Goal: Information Seeking & Learning: Learn about a topic

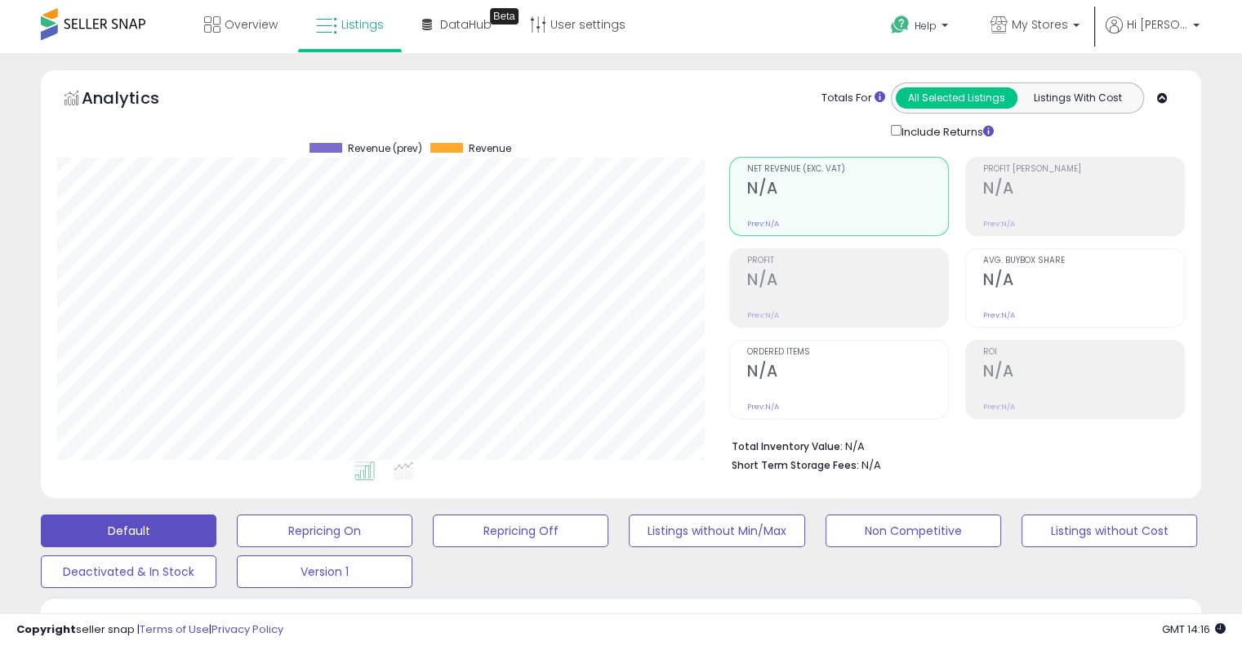
scroll to position [334, 671]
click at [1153, 93] on div "Totals For All Selected Listings Listings With Cost Include Returns" at bounding box center [988, 111] width 367 height 58
click at [1164, 107] on div "Totals For All Selected Listings Listings With Cost Include Returns" at bounding box center [988, 111] width 367 height 58
click at [1164, 96] on icon at bounding box center [1162, 98] width 11 height 11
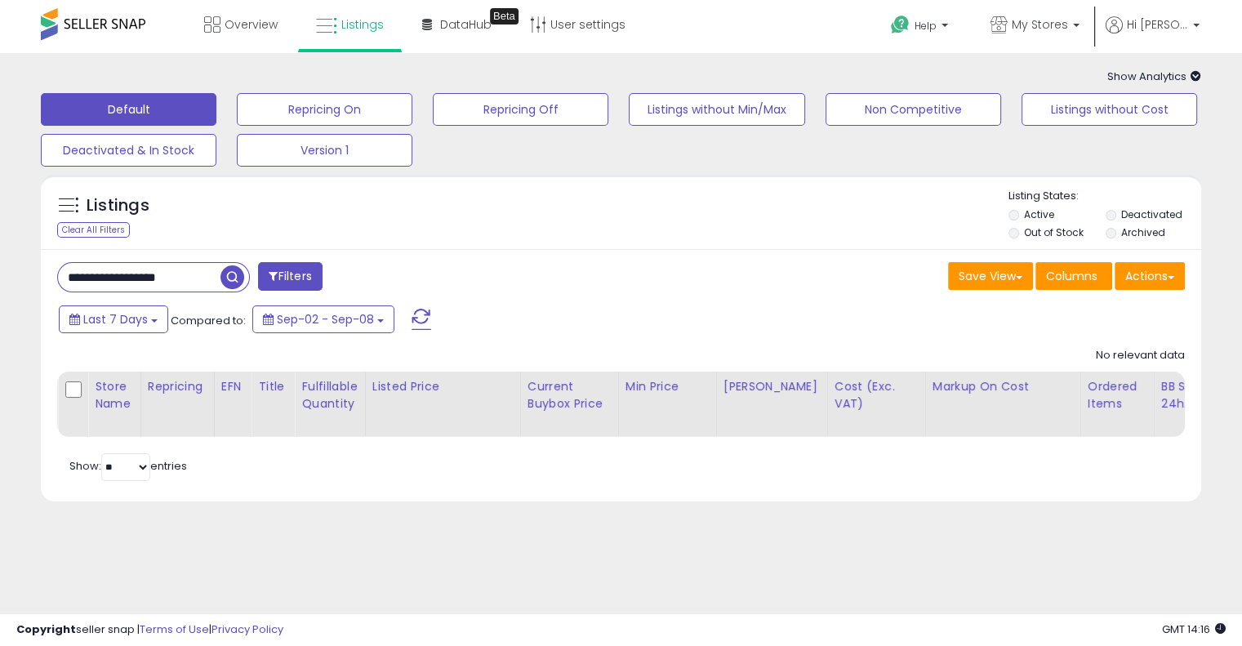
click at [134, 280] on input "**********" at bounding box center [139, 277] width 162 height 29
click at [134, 280] on input "**********" at bounding box center [194, 277] width 273 height 29
paste input "text"
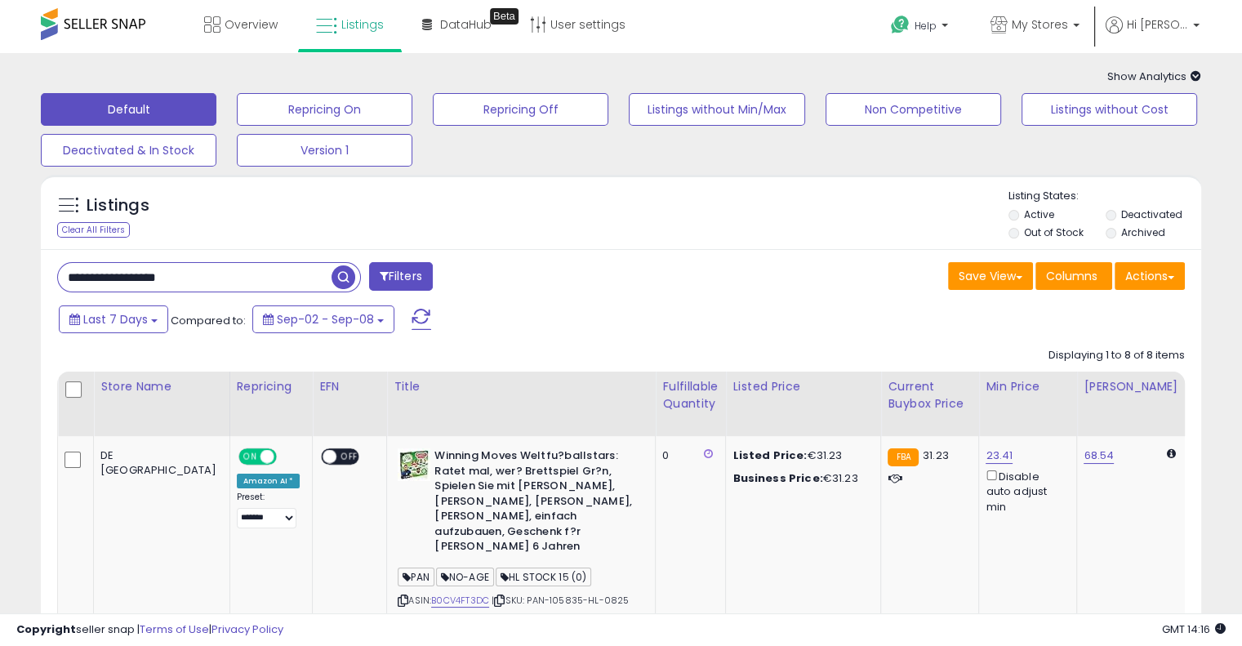
click at [588, 291] on div "**********" at bounding box center [333, 278] width 576 height 33
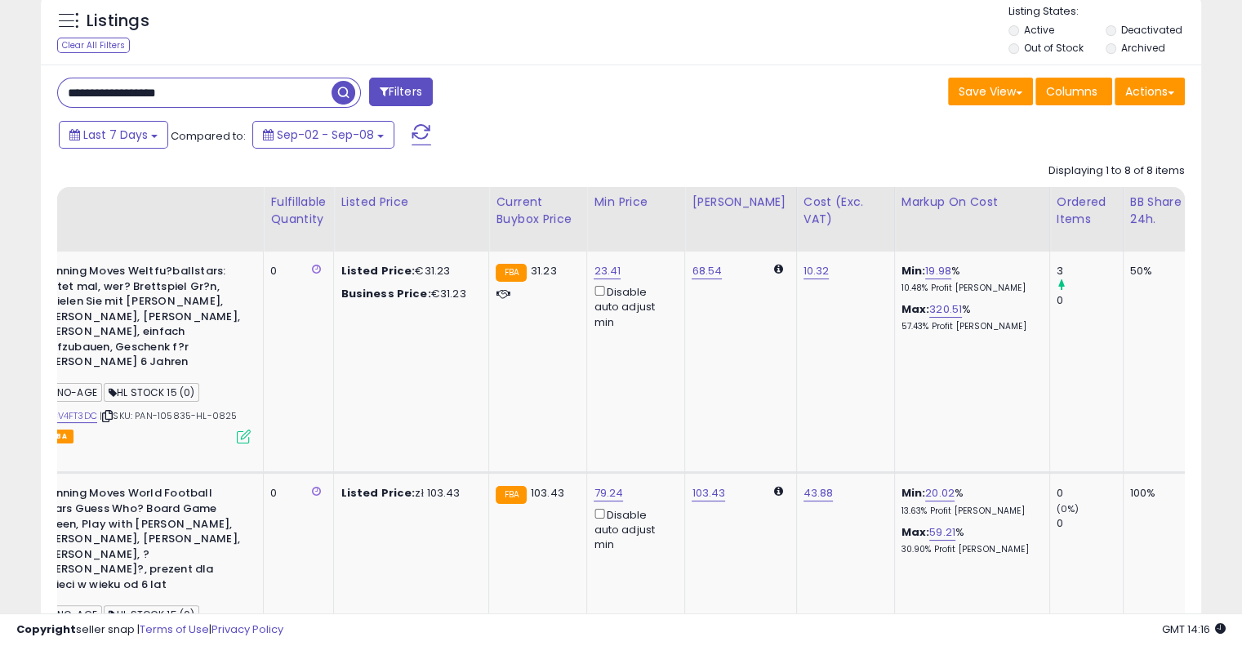
scroll to position [0, 0]
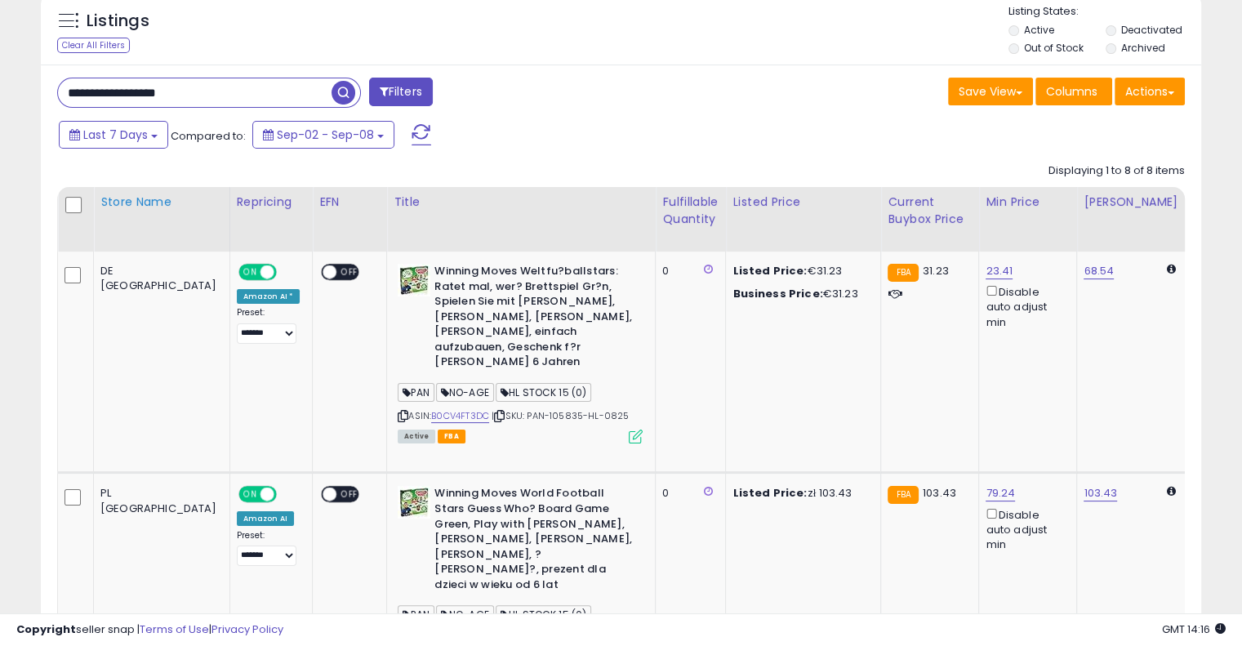
click at [114, 202] on div "Store Name" at bounding box center [161, 201] width 122 height 17
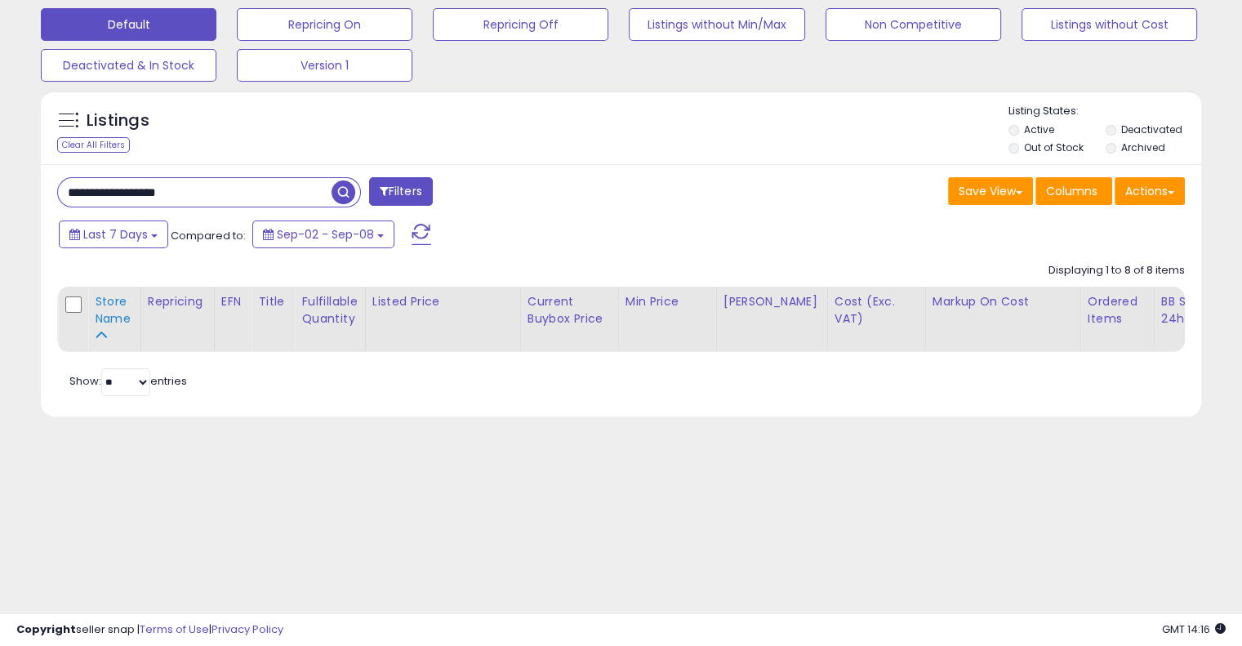
click at [113, 324] on div "Store Name" at bounding box center [114, 310] width 39 height 34
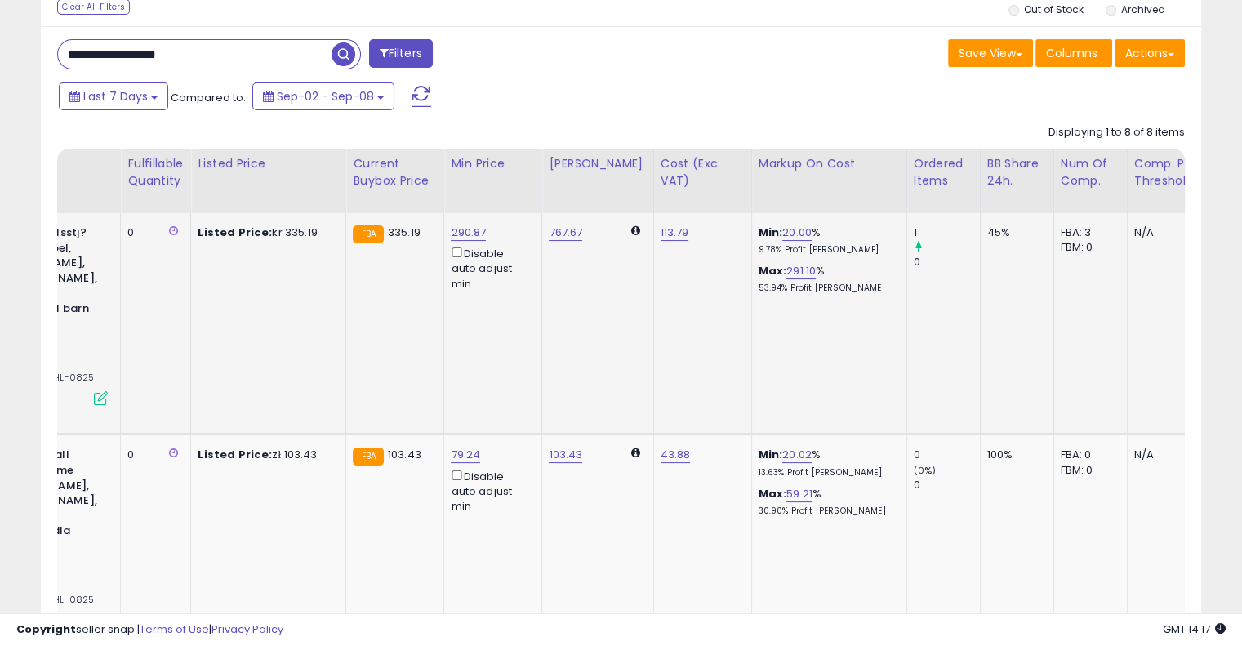
scroll to position [0, 0]
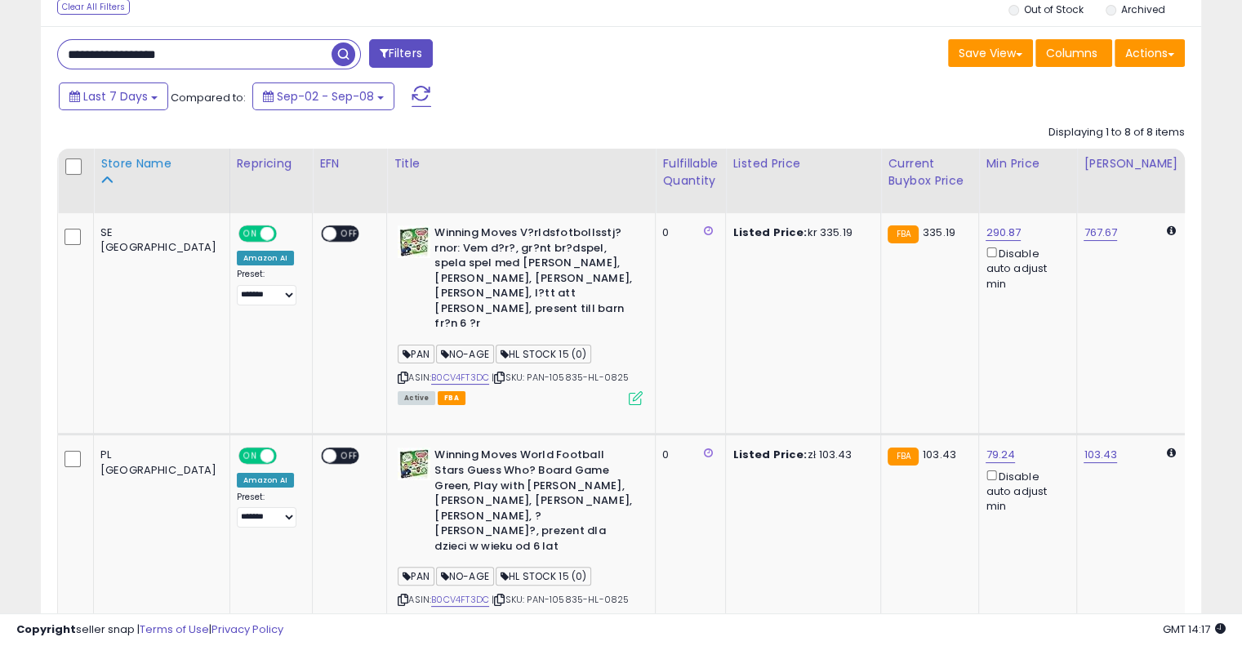
click at [114, 172] on div "Store Name" at bounding box center [161, 163] width 122 height 17
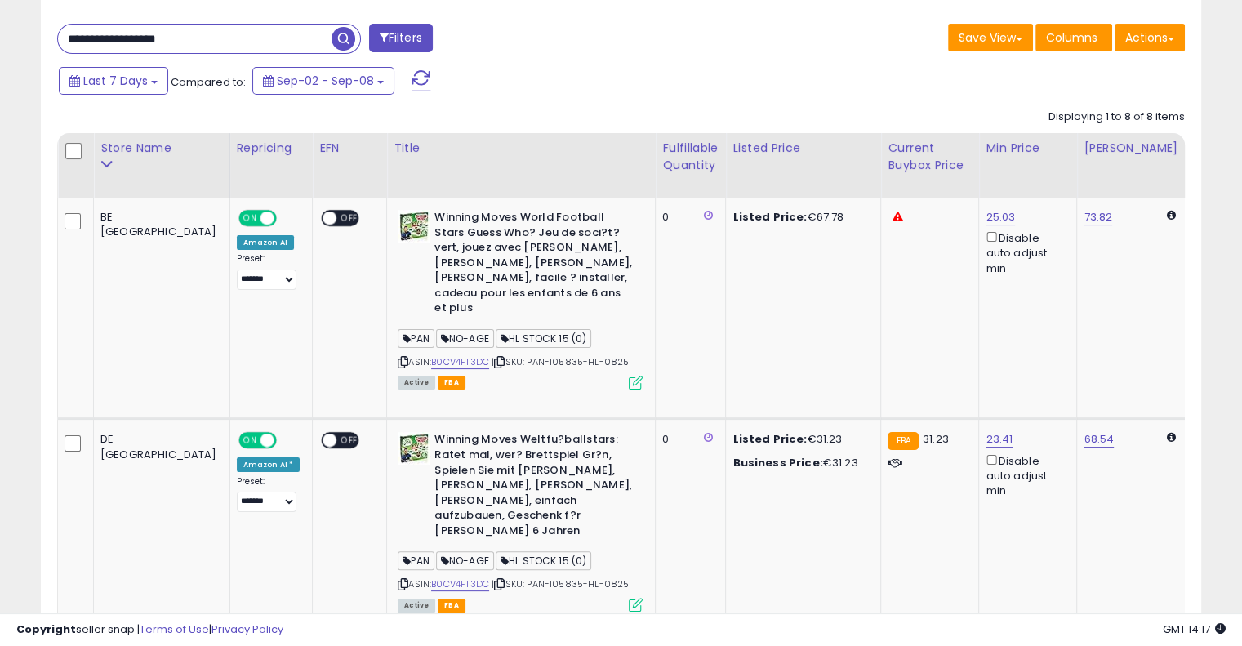
scroll to position [208, 0]
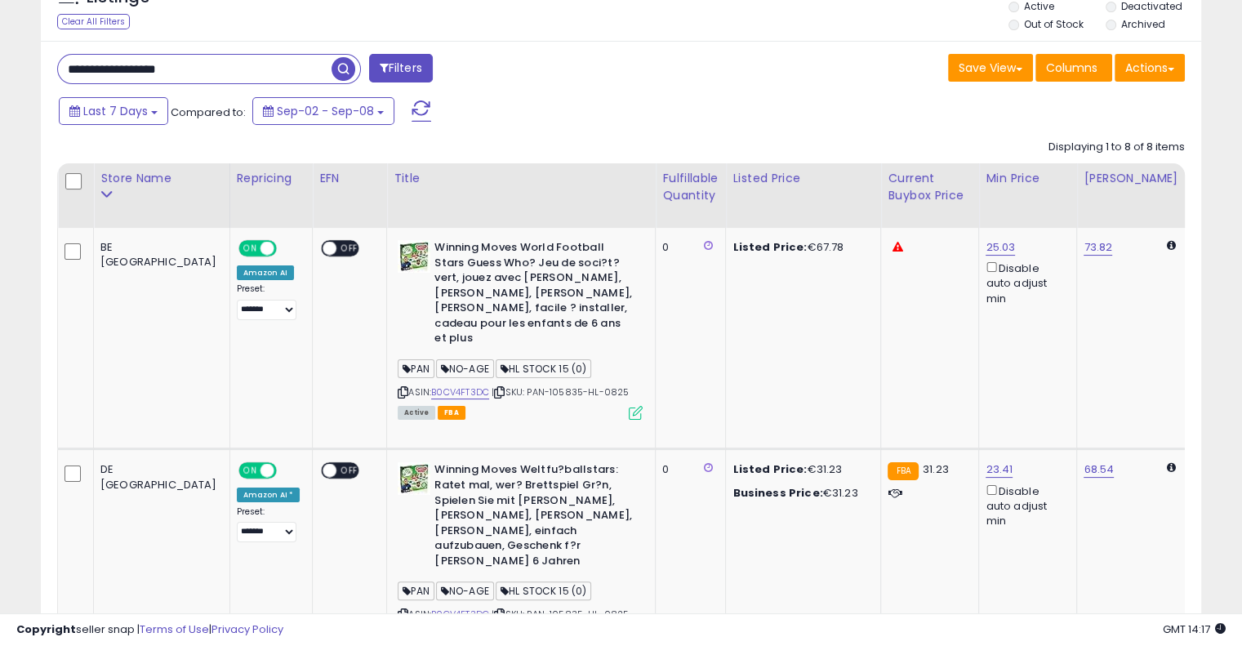
click at [251, 76] on input "**********" at bounding box center [194, 69] width 273 height 29
paste input "text"
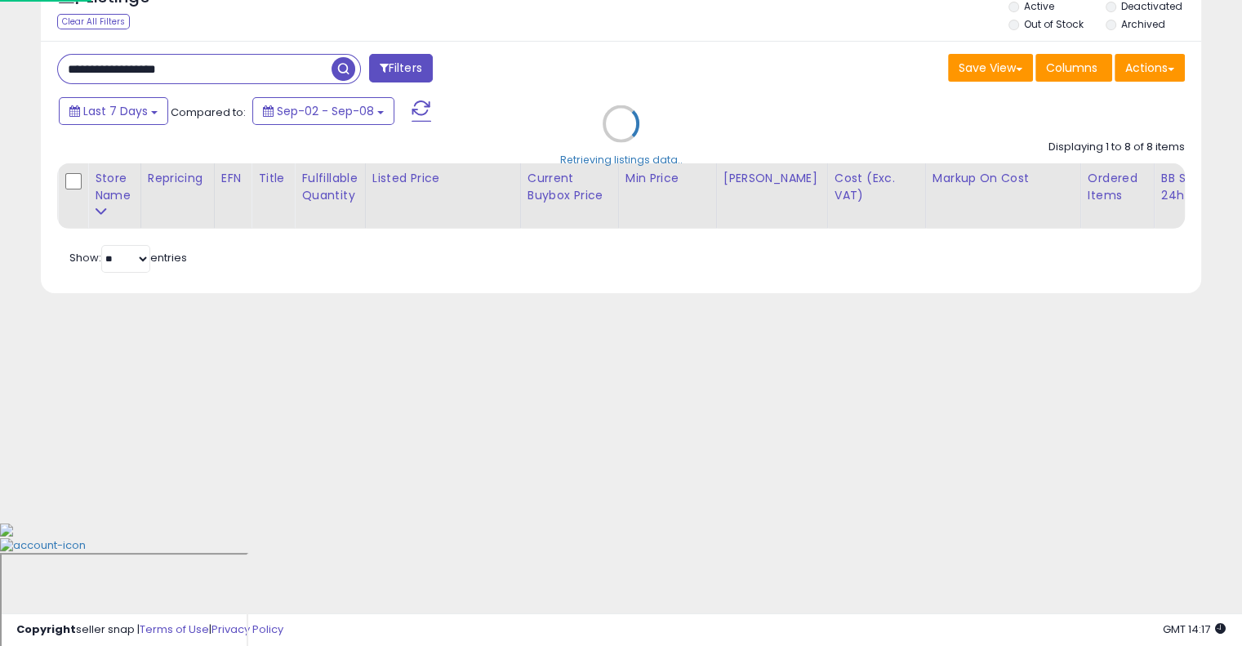
scroll to position [85, 0]
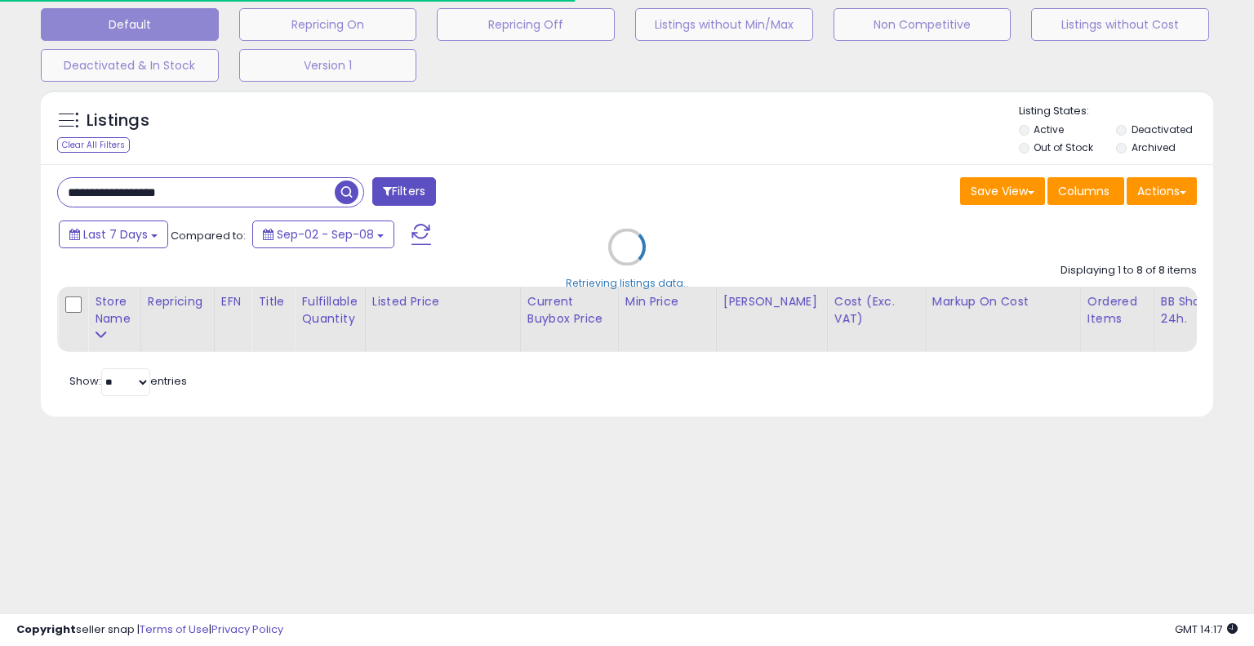
click at [704, 180] on div "Retrieving listings data.." at bounding box center [627, 259] width 1197 height 355
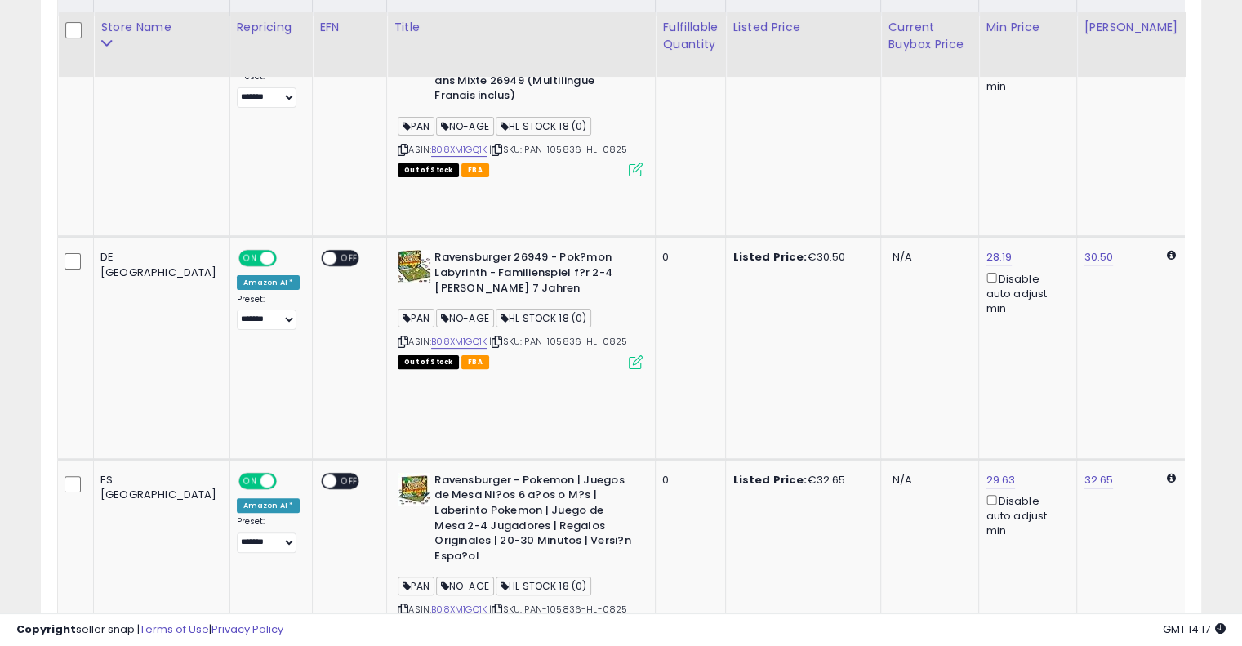
scroll to position [433, 0]
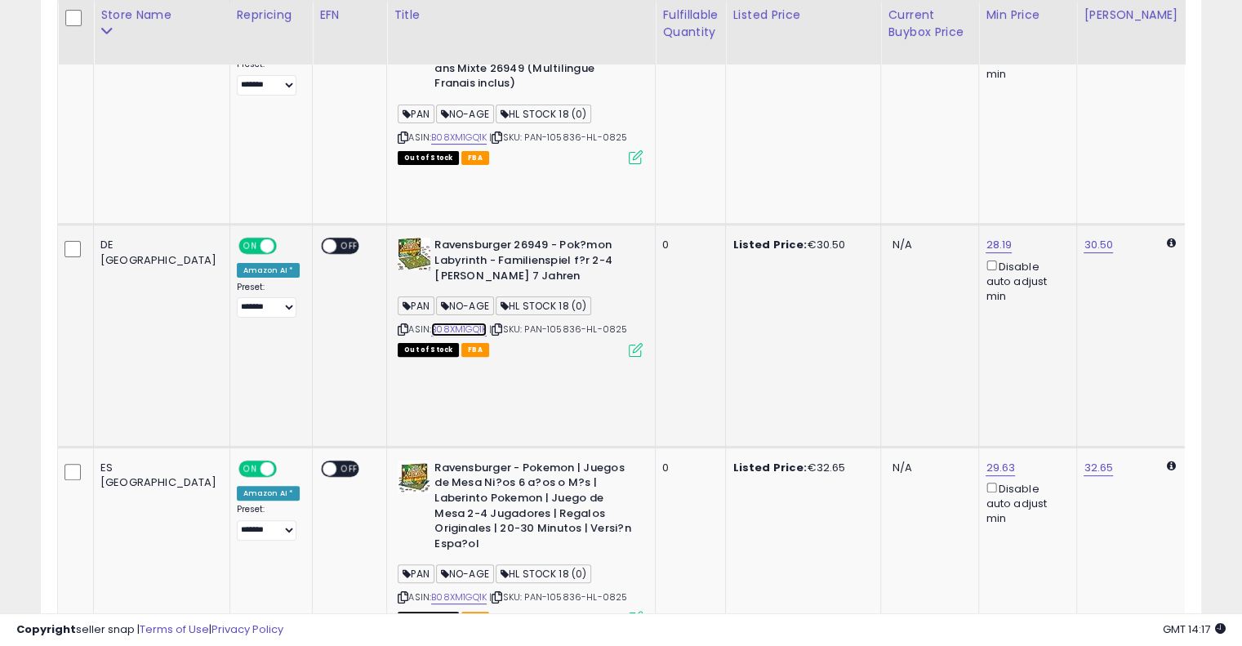
click at [431, 322] on link "B08XM1GQ1K" at bounding box center [459, 329] width 56 height 14
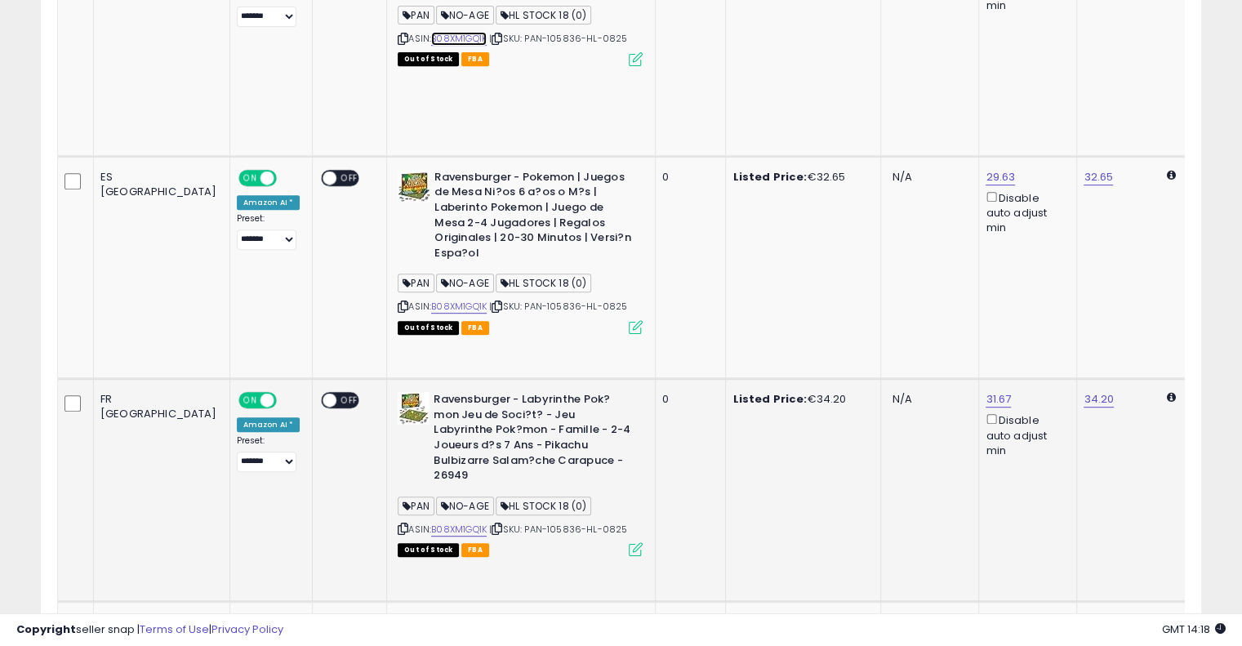
scroll to position [0, 0]
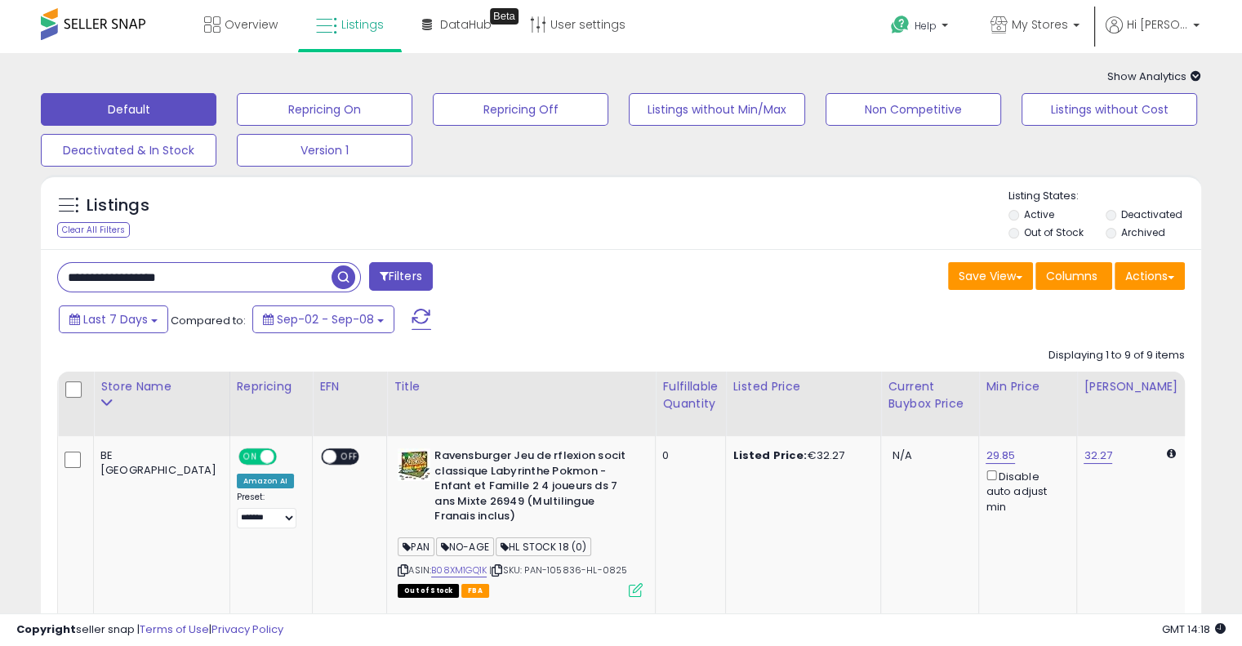
click at [196, 277] on input "**********" at bounding box center [194, 277] width 273 height 29
paste input "text"
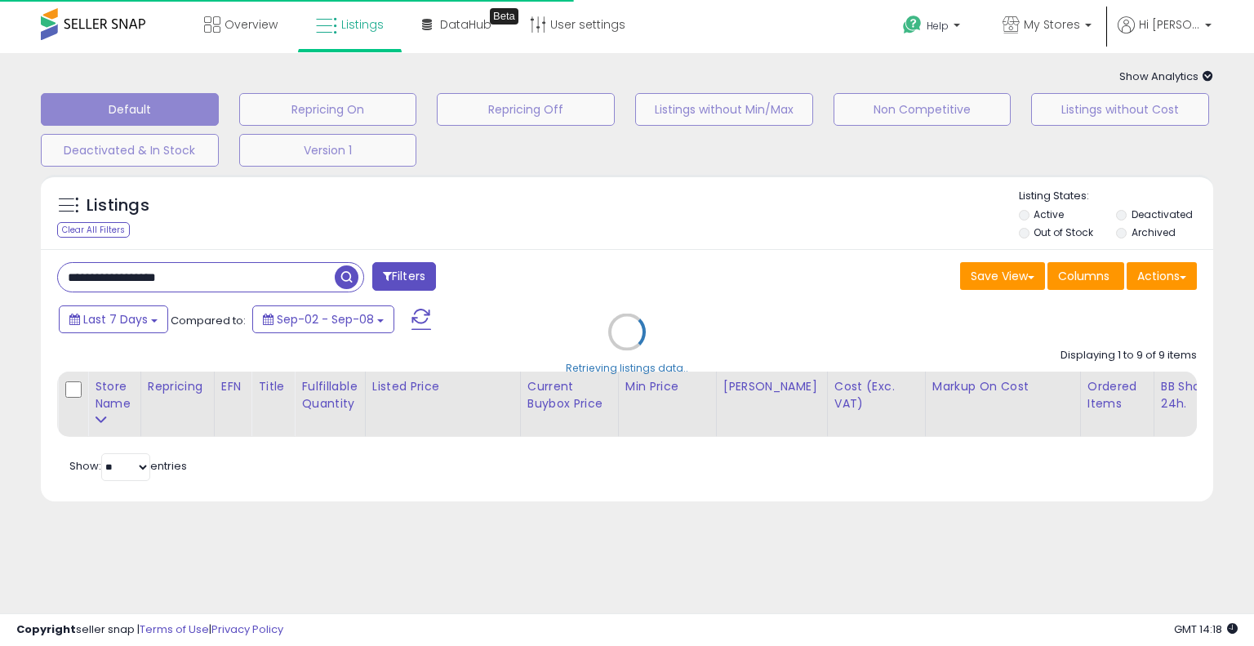
click at [796, 319] on div "Retrieving listings data.." at bounding box center [627, 344] width 1197 height 355
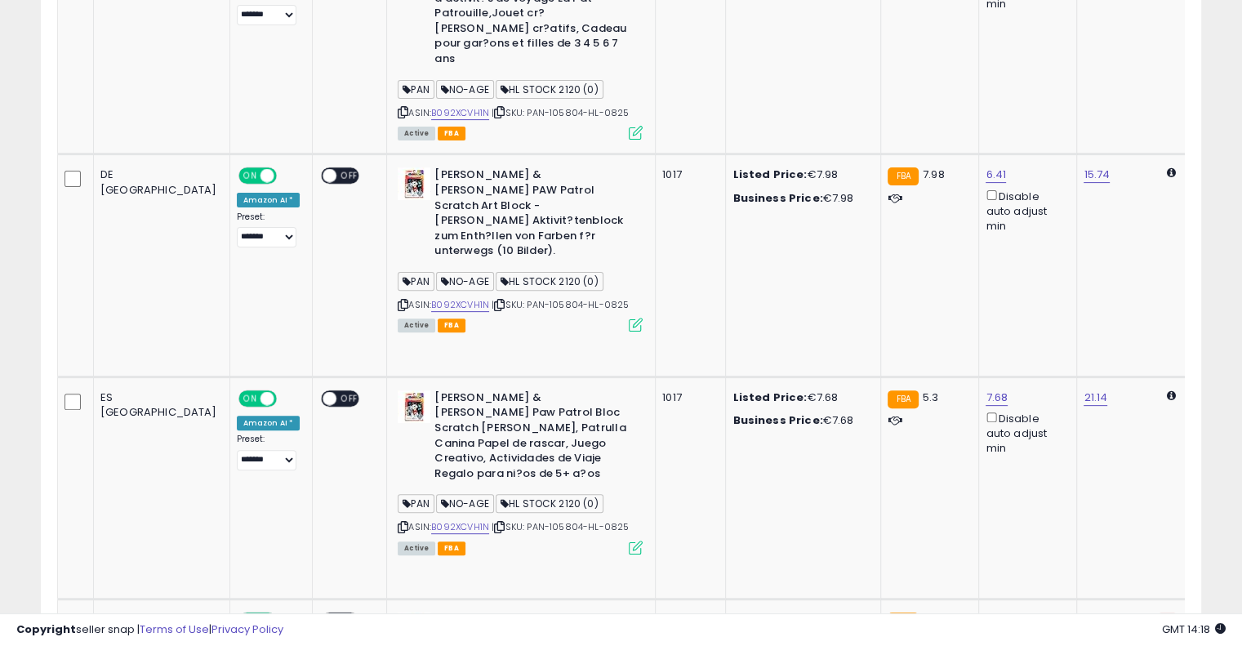
scroll to position [41, 0]
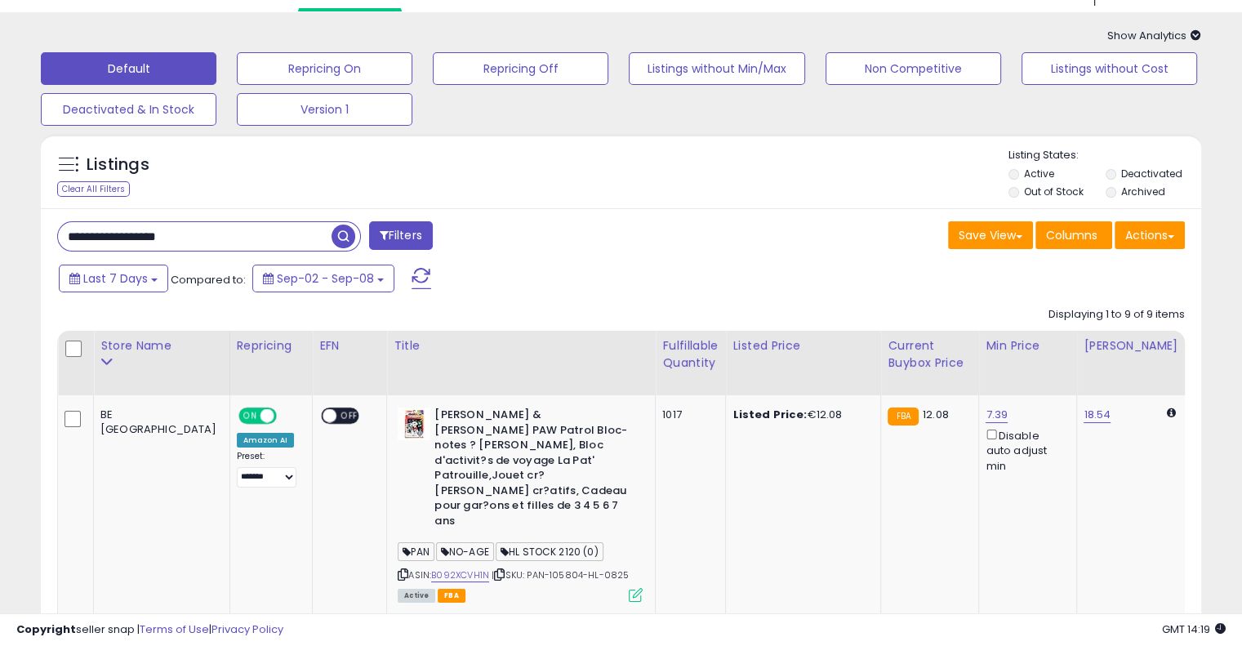
click at [258, 241] on input "**********" at bounding box center [194, 236] width 273 height 29
paste input "text"
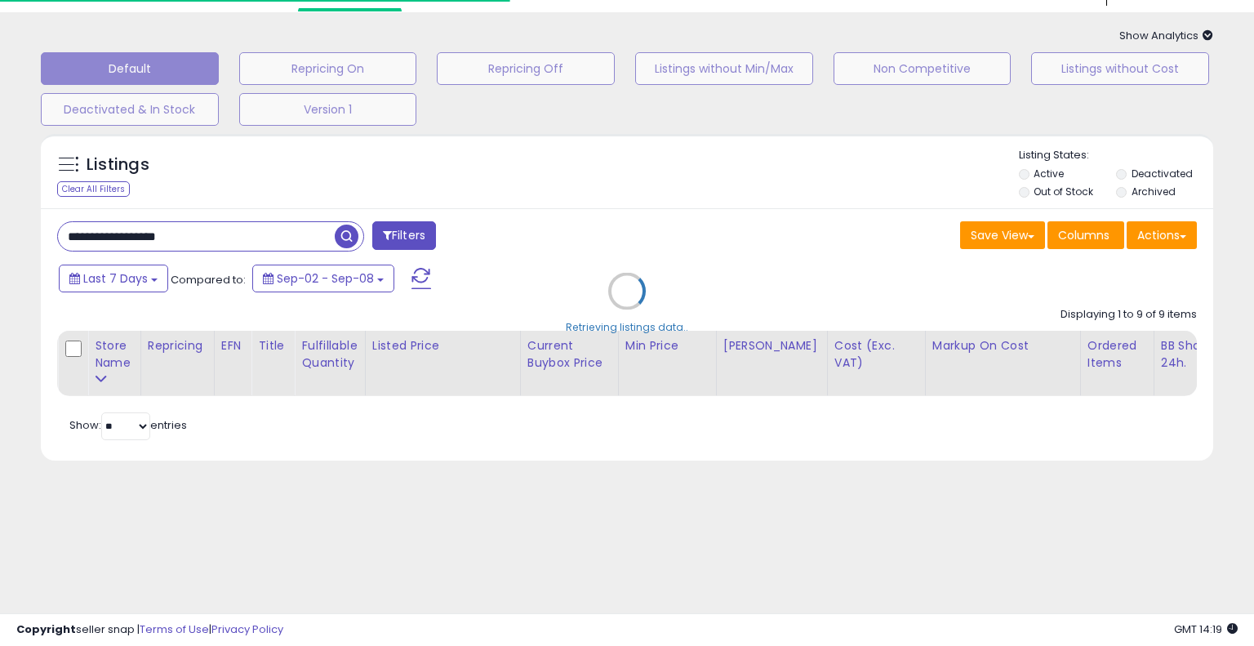
click at [761, 245] on div "Retrieving listings data.." at bounding box center [627, 303] width 1197 height 355
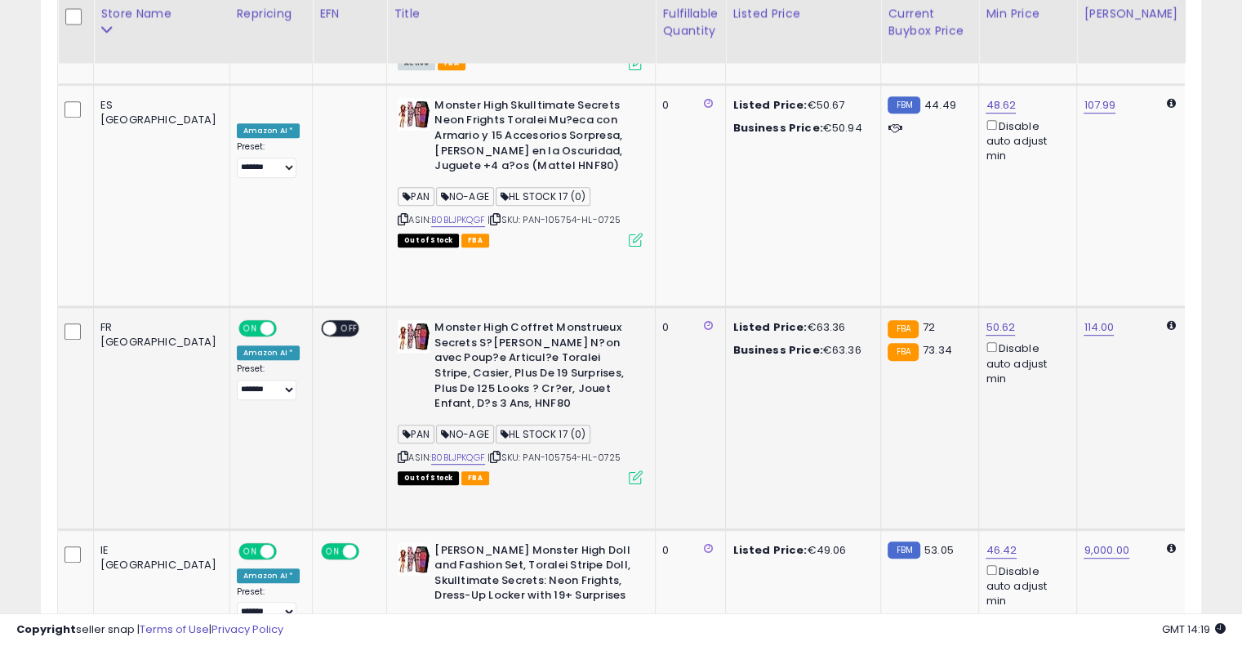
scroll to position [793, 0]
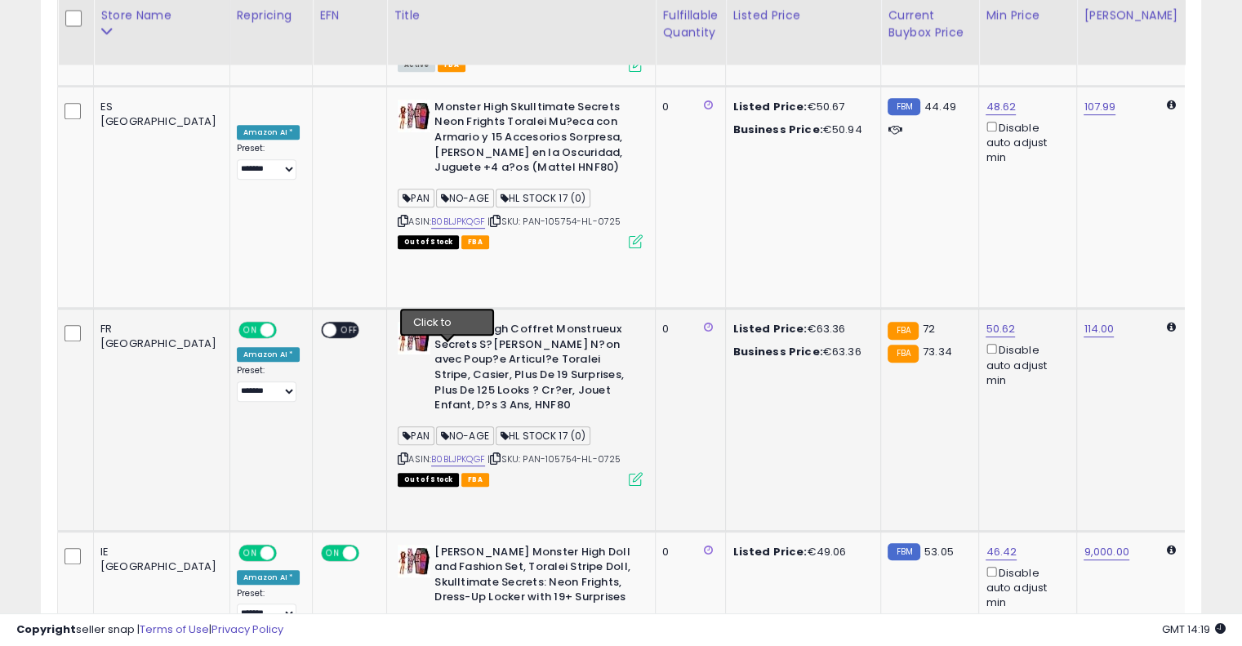
click at [490, 454] on icon at bounding box center [495, 458] width 11 height 9
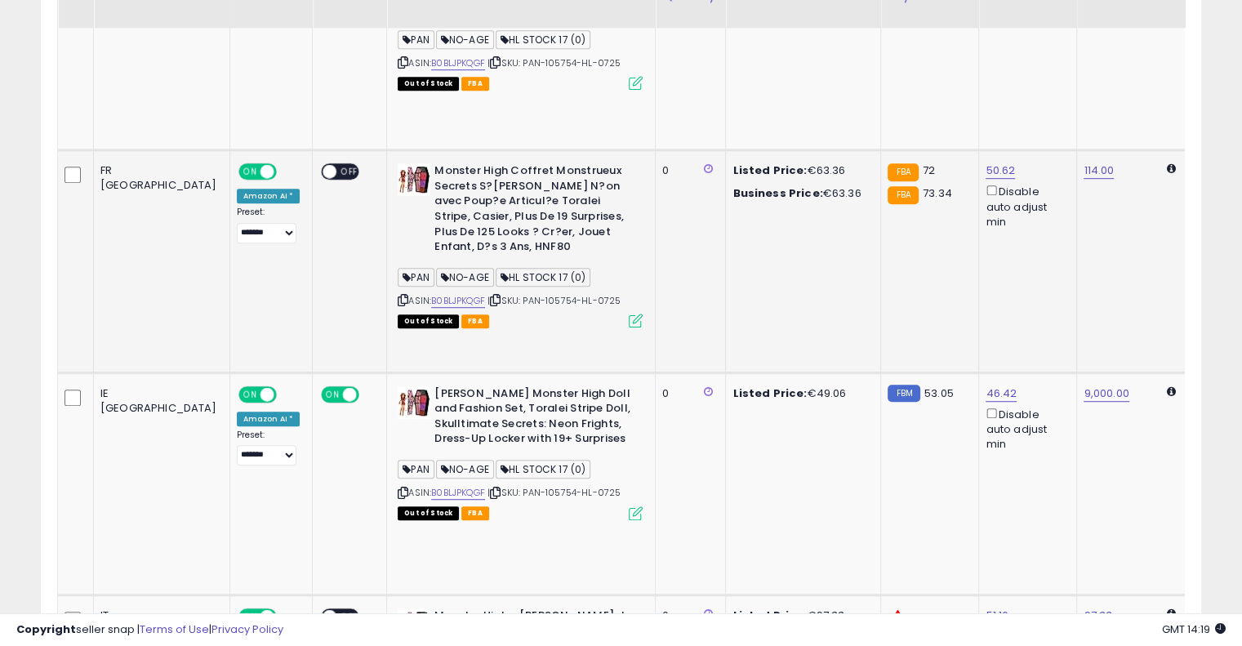
scroll to position [851, 0]
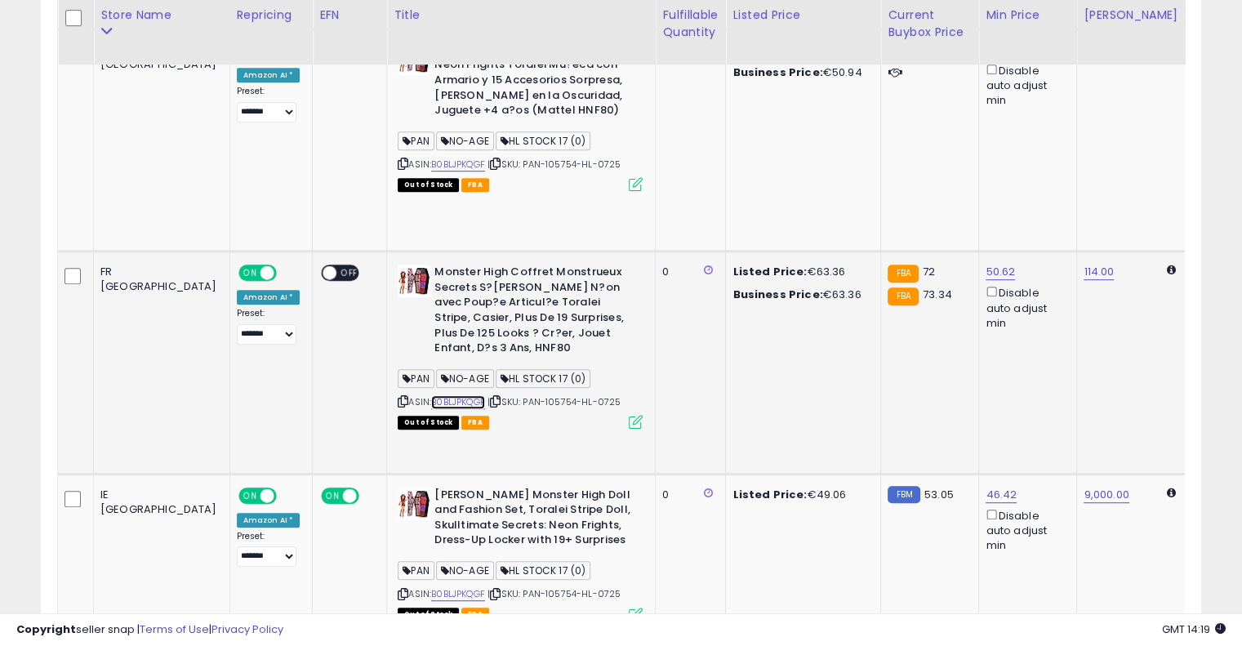
click at [431, 395] on link "B0BLJPKQGF" at bounding box center [458, 402] width 54 height 14
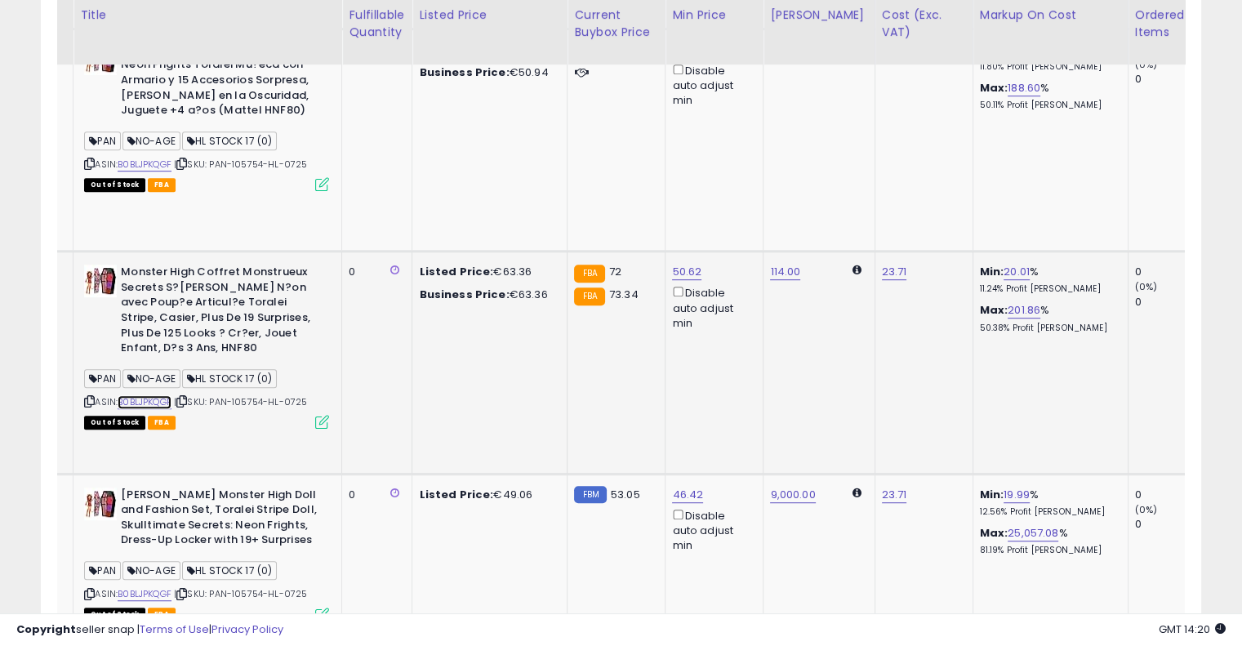
scroll to position [0, 0]
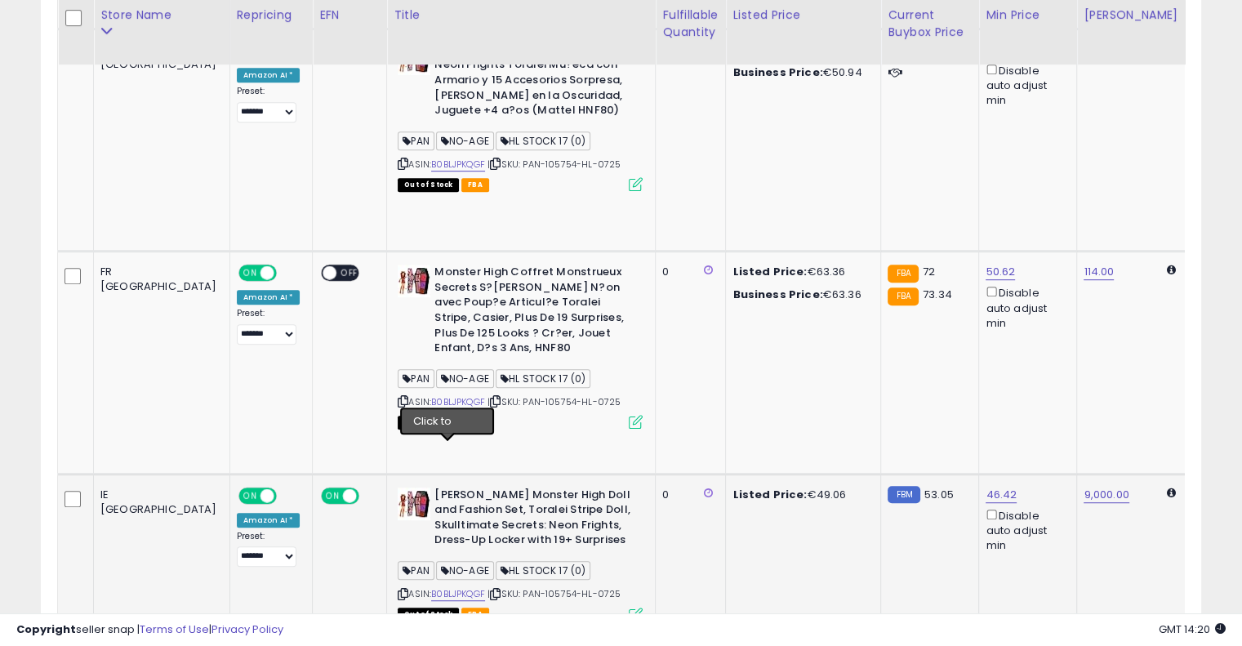
click at [490, 589] on icon at bounding box center [495, 593] width 11 height 9
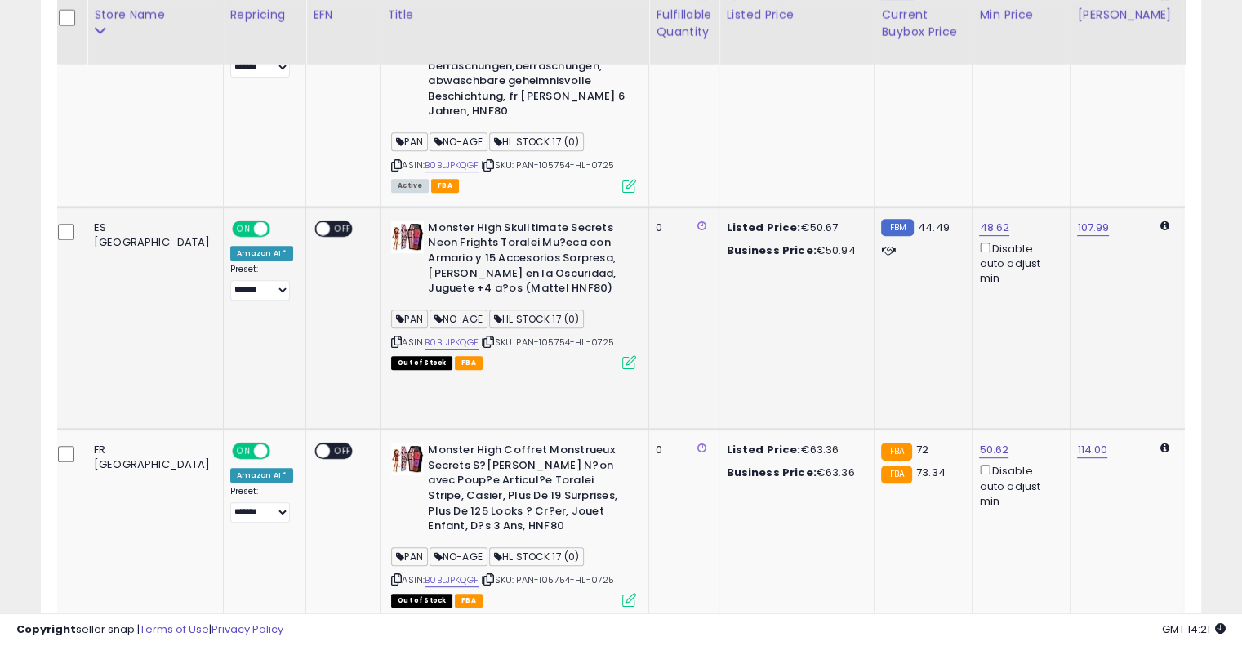
scroll to position [625, 0]
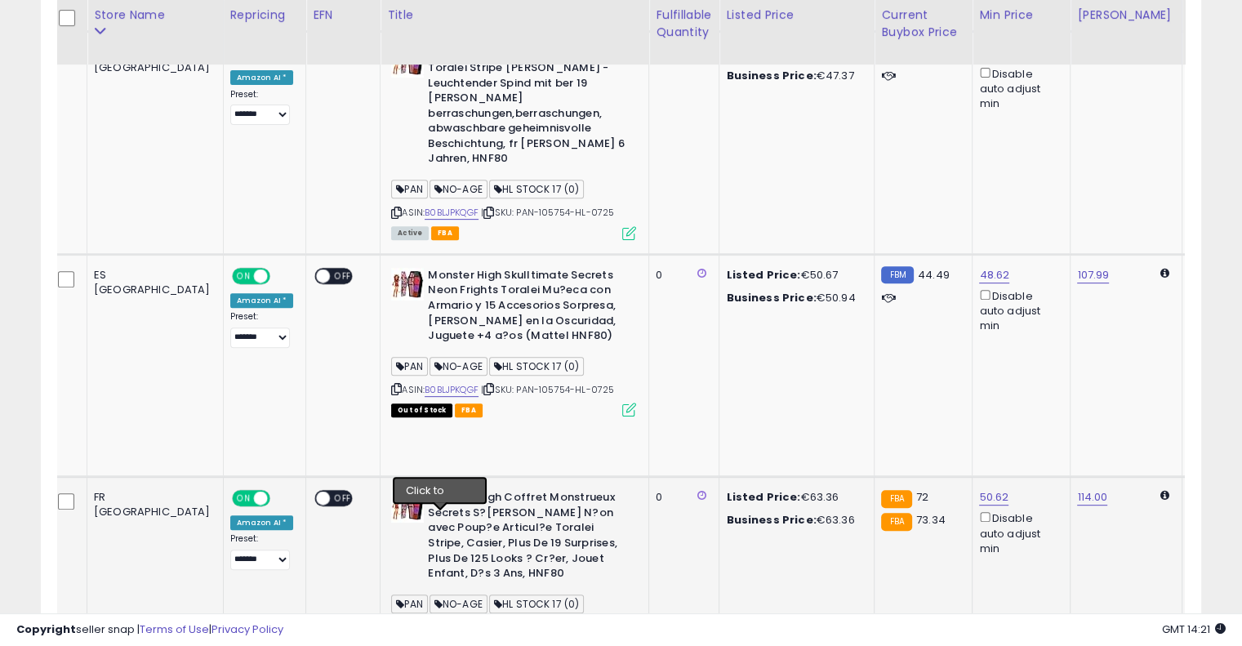
click at [483, 622] on icon at bounding box center [488, 626] width 11 height 9
click at [424, 620] on link "B0BLJPKQGF" at bounding box center [451, 627] width 54 height 14
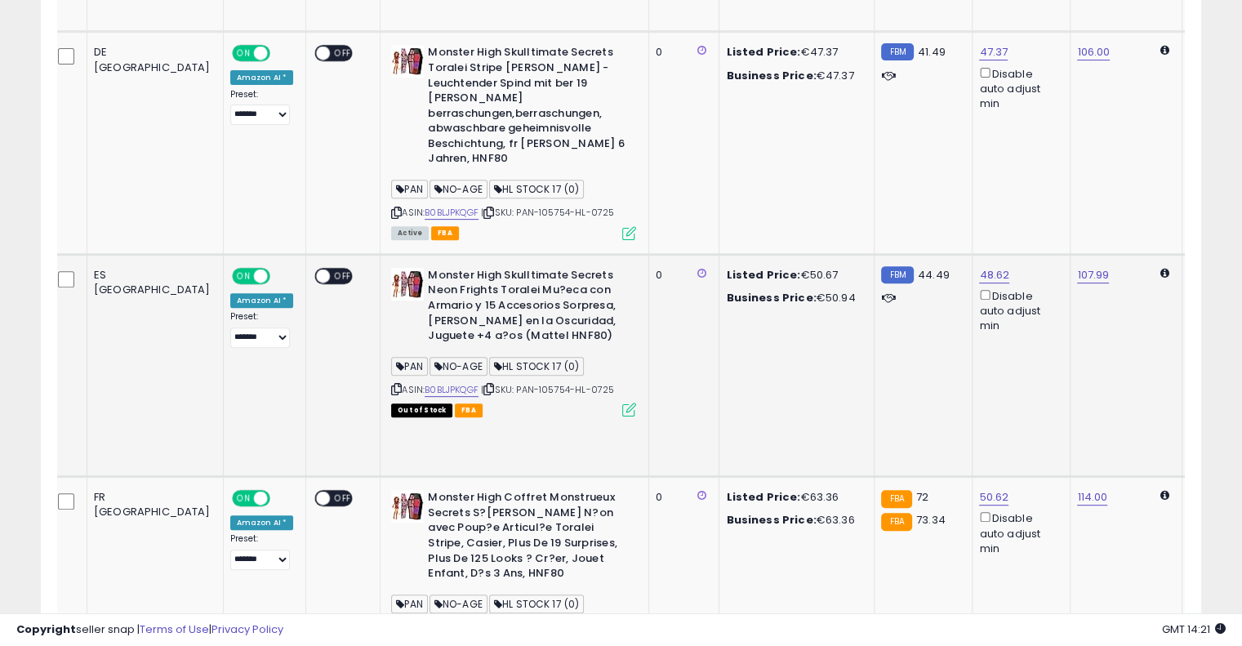
scroll to position [0, 0]
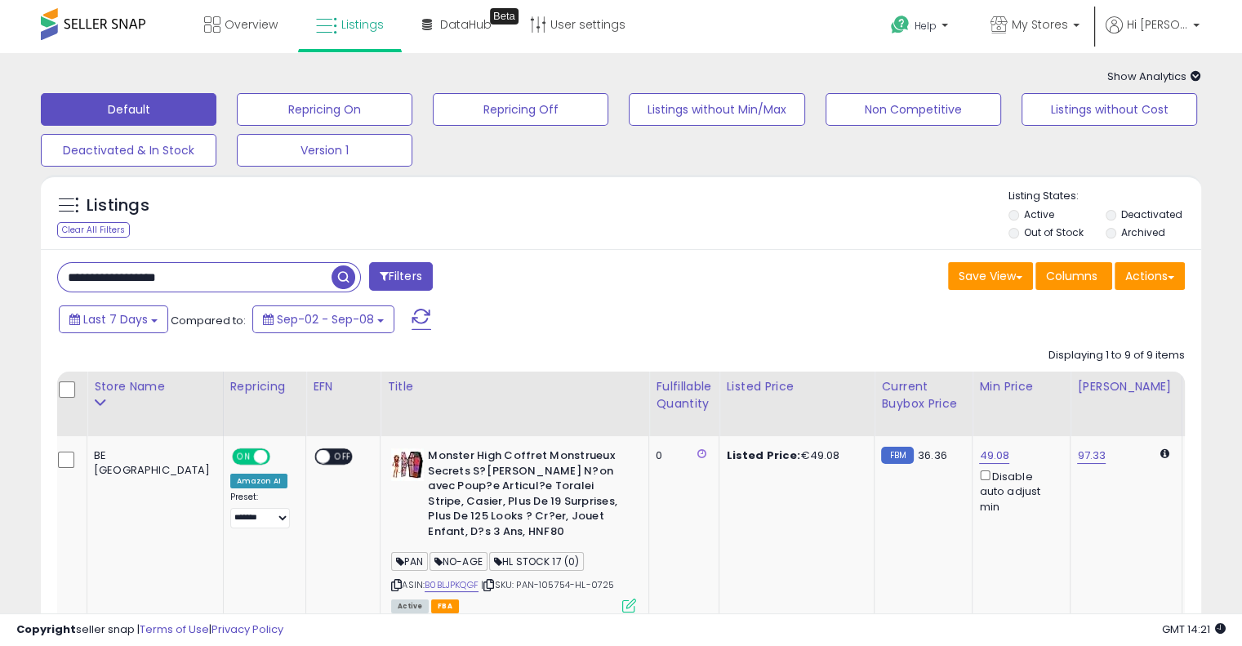
click at [211, 273] on input "**********" at bounding box center [194, 277] width 273 height 29
paste input "text"
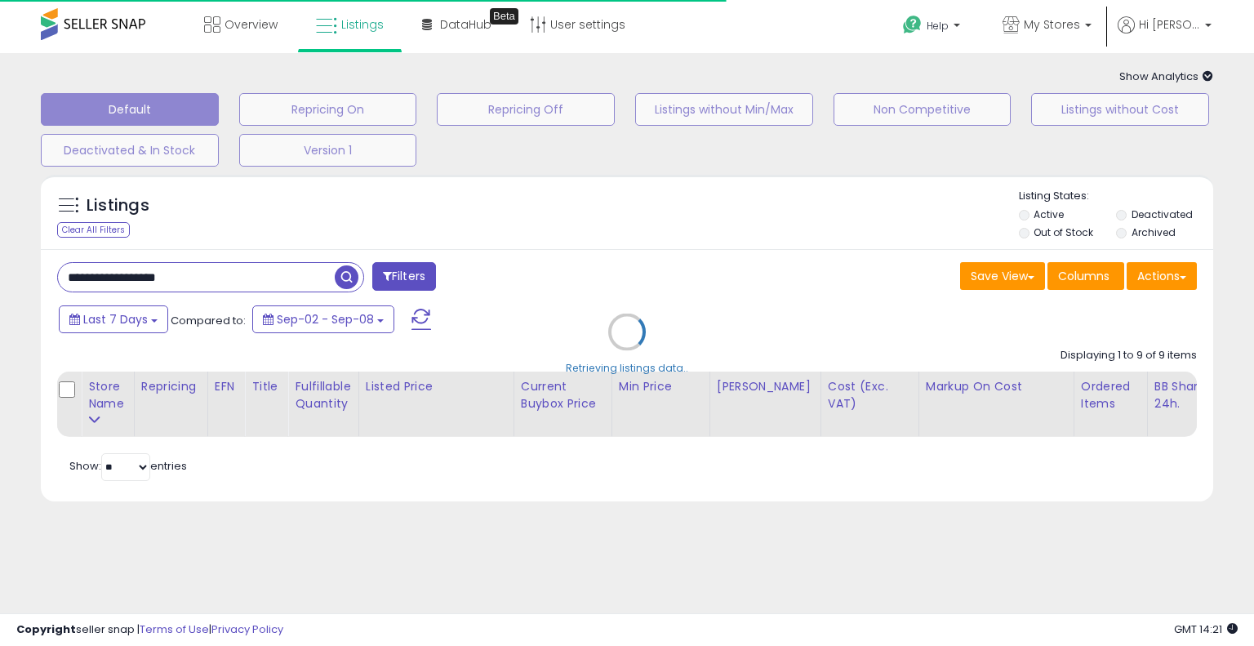
click at [728, 289] on div "Retrieving listings data.." at bounding box center [627, 344] width 1197 height 355
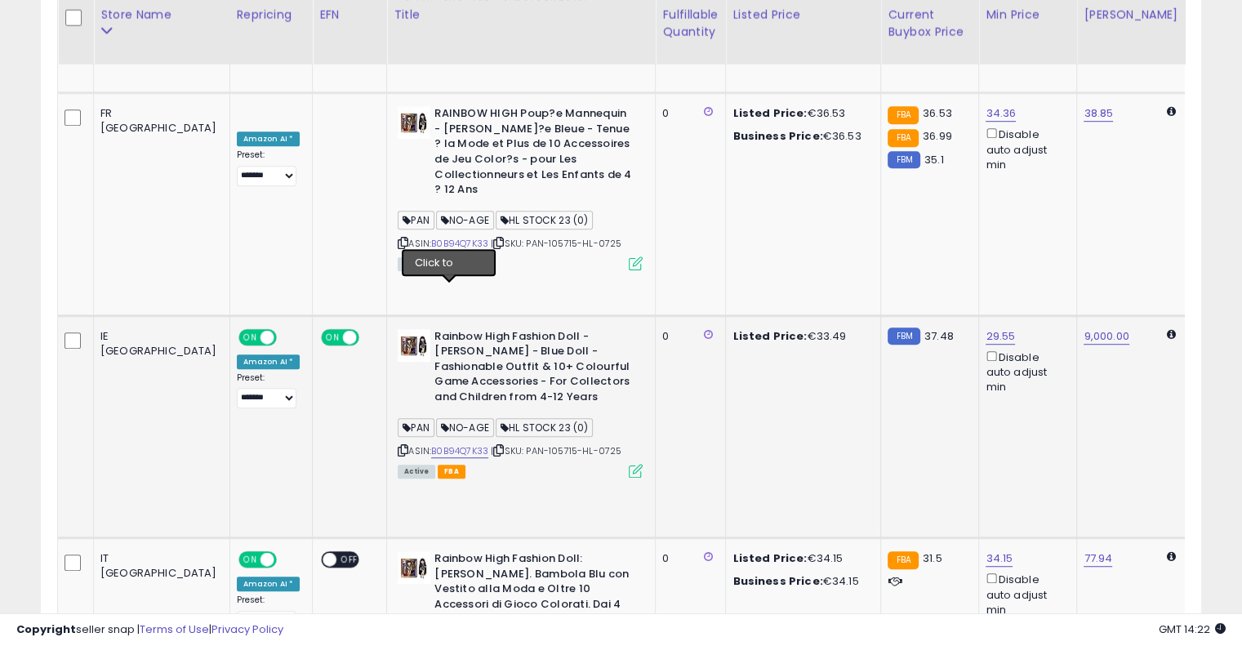
click at [493, 446] on icon at bounding box center [498, 450] width 11 height 9
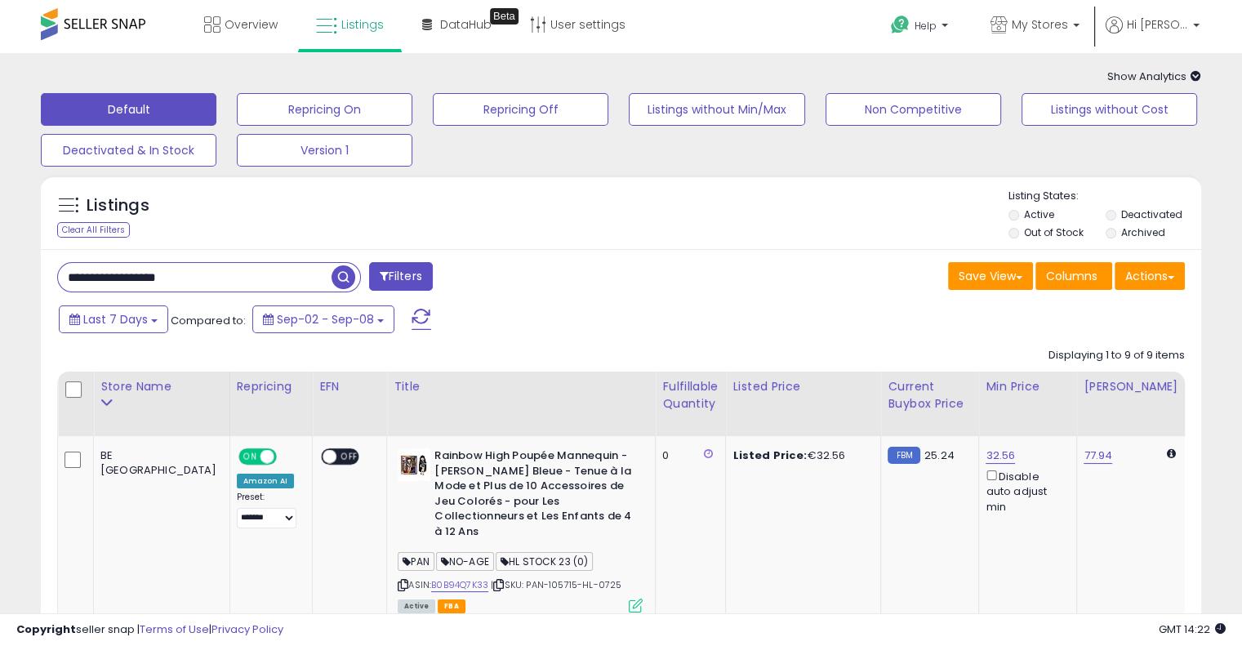
click at [230, 284] on input "**********" at bounding box center [194, 277] width 273 height 29
paste input "text"
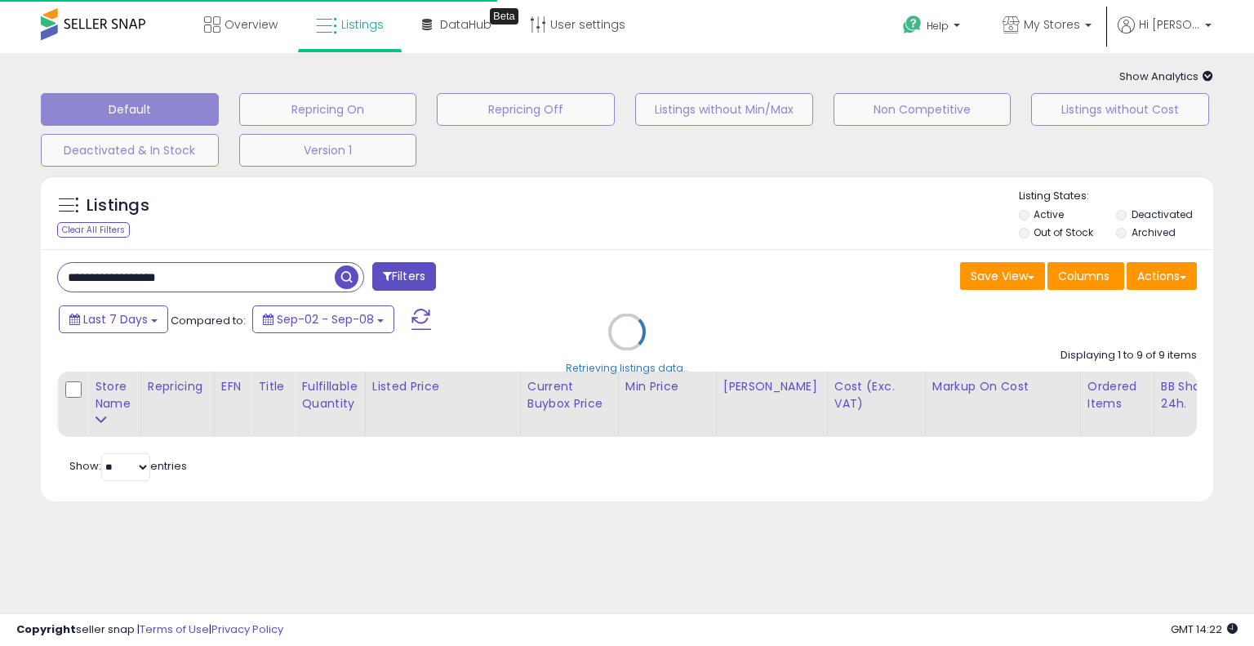
click at [775, 250] on div "Retrieving listings data.." at bounding box center [627, 344] width 1197 height 355
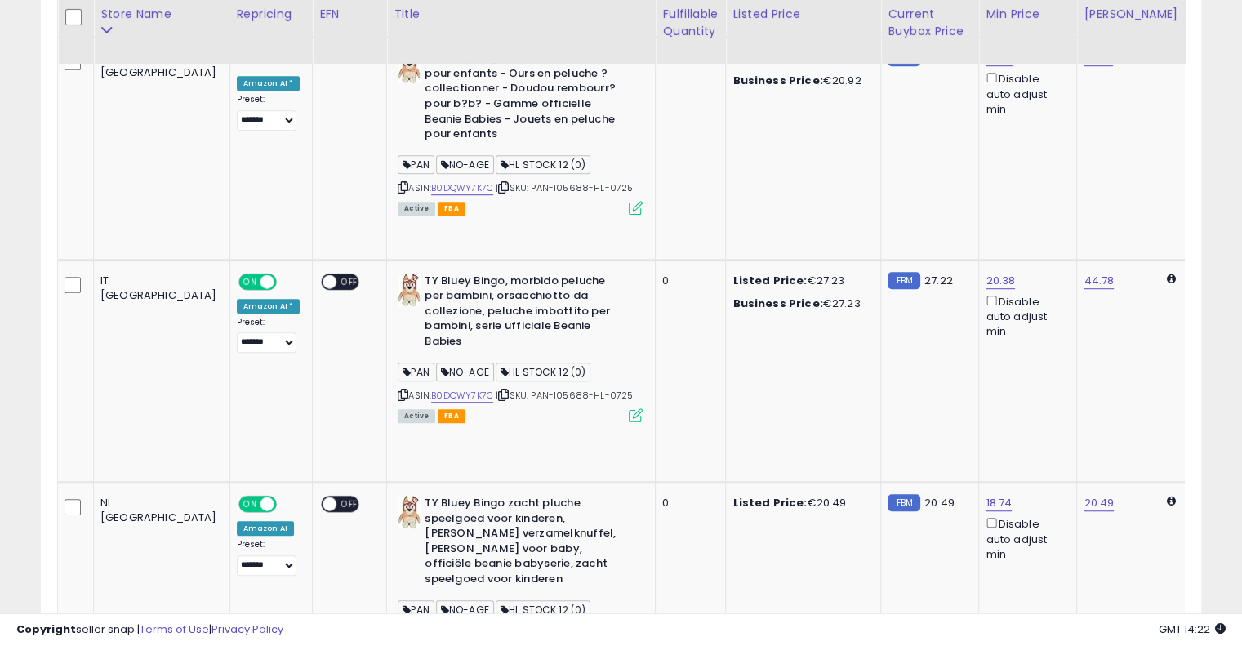
scroll to position [1064, 0]
click at [431, 389] on link "B0DQWY7K7C" at bounding box center [462, 396] width 62 height 14
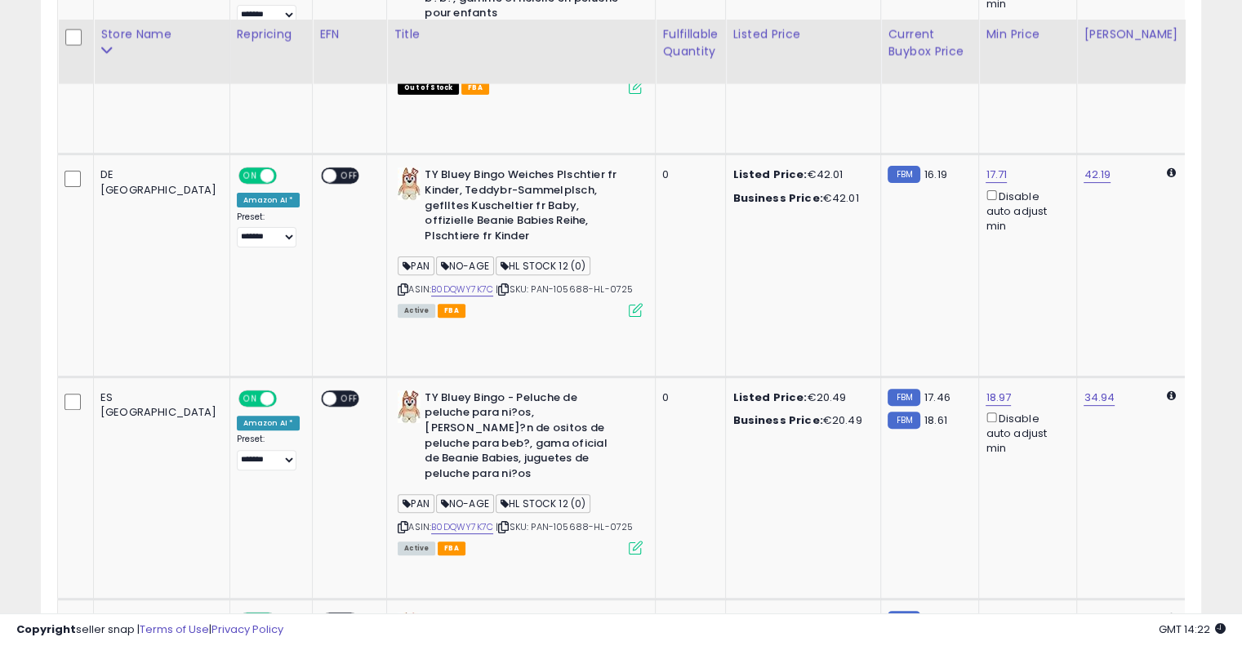
scroll to position [522, 0]
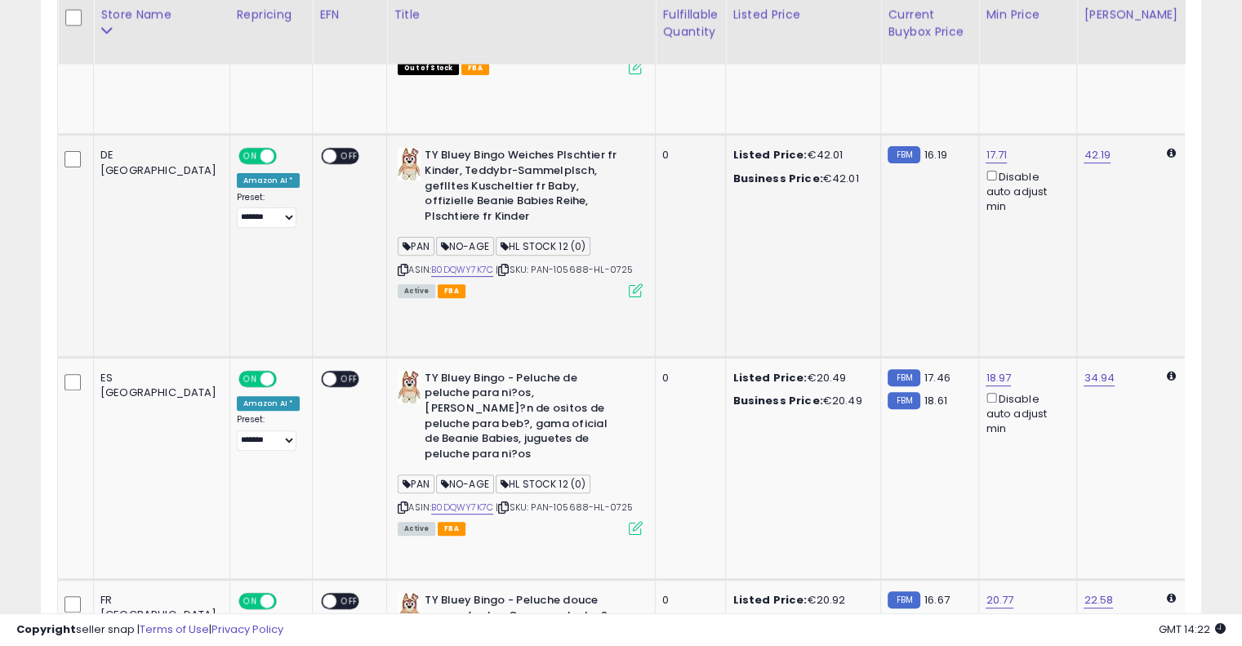
click at [498, 265] on icon at bounding box center [503, 269] width 11 height 9
click at [431, 263] on link "B0DQWY7K7C" at bounding box center [462, 270] width 62 height 14
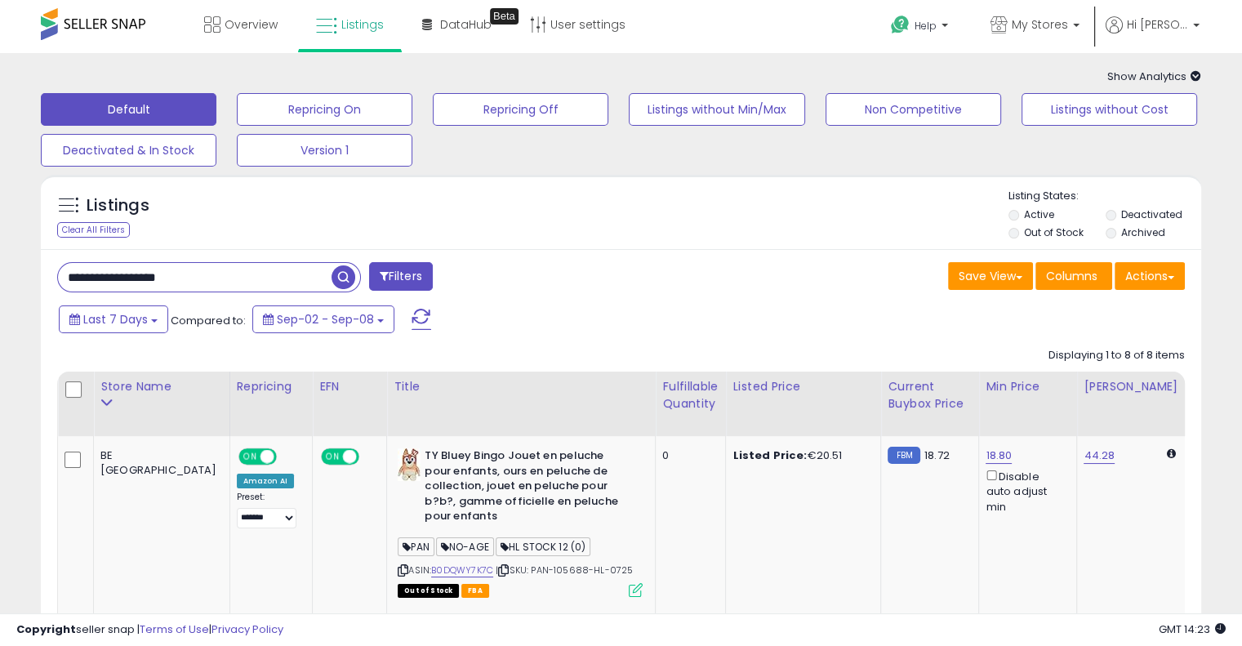
click at [228, 287] on input "**********" at bounding box center [194, 277] width 273 height 29
paste input "text"
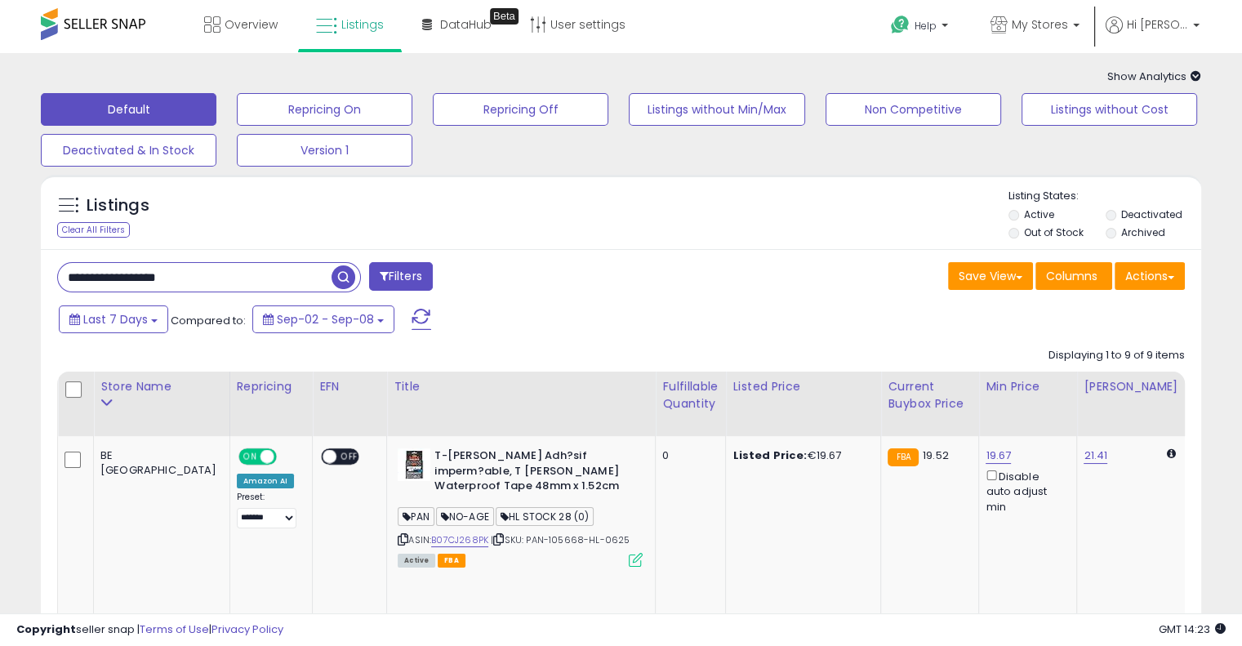
click at [550, 334] on div "Last 7 Days Compared to: Sep-02 - Sep-08" at bounding box center [478, 321] width 846 height 37
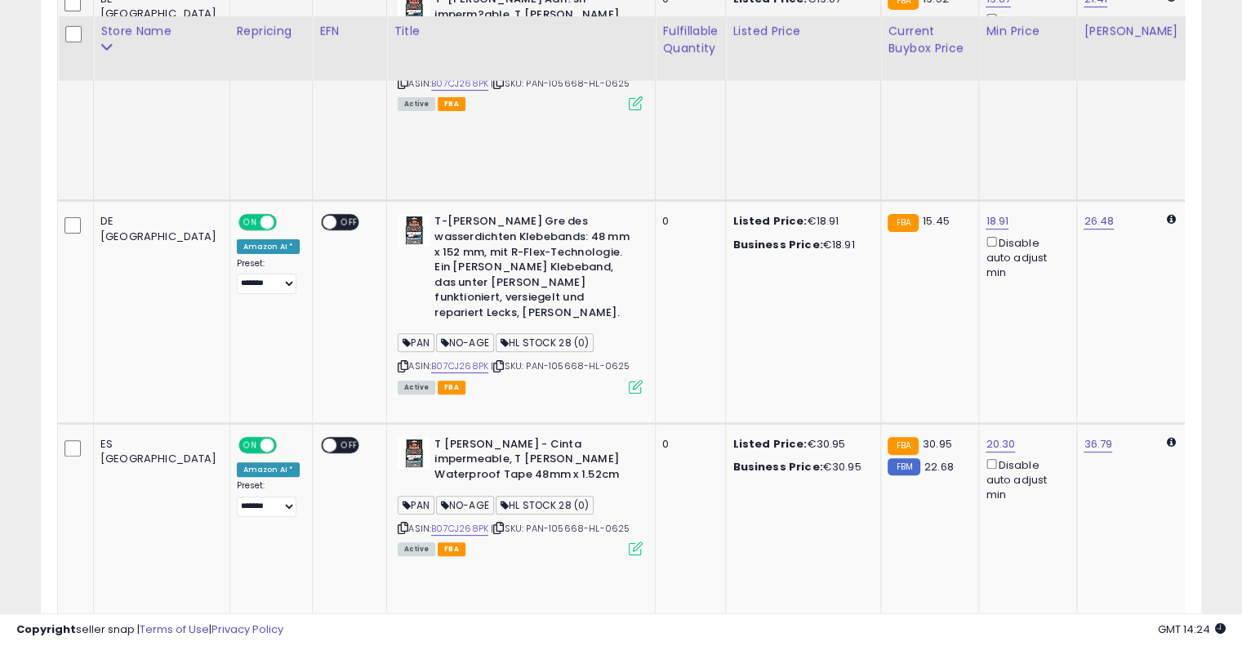
scroll to position [473, 0]
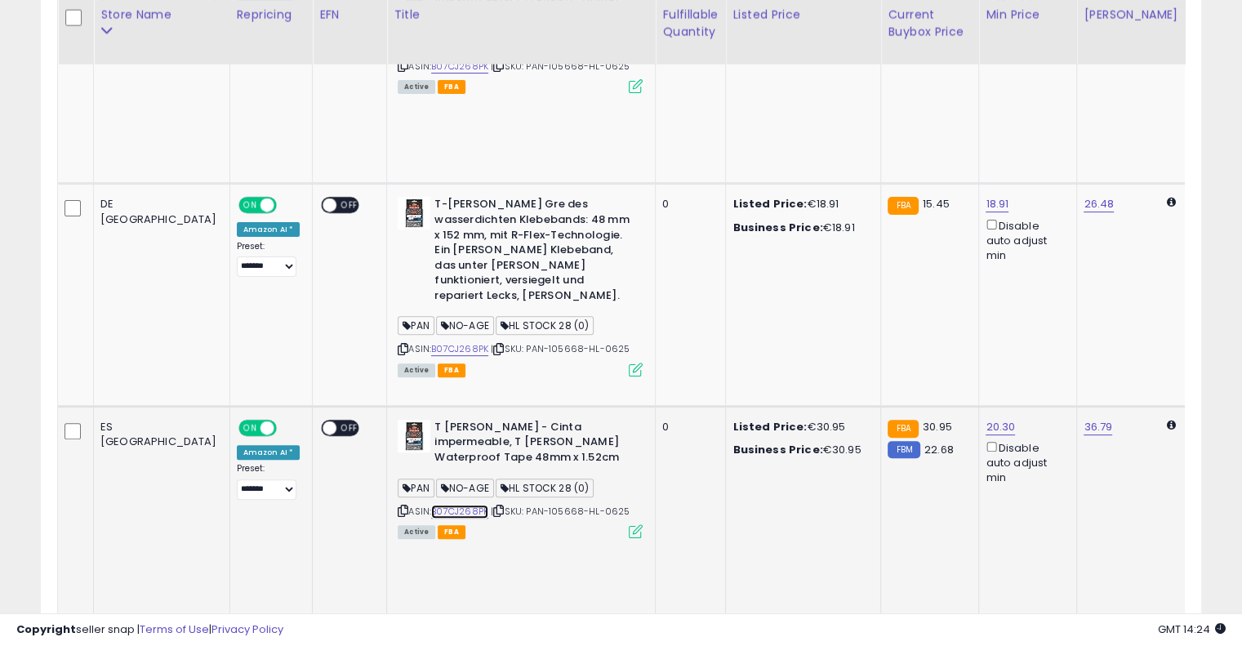
click at [431, 504] on link "B07CJ268PK" at bounding box center [459, 511] width 57 height 14
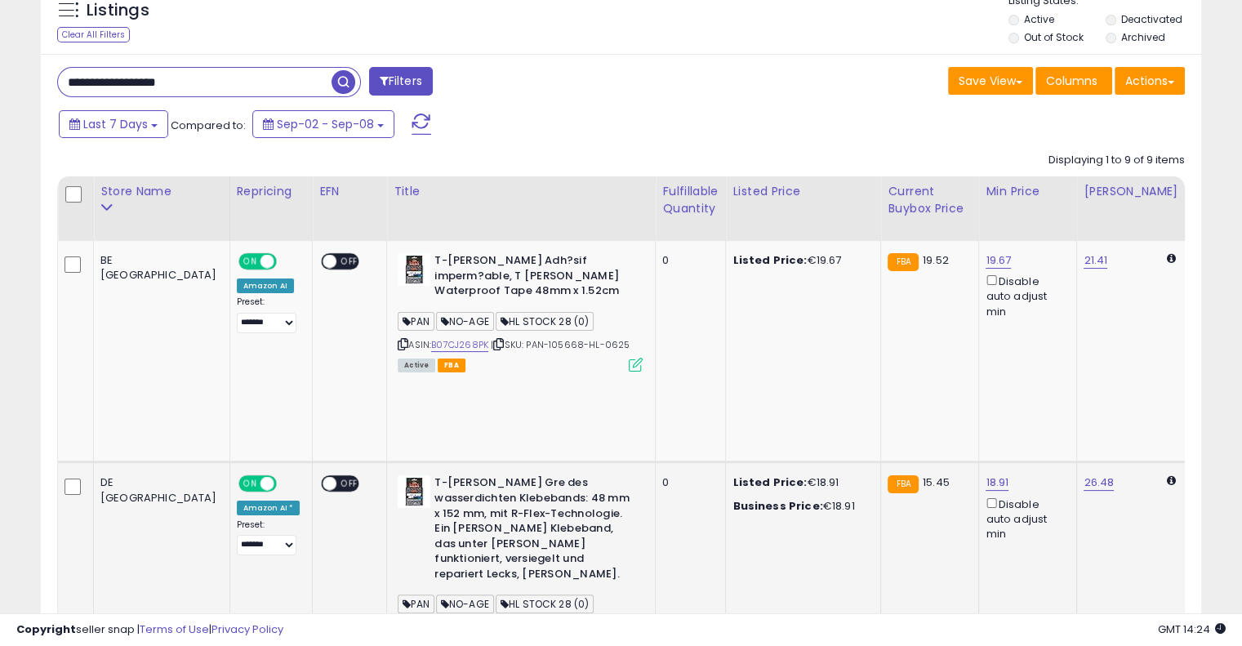
scroll to position [196, 0]
click at [229, 83] on input "**********" at bounding box center [194, 81] width 273 height 29
paste input "text"
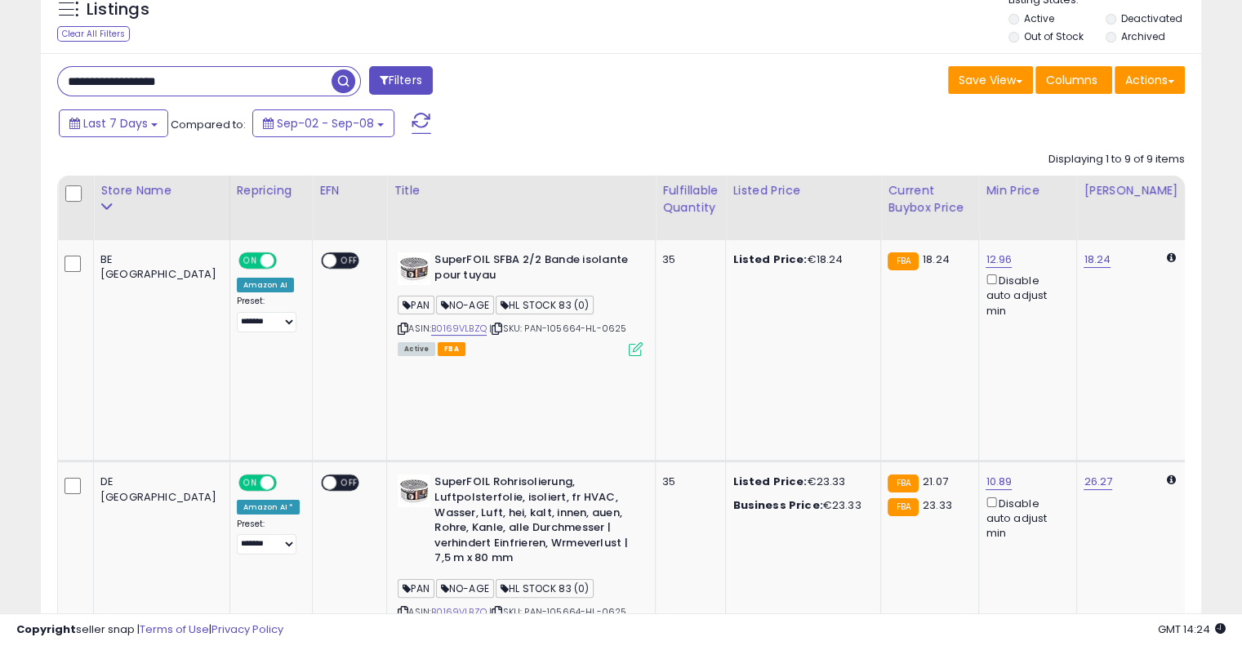
click at [633, 116] on div "Last 7 Days Compared to: Sep-02 - Sep-08" at bounding box center [478, 125] width 846 height 37
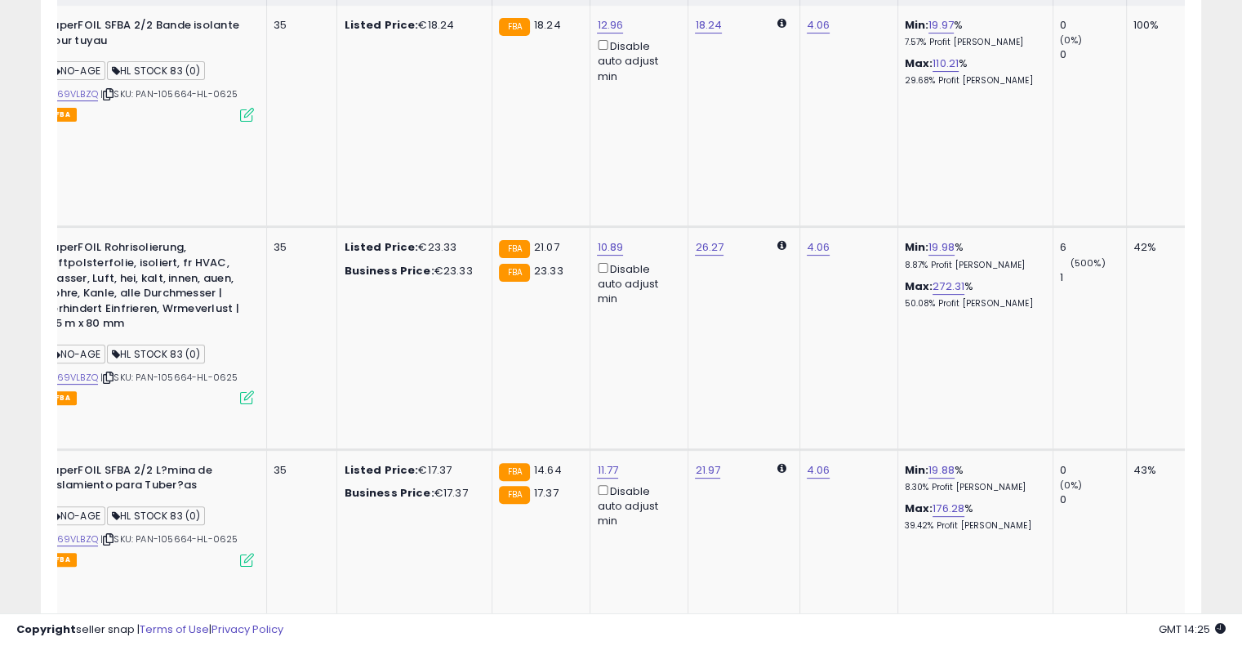
scroll to position [0, 0]
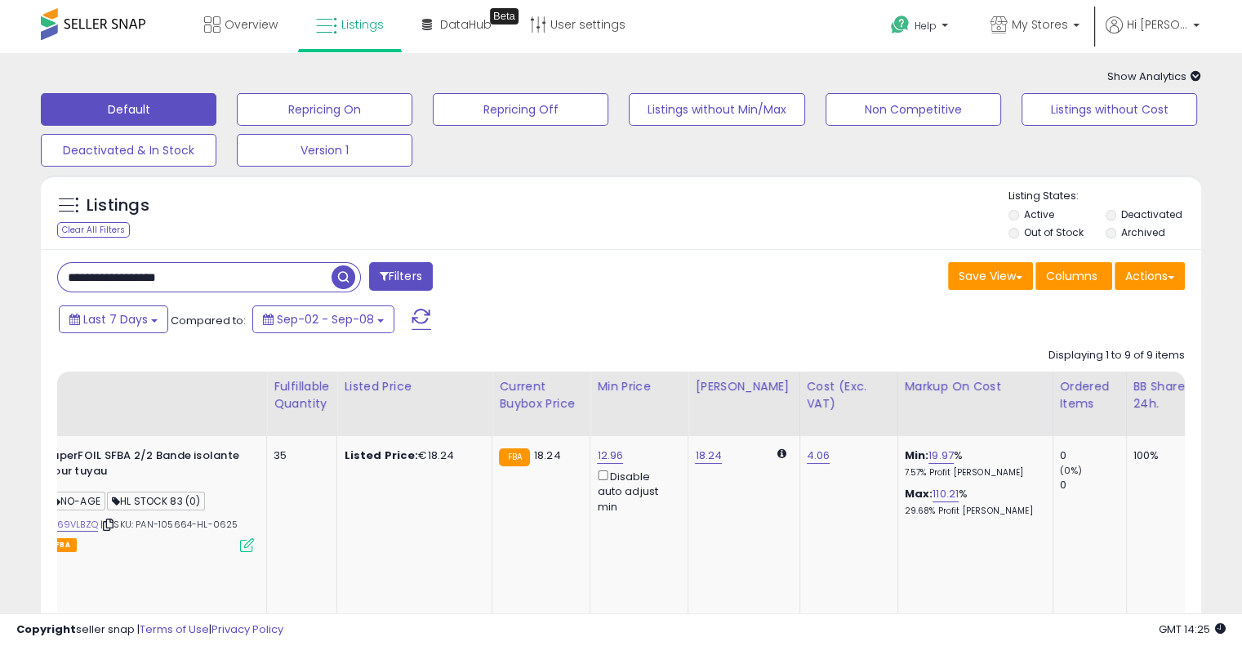
click at [244, 269] on input "**********" at bounding box center [194, 277] width 273 height 29
paste input "text"
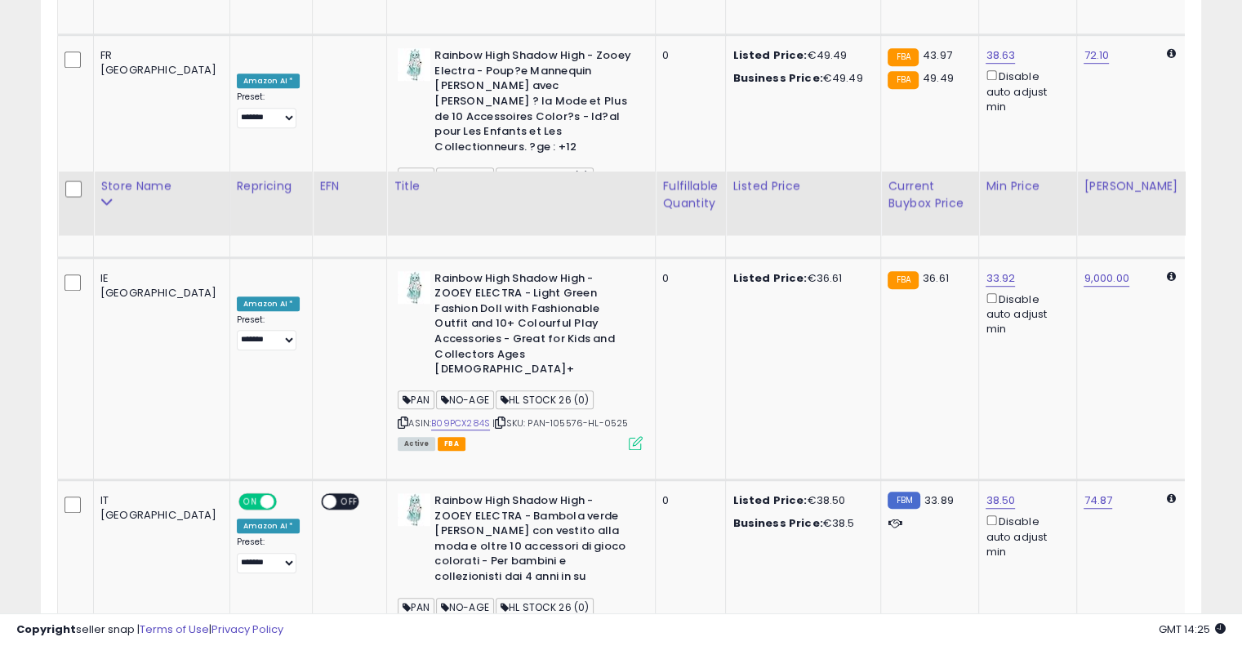
scroll to position [1376, 0]
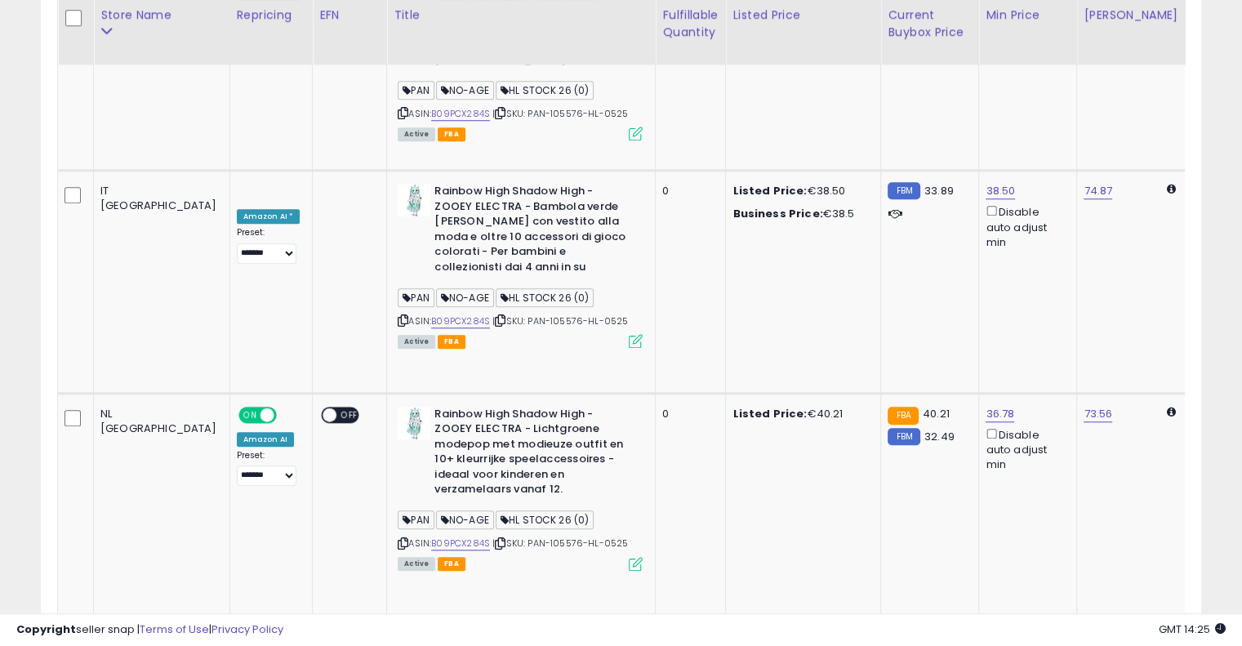
click at [566, 407] on b "Rainbow High Shadow High - ZOOEY ELECTRA - Lichtgroene modepop met modieuze out…" at bounding box center [533, 454] width 198 height 95
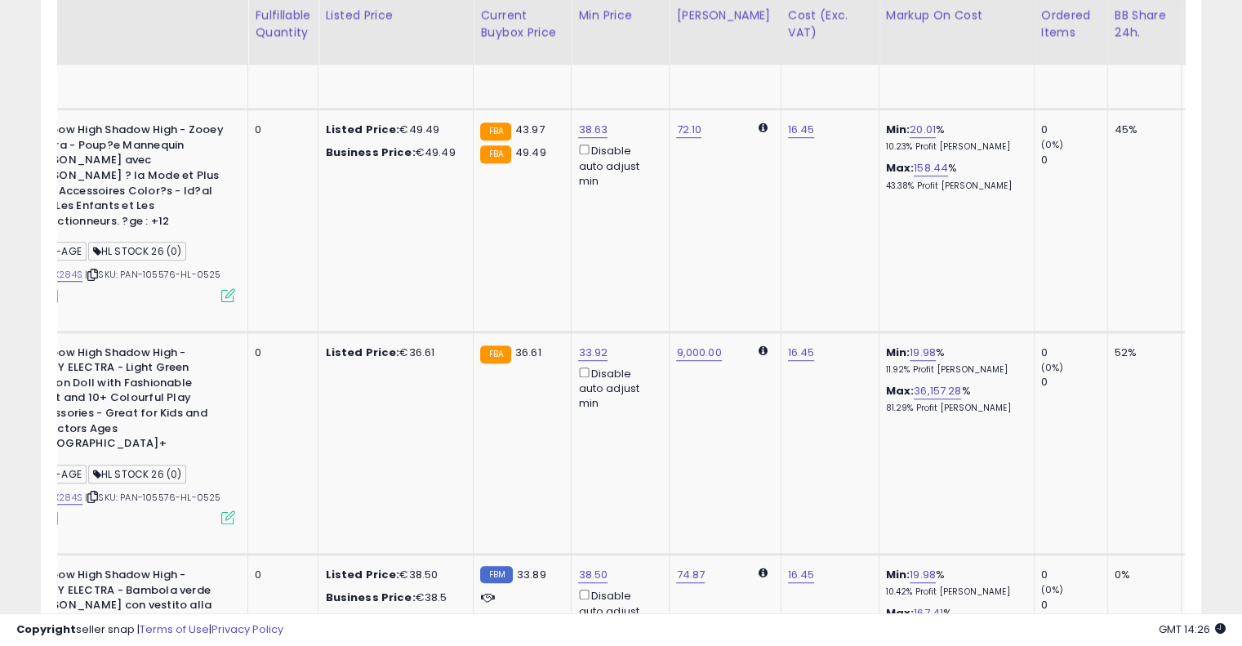
scroll to position [990, 0]
click at [599, 334] on td "33.92 Disable auto adjust min" at bounding box center [620, 445] width 98 height 222
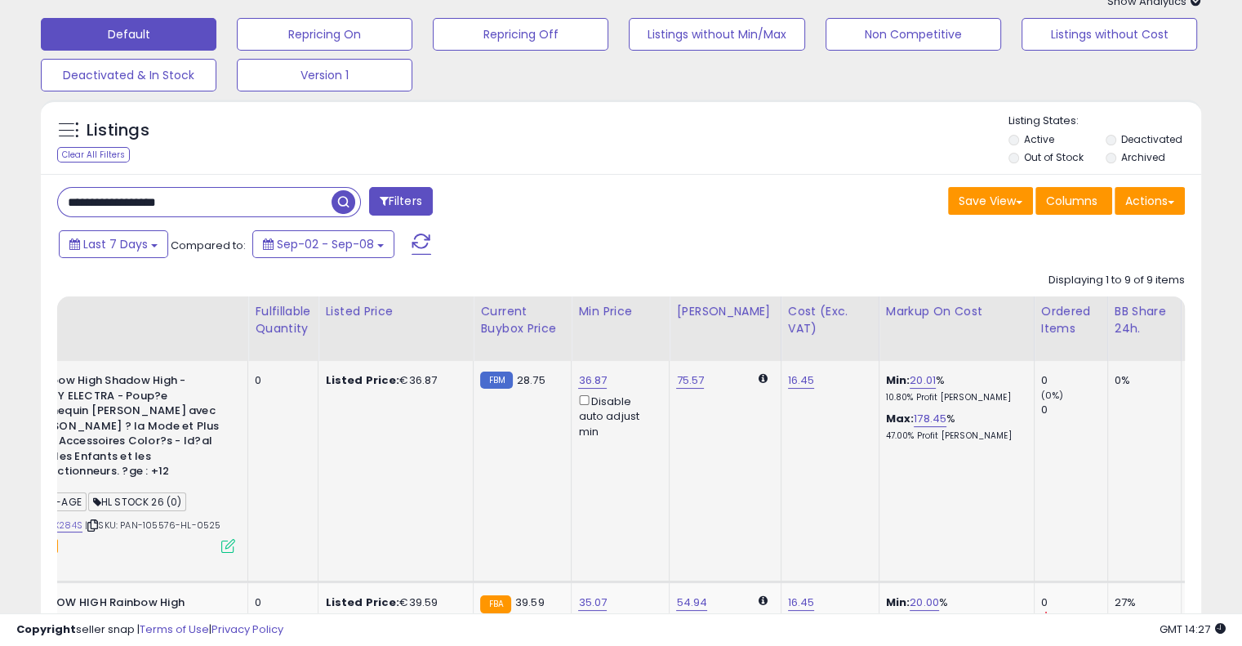
scroll to position [73, 0]
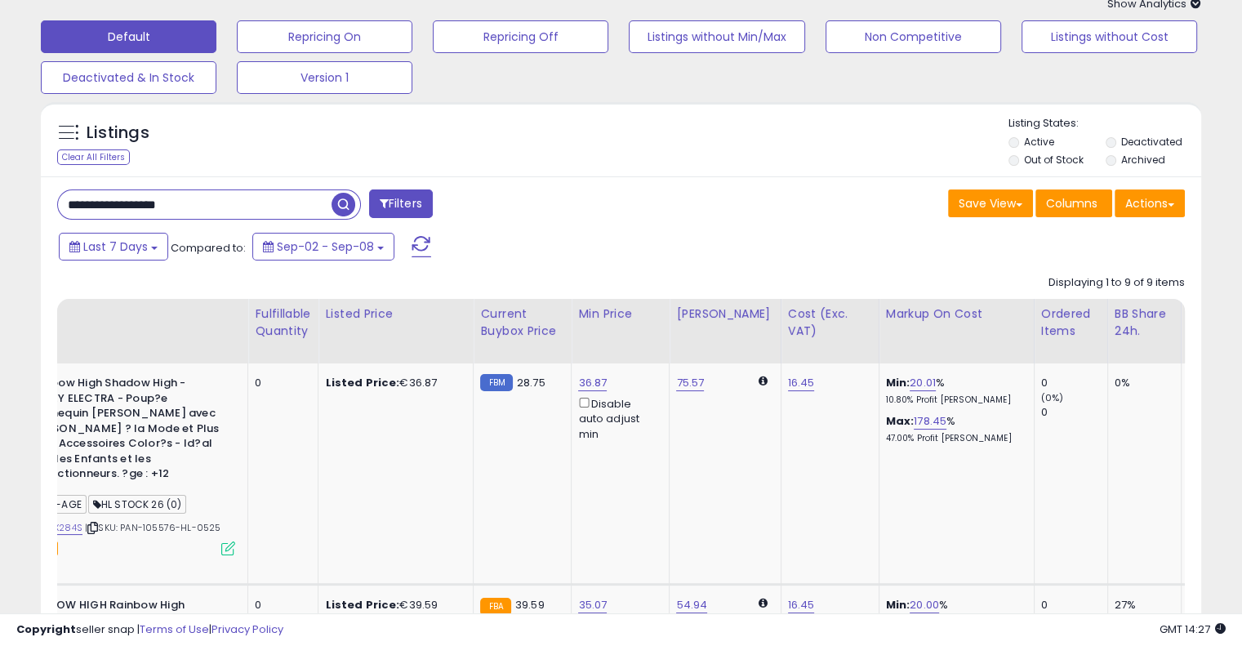
click at [220, 203] on input "**********" at bounding box center [194, 204] width 273 height 29
paste input "text"
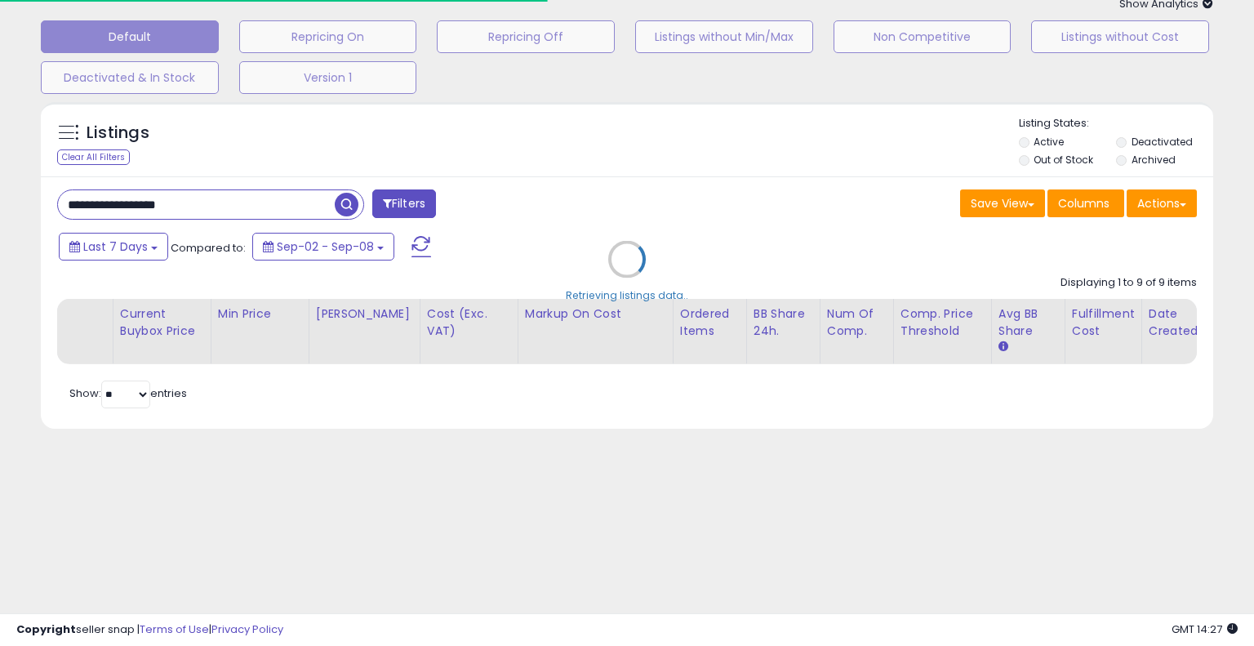
click at [735, 143] on div "Retrieving listings data.." at bounding box center [627, 271] width 1197 height 355
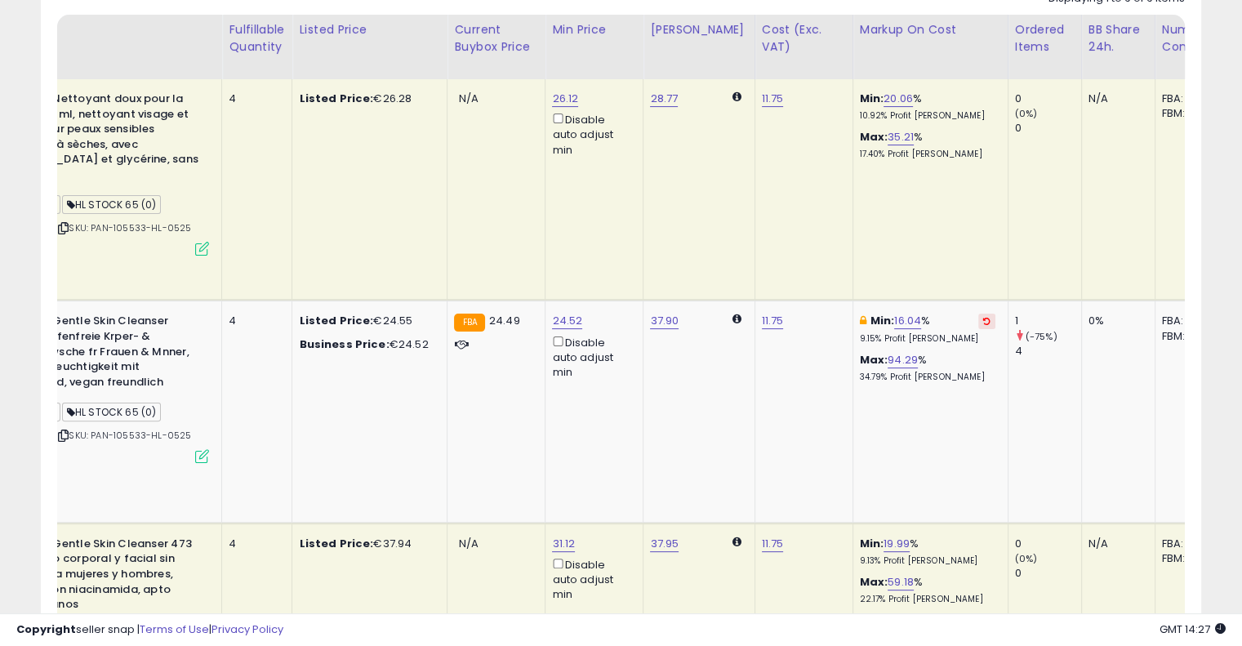
scroll to position [424, 0]
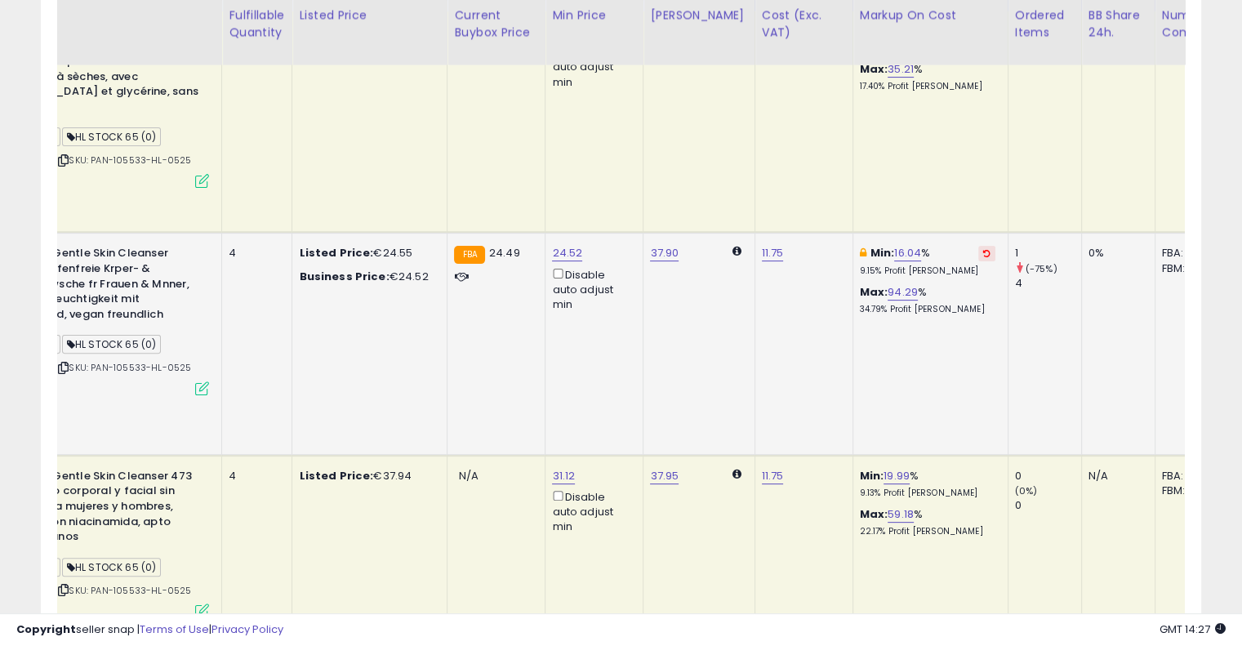
click at [978, 246] on button at bounding box center [986, 254] width 17 height 16
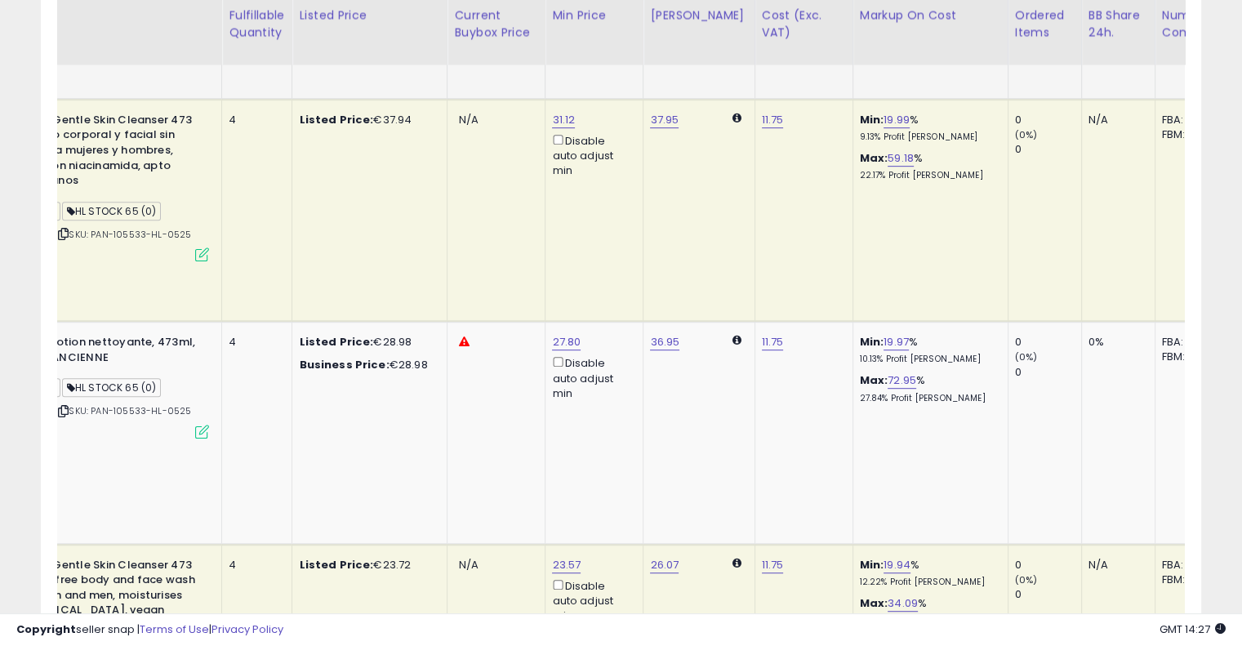
scroll to position [0, 0]
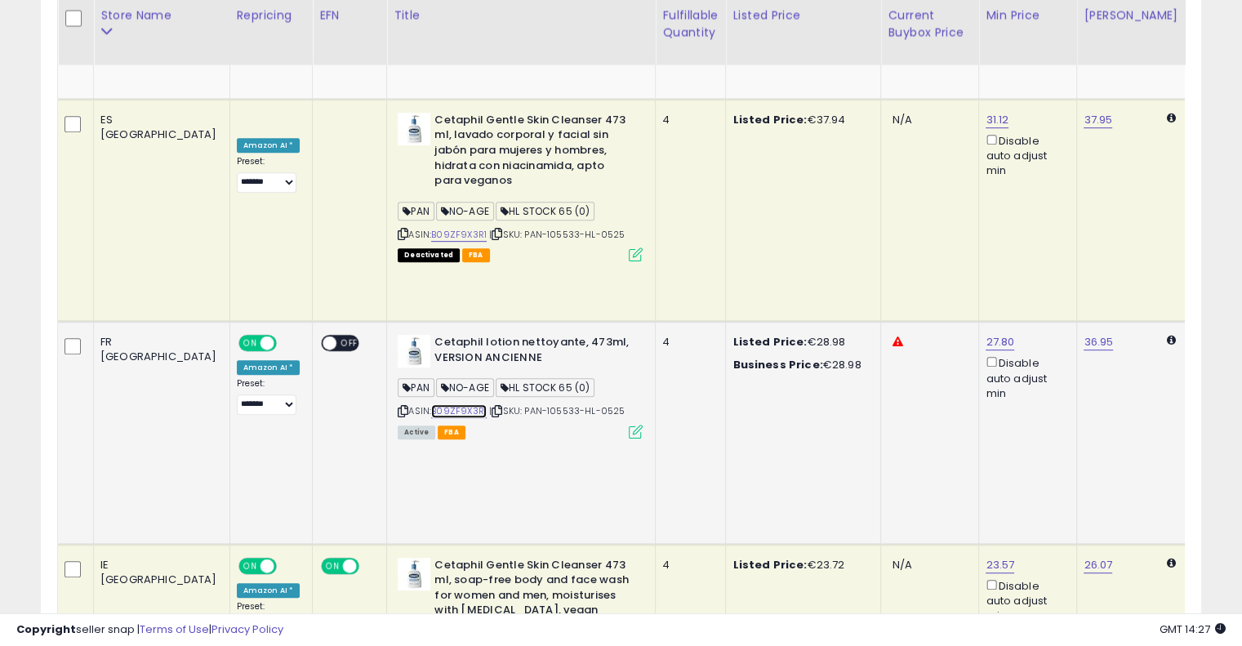
click at [431, 404] on link "B09ZF9X3R1" at bounding box center [459, 411] width 56 height 14
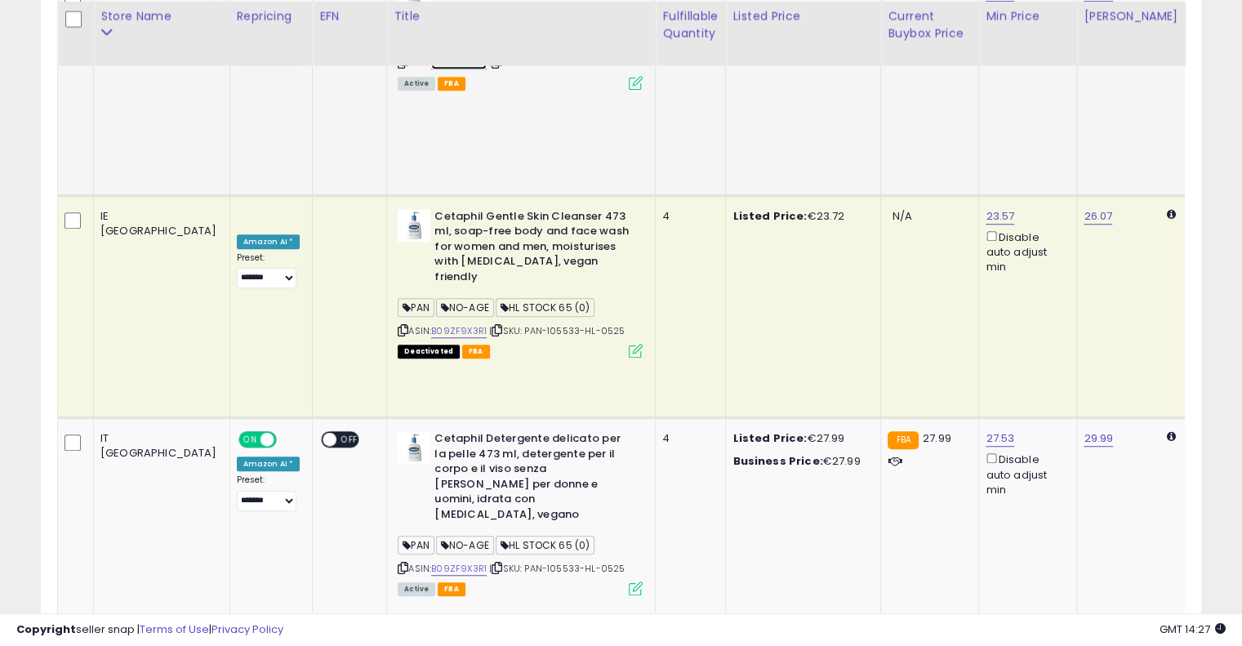
scroll to position [1130, 0]
click at [431, 561] on link "B09ZF9X3R1" at bounding box center [459, 568] width 56 height 14
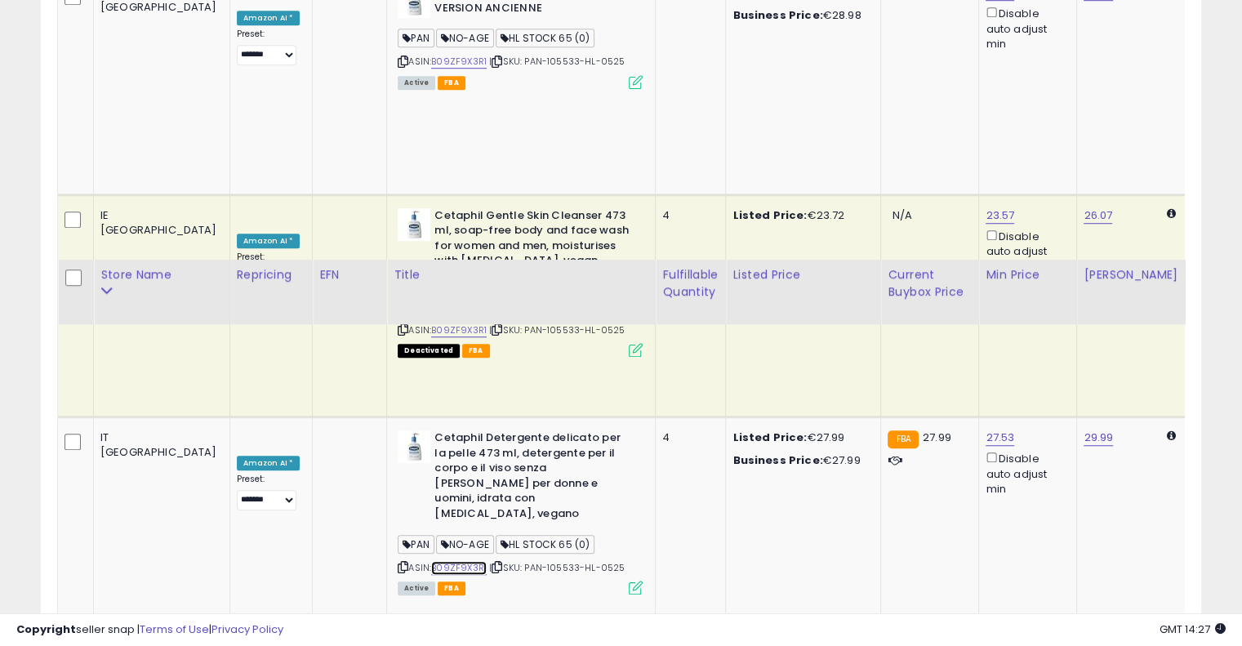
scroll to position [1425, 0]
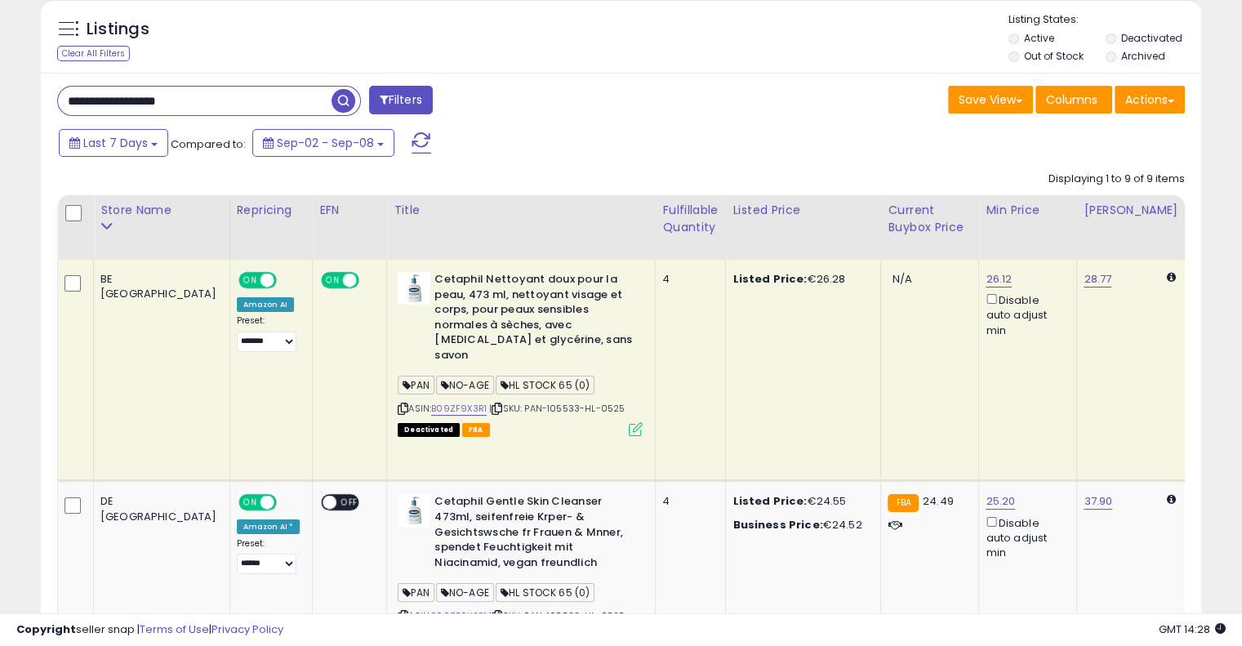
scroll to position [0, 0]
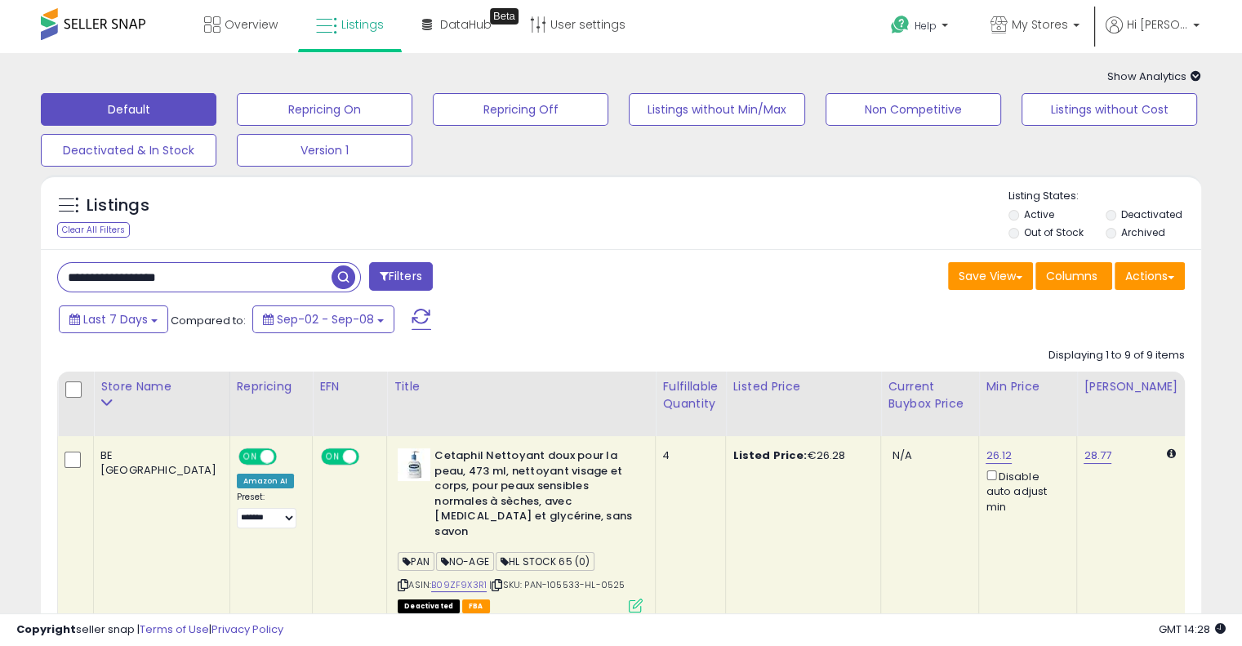
click at [263, 271] on input "**********" at bounding box center [194, 277] width 273 height 29
paste input "text"
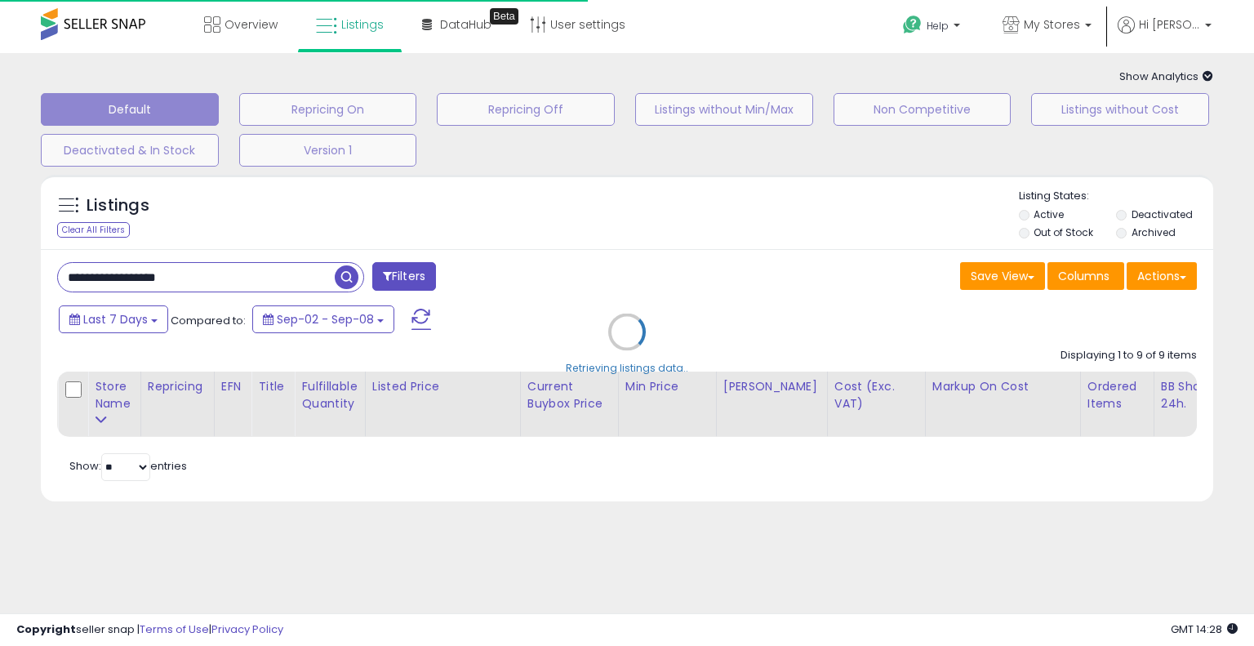
click at [656, 267] on div "Retrieving listings data.." at bounding box center [627, 344] width 1197 height 355
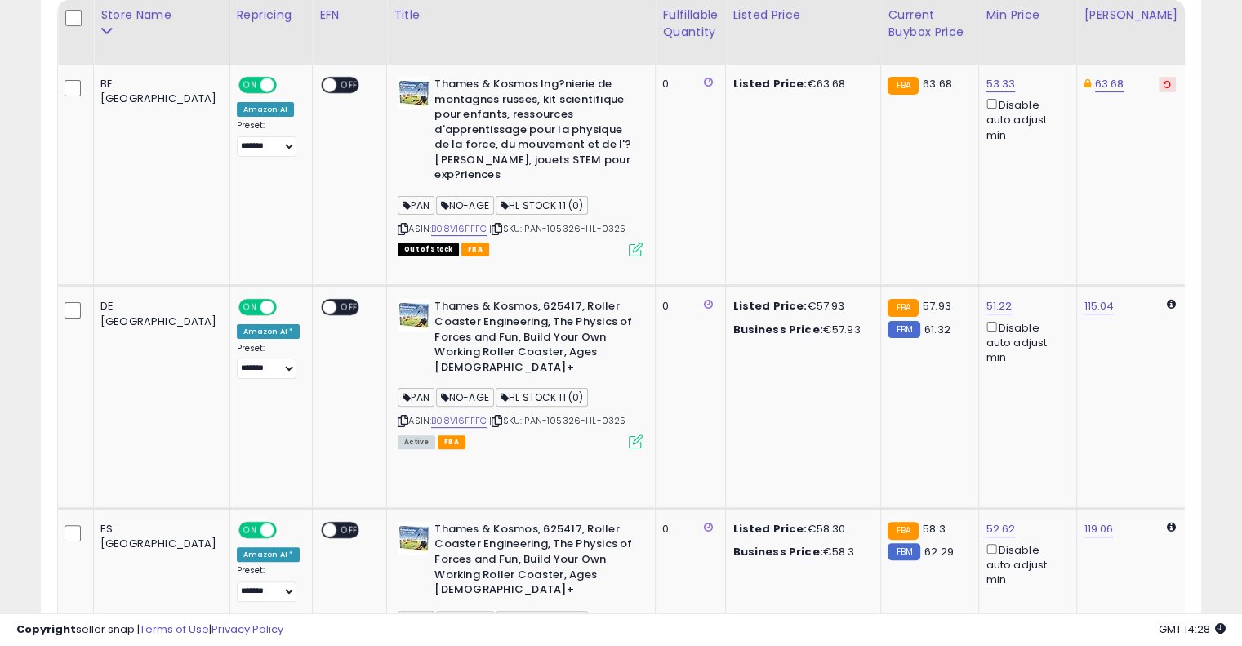
scroll to position [92, 0]
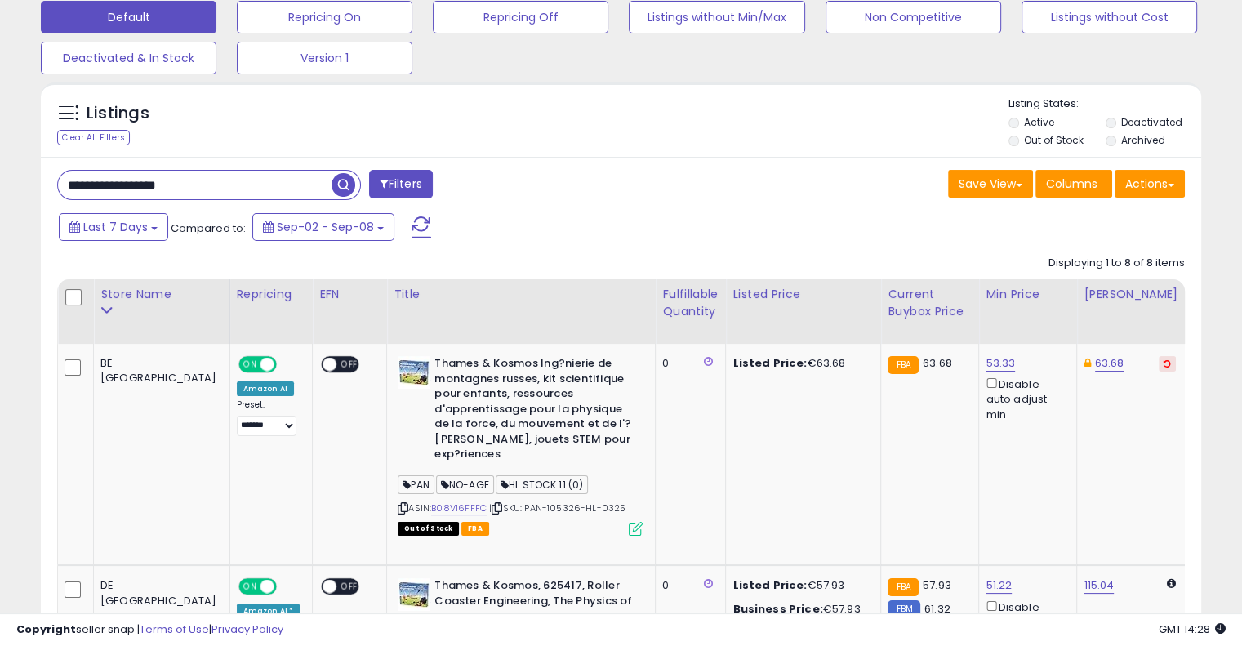
click at [242, 192] on input "**********" at bounding box center [194, 185] width 273 height 29
paste input "text"
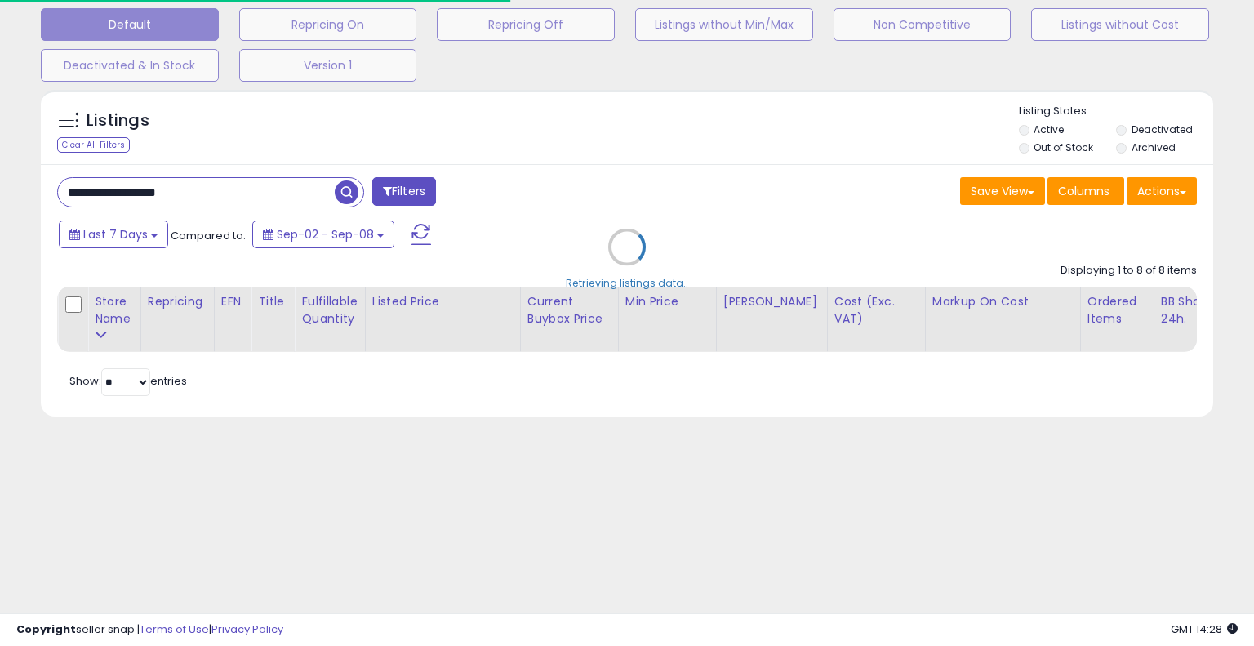
click at [543, 171] on div "Retrieving listings data.." at bounding box center [627, 259] width 1197 height 355
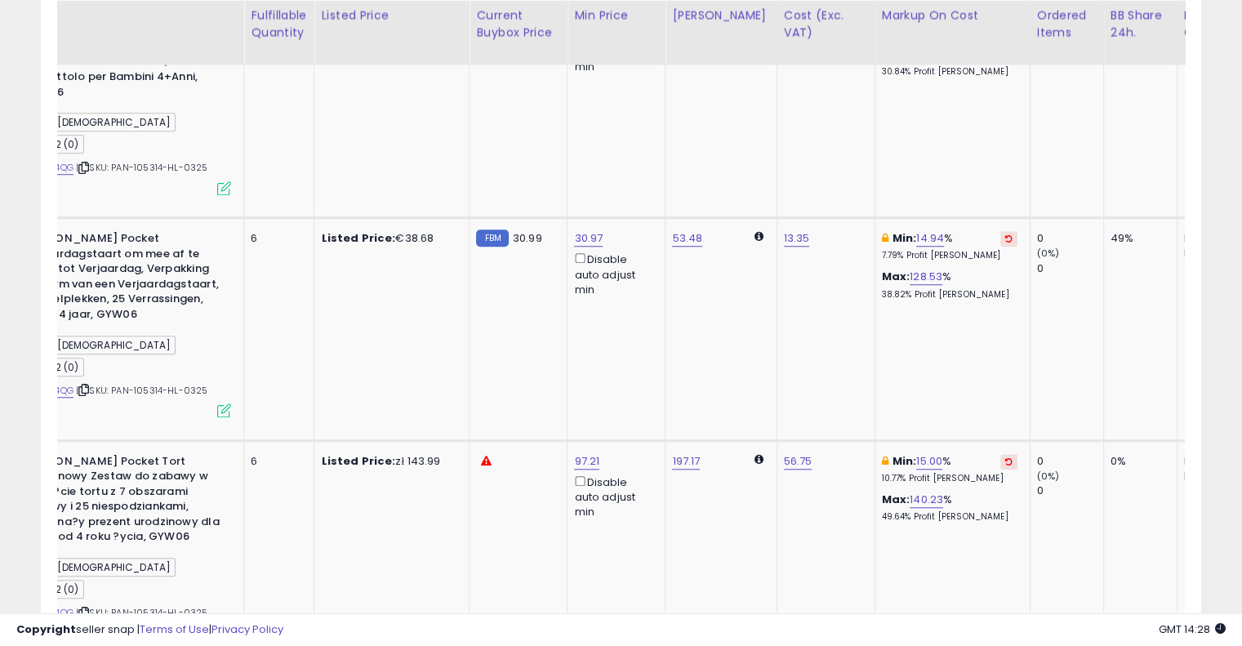
scroll to position [1329, 0]
click at [1000, 454] on button at bounding box center [1008, 462] width 17 height 16
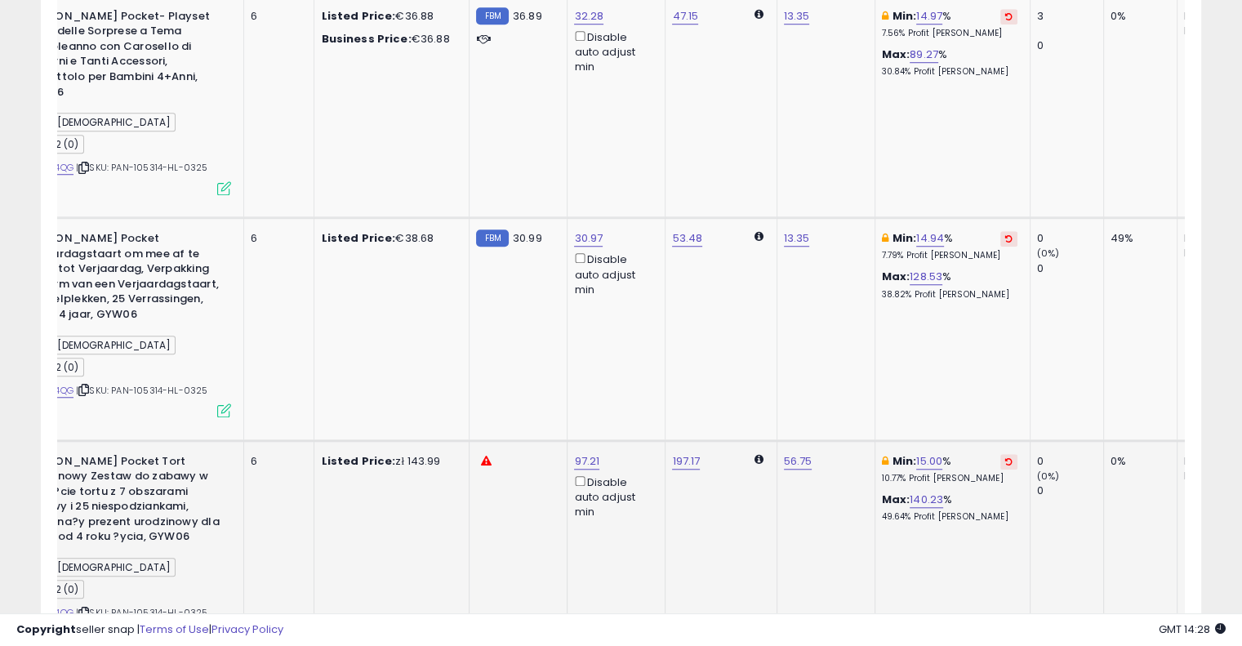
scroll to position [1064, 0]
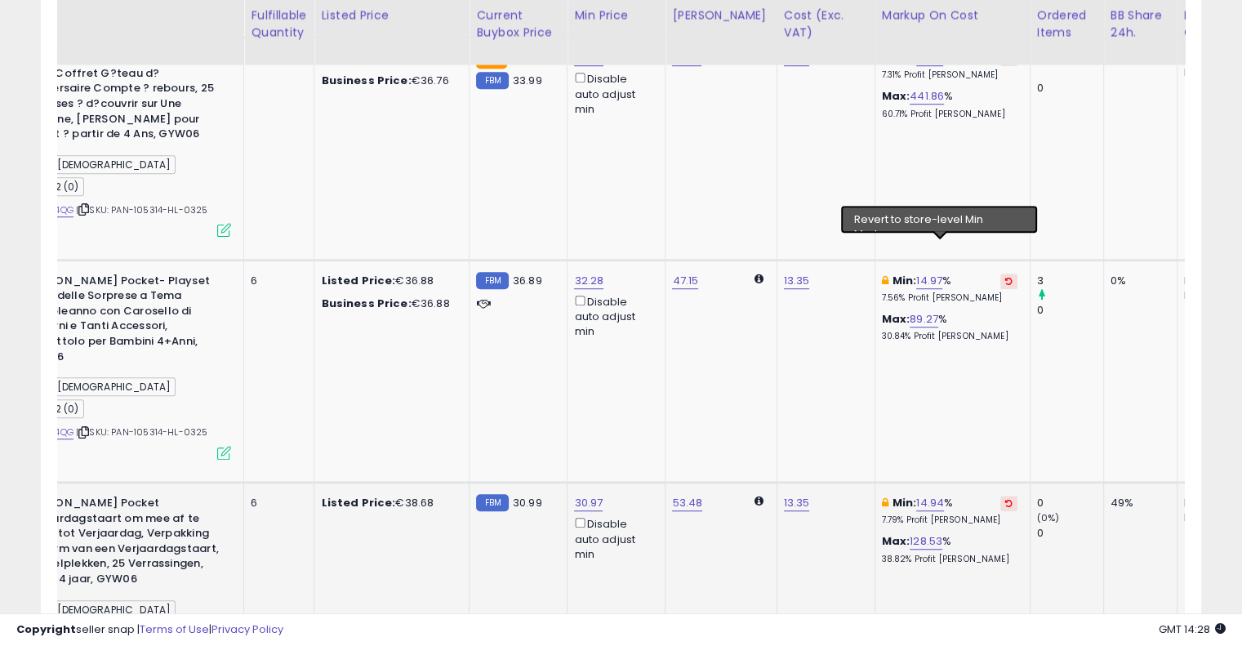
click at [1005, 499] on icon at bounding box center [1008, 503] width 7 height 8
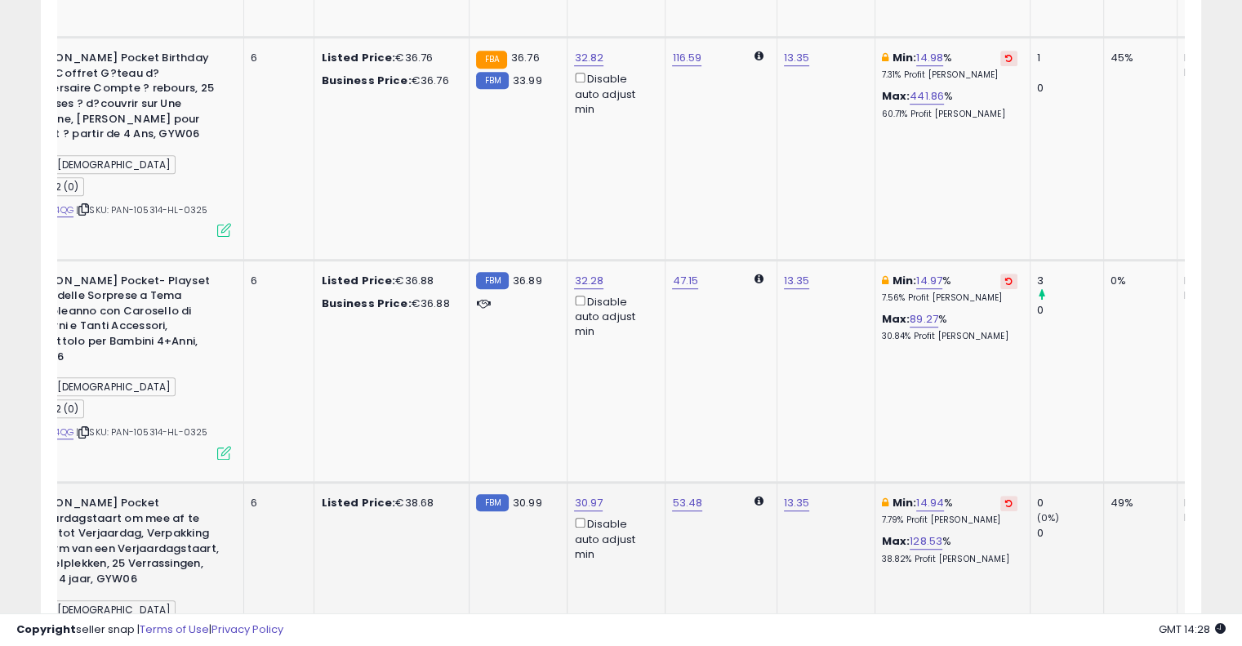
scroll to position [904, 0]
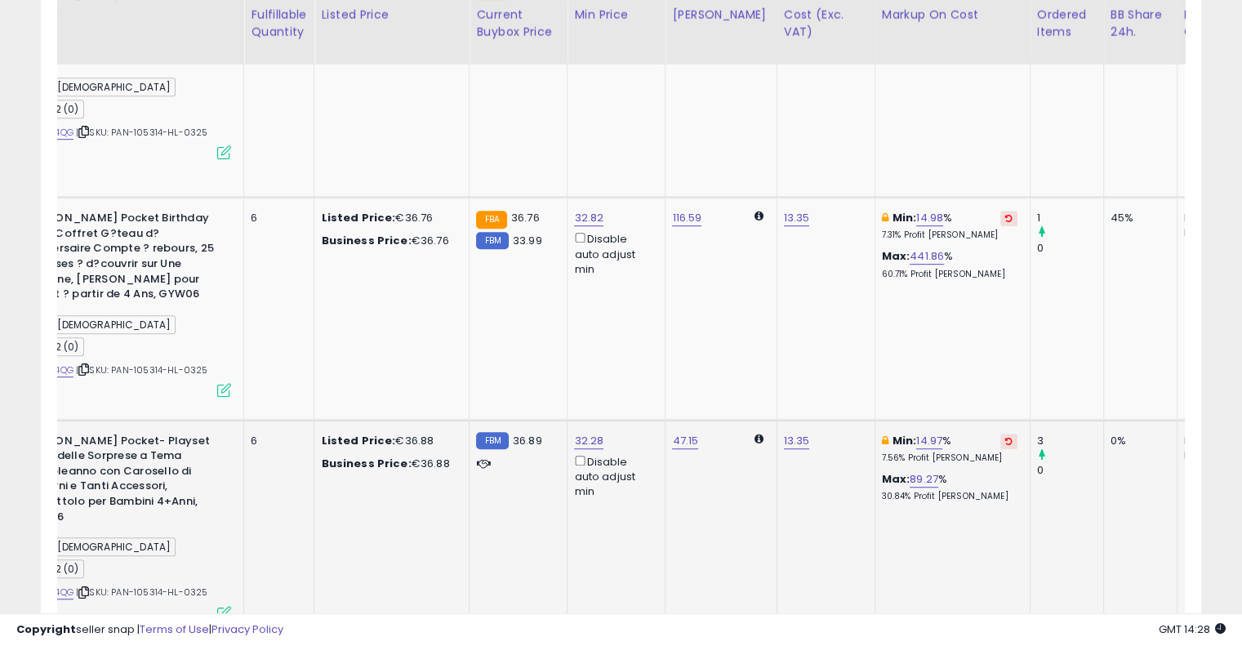
click at [1005, 437] on icon at bounding box center [1008, 441] width 7 height 8
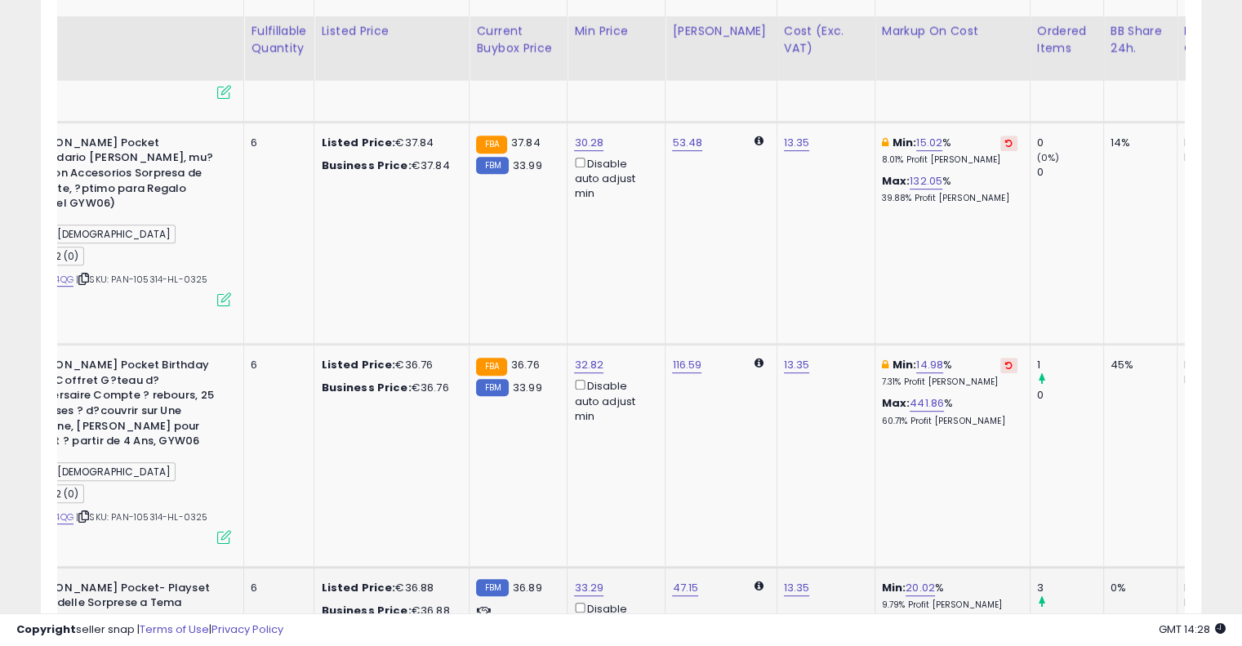
scroll to position [755, 0]
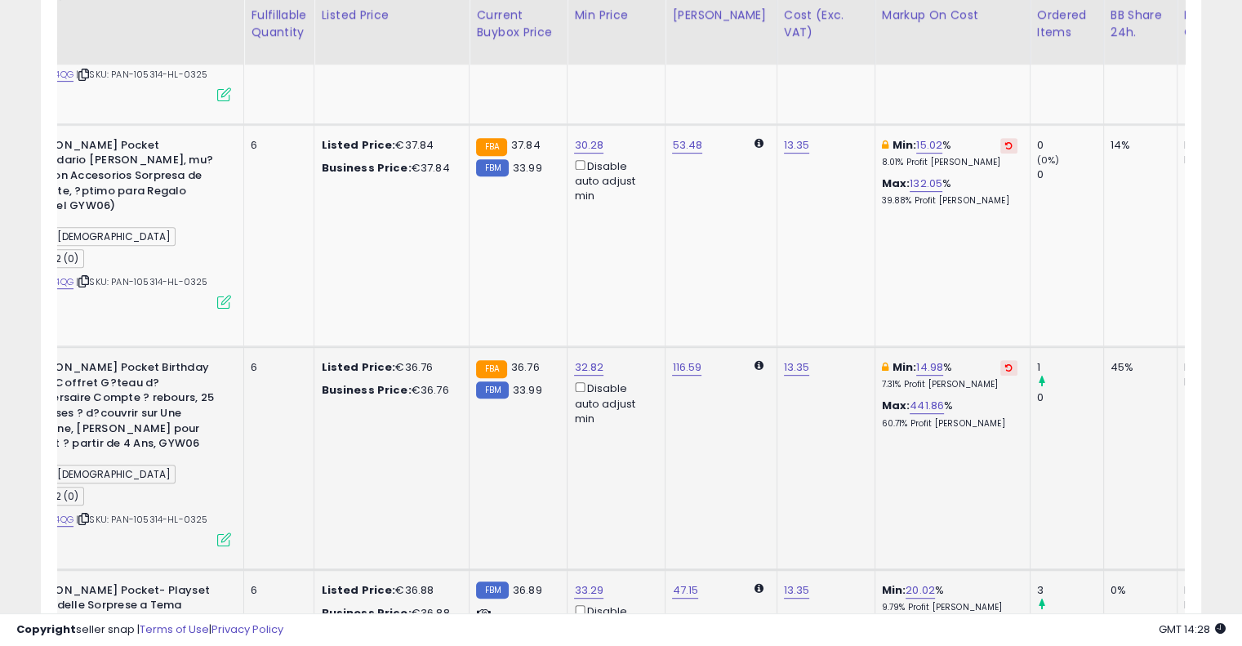
click at [1000, 360] on button at bounding box center [1008, 368] width 17 height 16
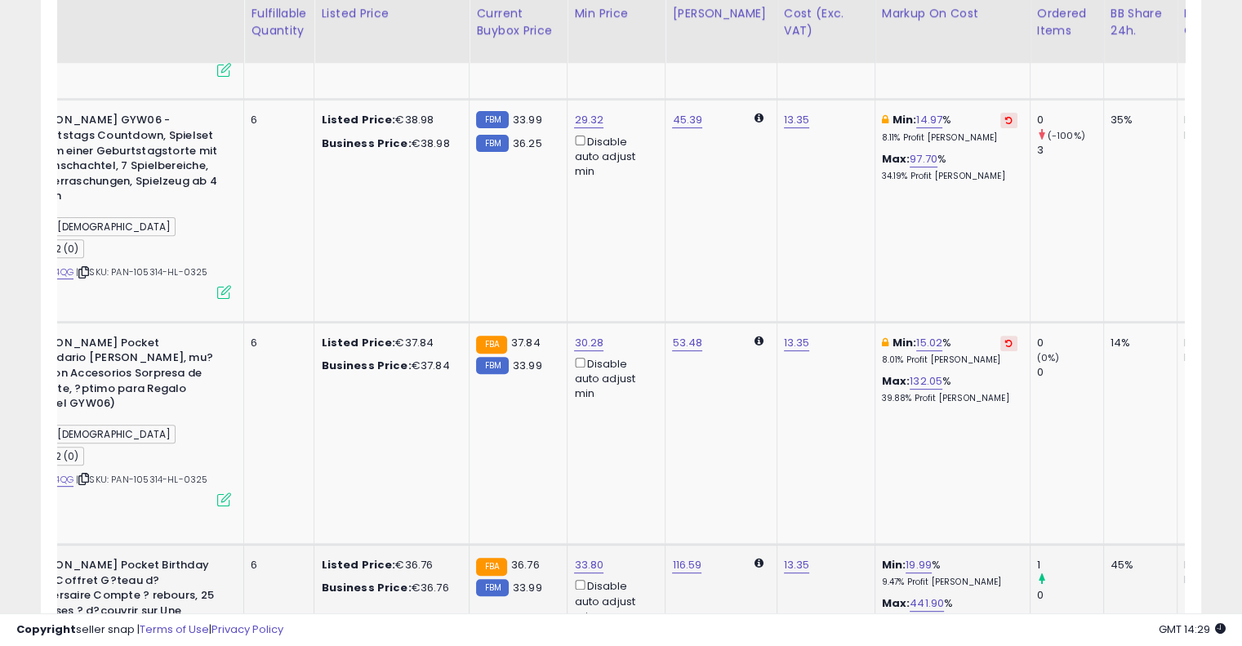
scroll to position [556, 0]
click at [940, 323] on td "Min: 15.02 % 8.01% Profit [PERSON_NAME]: 132.05 % 39.88% Profit [PERSON_NAME]" at bounding box center [951, 434] width 155 height 222
click at [1005, 340] on icon at bounding box center [1008, 344] width 7 height 8
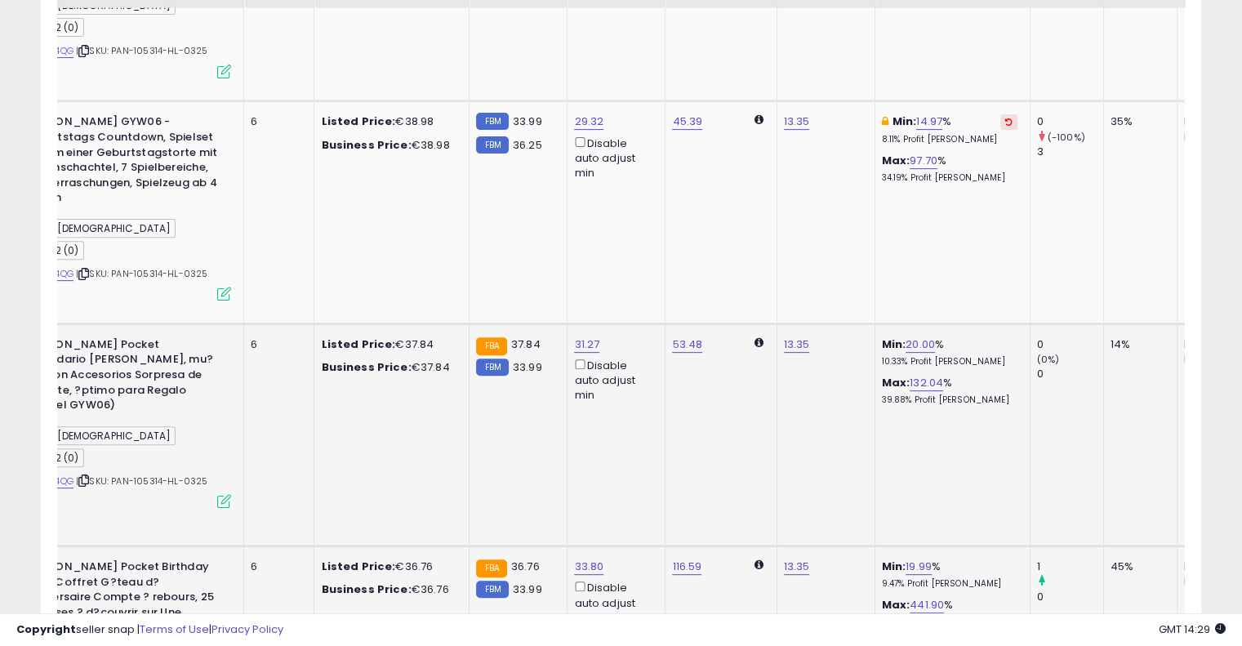
scroll to position [438, 0]
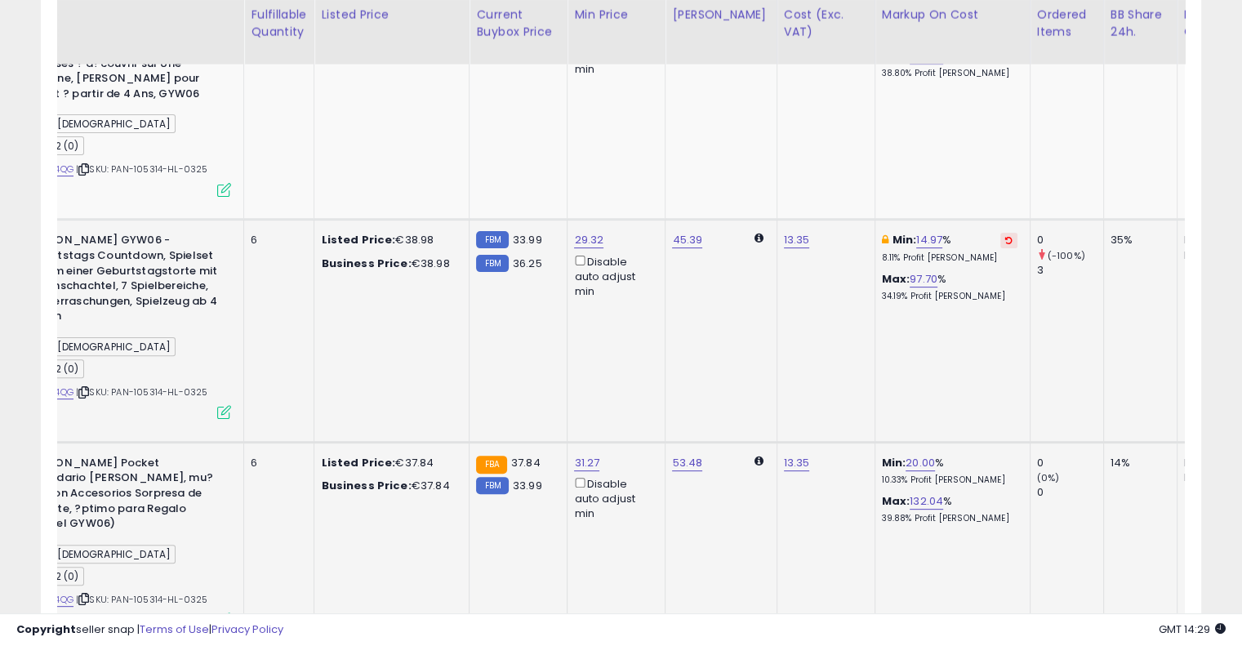
click at [1000, 233] on button at bounding box center [1008, 241] width 17 height 16
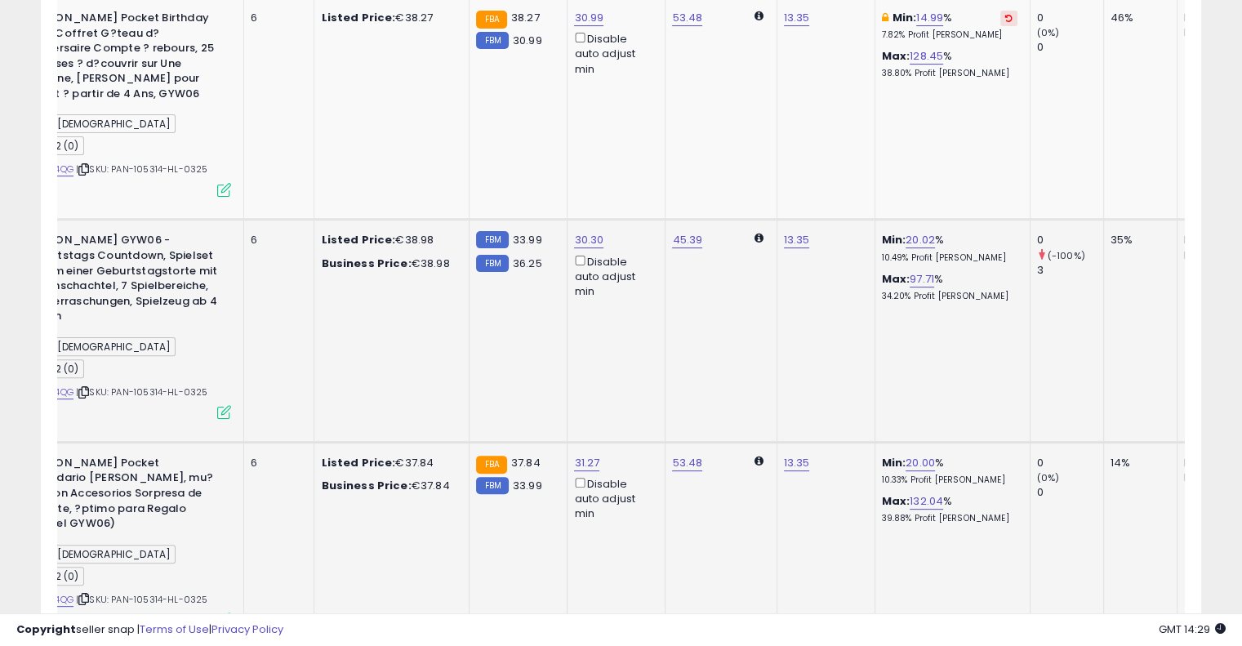
scroll to position [209, 0]
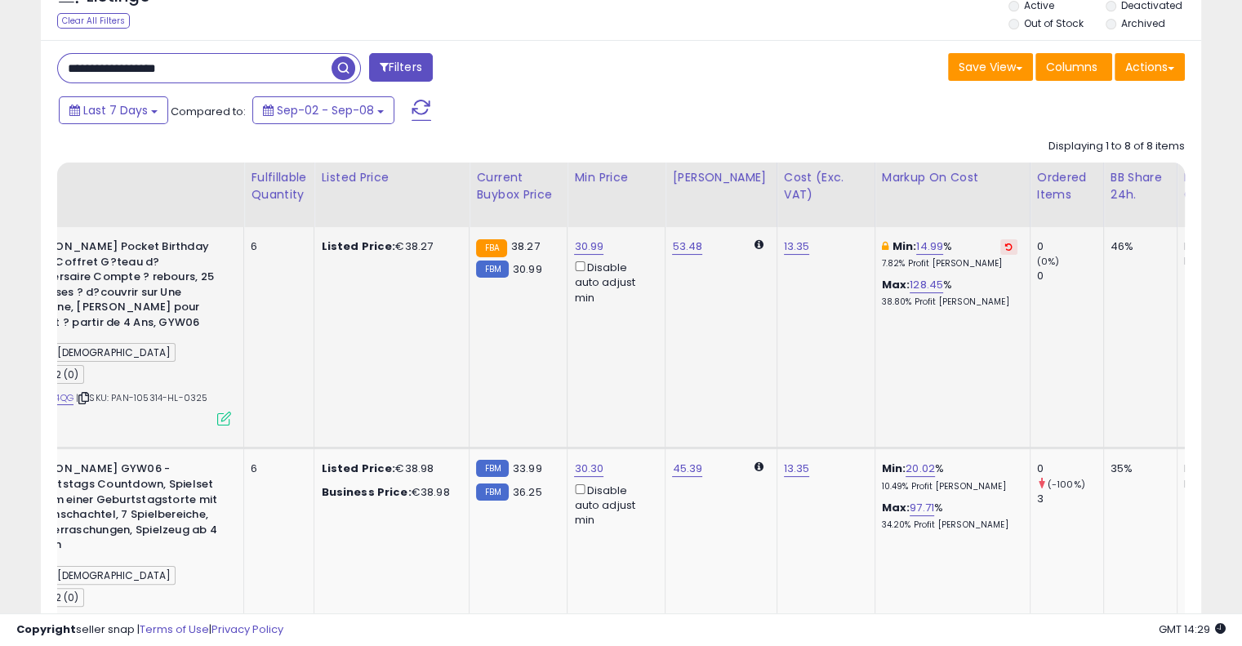
click at [1005, 243] on icon at bounding box center [1008, 246] width 7 height 8
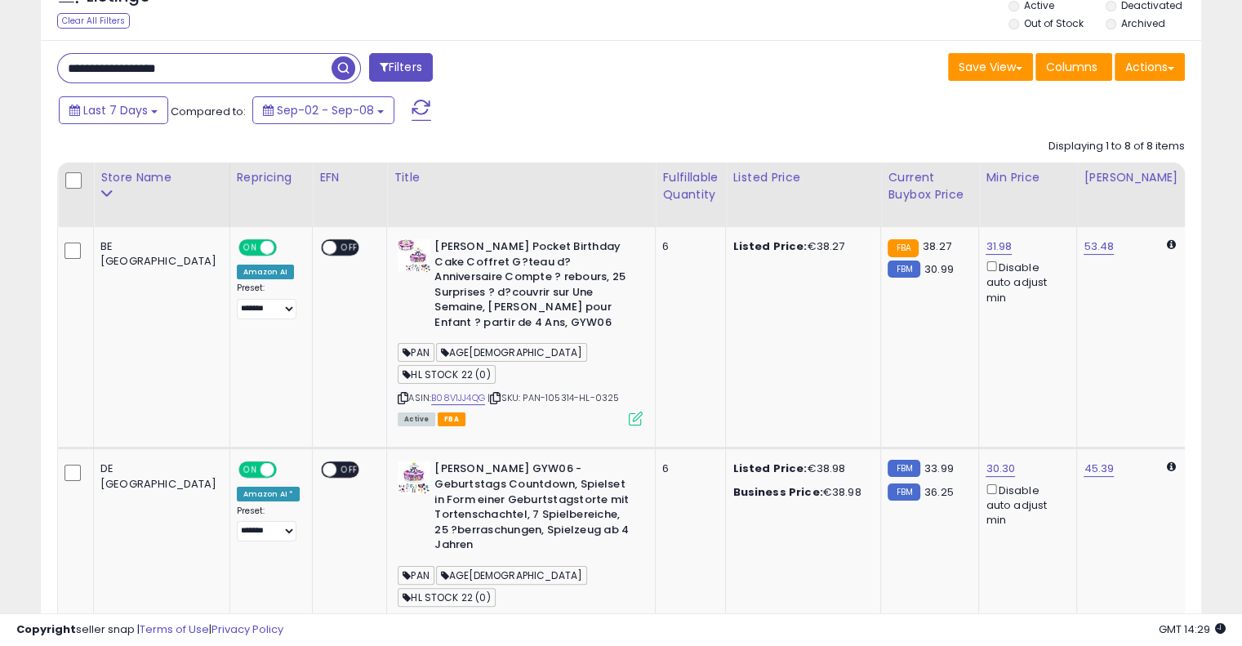
click at [230, 72] on input "**********" at bounding box center [194, 68] width 273 height 29
paste input "text"
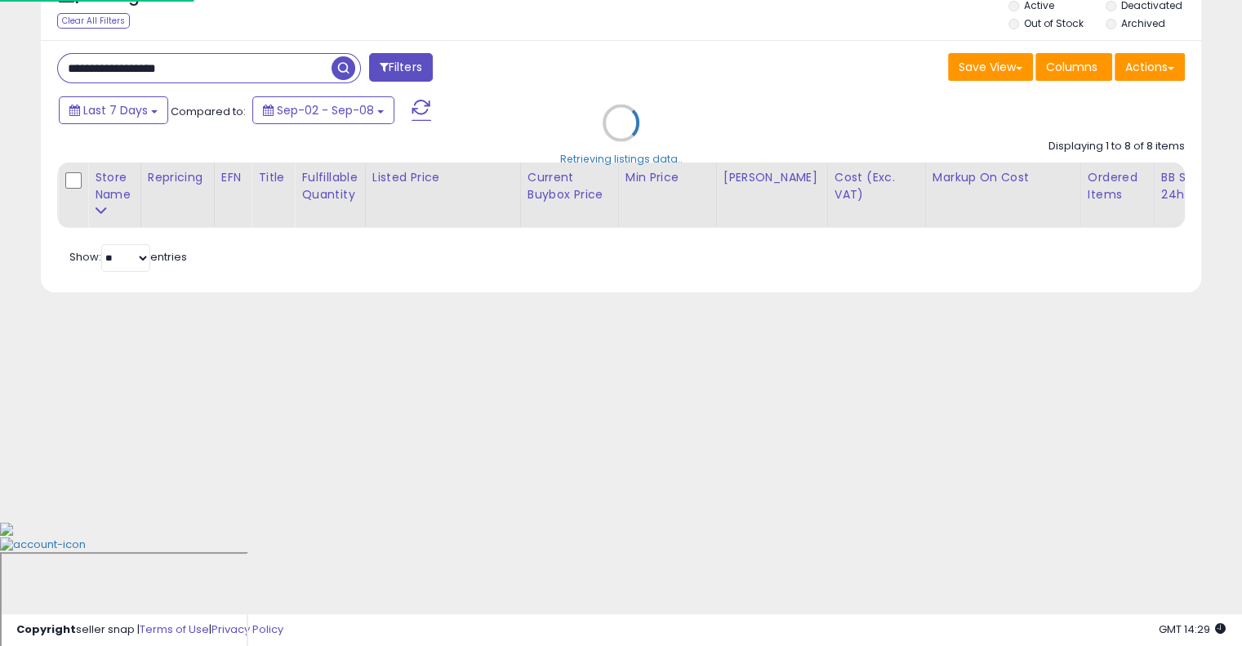
scroll to position [85, 0]
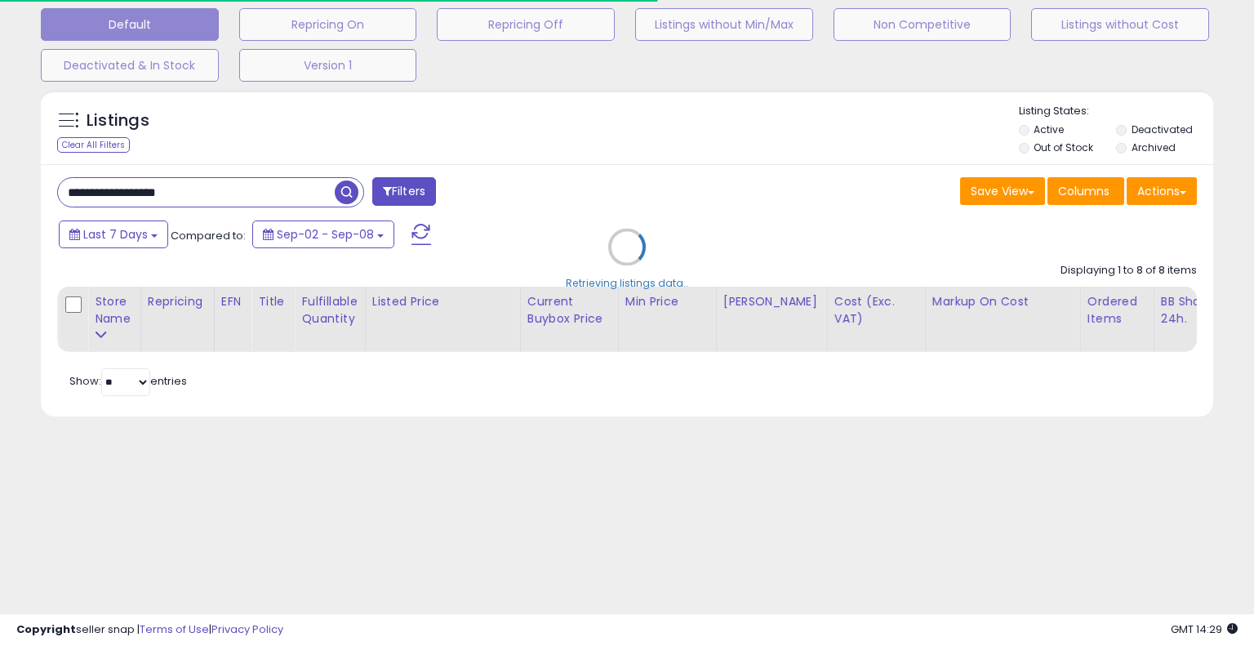
click at [651, 185] on div "Retrieving listings data.." at bounding box center [627, 259] width 1197 height 355
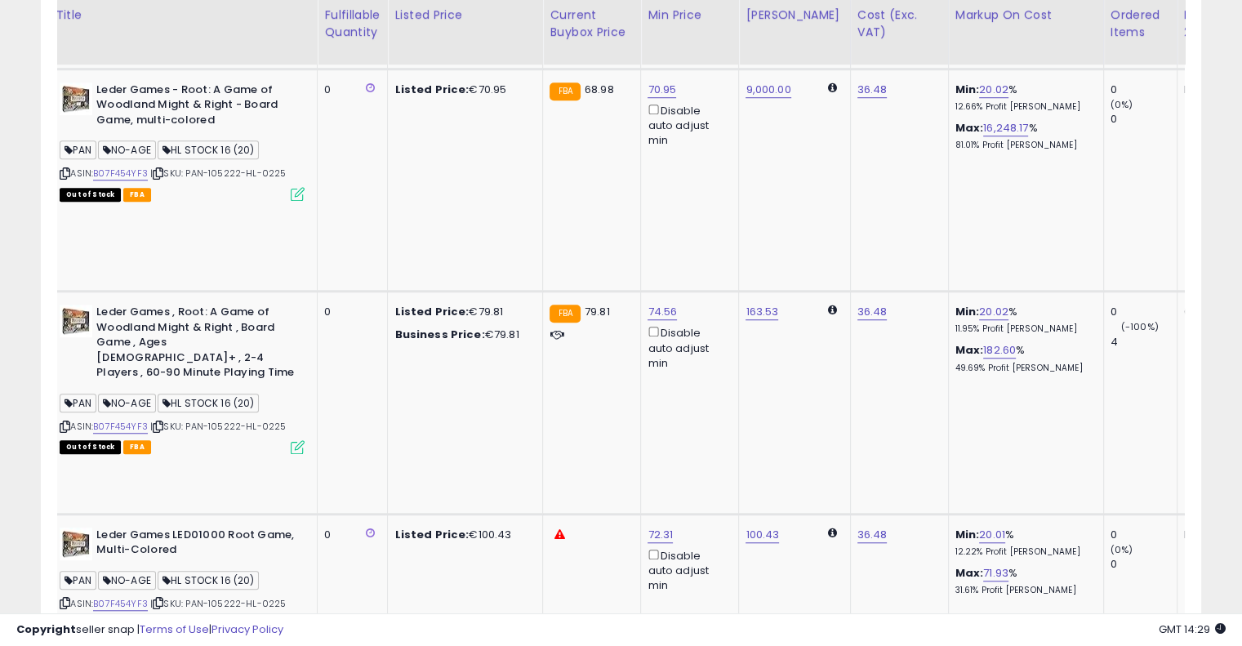
scroll to position [0, 0]
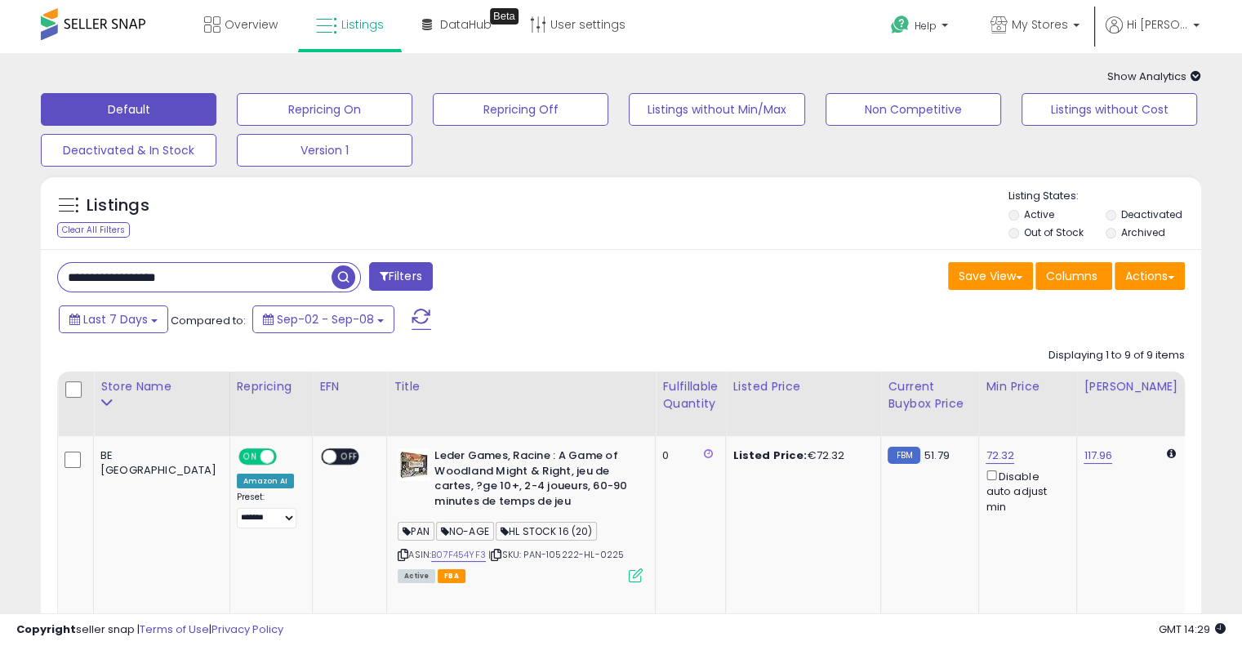
click at [229, 277] on input "**********" at bounding box center [194, 277] width 273 height 29
paste input "text"
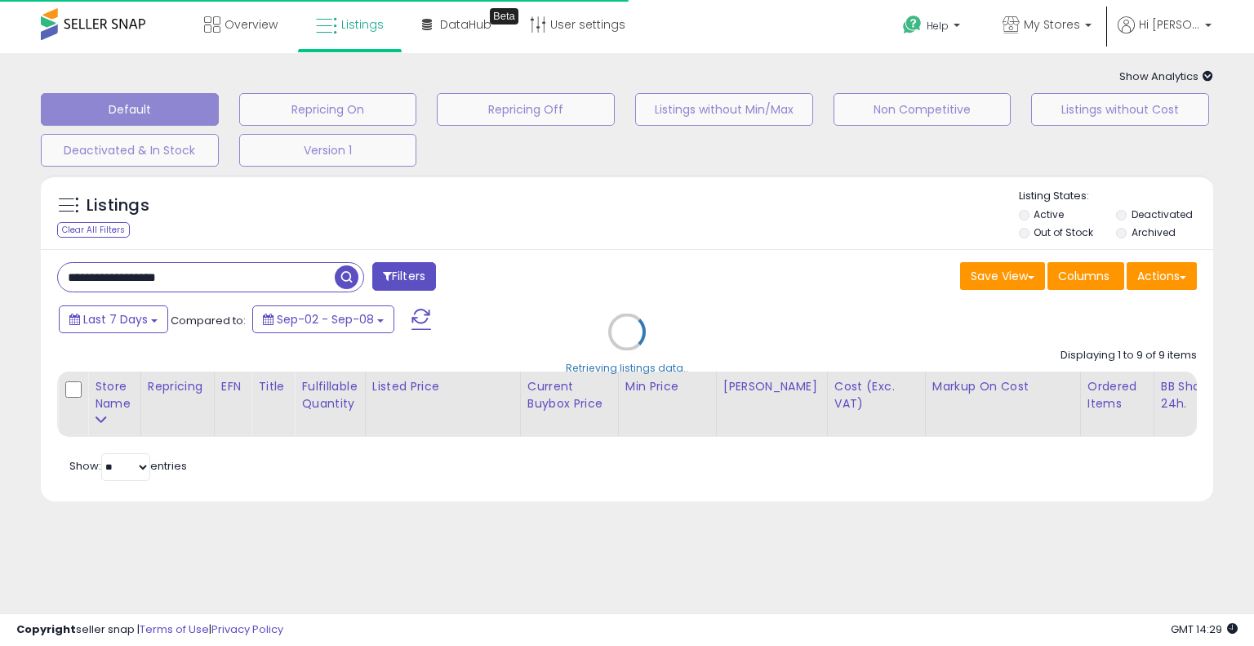
click at [695, 232] on div "Retrieving listings data.." at bounding box center [627, 344] width 1197 height 355
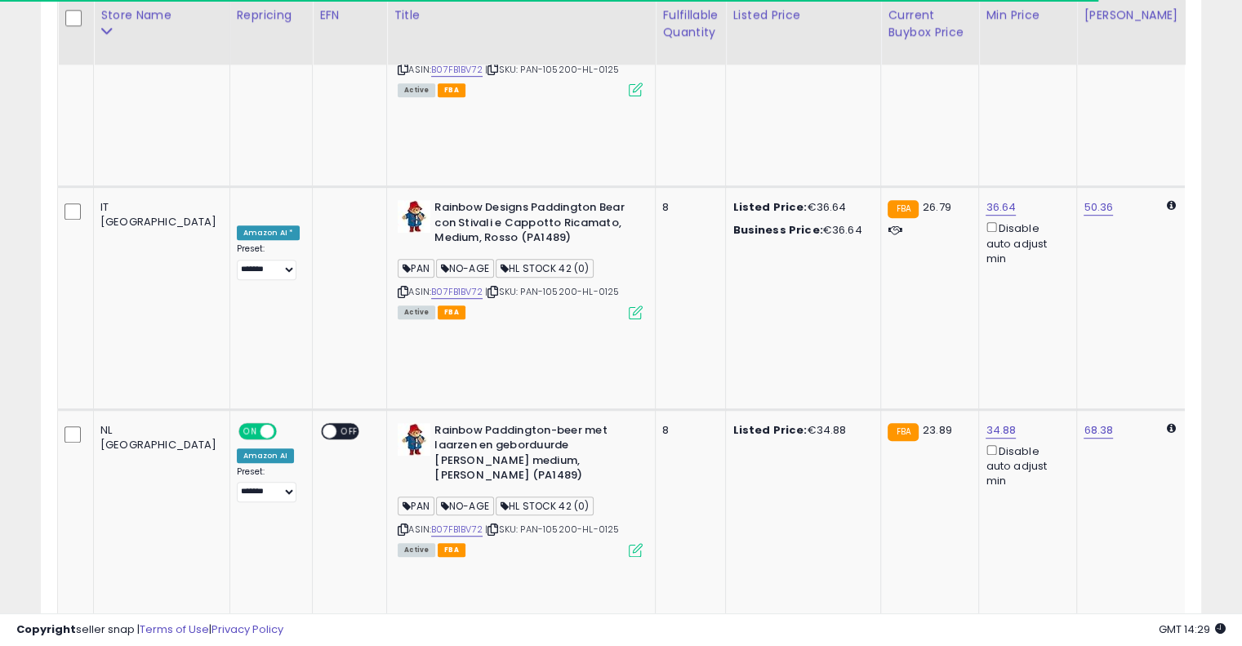
scroll to position [0, 330]
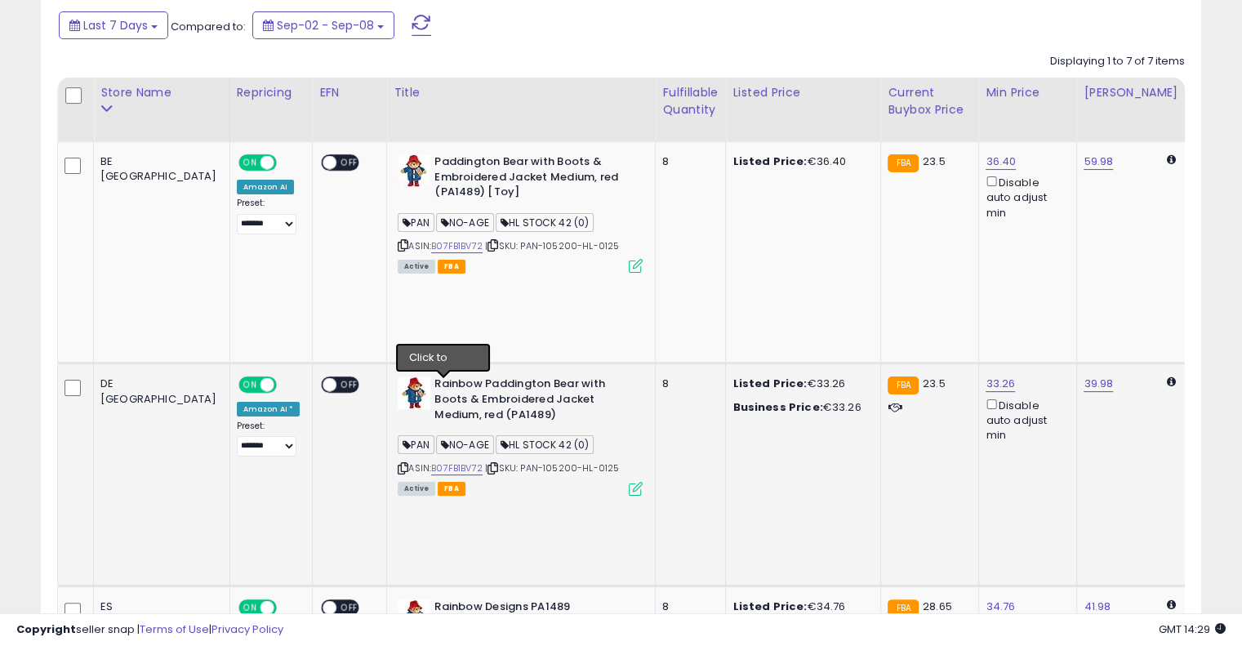
click at [487, 464] on icon at bounding box center [492, 468] width 11 height 9
click at [431, 461] on link "B07FB1BV72" at bounding box center [456, 468] width 51 height 14
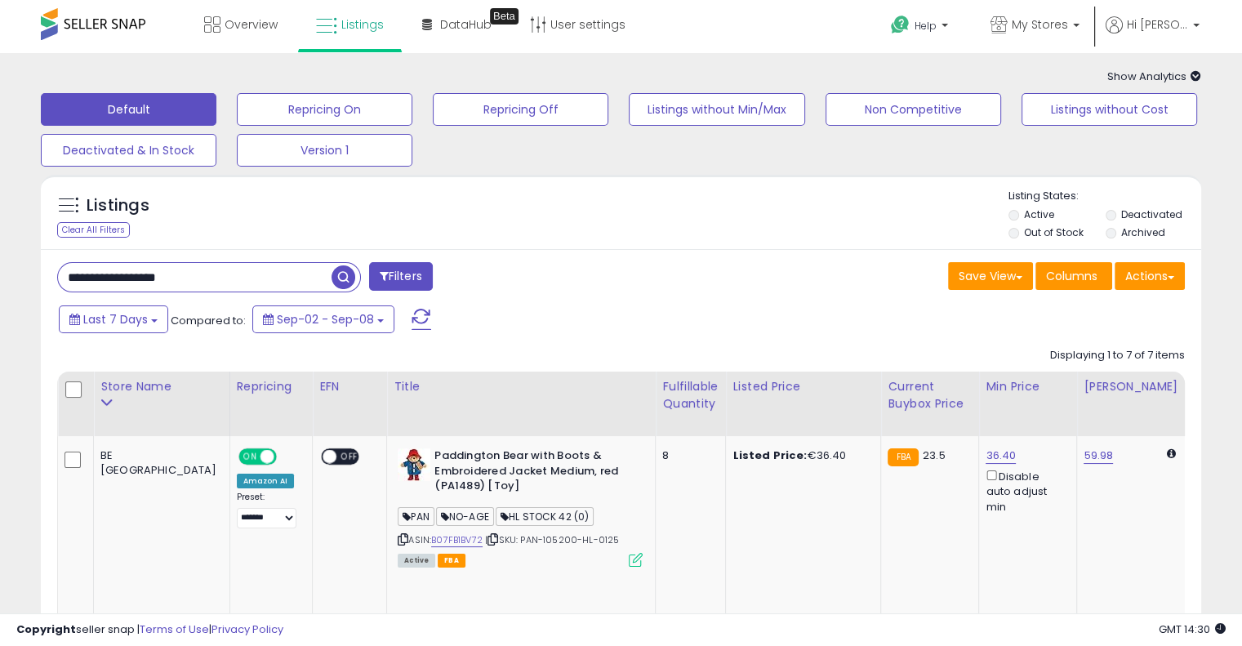
click at [201, 291] on input "**********" at bounding box center [194, 277] width 273 height 29
click at [202, 282] on input "**********" at bounding box center [194, 277] width 273 height 29
paste input "text"
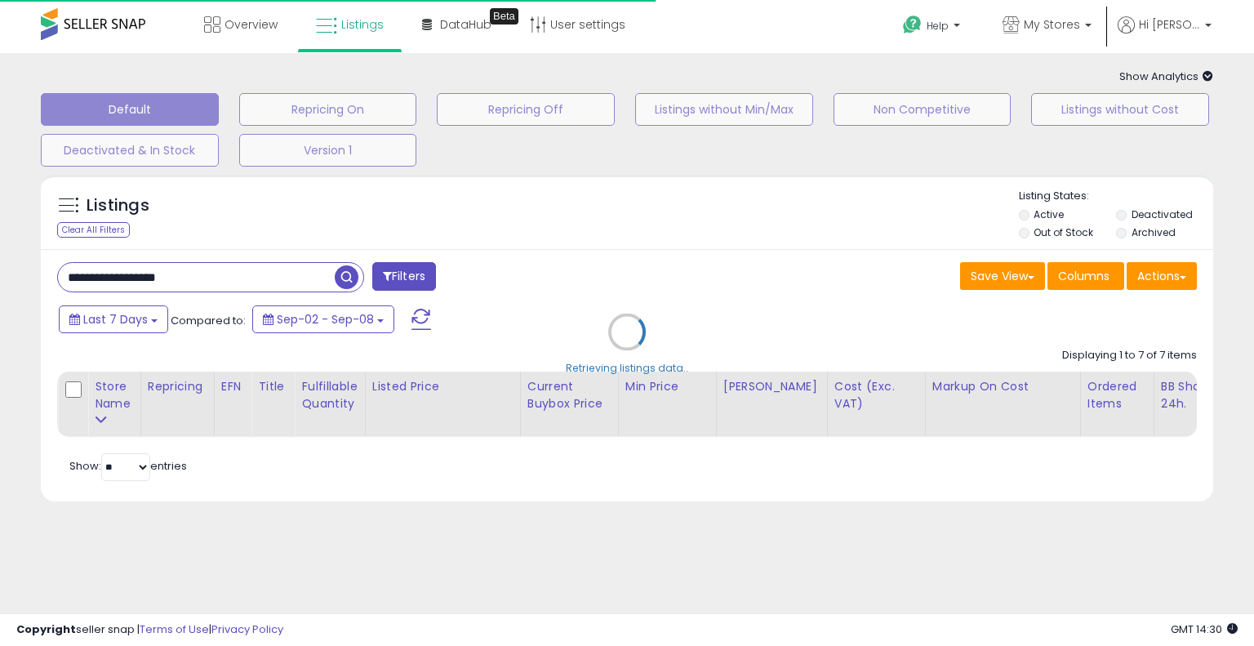
click at [767, 247] on div "Retrieving listings data.." at bounding box center [627, 344] width 1197 height 355
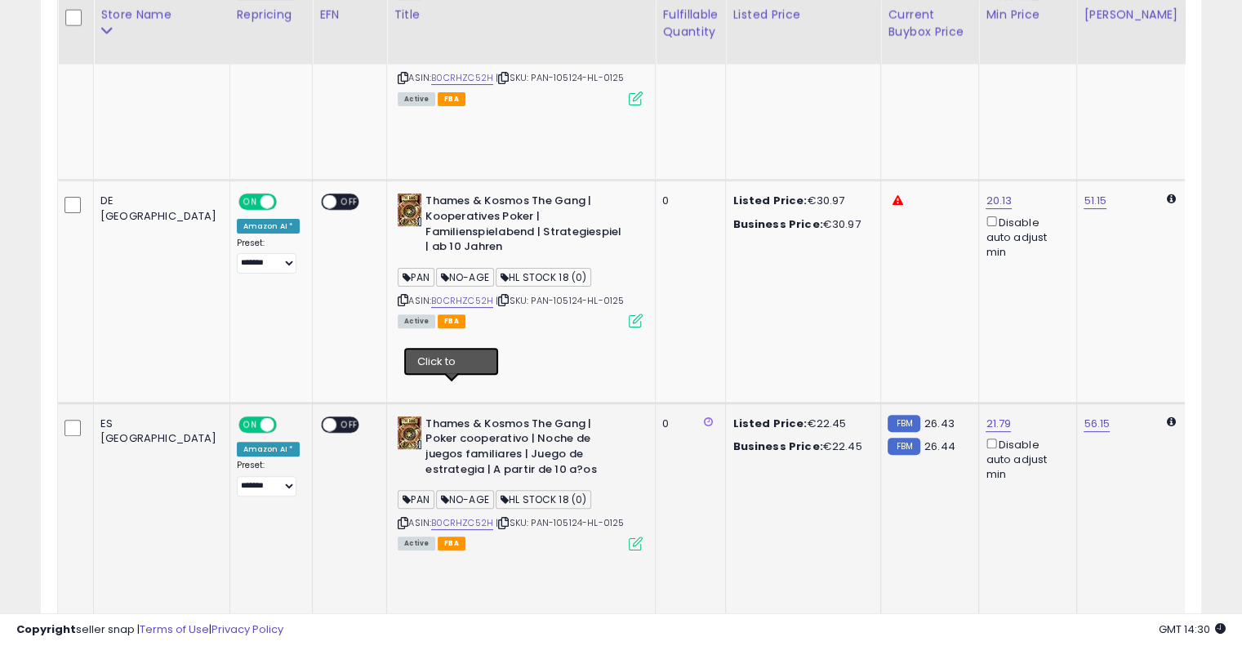
click at [498, 518] on icon at bounding box center [503, 522] width 11 height 9
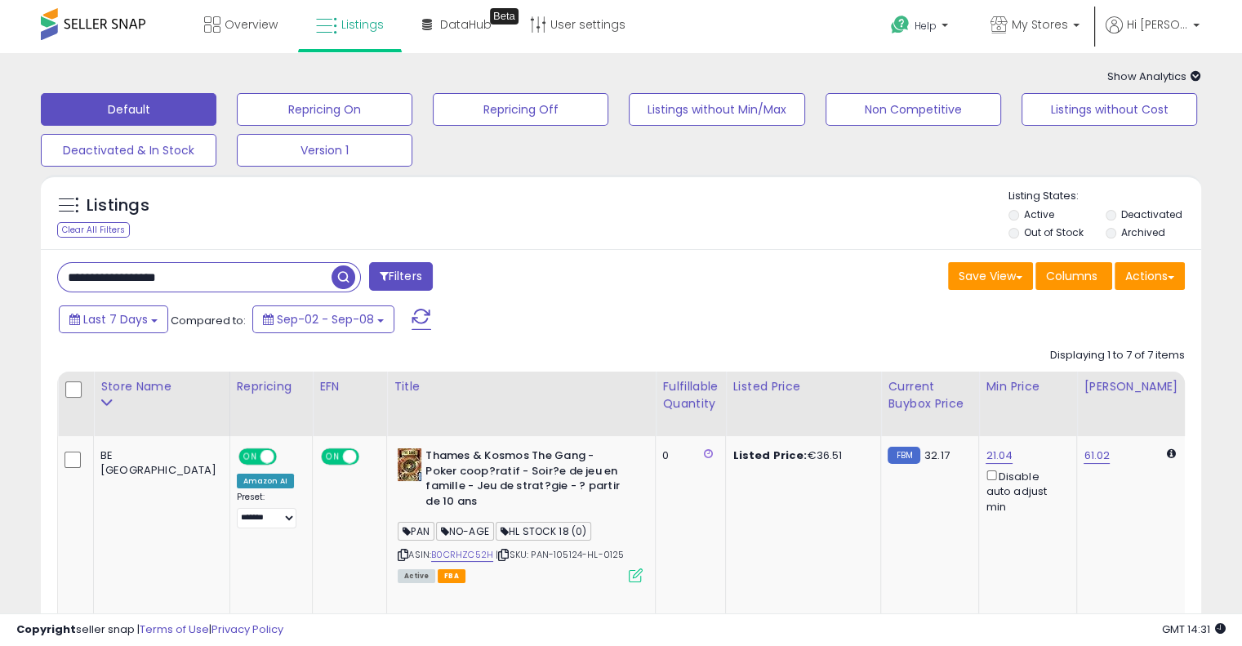
click at [237, 287] on input "**********" at bounding box center [194, 277] width 273 height 29
paste input "text"
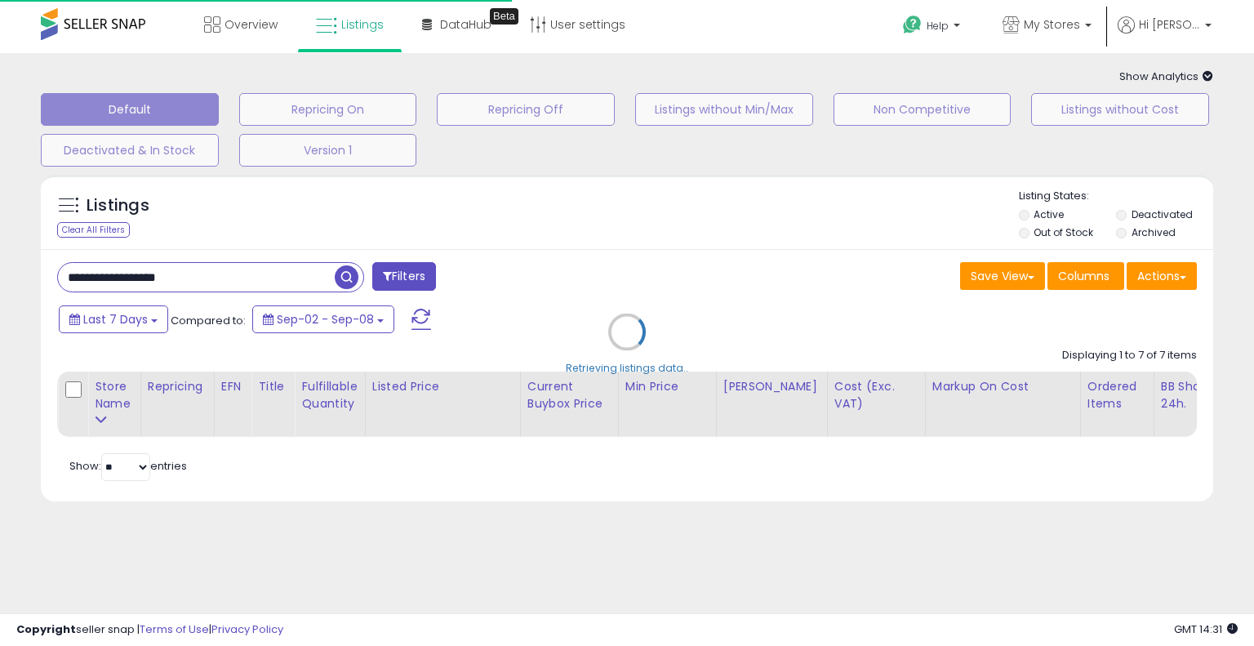
click at [601, 236] on div "Retrieving listings data.." at bounding box center [627, 344] width 1197 height 355
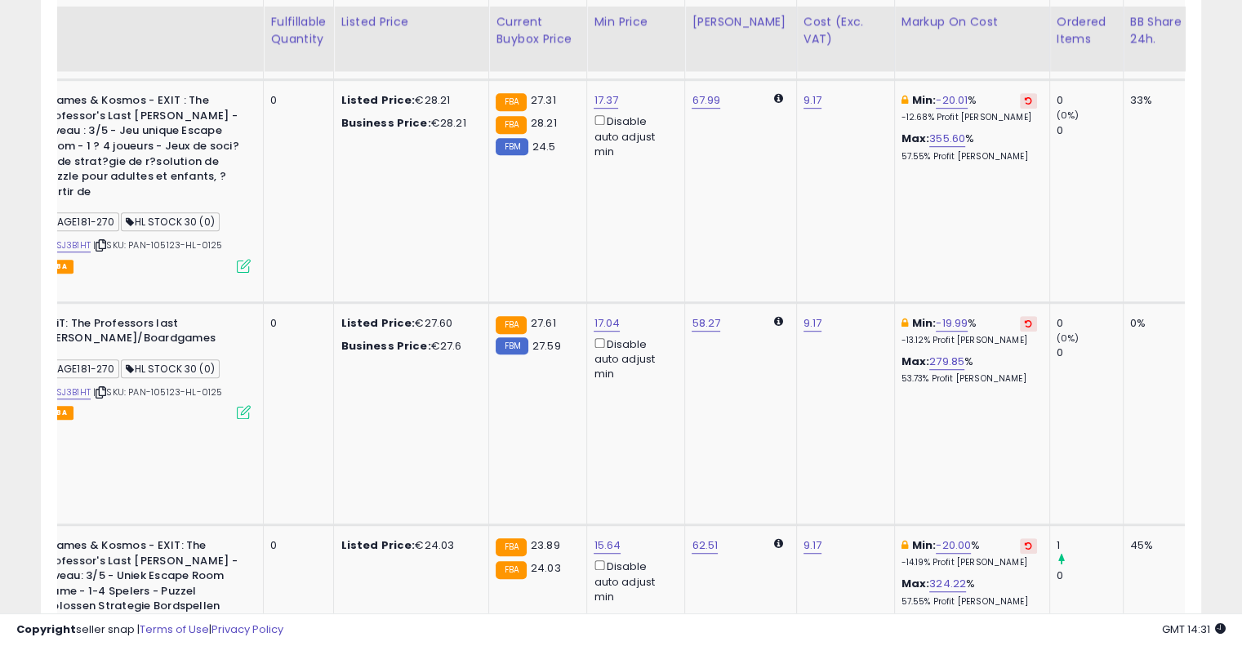
scroll to position [1055, 0]
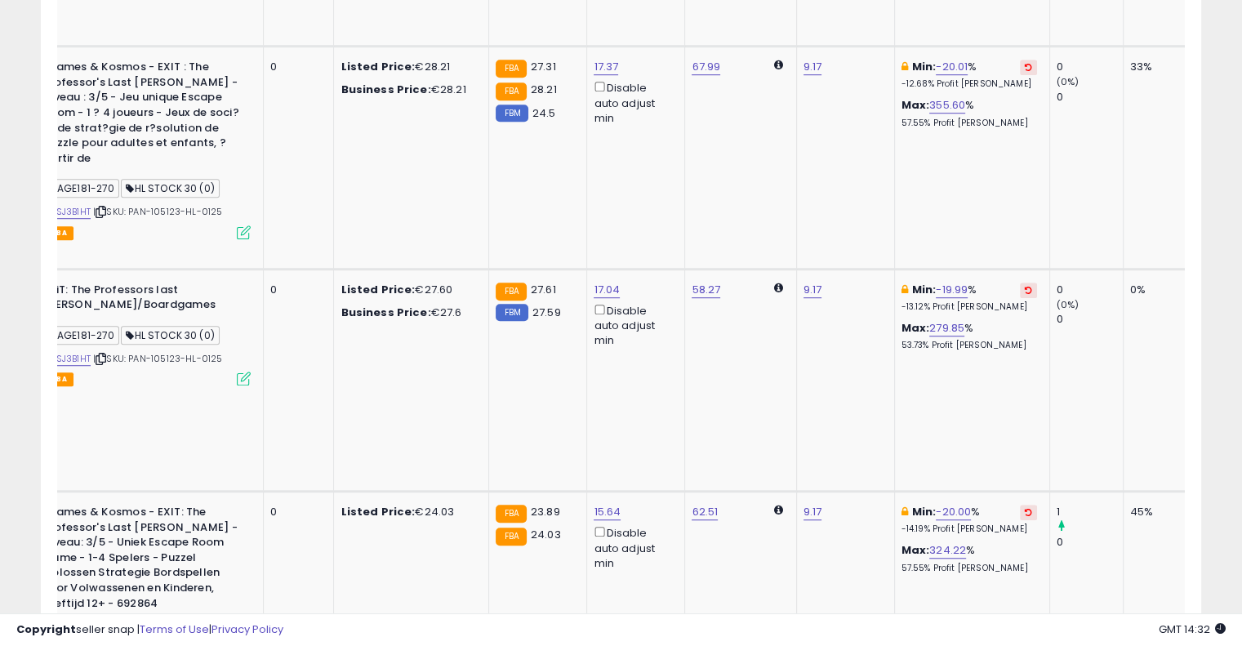
scroll to position [958, 0]
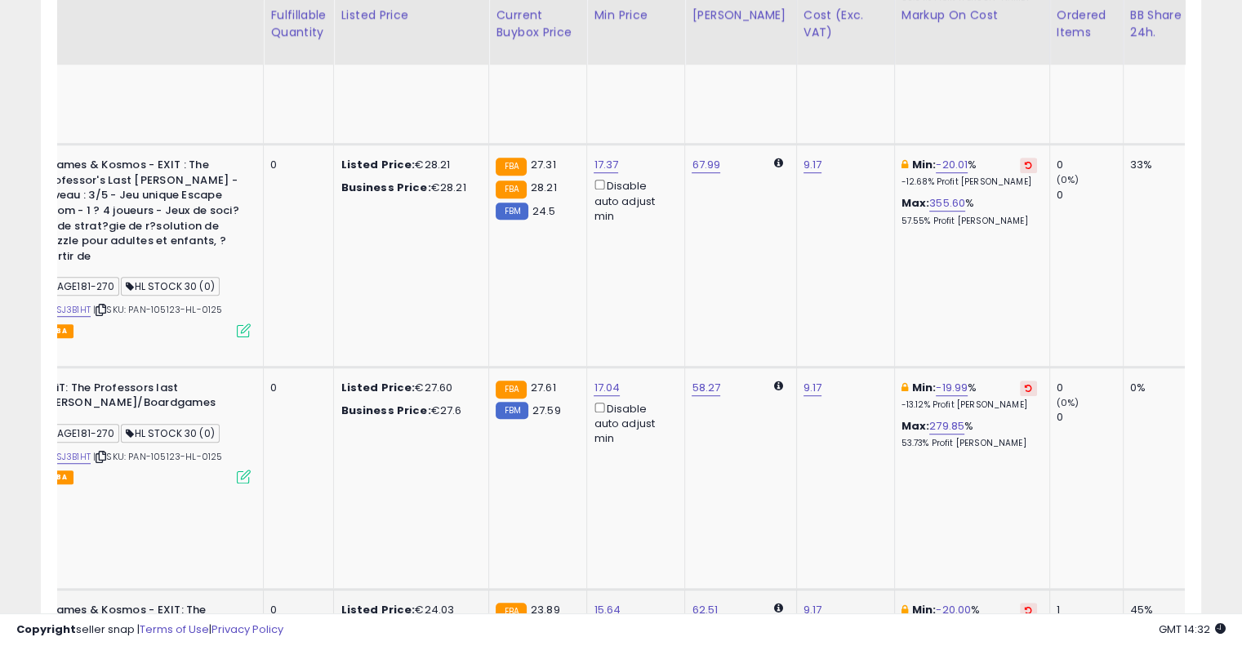
click at [1024, 606] on icon at bounding box center [1027, 610] width 7 height 8
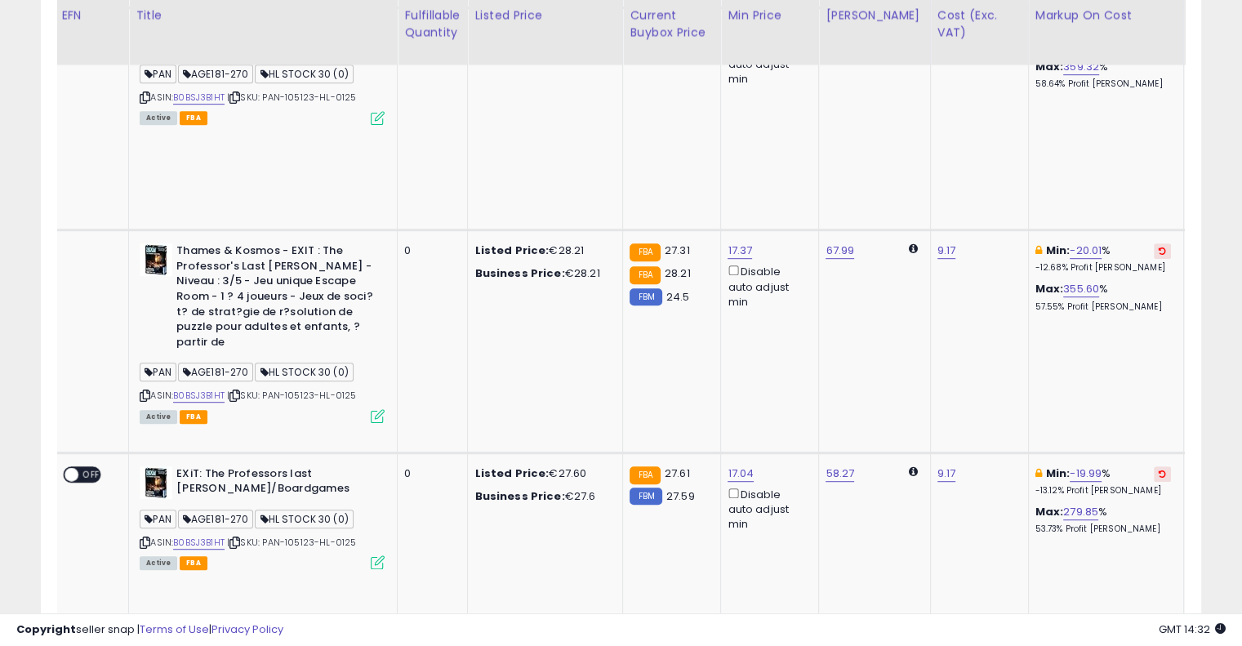
scroll to position [0, 371]
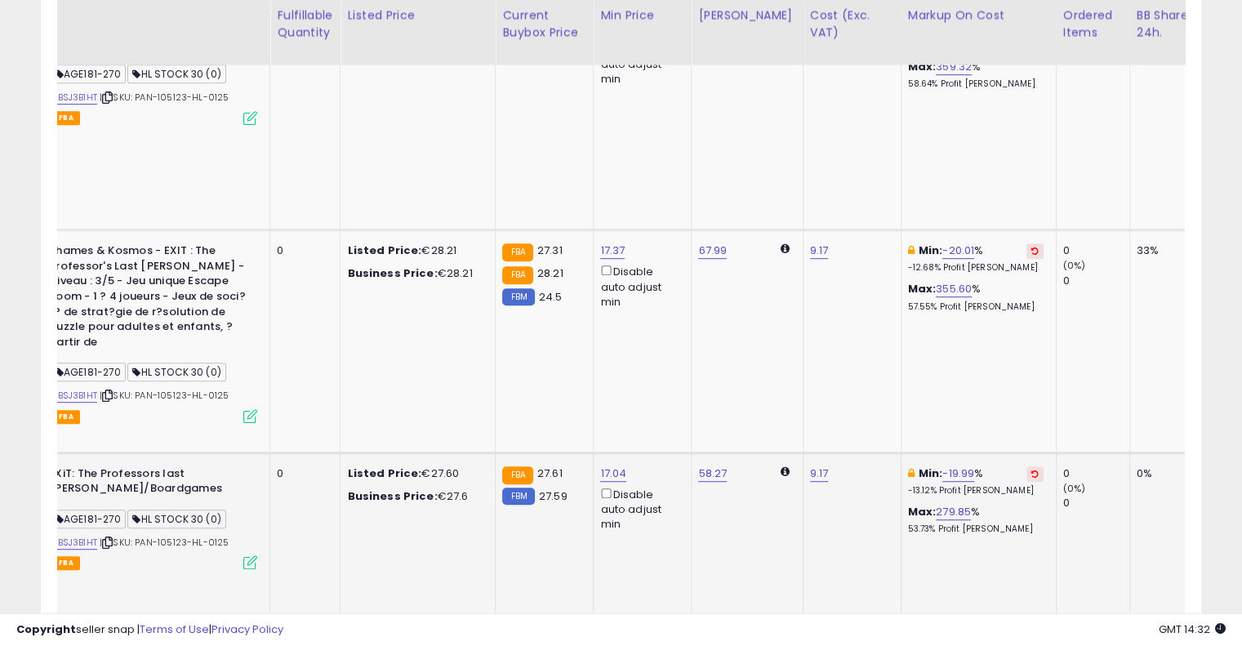
click at [1026, 466] on button at bounding box center [1034, 474] width 17 height 16
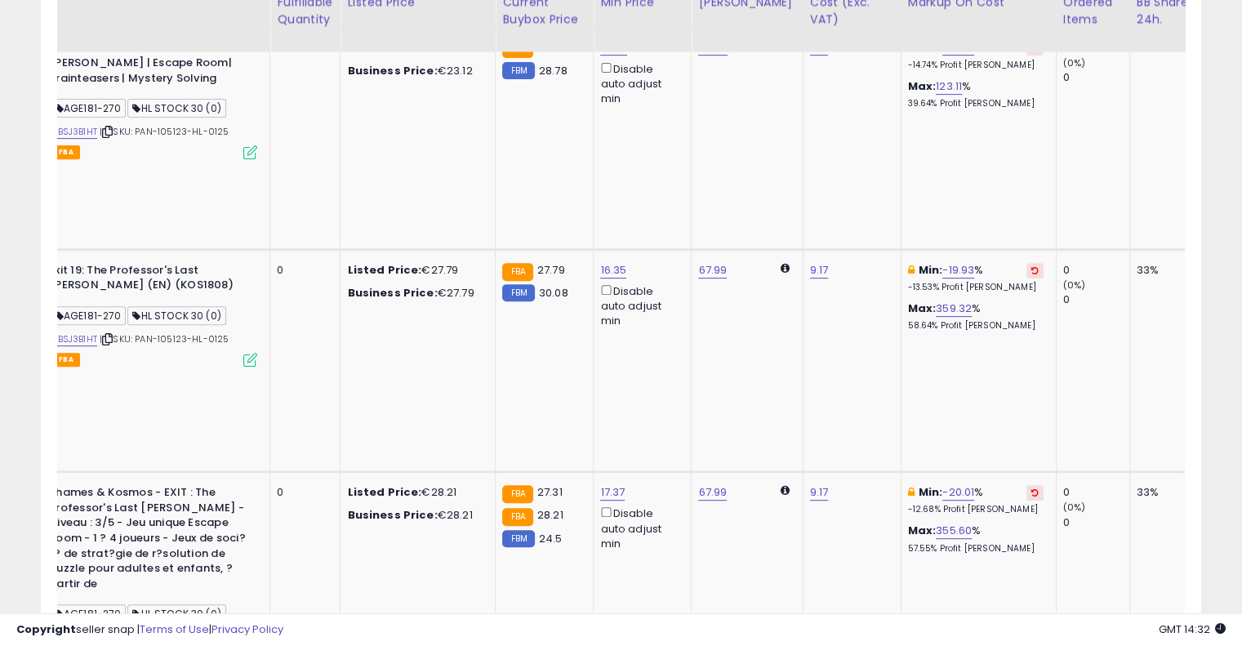
scroll to position [616, 0]
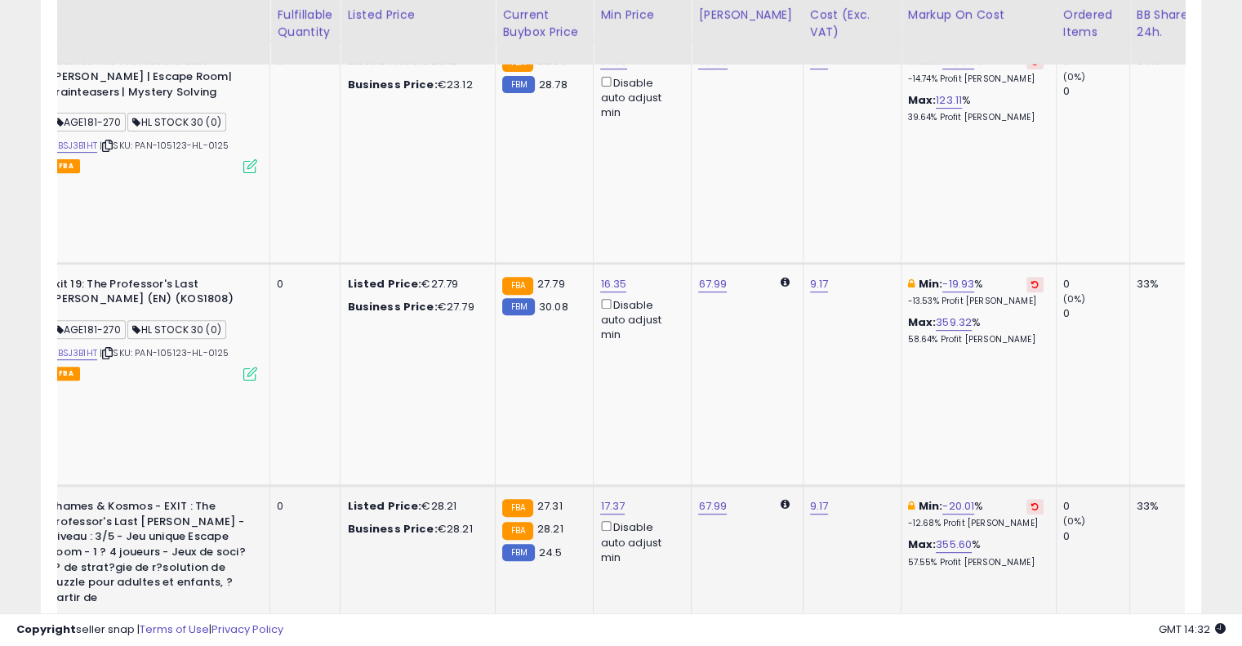
click at [1031, 502] on icon at bounding box center [1034, 506] width 7 height 8
click at [1026, 277] on button at bounding box center [1034, 285] width 17 height 16
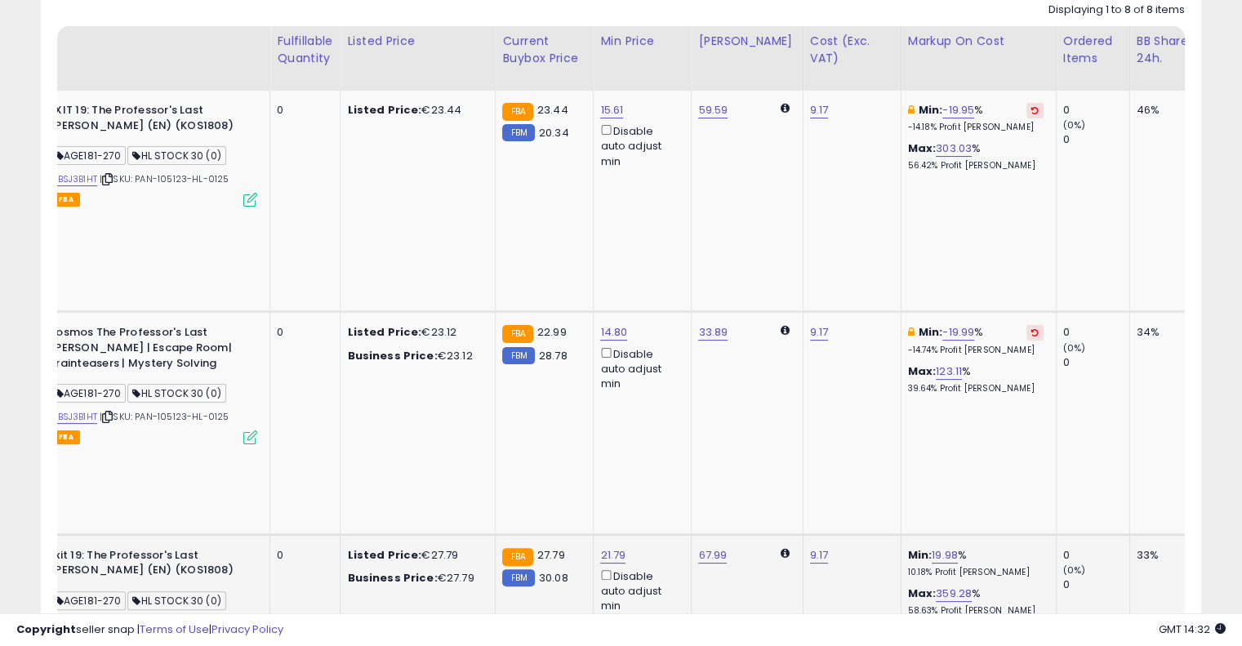
scroll to position [344, 0]
click at [1026, 327] on button at bounding box center [1034, 335] width 17 height 16
click at [1026, 104] on button at bounding box center [1034, 112] width 17 height 16
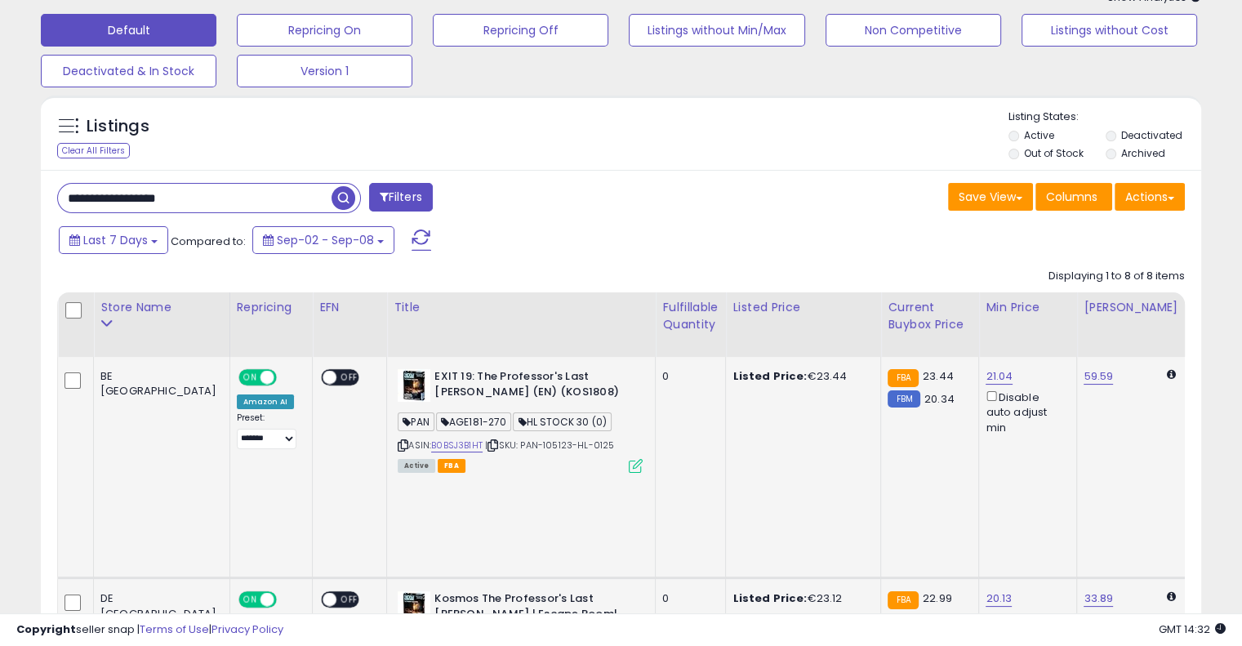
scroll to position [60, 0]
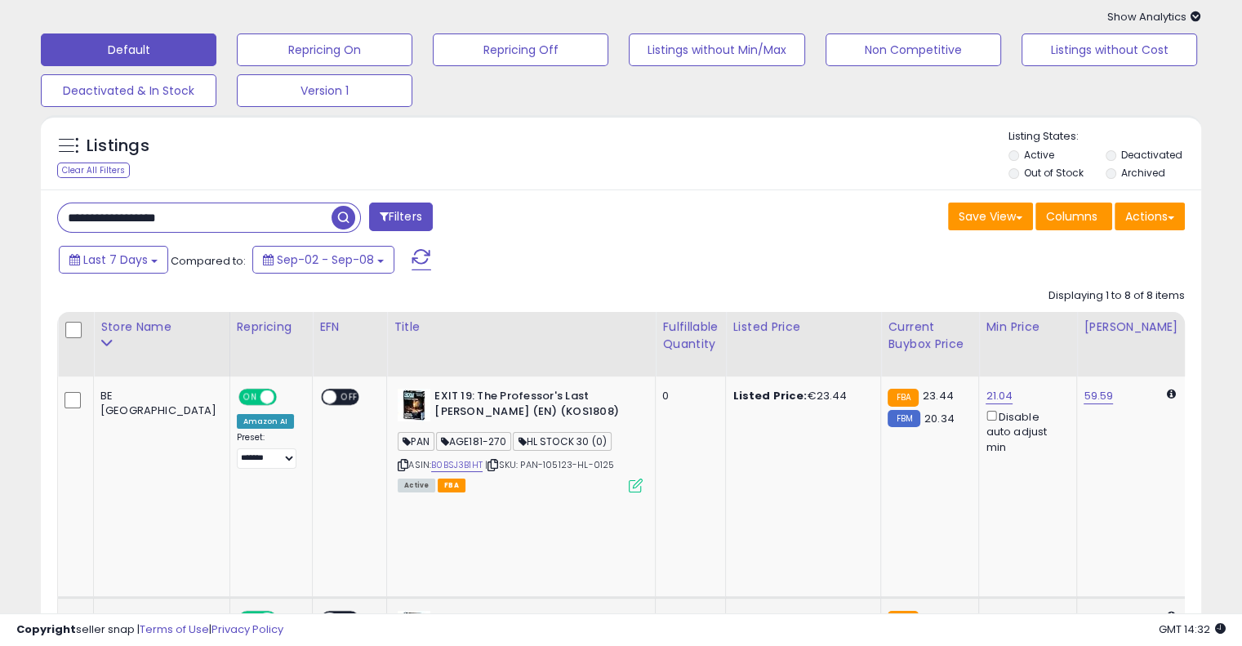
click at [196, 215] on input "**********" at bounding box center [194, 217] width 273 height 29
paste input "text"
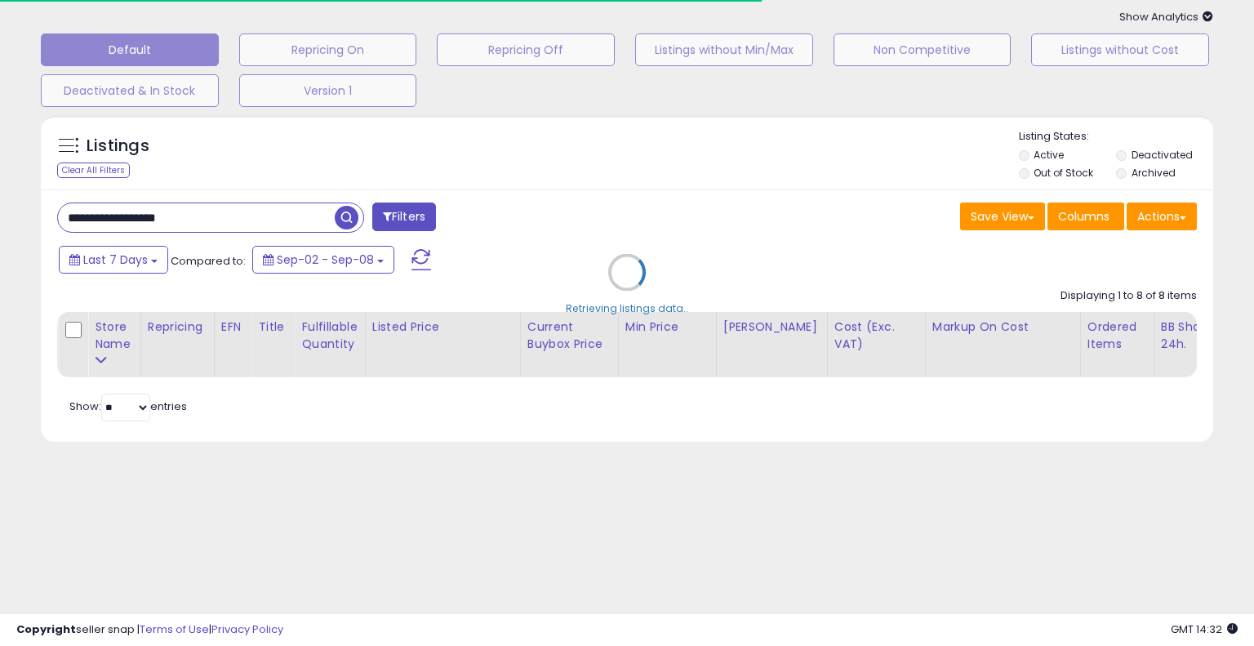
click at [664, 226] on div "Retrieving listings data.." at bounding box center [627, 284] width 1197 height 355
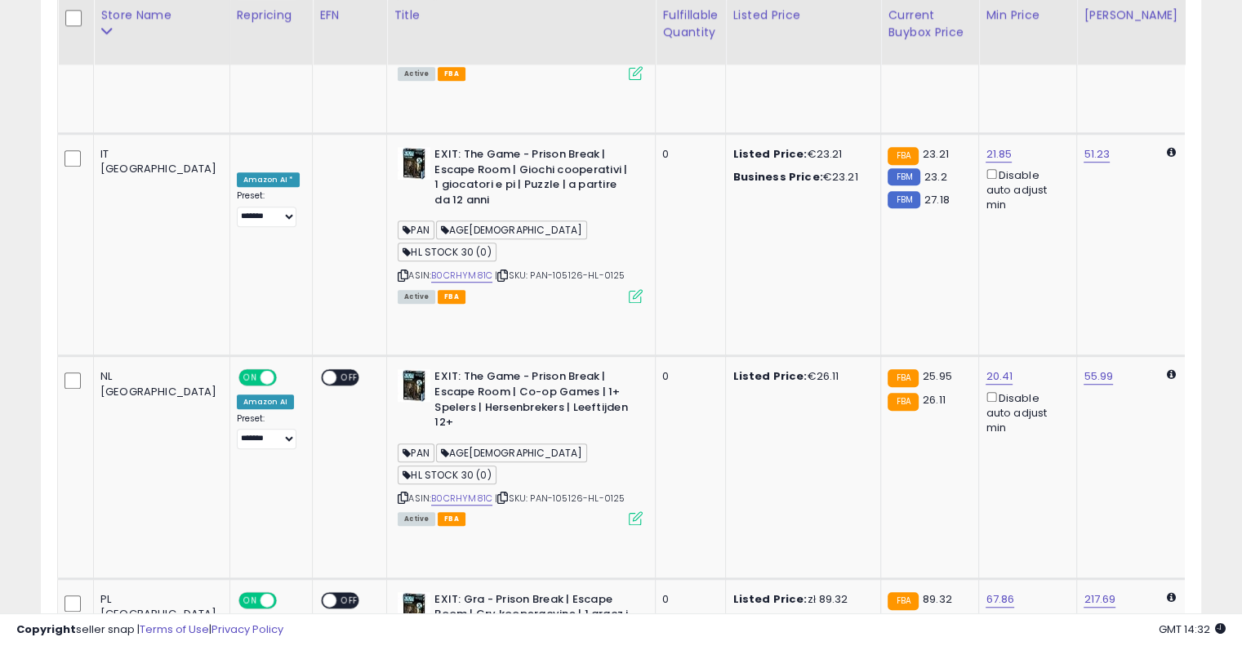
scroll to position [0, 389]
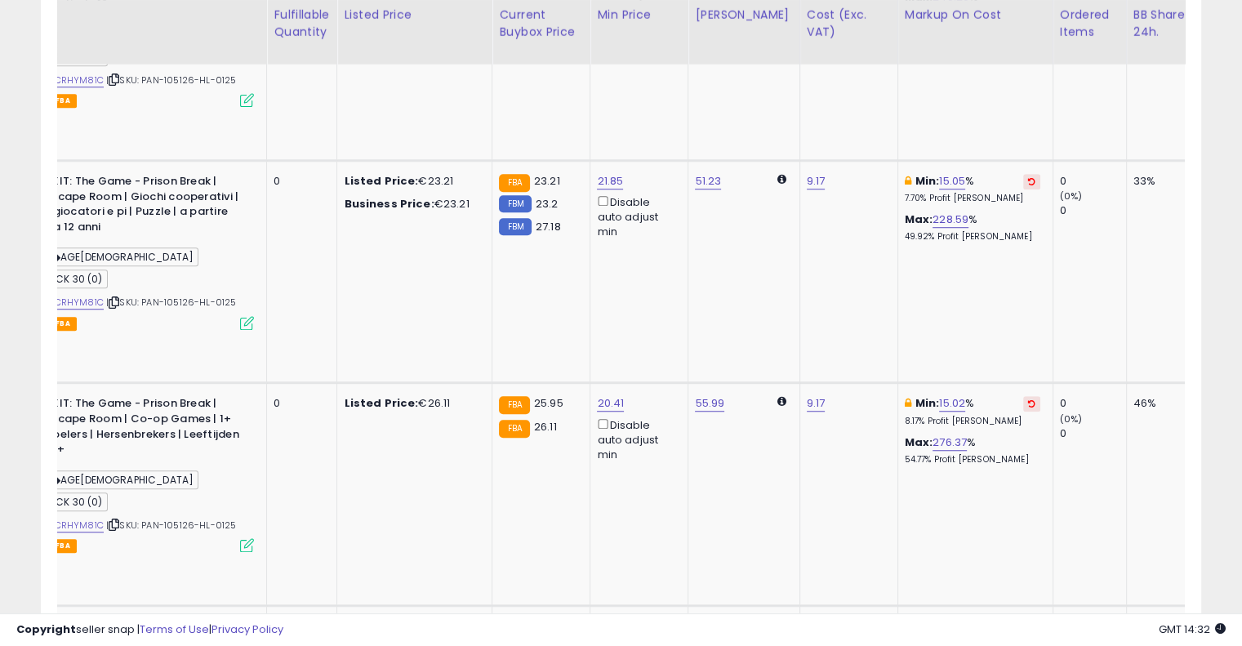
click at [1028, 622] on icon at bounding box center [1031, 626] width 7 height 8
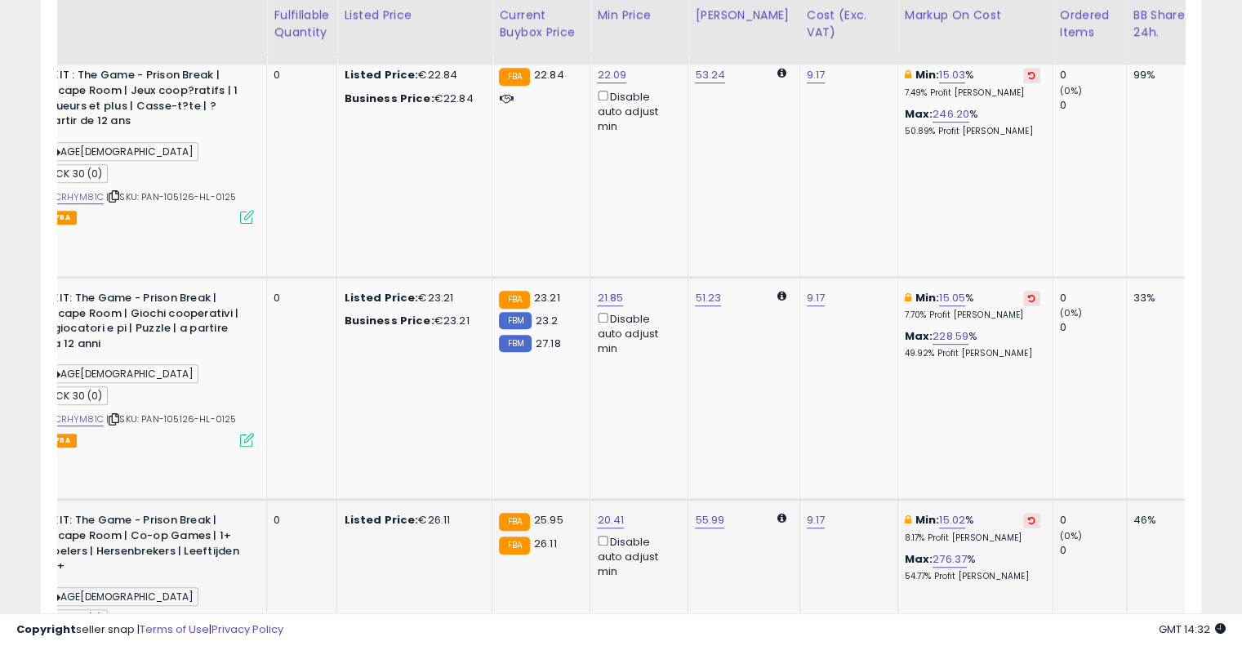
click at [1028, 516] on icon at bounding box center [1031, 520] width 7 height 8
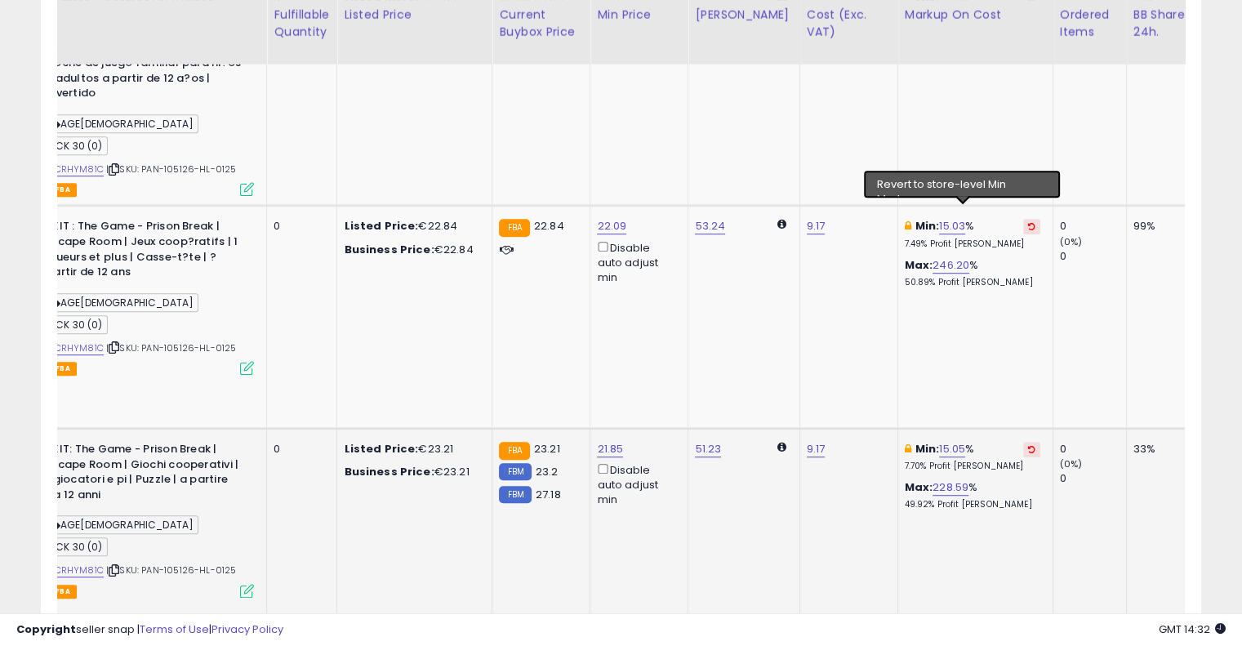
click at [1028, 445] on icon at bounding box center [1031, 449] width 7 height 8
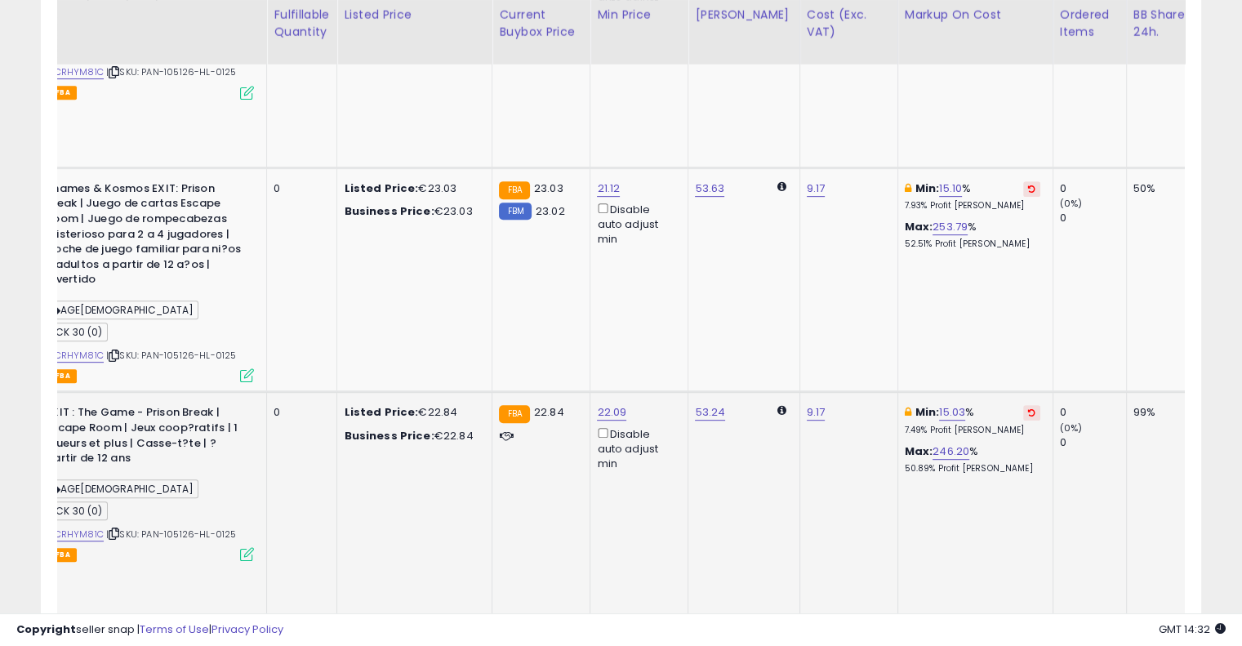
click at [1028, 408] on icon at bounding box center [1031, 412] width 7 height 8
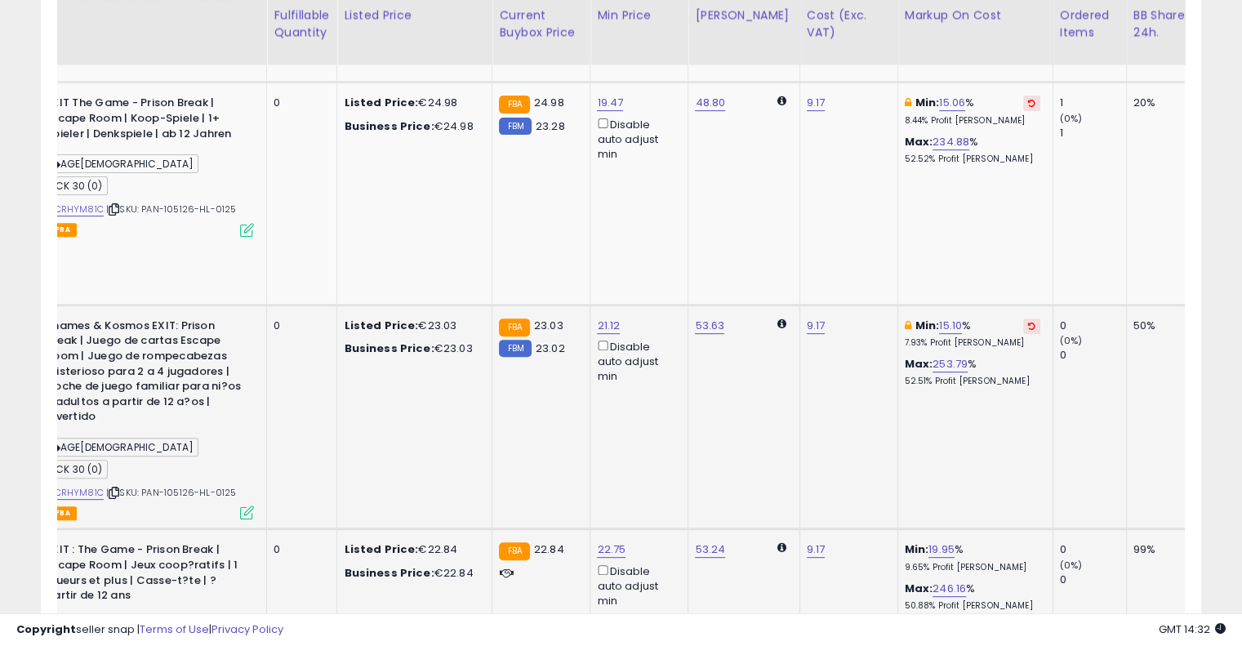
click at [1028, 322] on icon at bounding box center [1031, 326] width 7 height 8
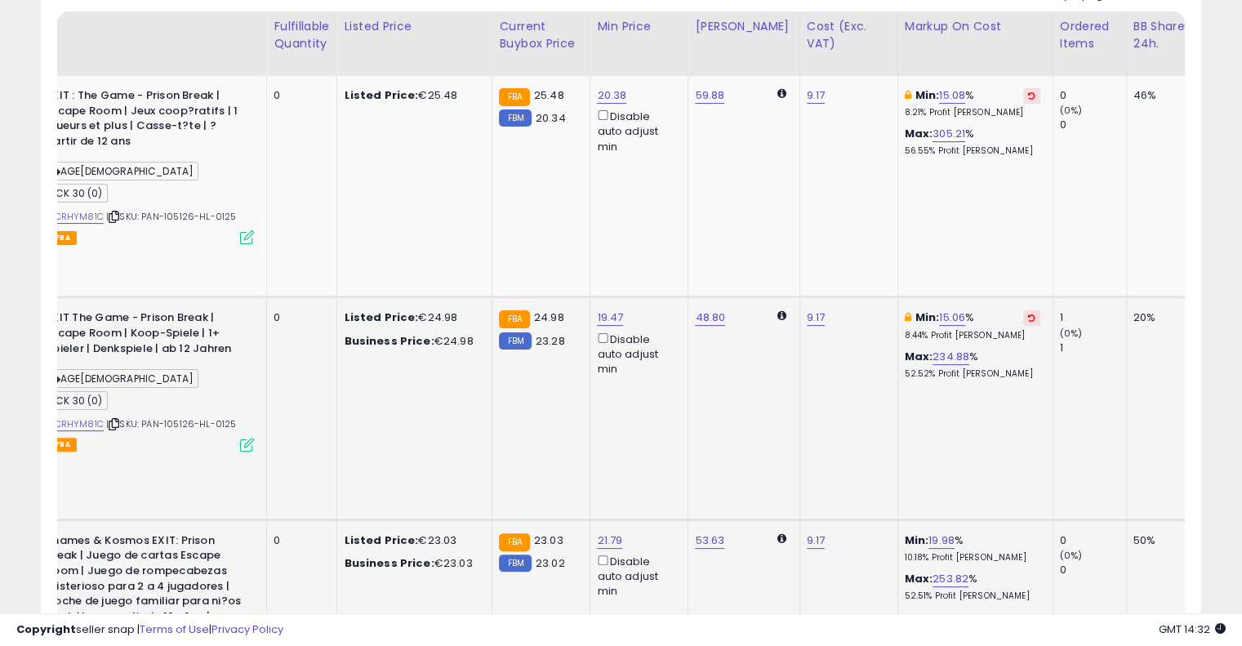
click at [1028, 313] on icon at bounding box center [1031, 317] width 7 height 8
click at [1028, 97] on icon at bounding box center [1031, 95] width 7 height 8
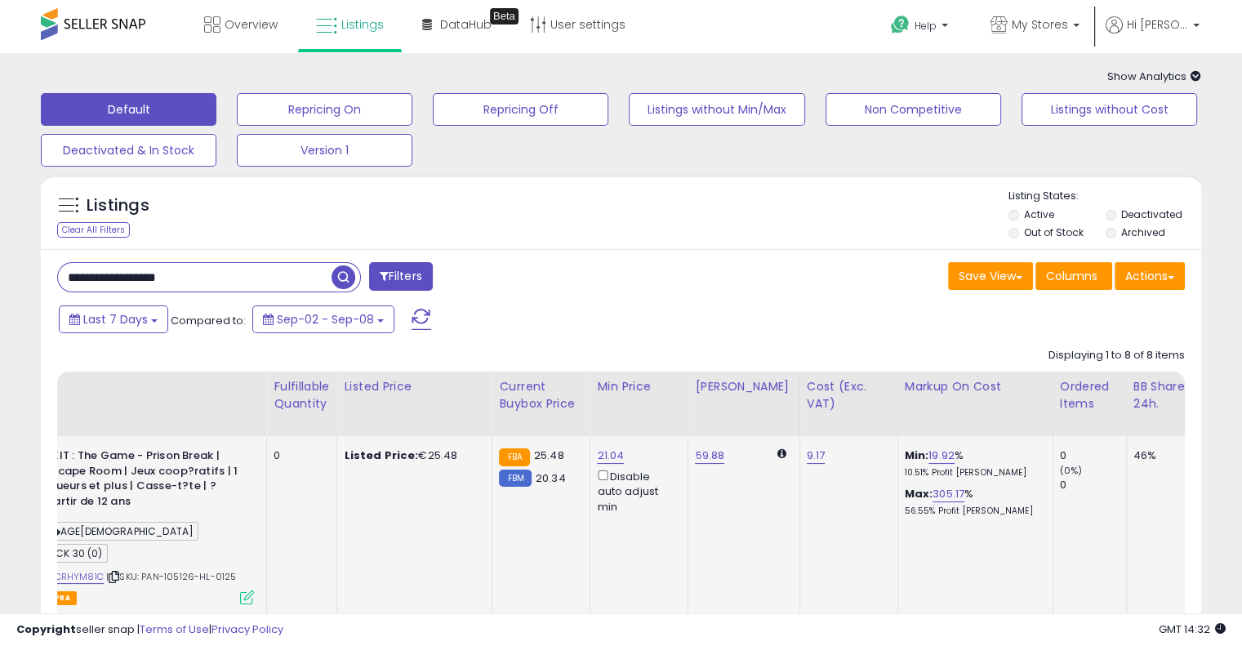
click at [238, 270] on input "**********" at bounding box center [194, 277] width 273 height 29
paste input "text"
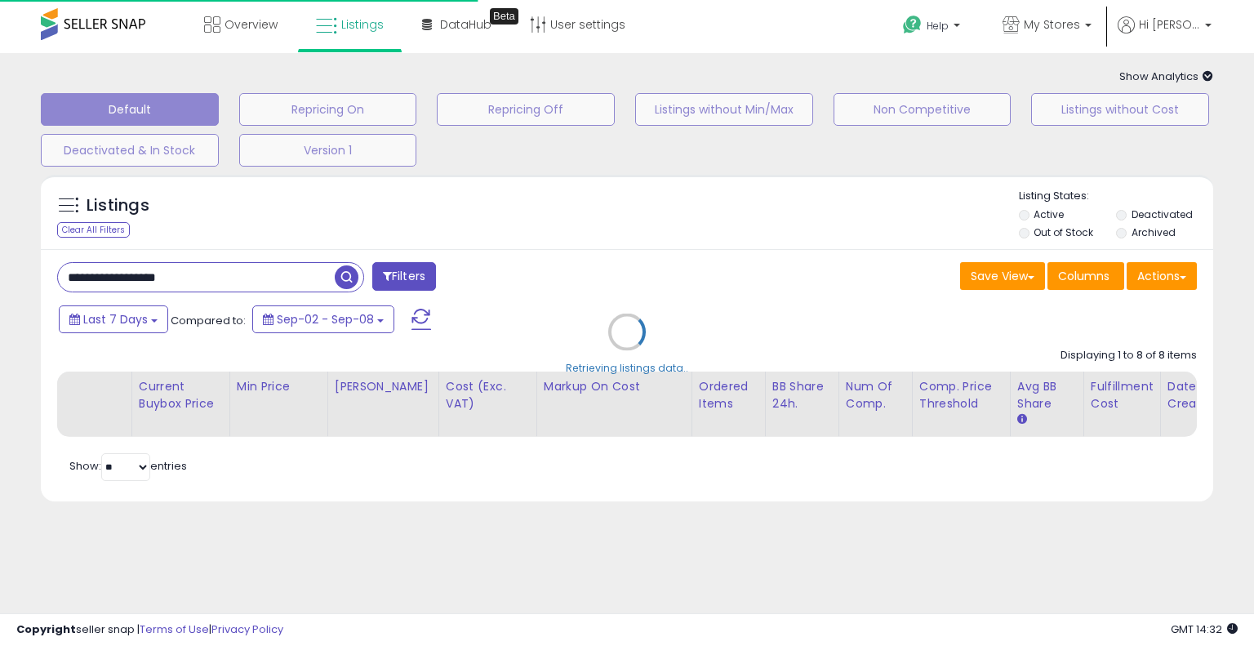
click at [608, 231] on div "Retrieving listings data.." at bounding box center [627, 344] width 1197 height 355
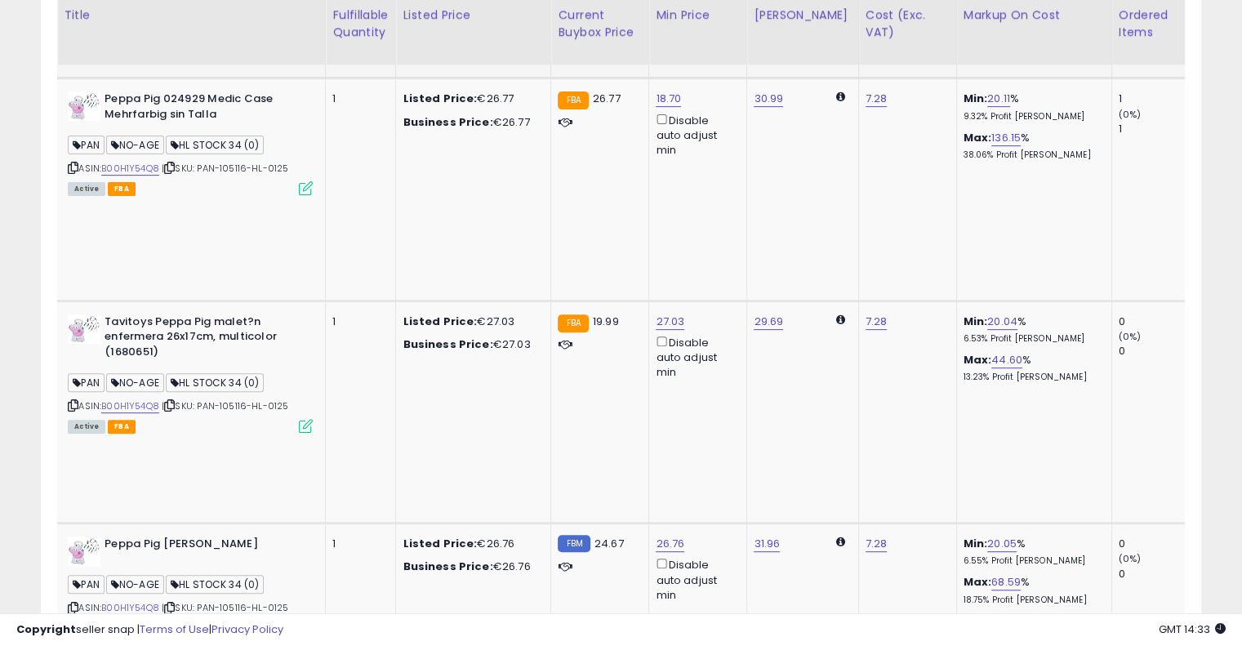
scroll to position [0, 313]
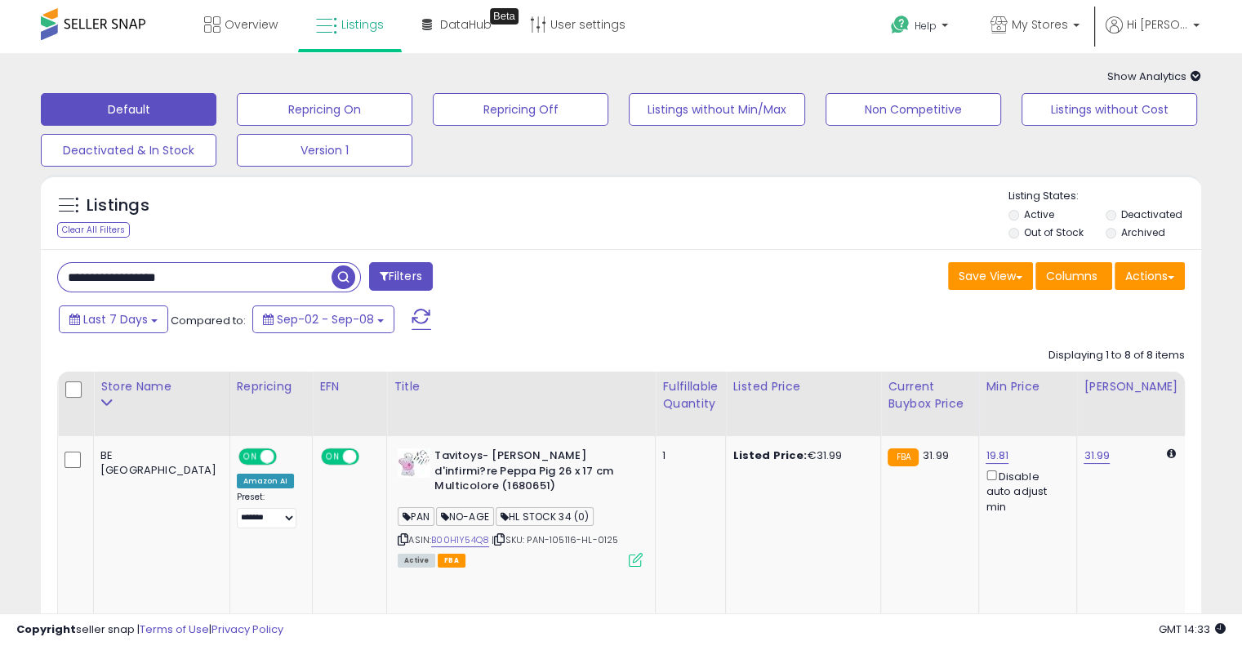
click at [224, 282] on input "**********" at bounding box center [194, 277] width 273 height 29
paste input "text"
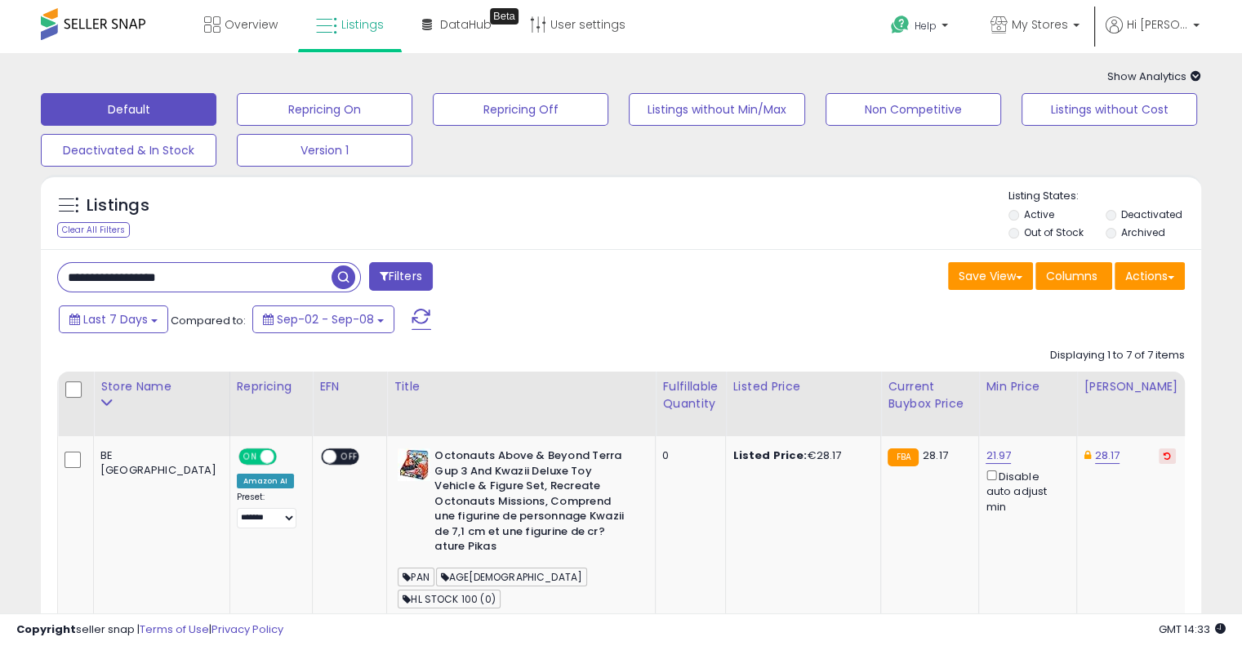
click at [585, 189] on div "Listings Clear All Filters Listing States:" at bounding box center [621, 217] width 1160 height 56
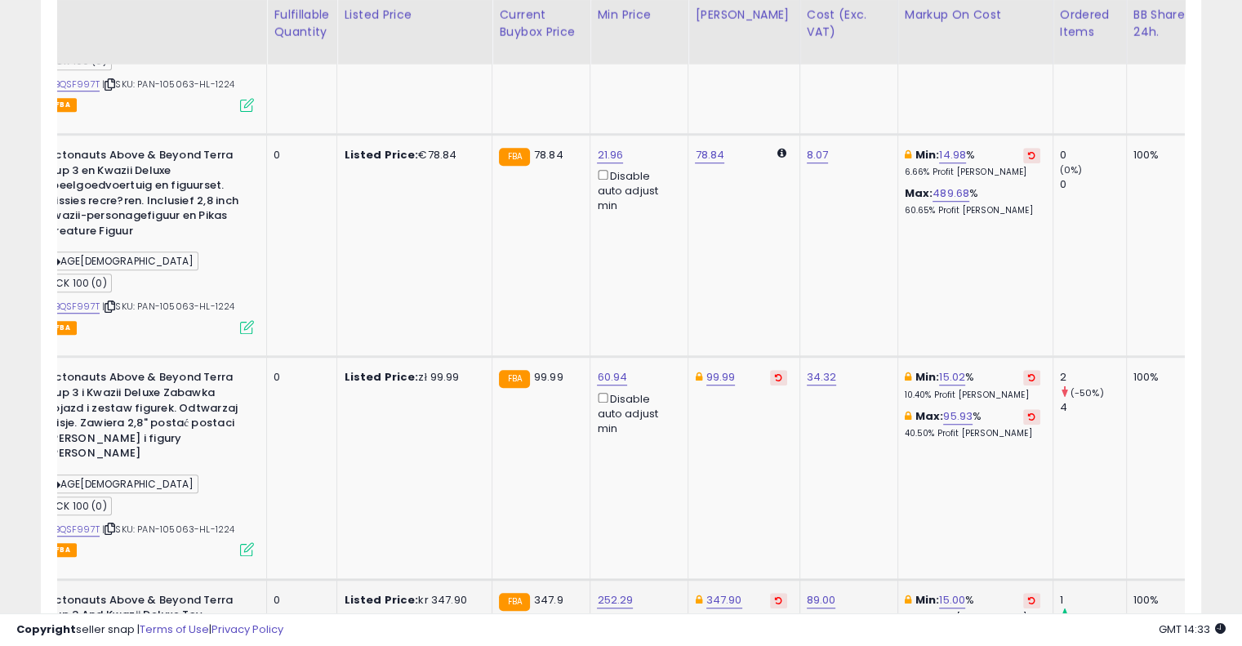
click at [1023, 593] on button at bounding box center [1031, 601] width 17 height 16
click at [1023, 370] on button at bounding box center [1031, 378] width 17 height 16
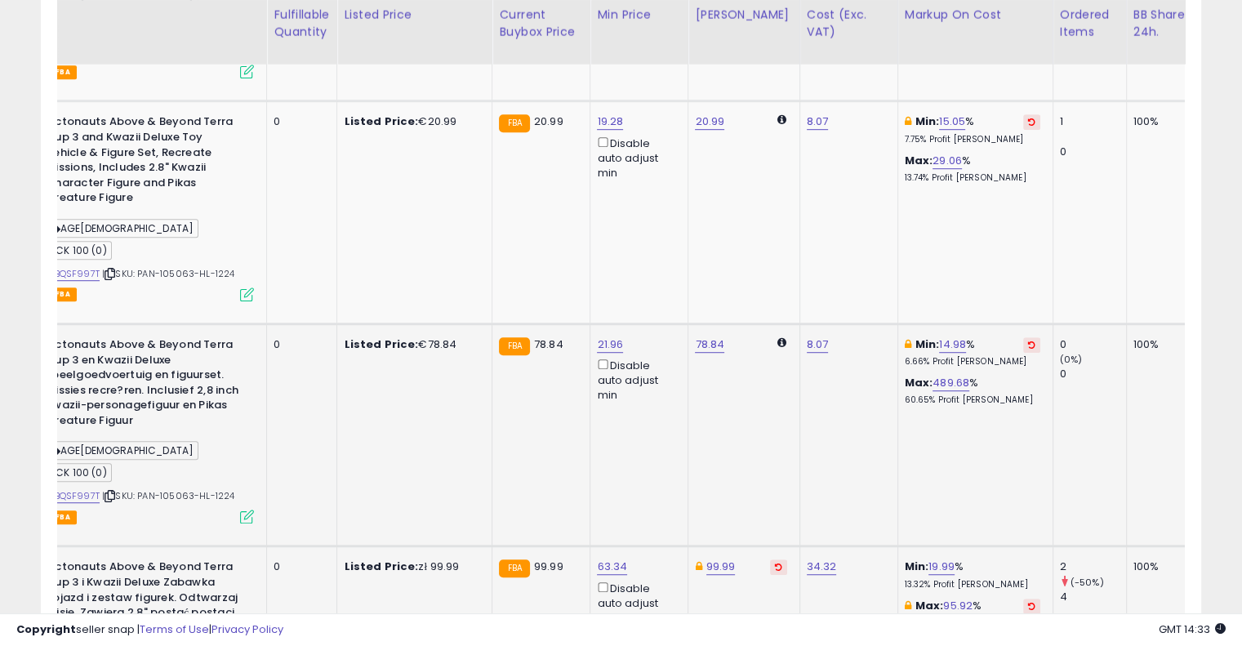
click at [1028, 340] on icon at bounding box center [1031, 344] width 7 height 8
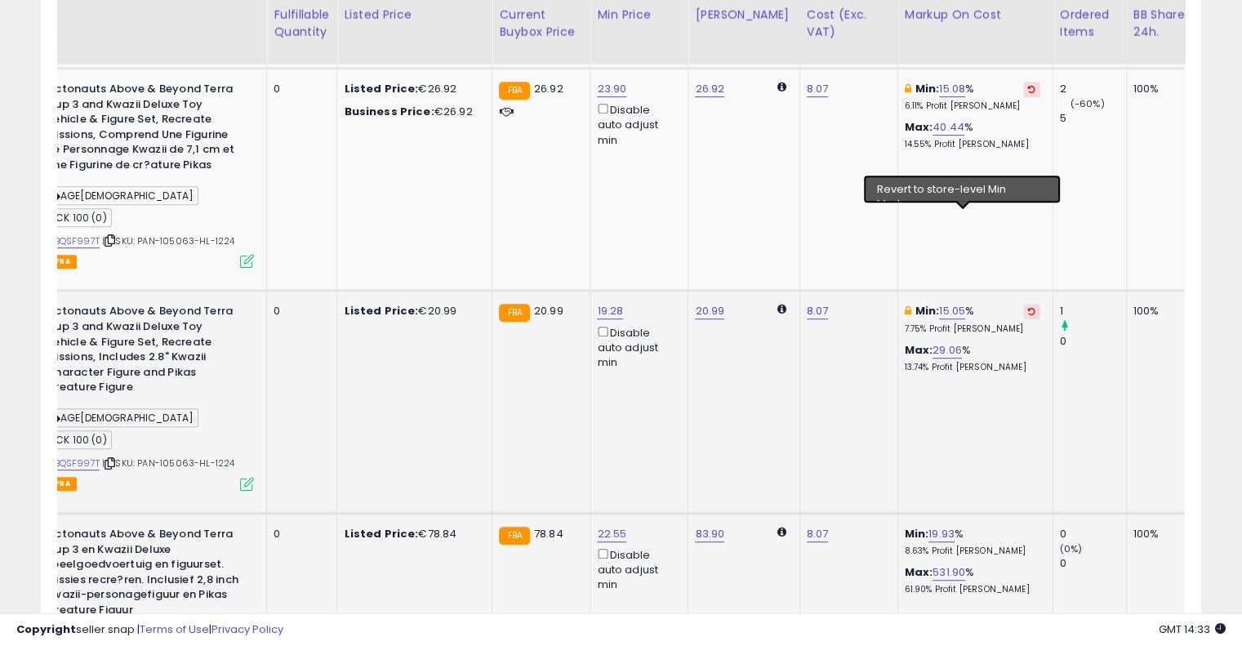
click at [1028, 307] on icon at bounding box center [1031, 311] width 7 height 8
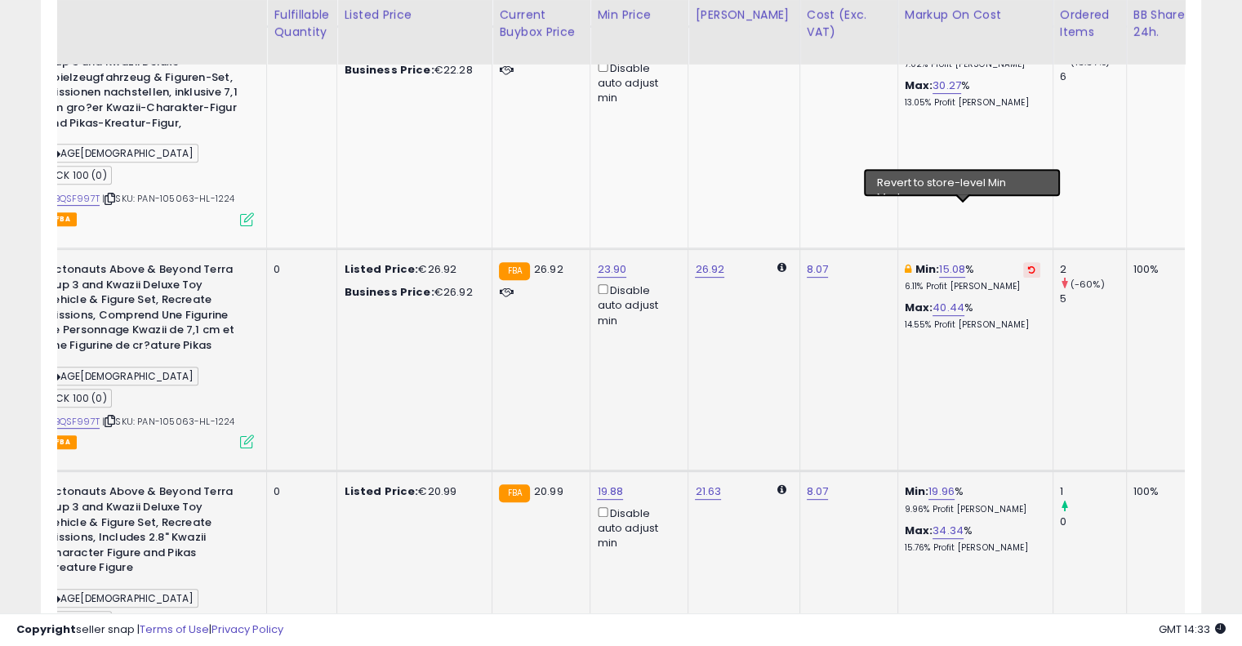
click at [1028, 265] on icon at bounding box center [1031, 269] width 7 height 8
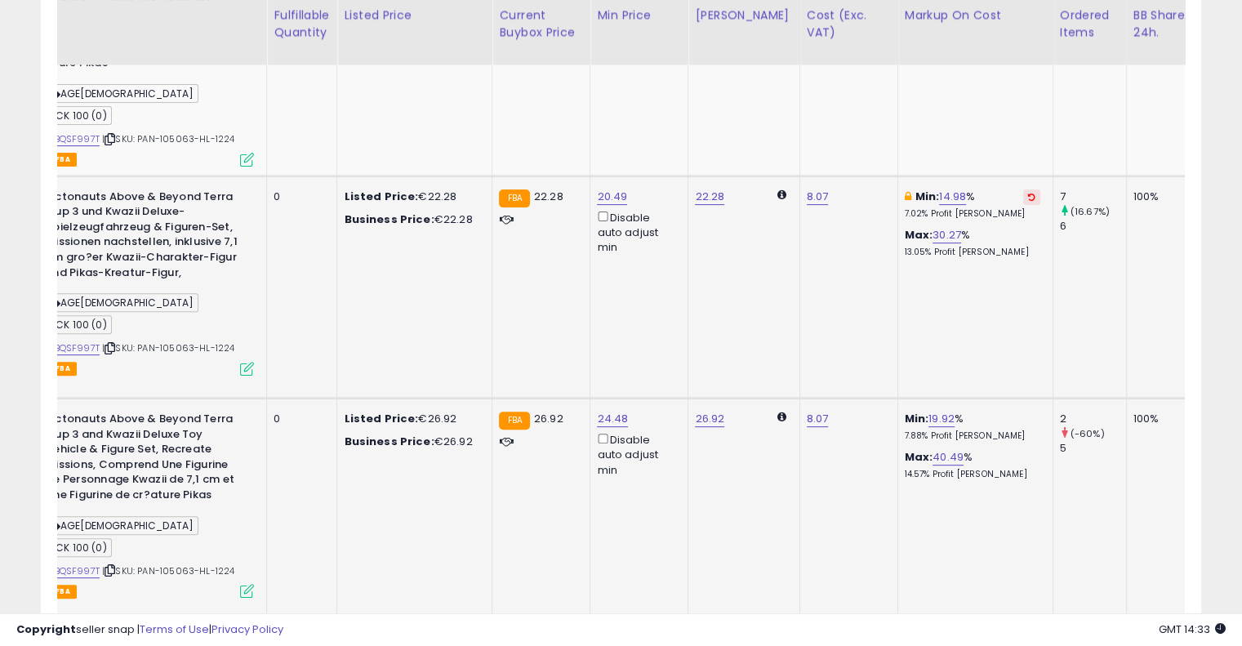
click at [1028, 193] on icon at bounding box center [1031, 197] width 7 height 8
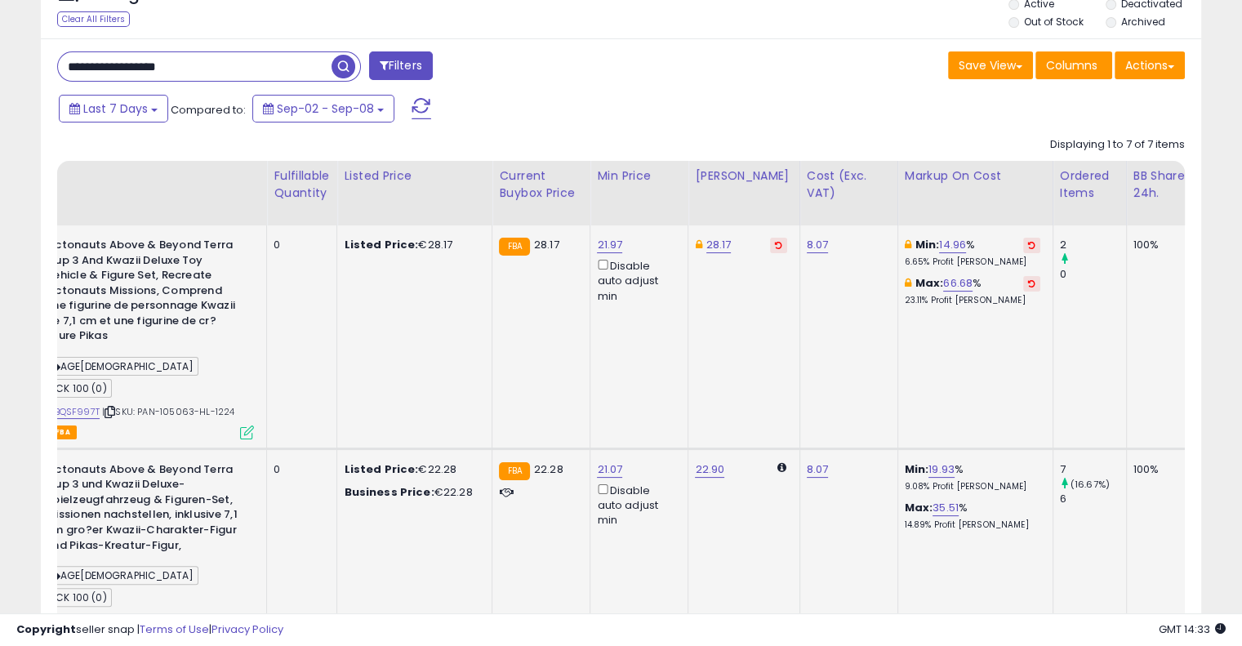
click at [1028, 246] on icon at bounding box center [1031, 245] width 7 height 8
click at [236, 69] on input "**********" at bounding box center [194, 66] width 273 height 29
paste input "text"
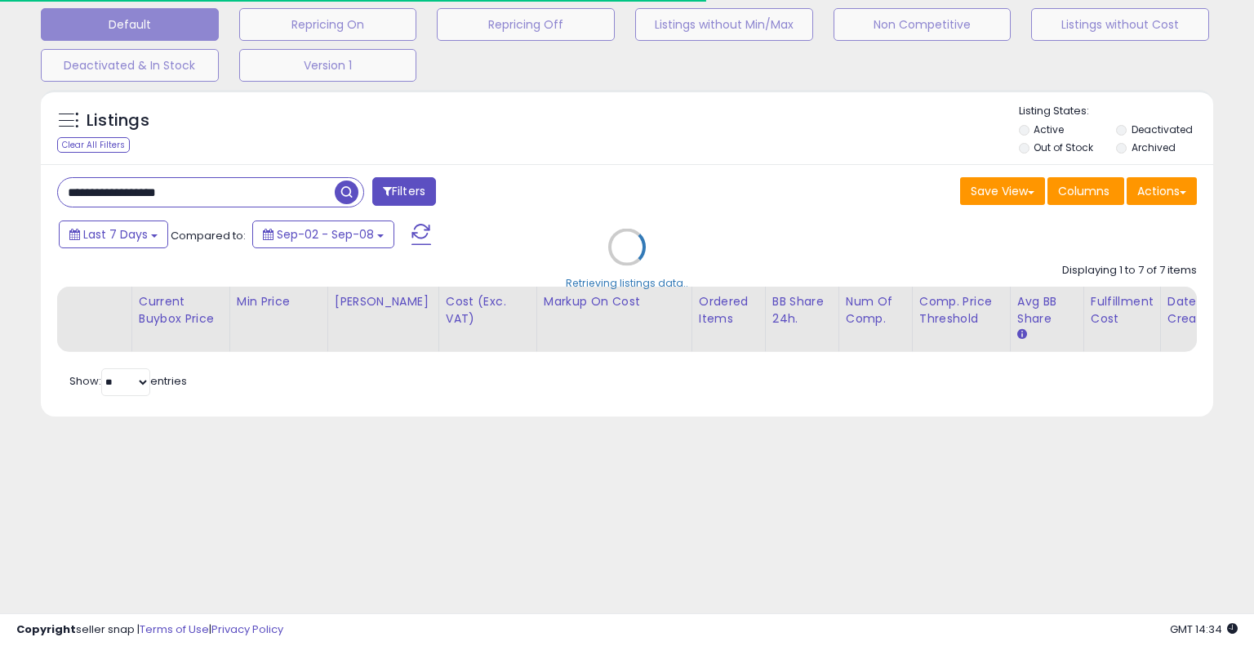
click at [707, 179] on div "Retrieving listings data.." at bounding box center [627, 259] width 1197 height 355
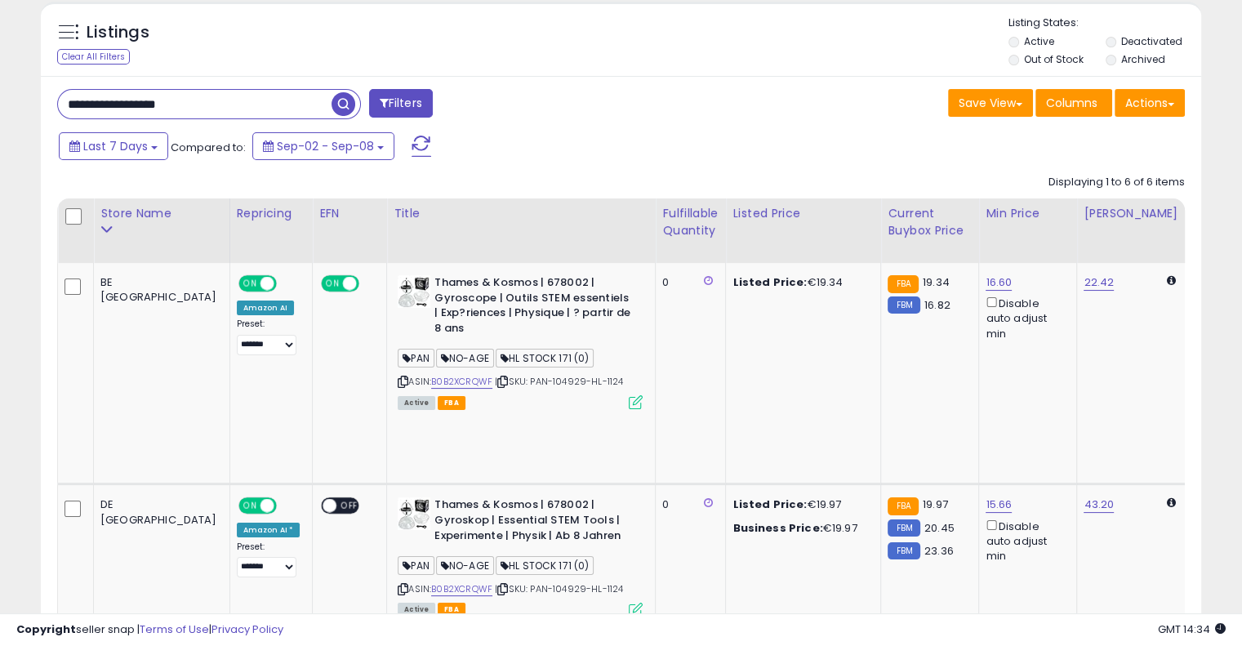
scroll to position [0, 0]
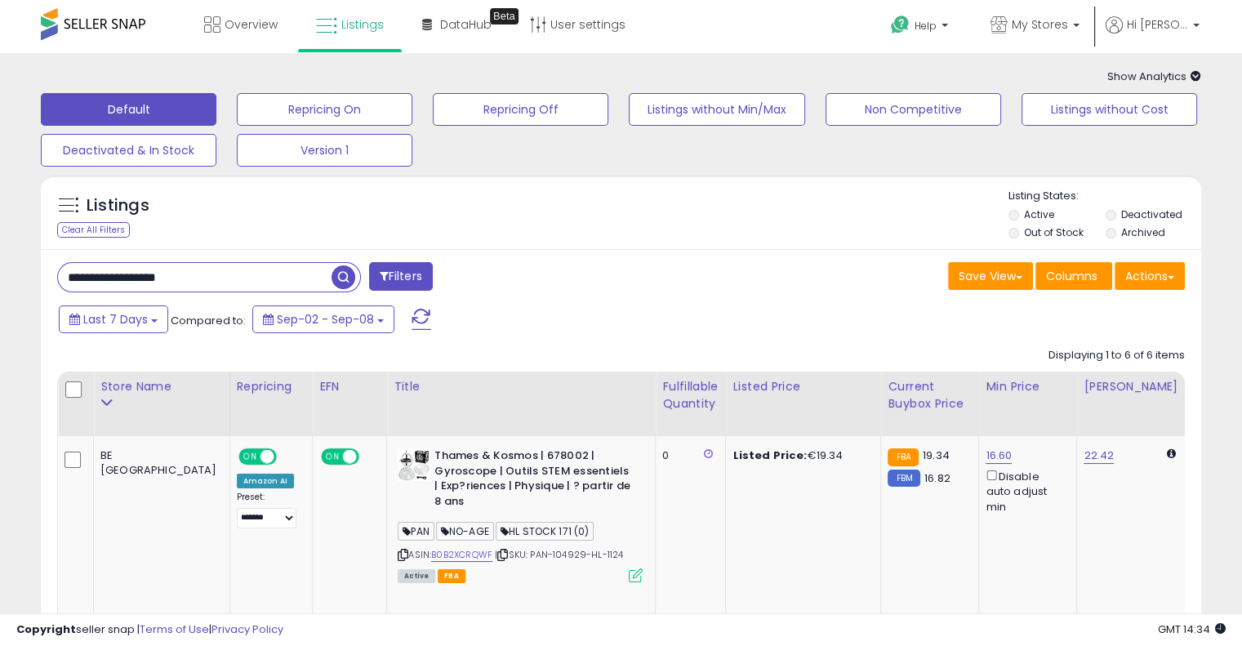
click at [206, 280] on input "**********" at bounding box center [194, 277] width 273 height 29
paste input "text"
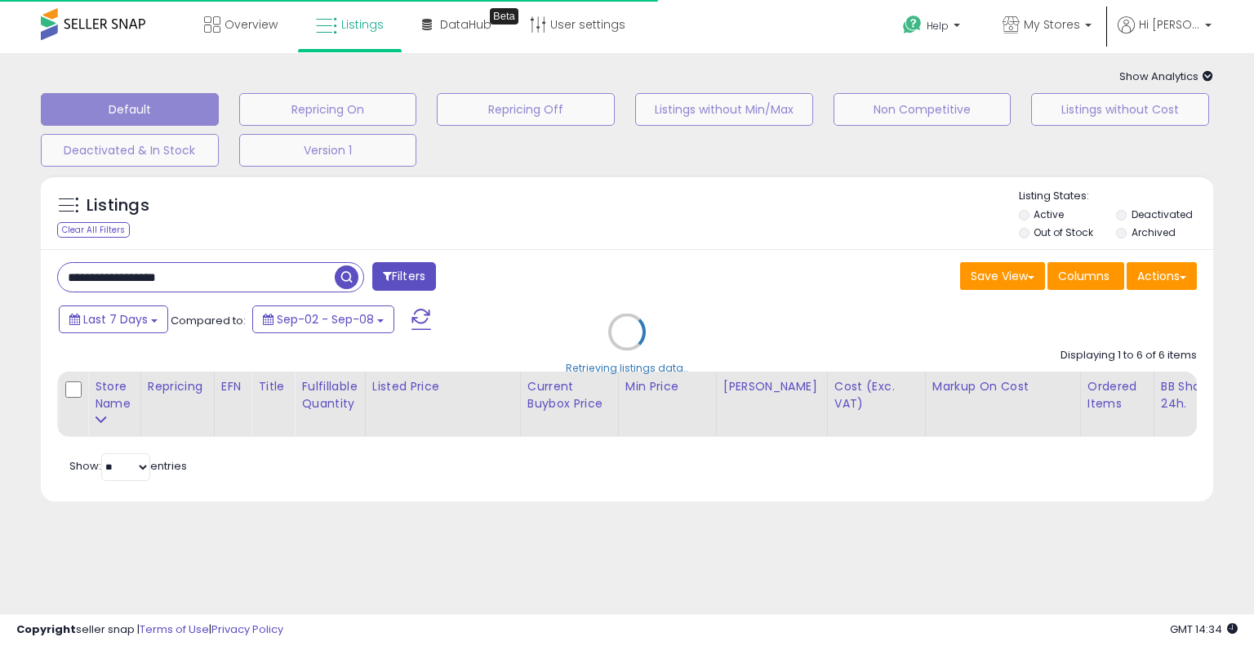
click at [773, 247] on div "Retrieving listings data.." at bounding box center [627, 344] width 1197 height 355
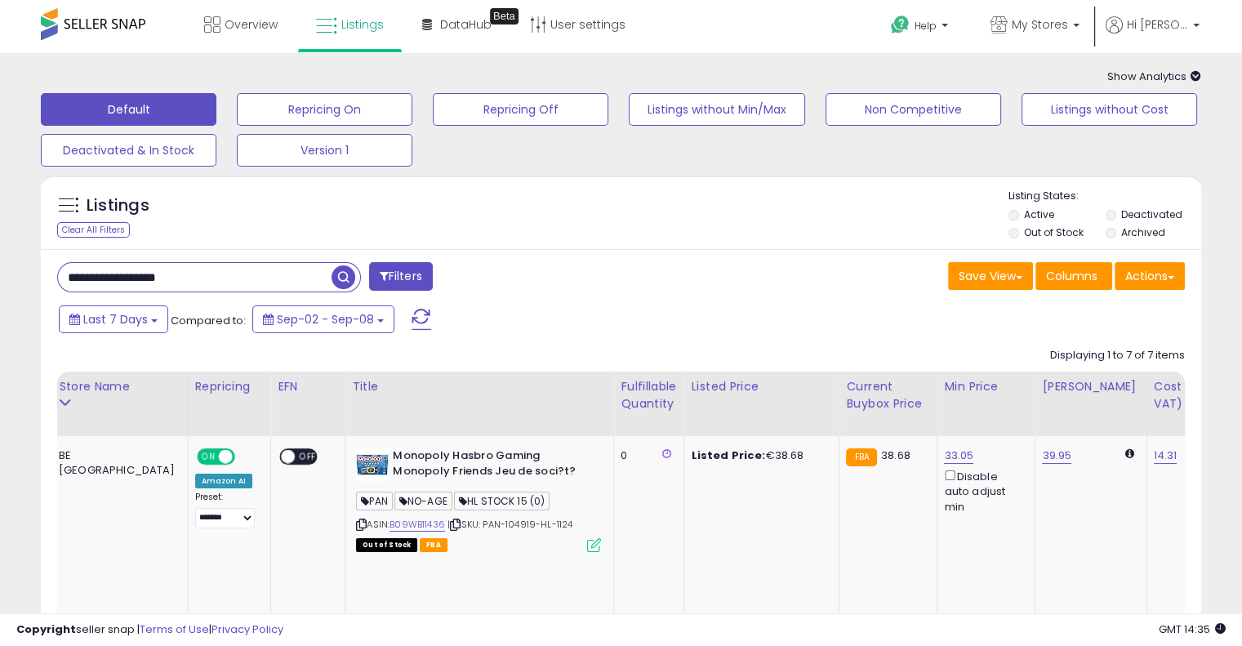
click at [230, 287] on input "**********" at bounding box center [194, 277] width 273 height 29
paste input "text"
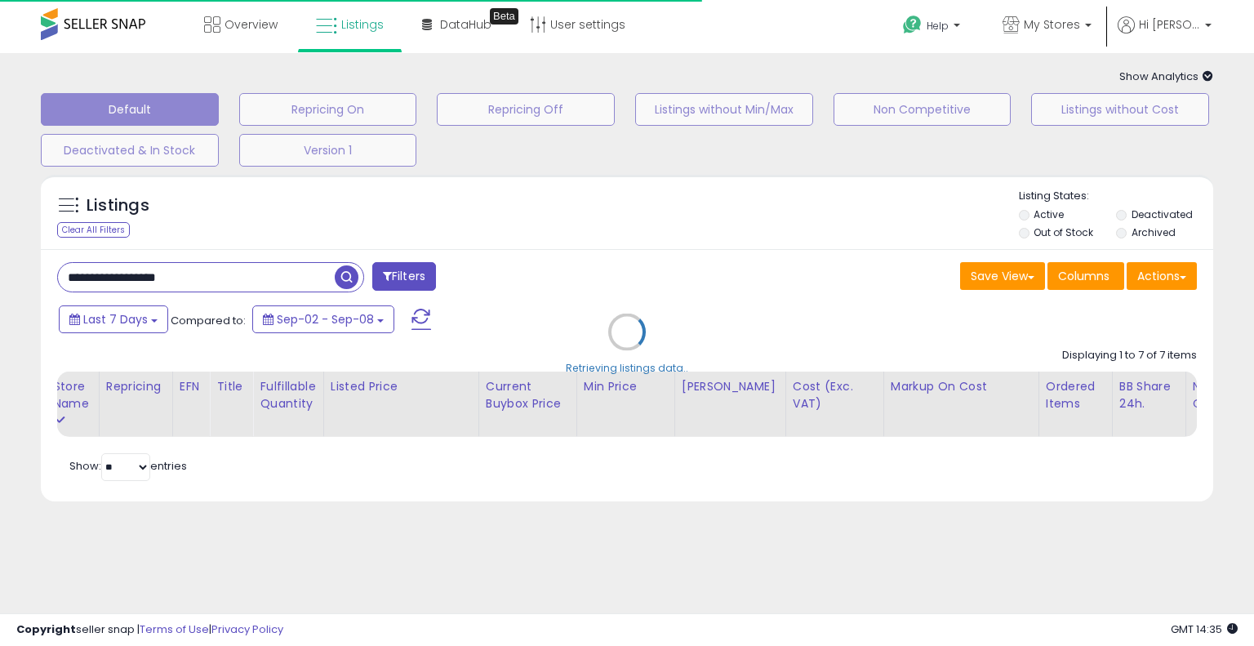
click at [660, 240] on div "Retrieving listings data.." at bounding box center [627, 344] width 1197 height 355
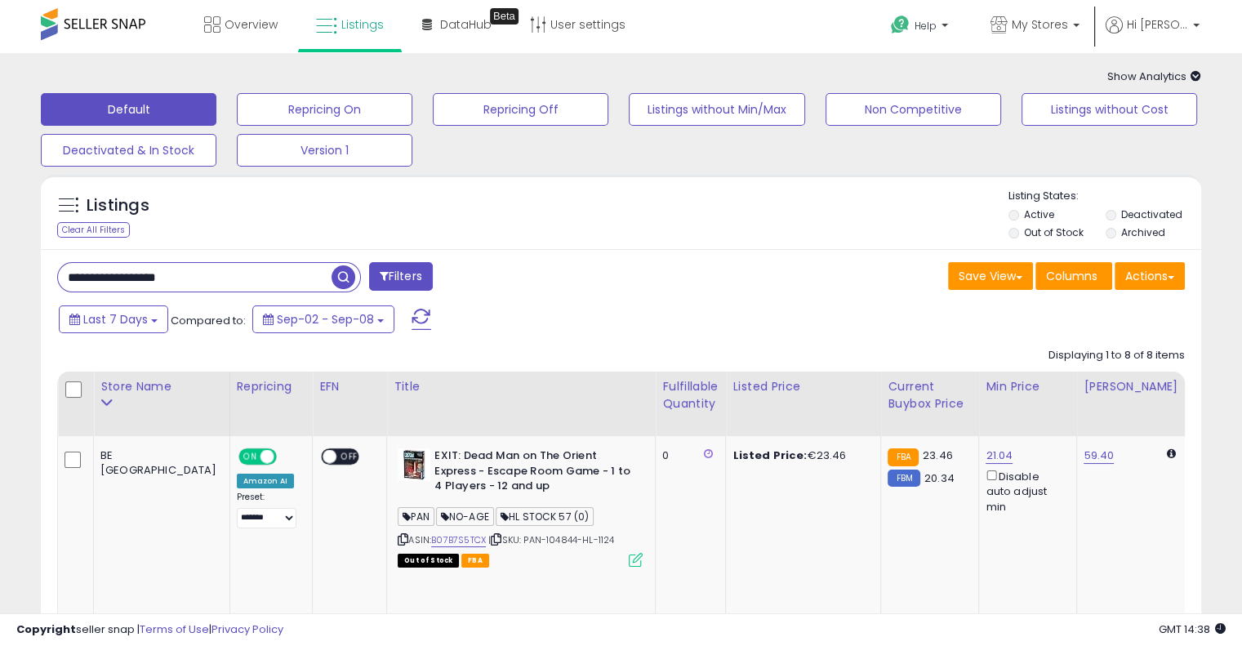
click at [260, 280] on input "**********" at bounding box center [194, 277] width 273 height 29
paste input "text"
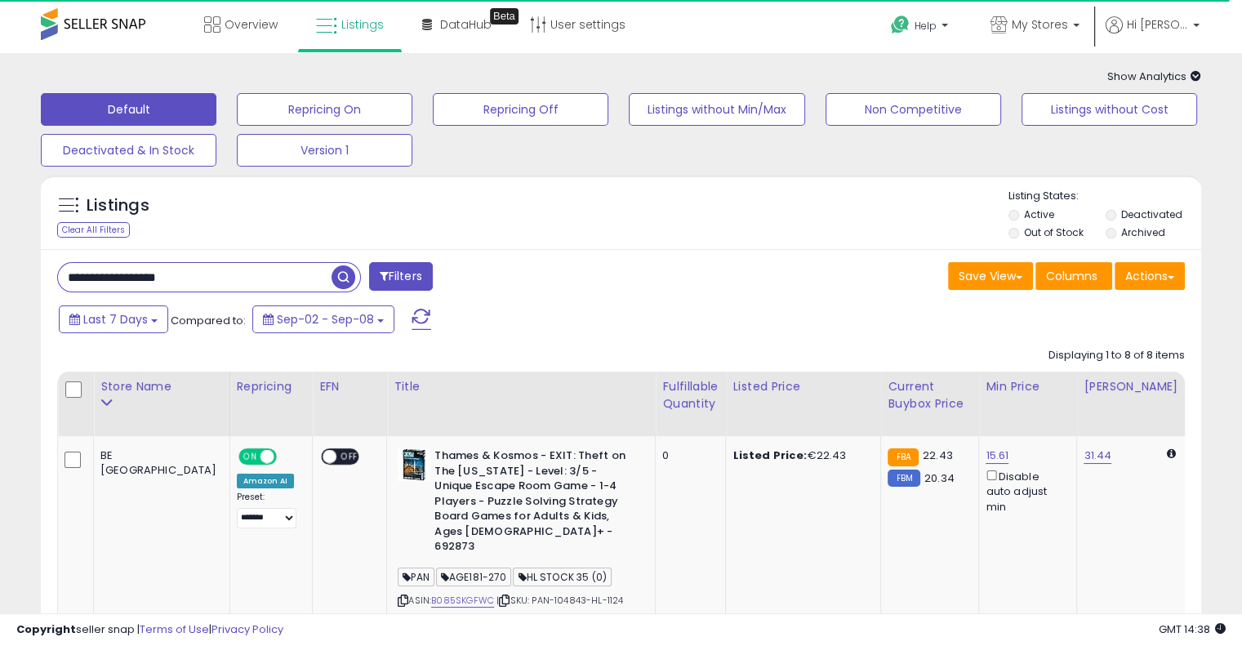
click at [692, 264] on div "Save View Save As New View Update Current View Columns Actions Import Export Vi…" at bounding box center [909, 278] width 576 height 32
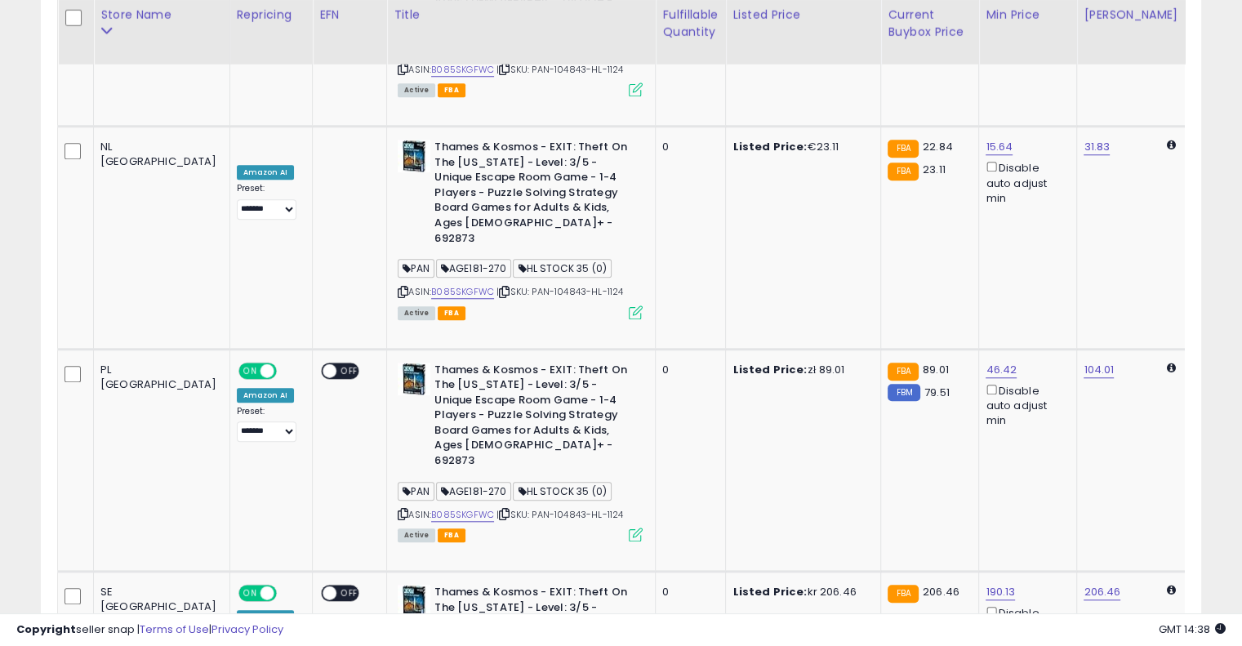
scroll to position [0, 431]
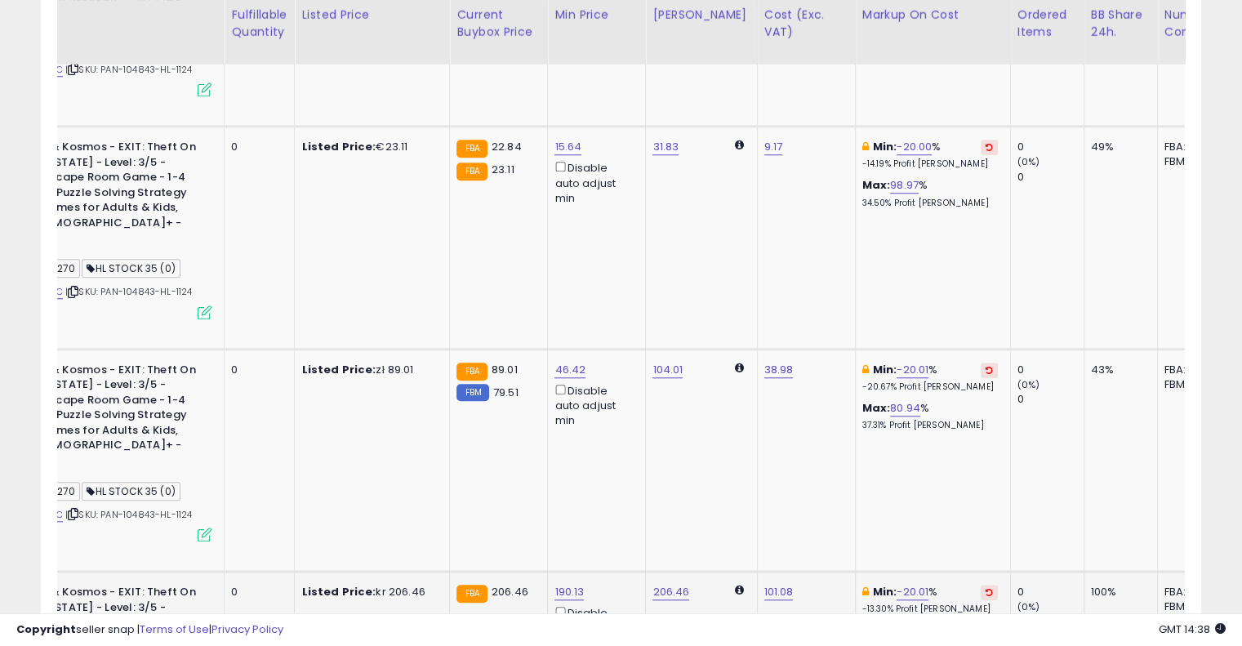
click at [985, 588] on icon at bounding box center [988, 592] width 7 height 8
click at [980, 362] on button at bounding box center [988, 370] width 17 height 16
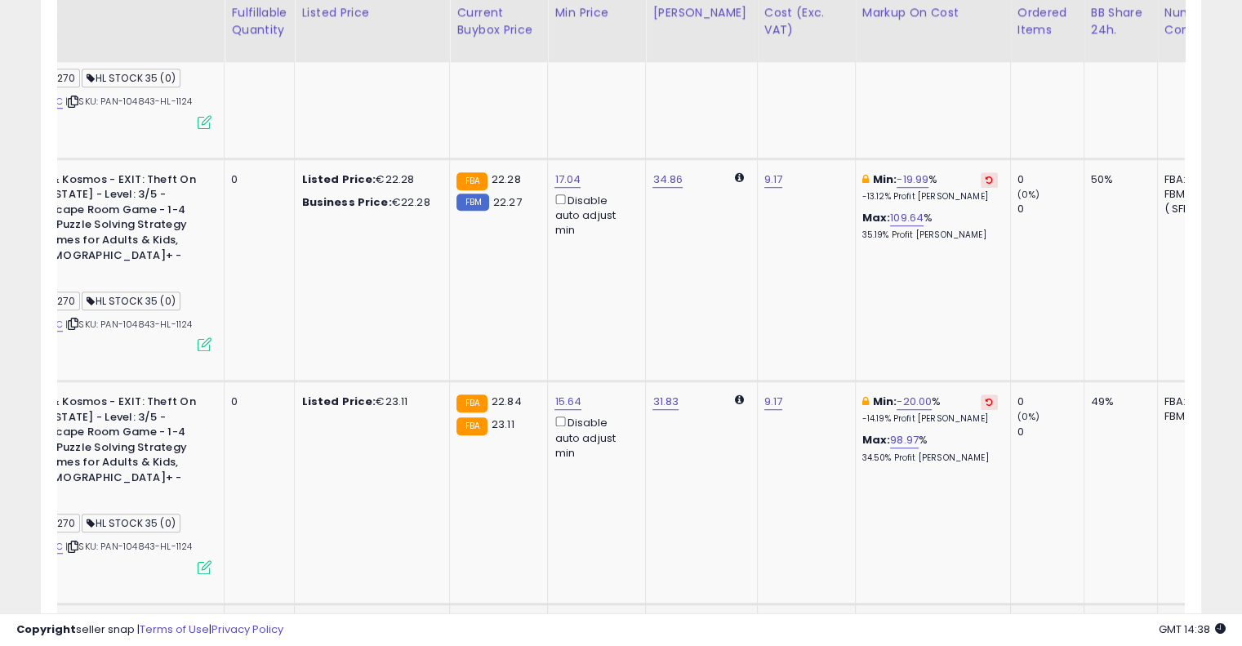
scroll to position [1163, 0]
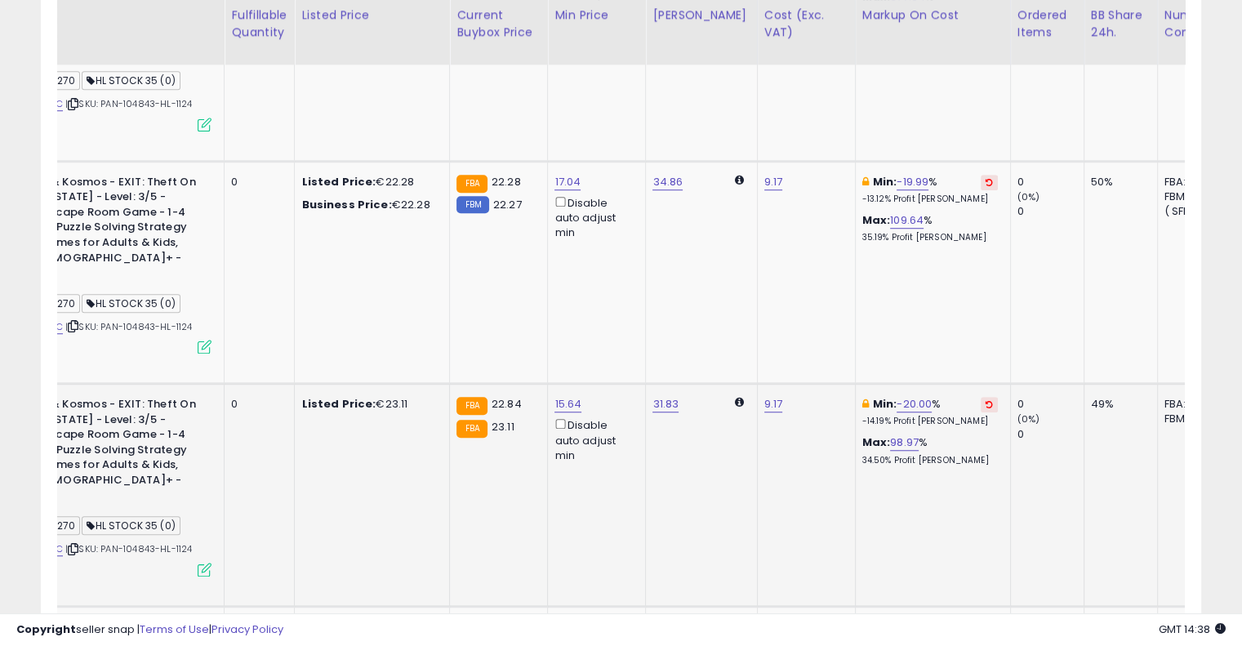
click at [985, 400] on icon at bounding box center [988, 404] width 7 height 8
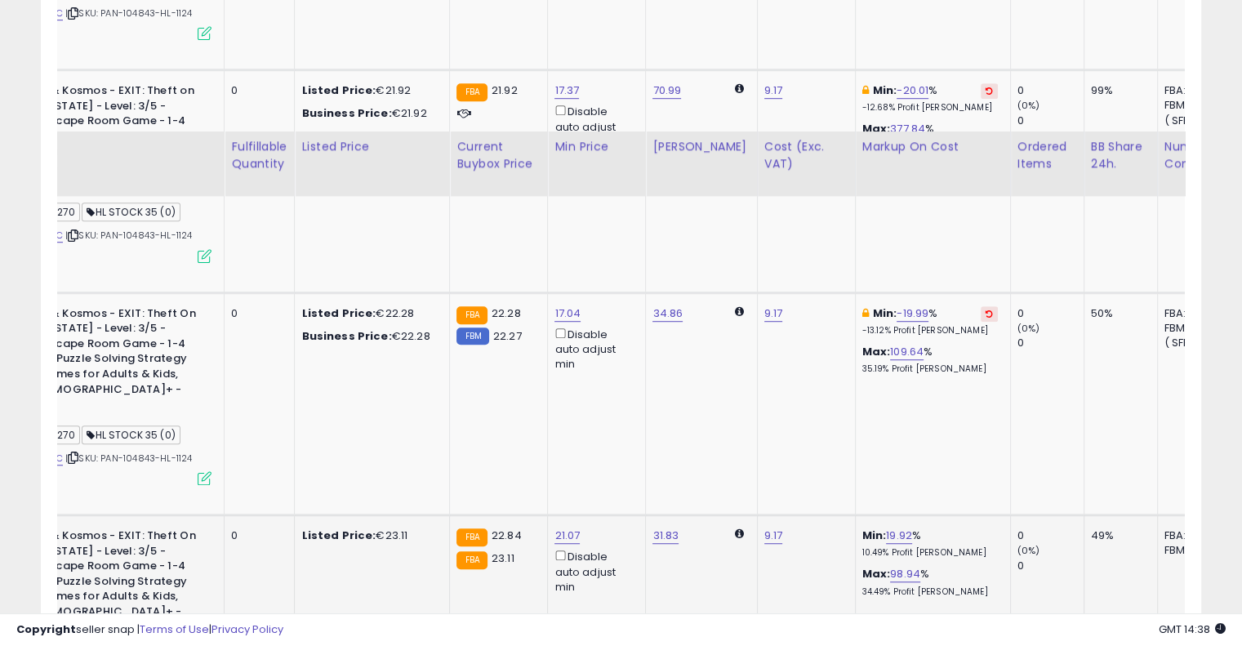
scroll to position [1007, 0]
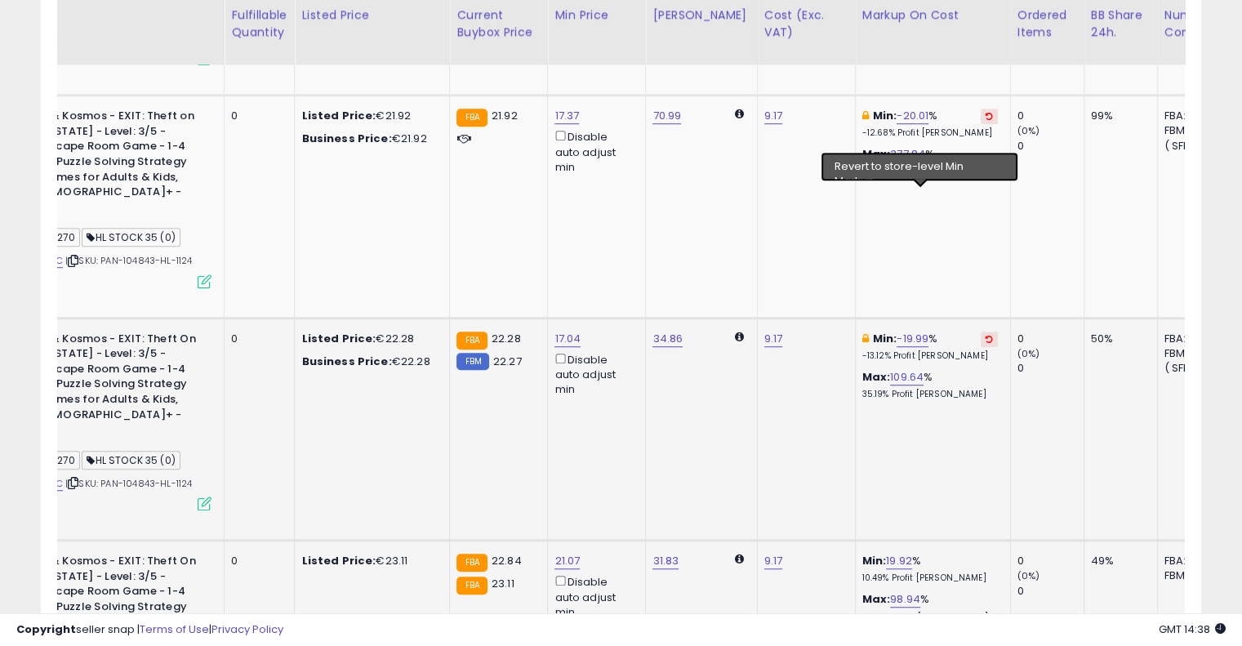
click at [985, 335] on icon at bounding box center [988, 339] width 7 height 8
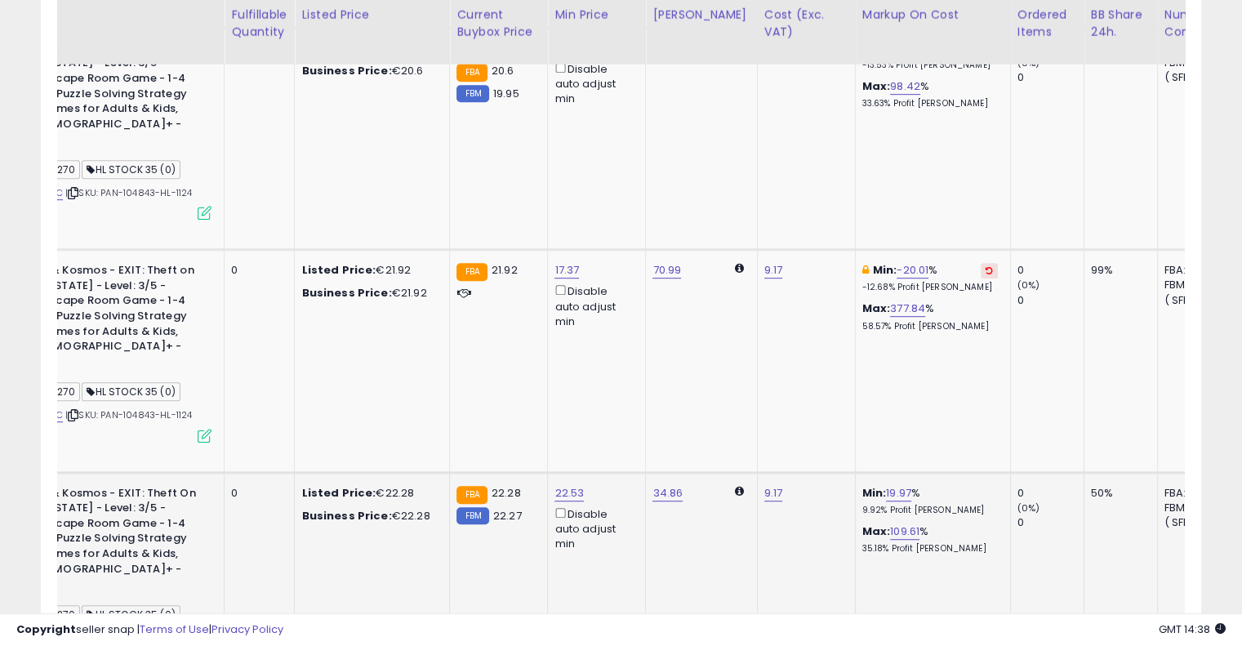
scroll to position [846, 0]
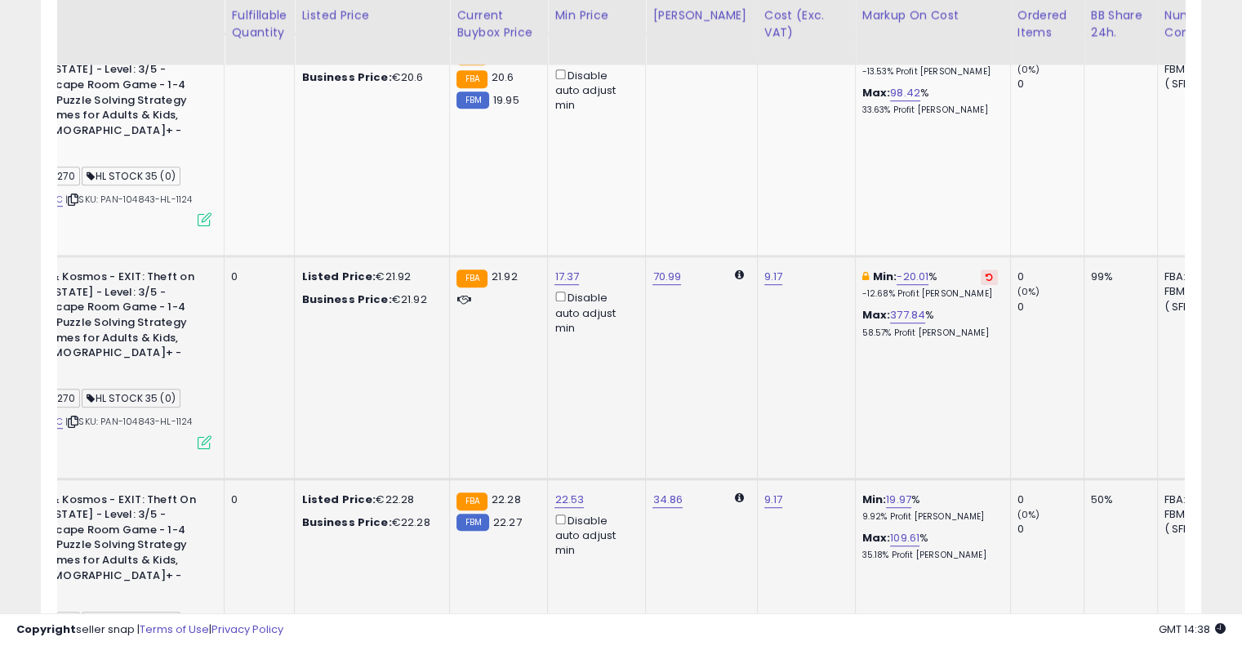
click at [985, 273] on icon at bounding box center [988, 277] width 7 height 8
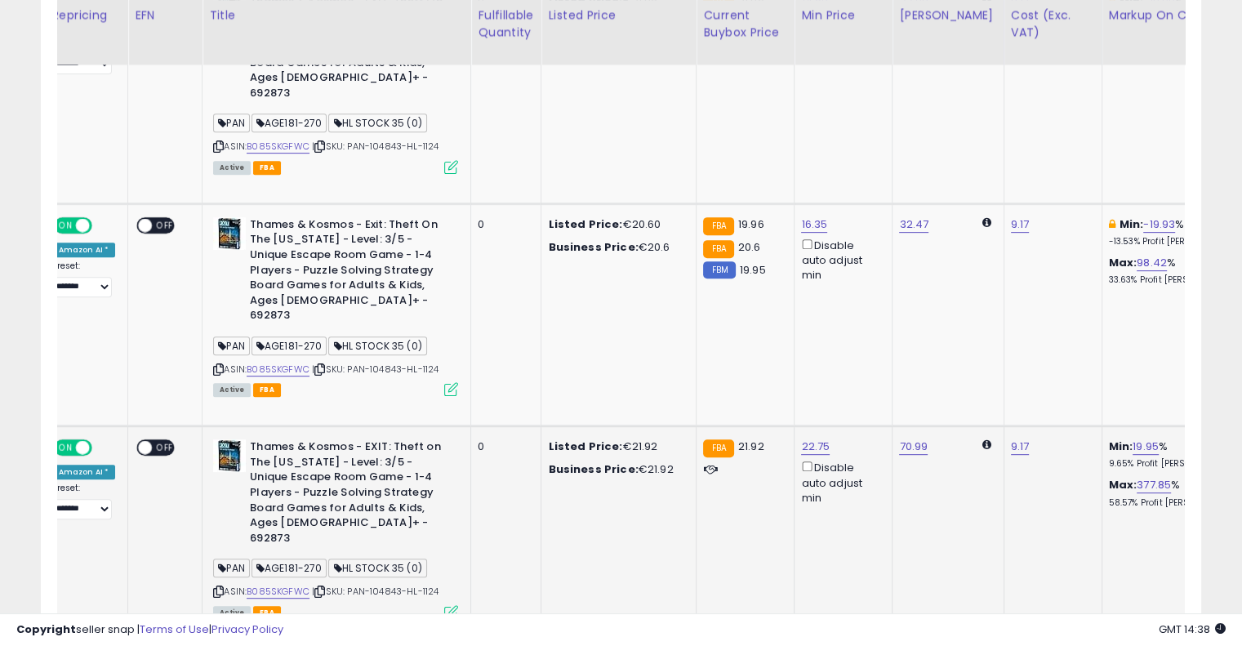
scroll to position [0, 184]
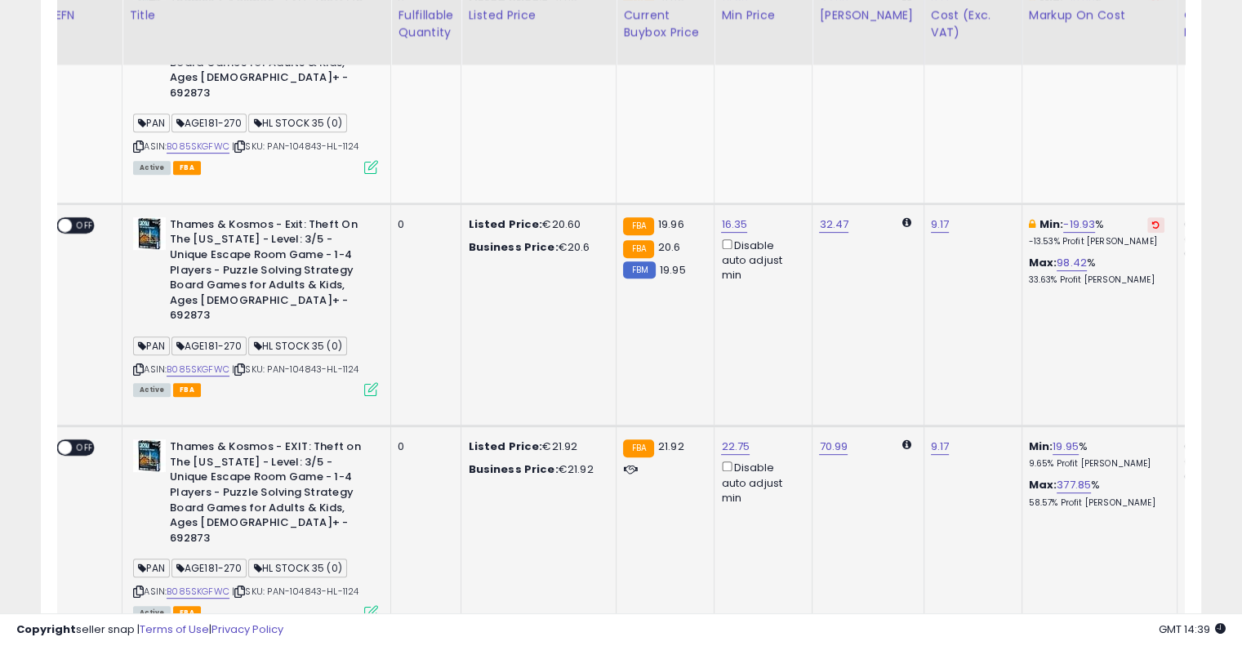
click at [1152, 220] on icon at bounding box center [1155, 224] width 7 height 8
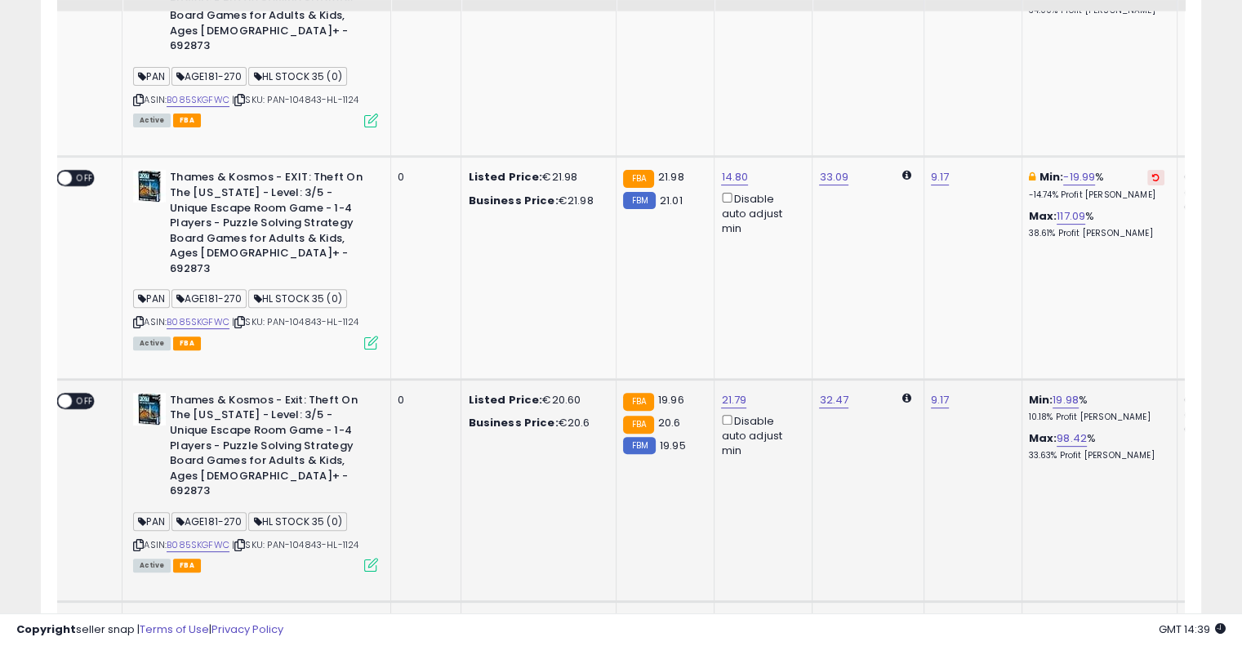
scroll to position [447, 0]
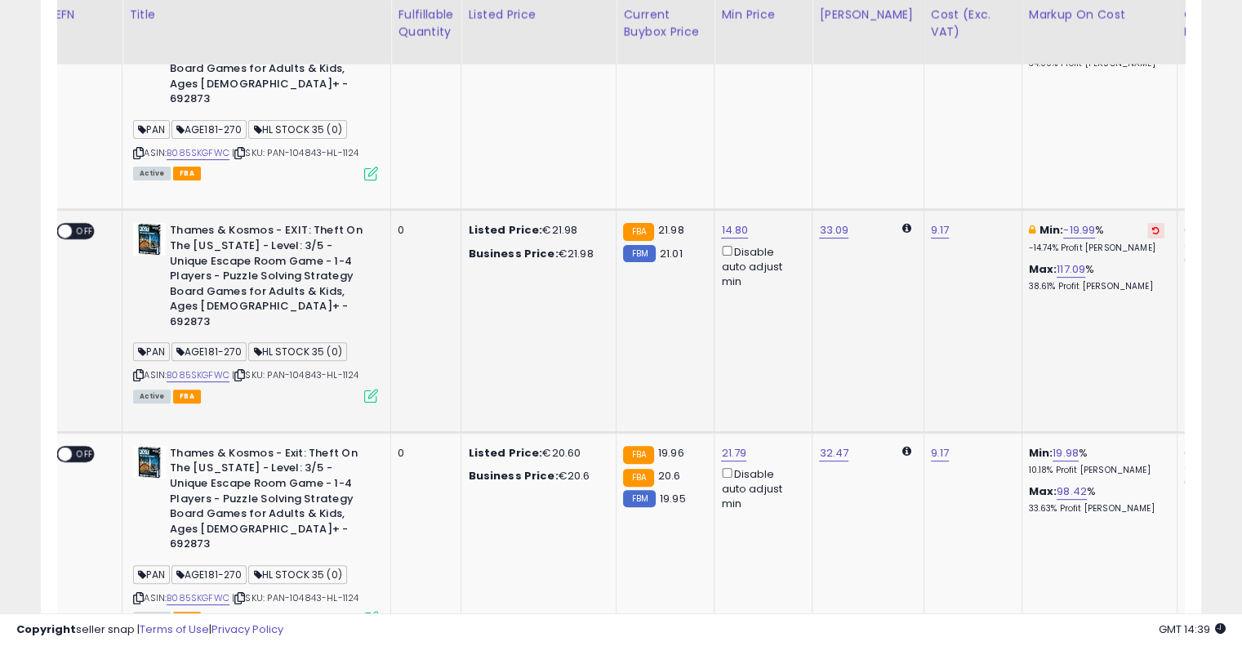
click at [1147, 223] on button at bounding box center [1155, 231] width 17 height 16
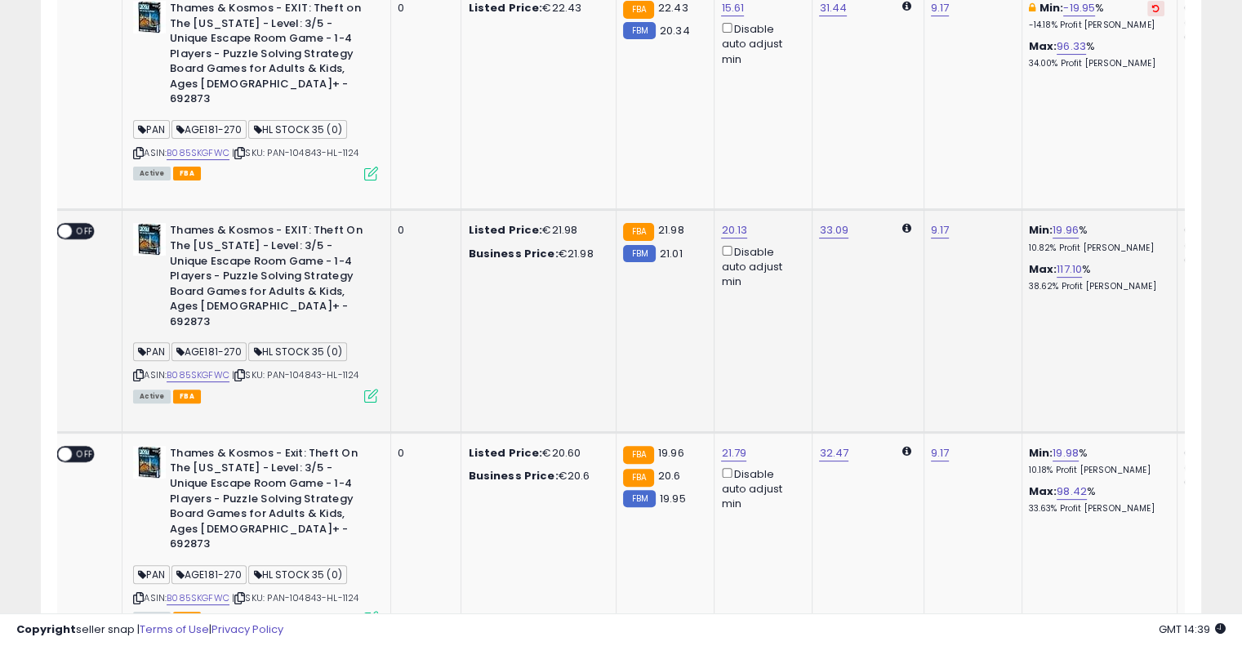
scroll to position [221, 0]
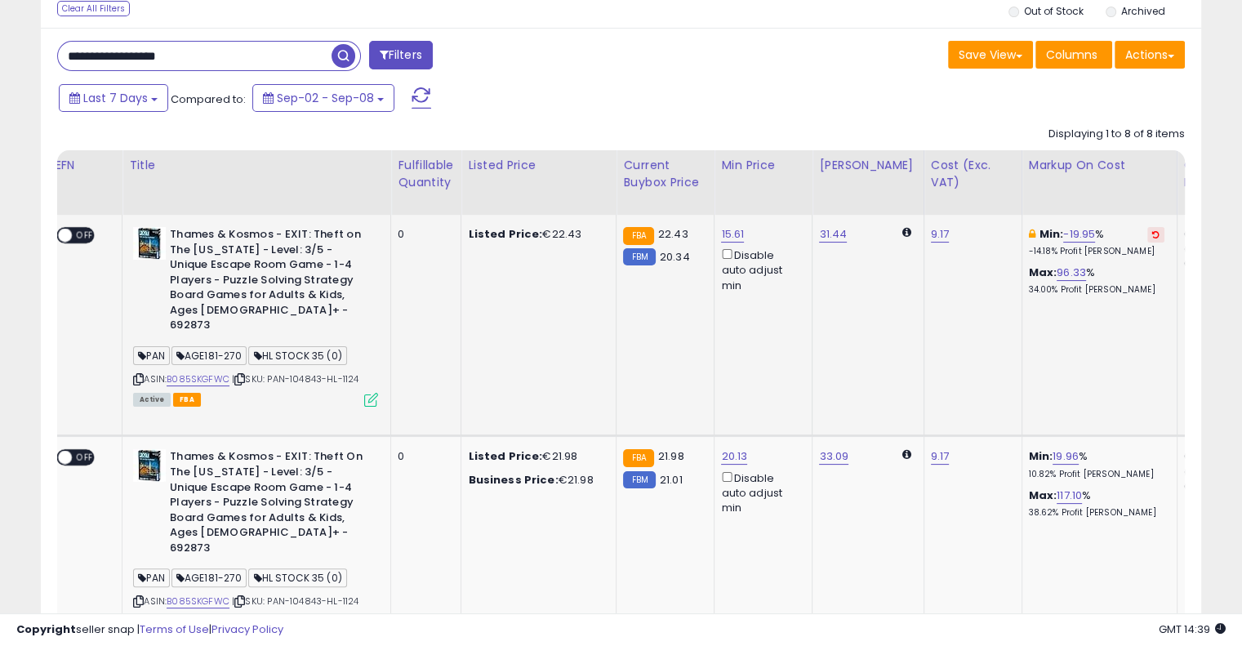
click at [1099, 232] on td "Min: -19.95 % -14.18% Profit [PERSON_NAME]: 96.33 % 34.00% Profit [PERSON_NAME]" at bounding box center [1098, 325] width 155 height 221
click at [1152, 232] on icon at bounding box center [1155, 234] width 7 height 8
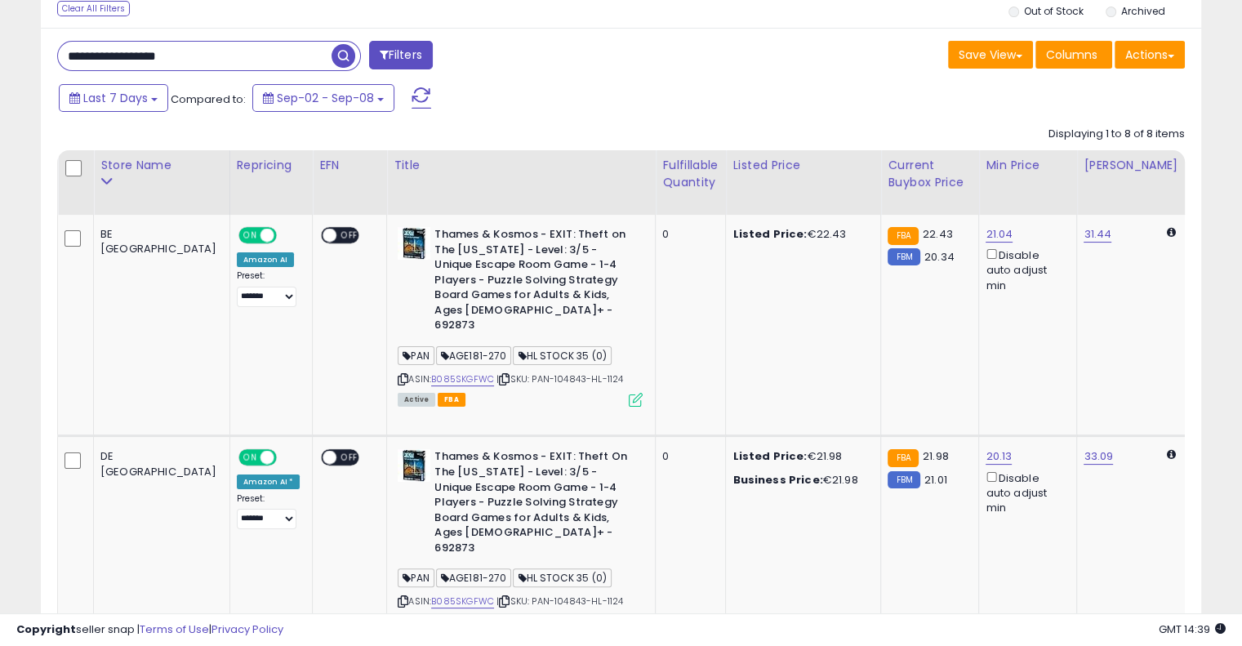
click at [260, 64] on input "**********" at bounding box center [194, 56] width 273 height 29
paste input "text"
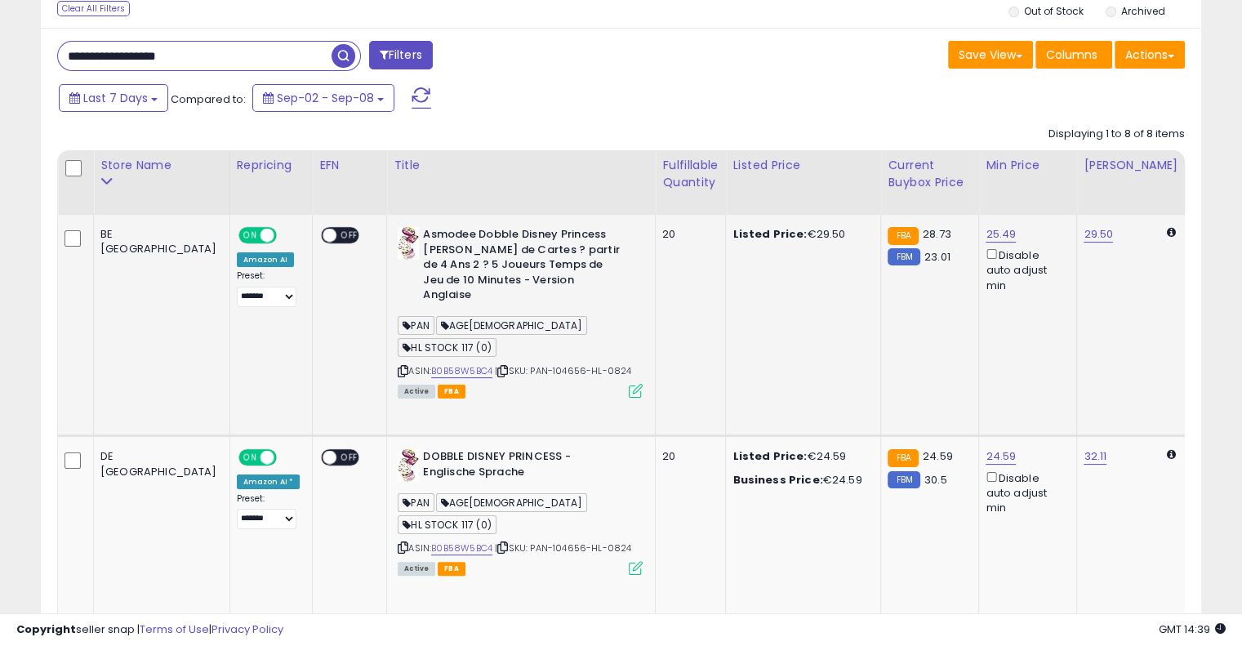
click at [726, 297] on td "Listed Price: €29.50" at bounding box center [803, 325] width 155 height 221
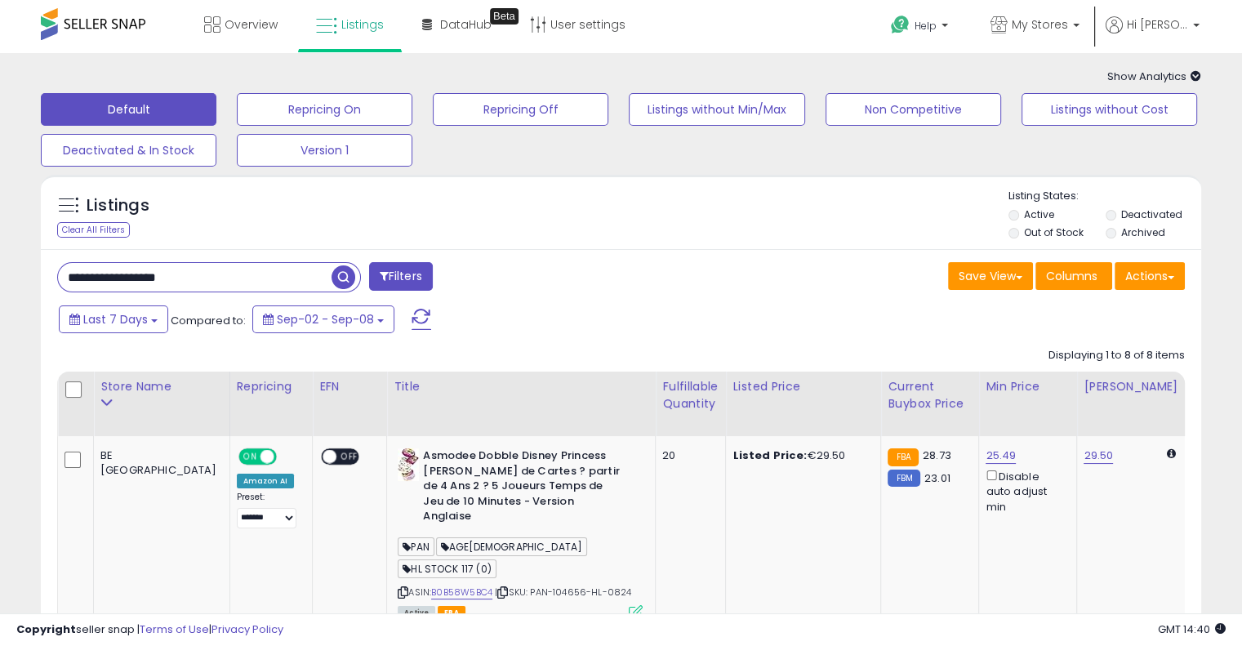
click at [242, 283] on input "**********" at bounding box center [194, 277] width 273 height 29
paste input "text"
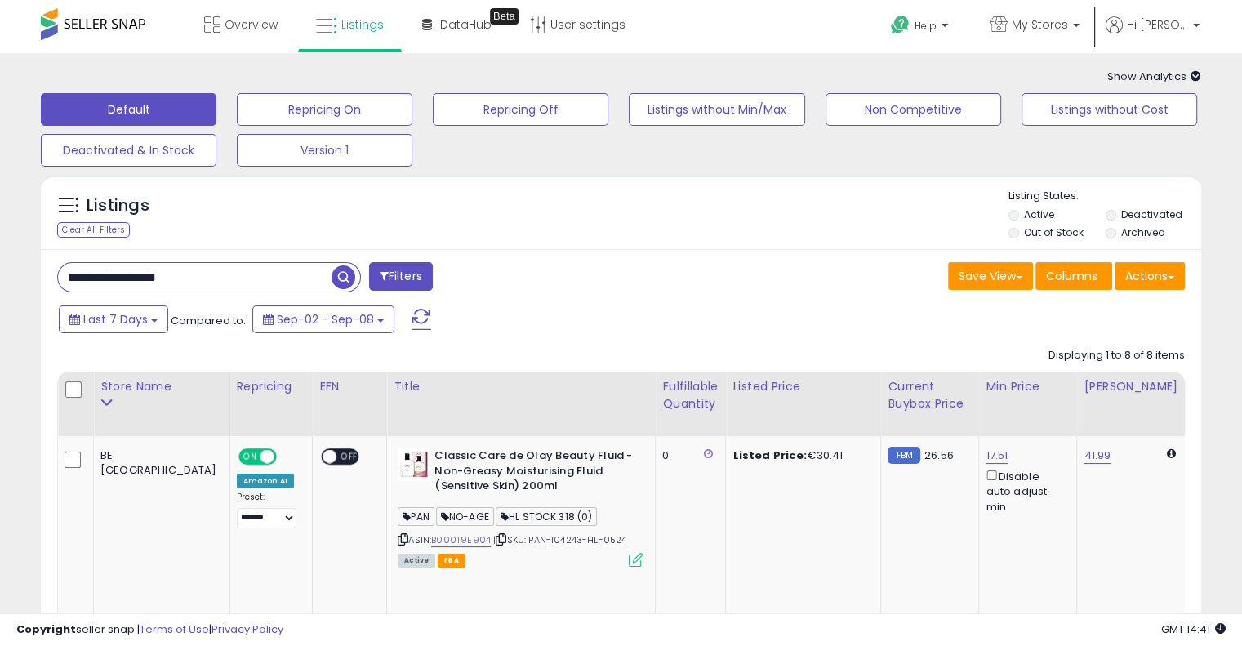
click at [535, 277] on div "**********" at bounding box center [333, 278] width 576 height 33
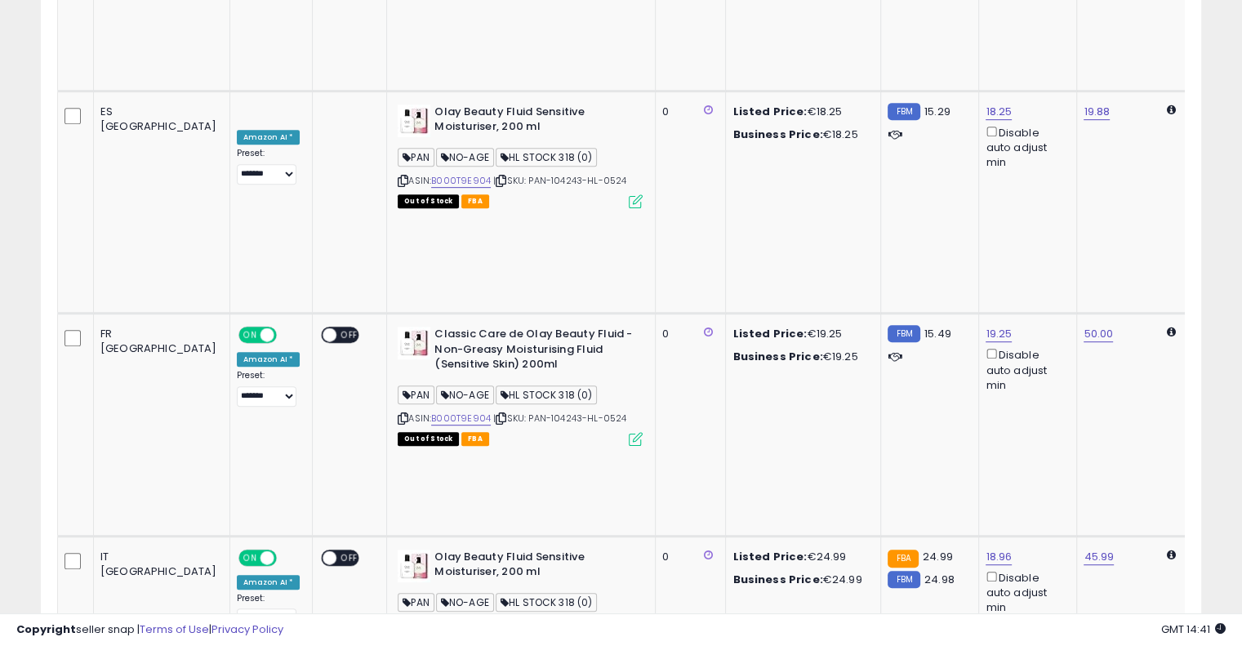
scroll to position [795, 0]
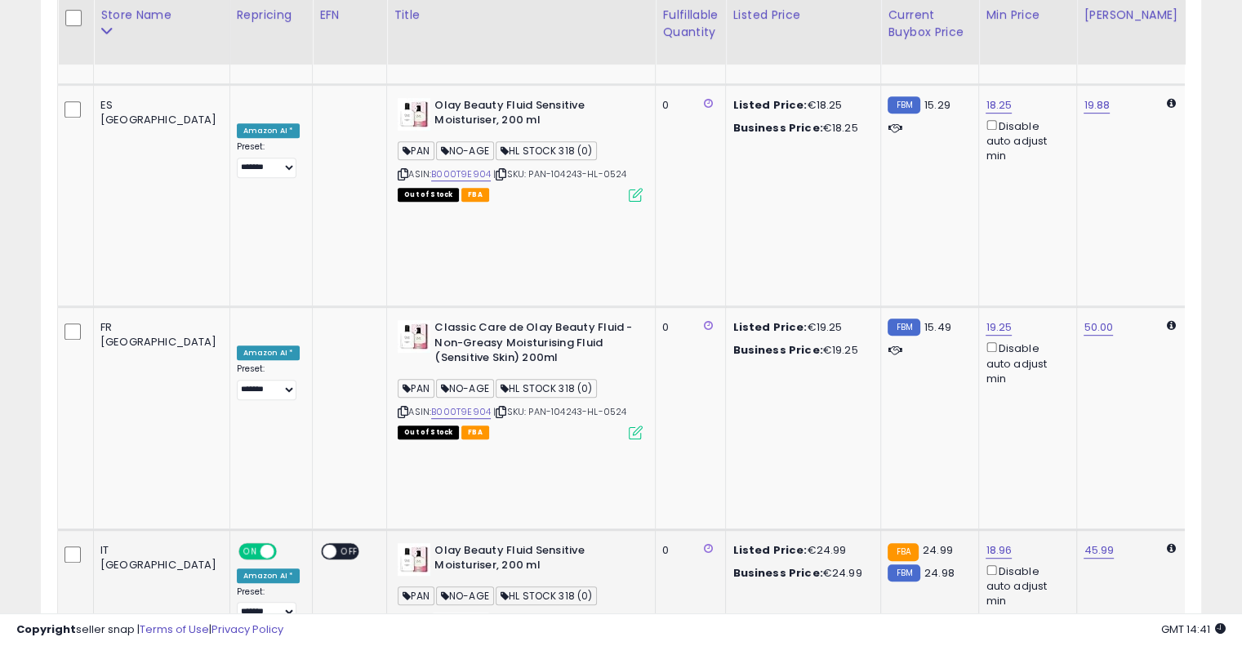
click at [431, 612] on link "B000T9E904" at bounding box center [461, 619] width 60 height 14
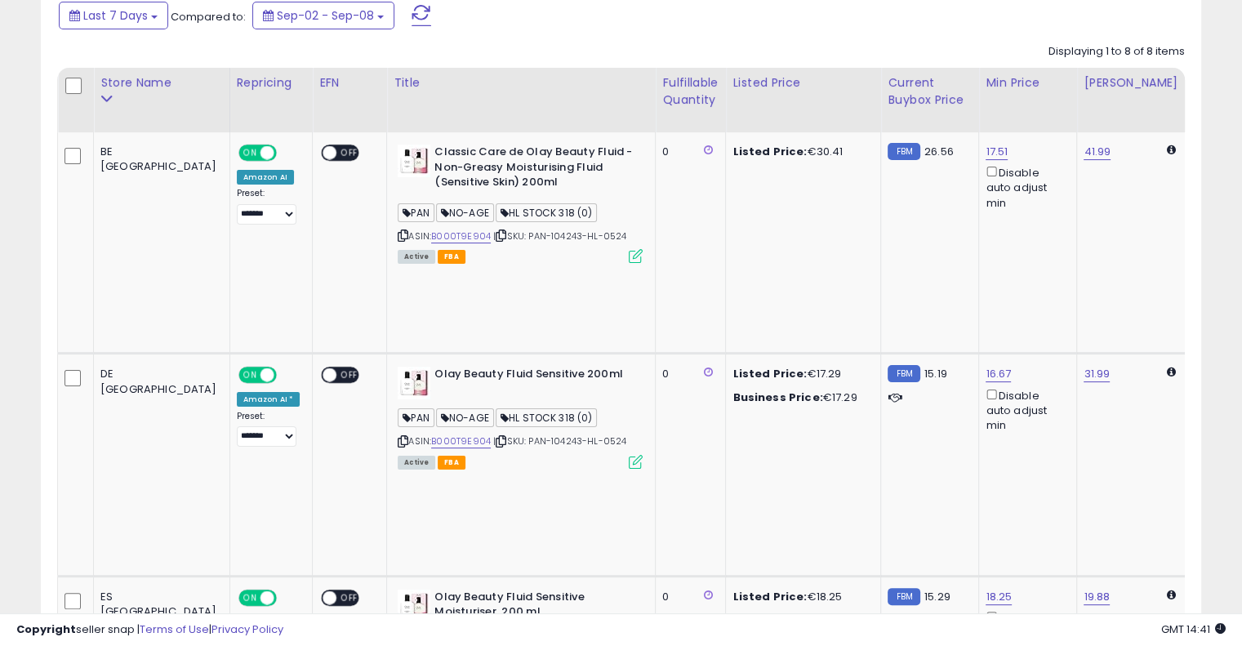
scroll to position [294, 0]
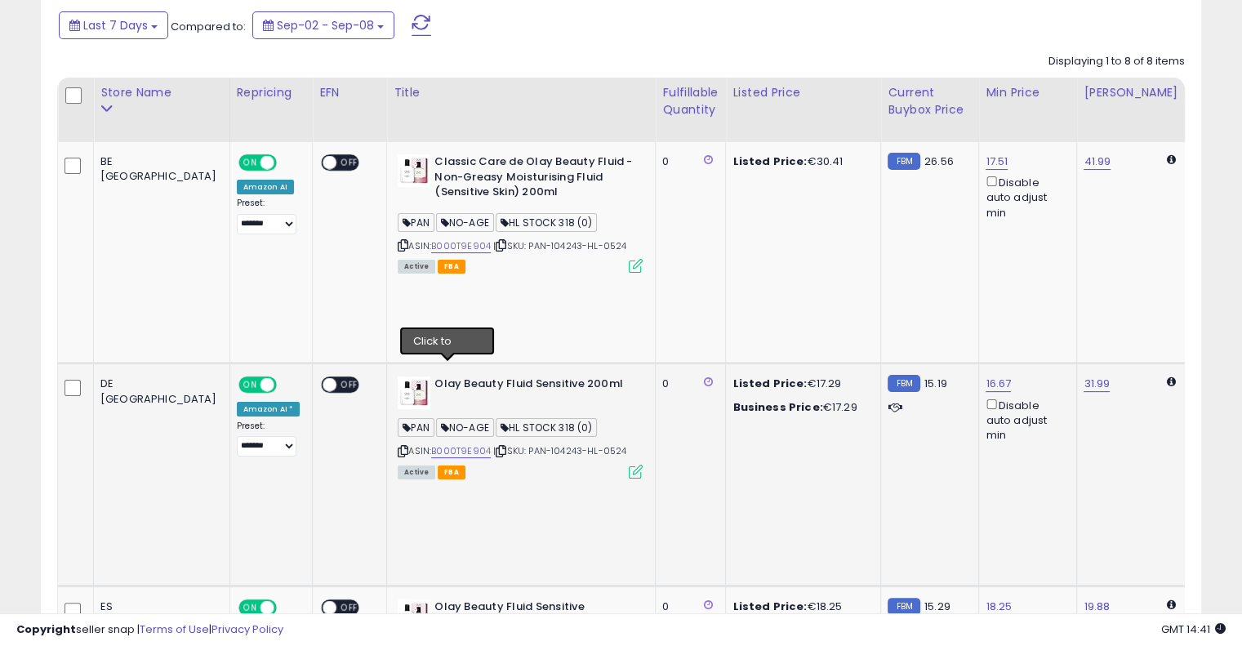
click at [495, 447] on icon at bounding box center [500, 451] width 11 height 9
click at [431, 444] on link "B000T9E904" at bounding box center [461, 451] width 60 height 14
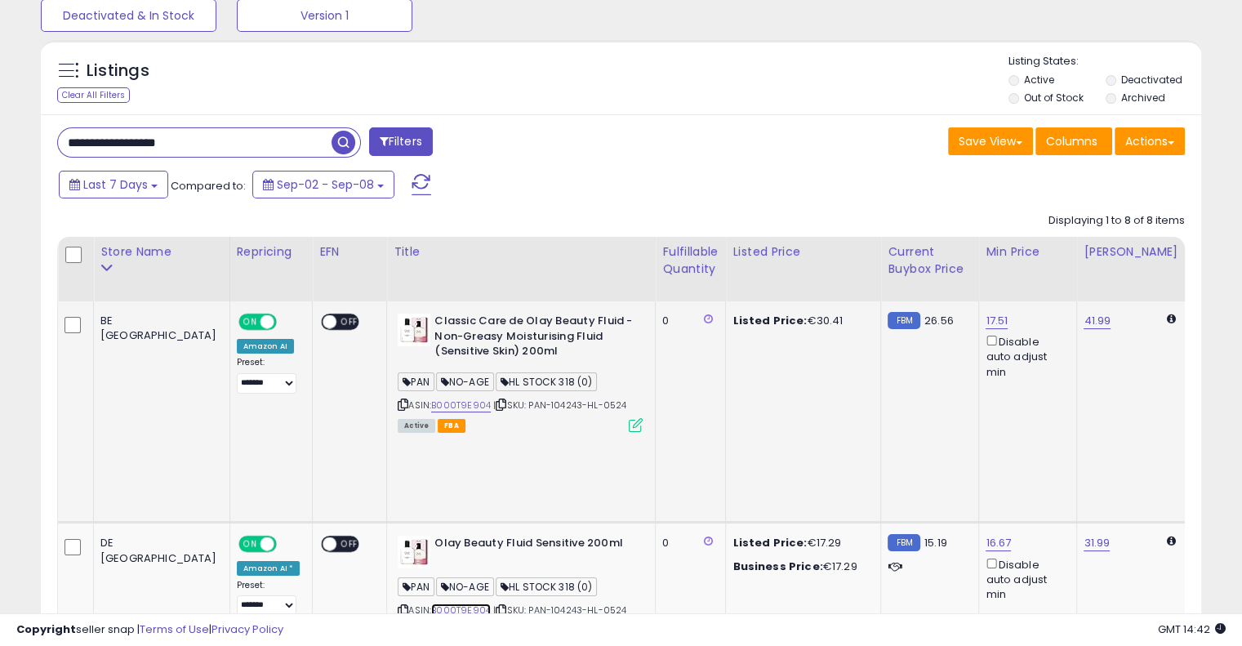
scroll to position [132, 0]
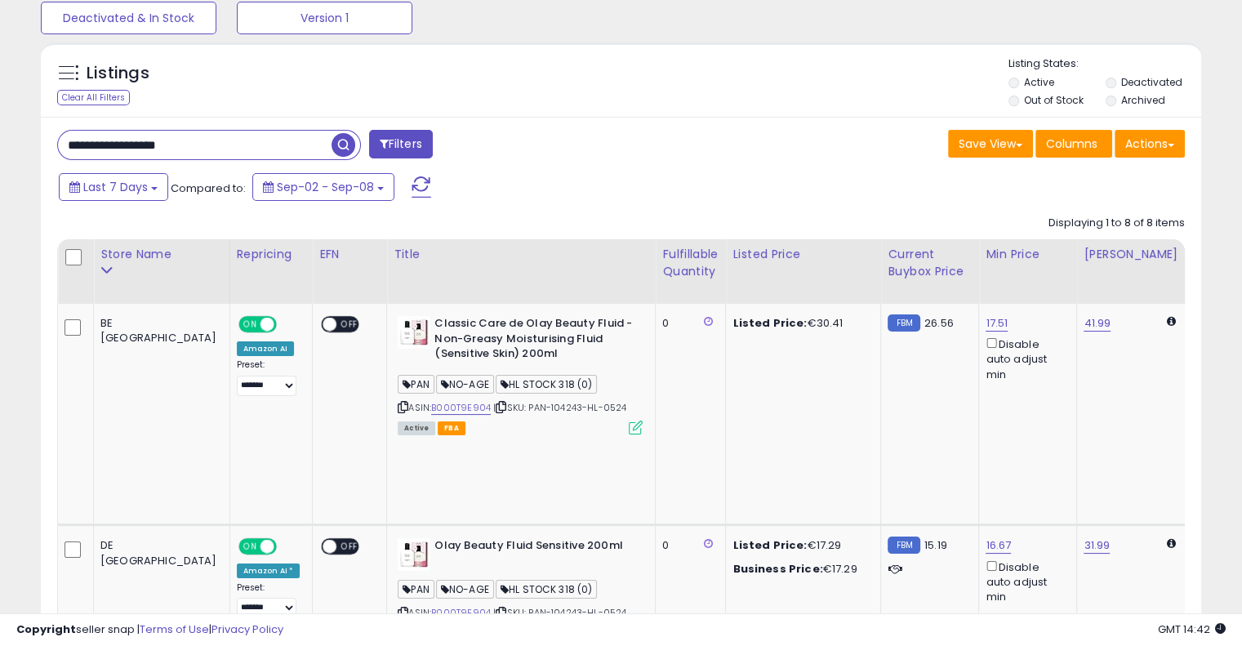
click at [230, 144] on input "**********" at bounding box center [194, 145] width 273 height 29
paste input "text"
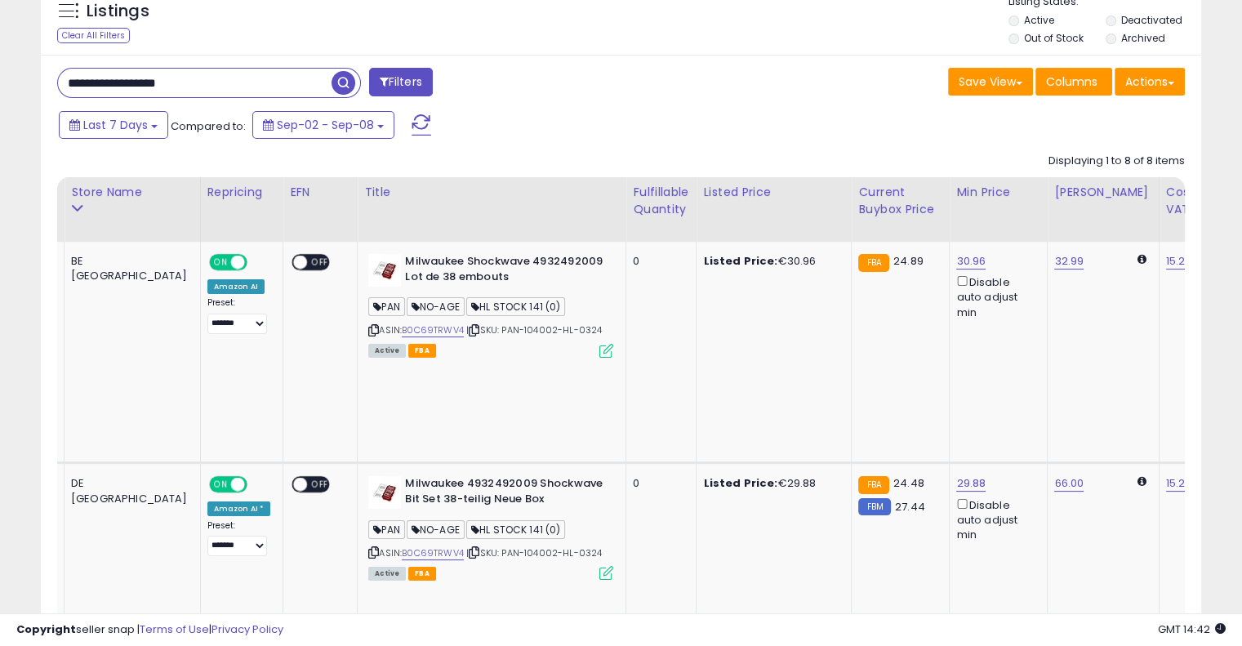
scroll to position [0, 0]
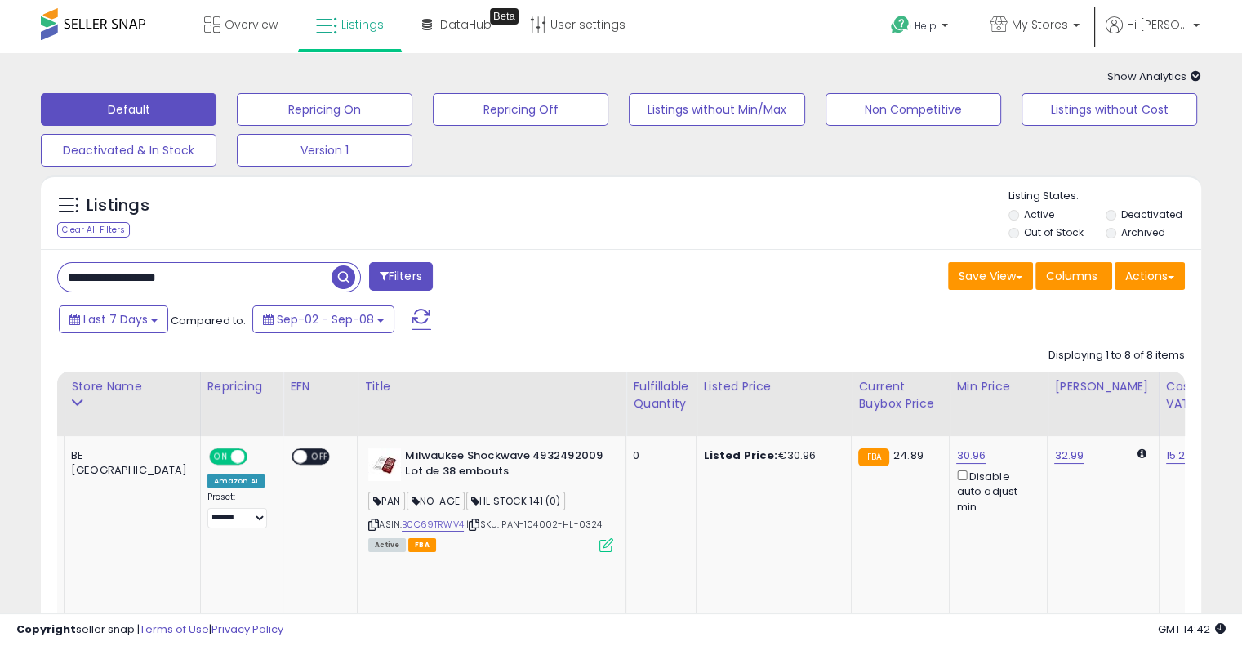
click at [224, 269] on input "**********" at bounding box center [194, 277] width 273 height 29
paste input "text"
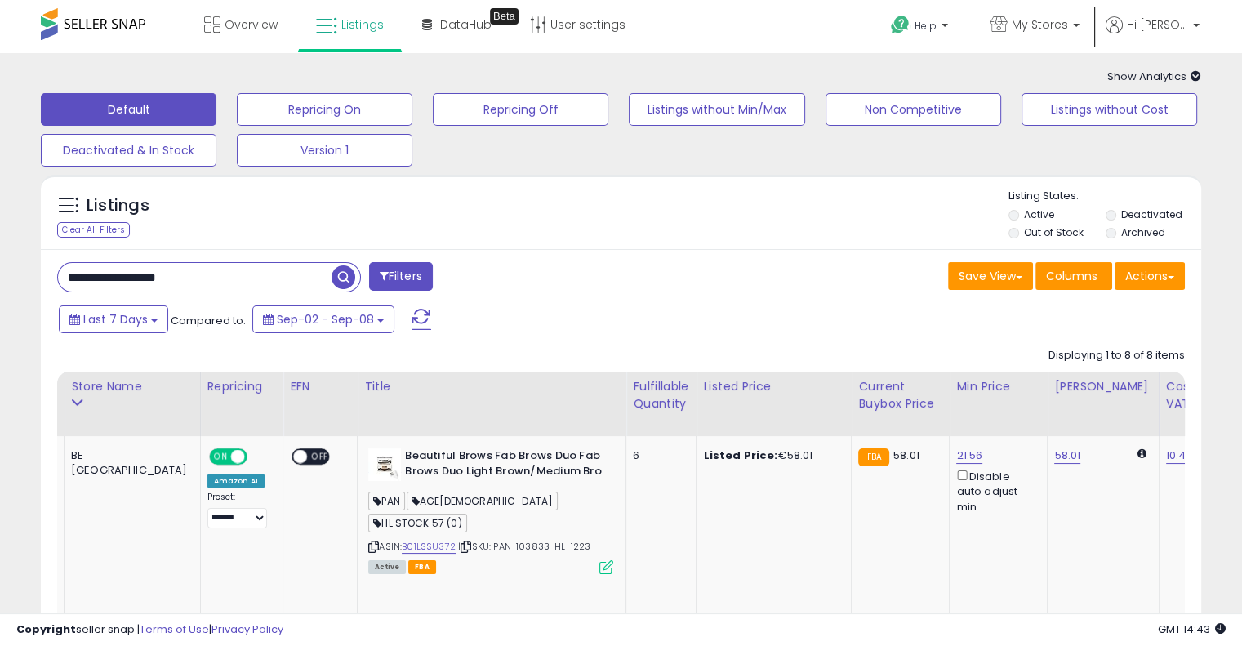
click at [587, 284] on div "**********" at bounding box center [333, 278] width 576 height 33
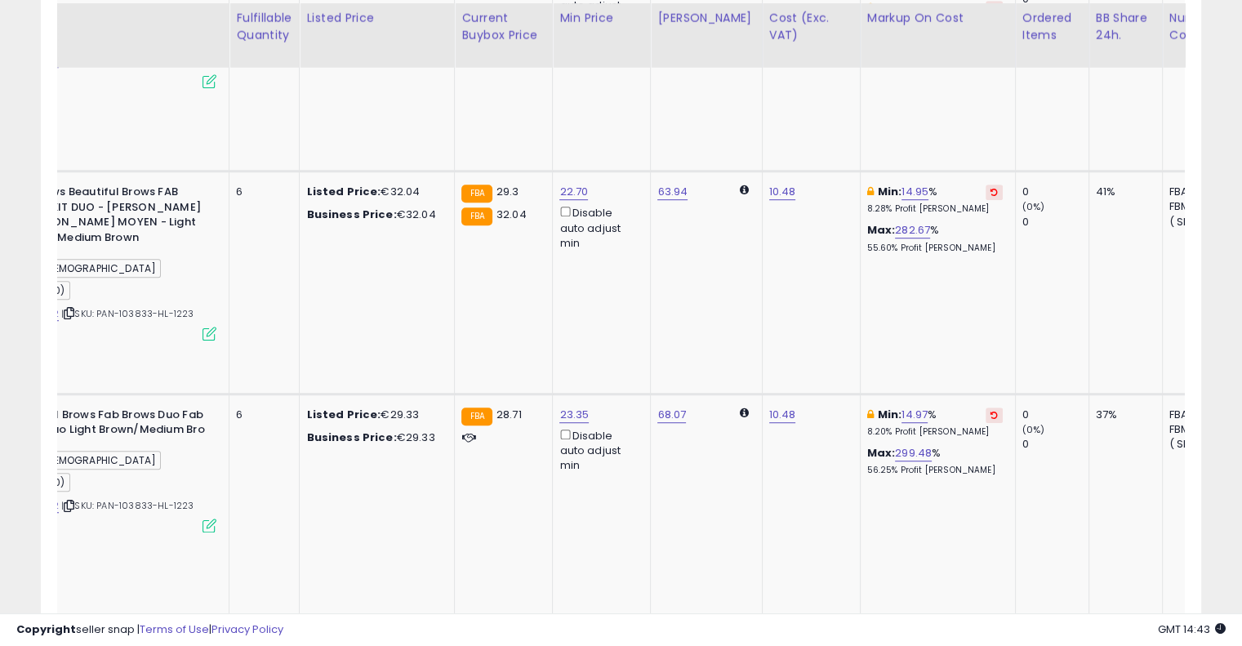
scroll to position [934, 0]
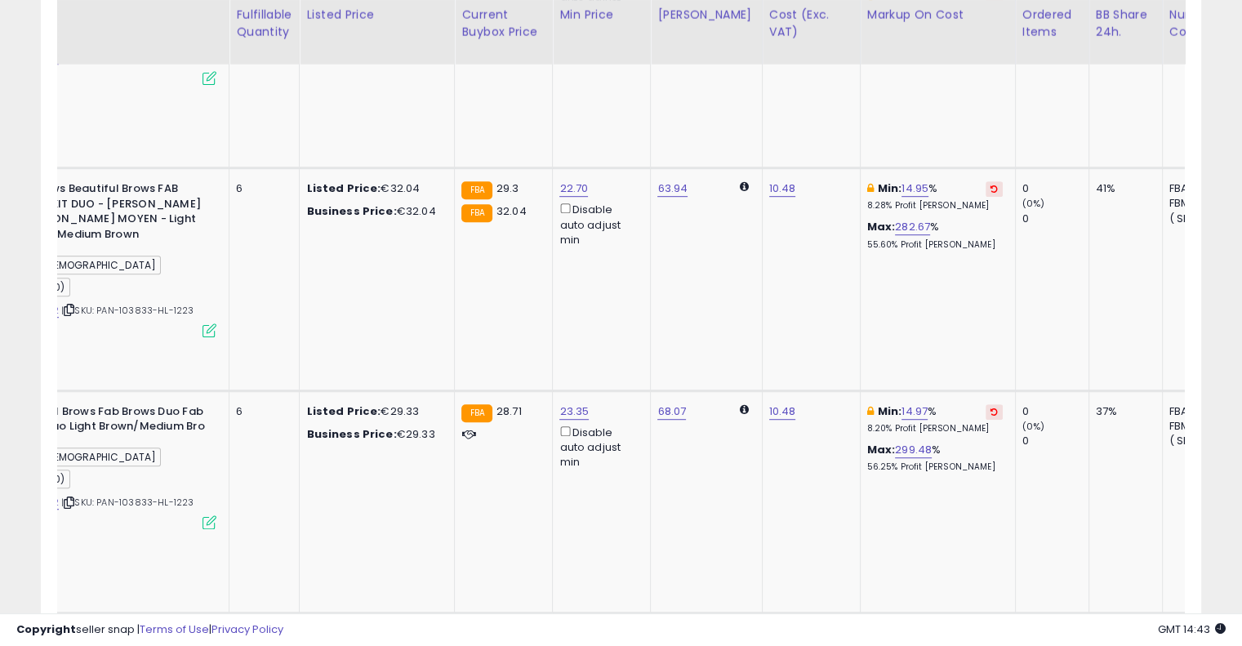
click at [990, 629] on icon at bounding box center [993, 633] width 7 height 8
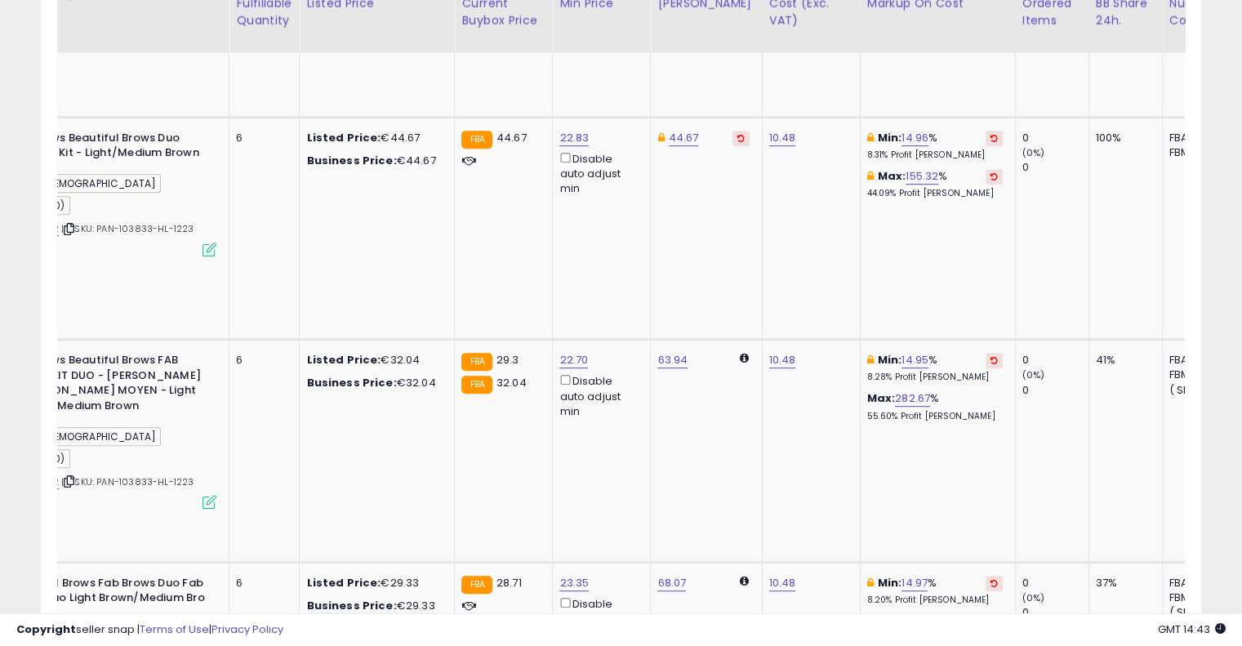
scroll to position [750, 0]
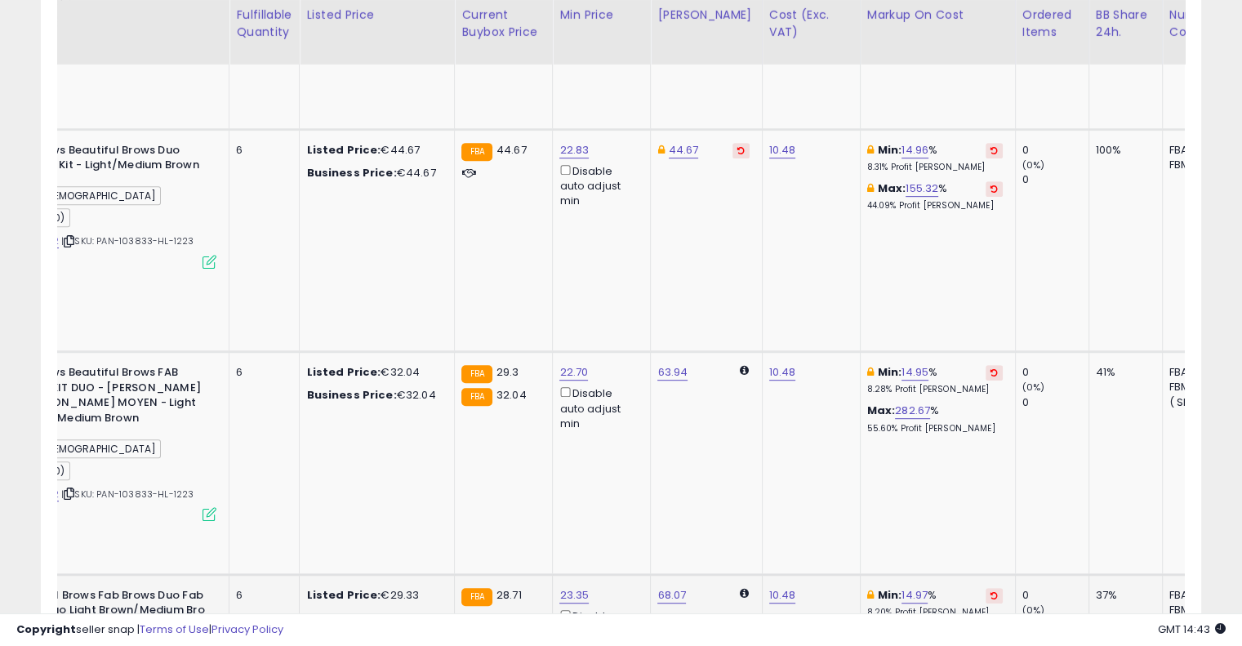
click at [990, 591] on icon at bounding box center [993, 595] width 7 height 8
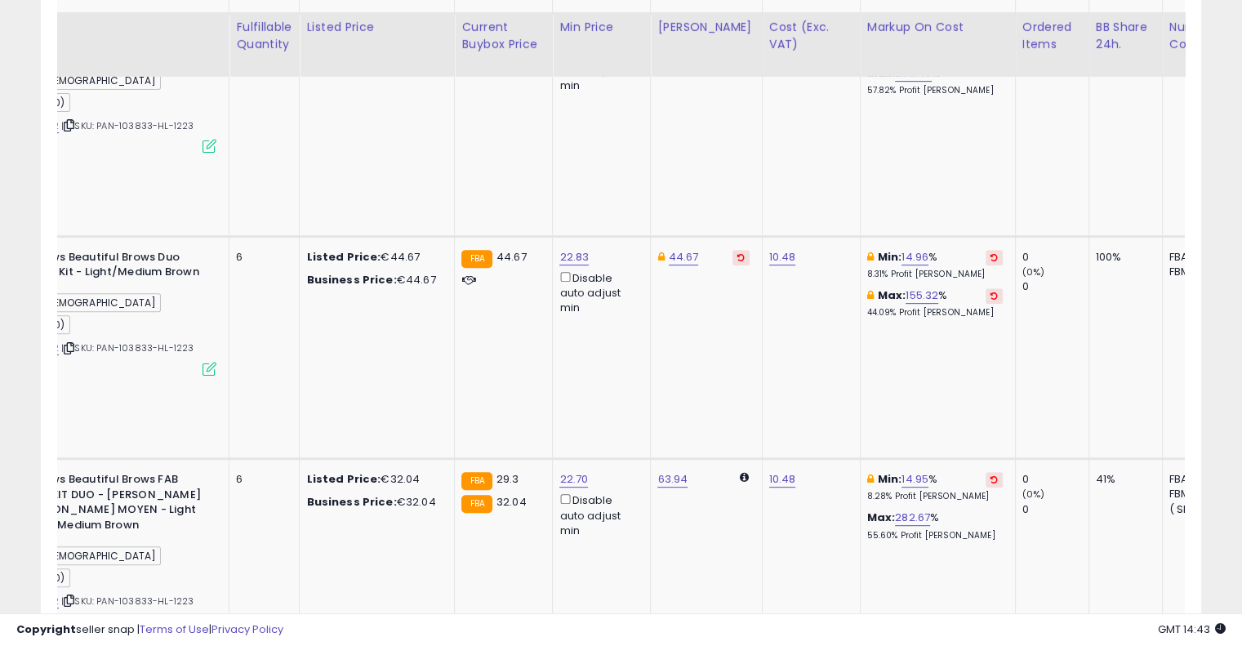
scroll to position [630, 0]
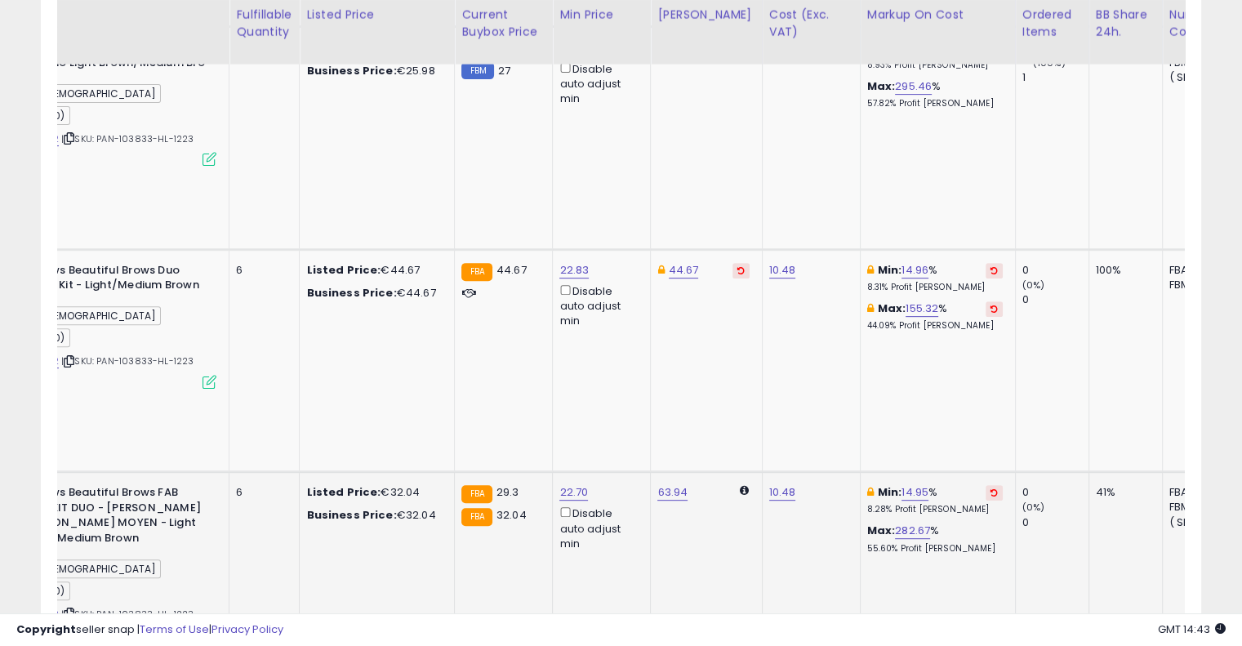
click at [990, 488] on icon at bounding box center [993, 492] width 7 height 8
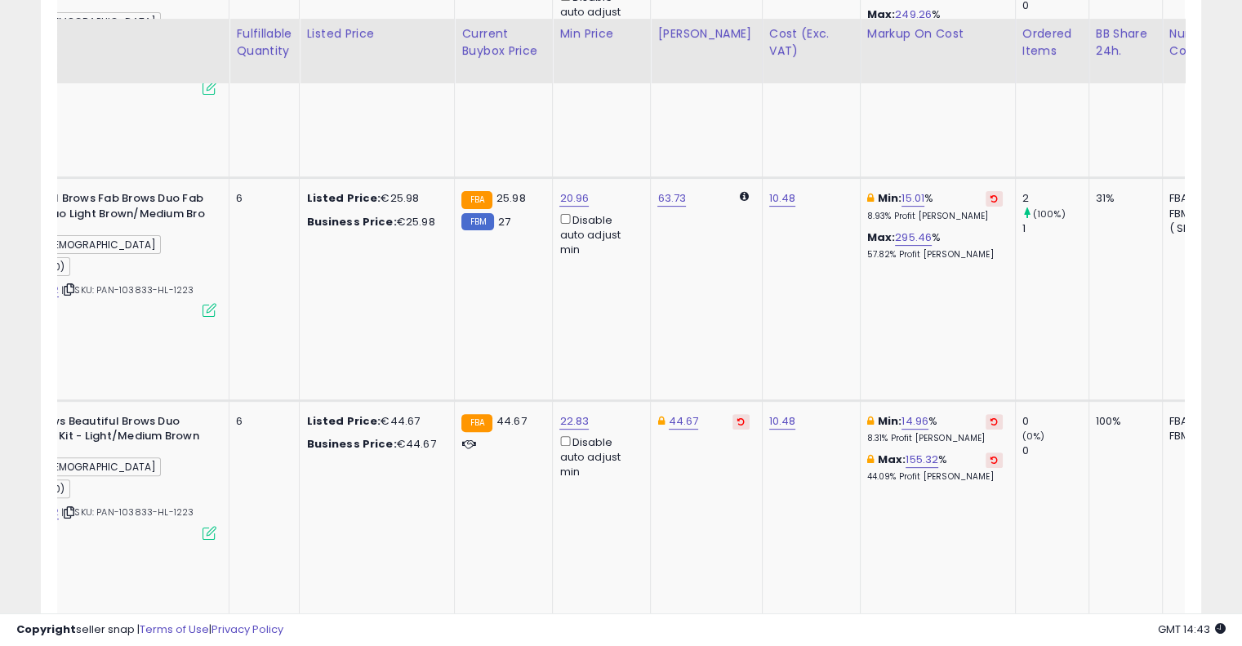
scroll to position [476, 0]
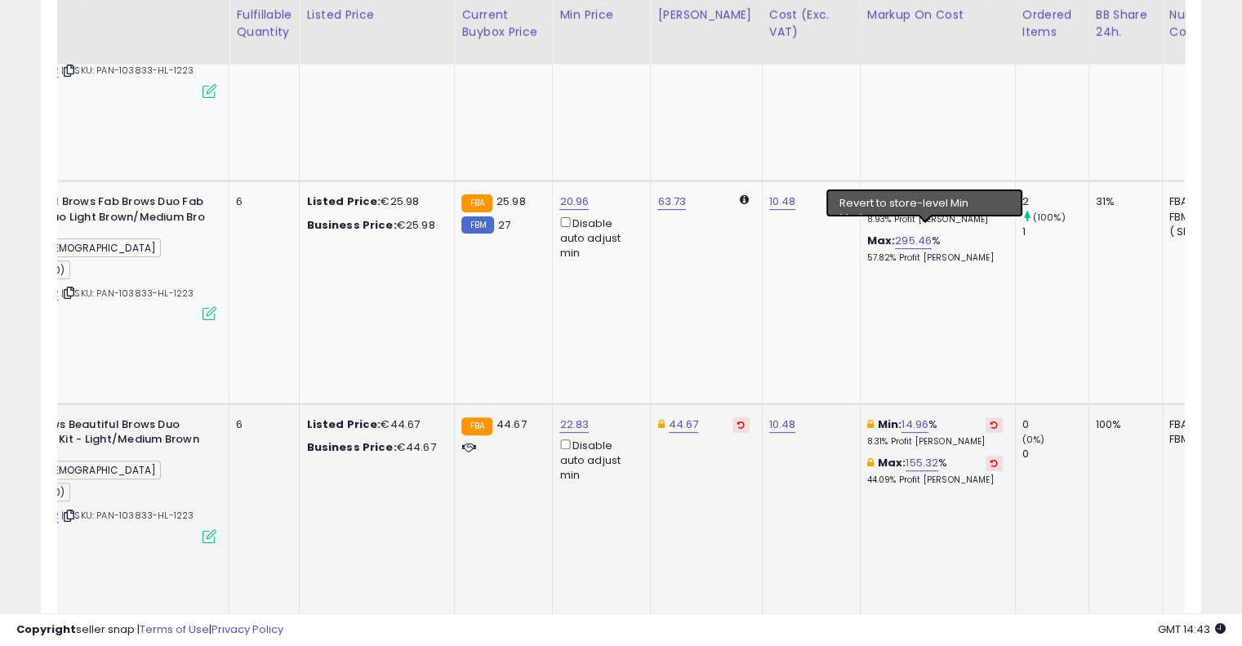
click at [990, 420] on icon at bounding box center [993, 424] width 7 height 8
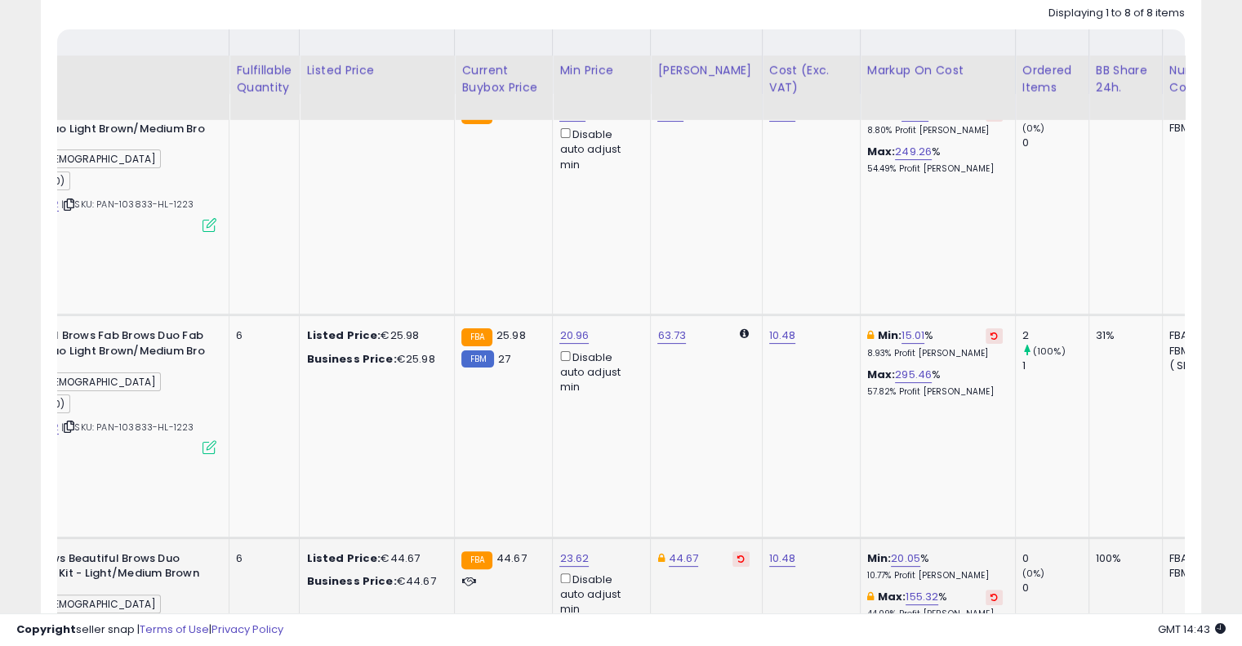
scroll to position [341, 0]
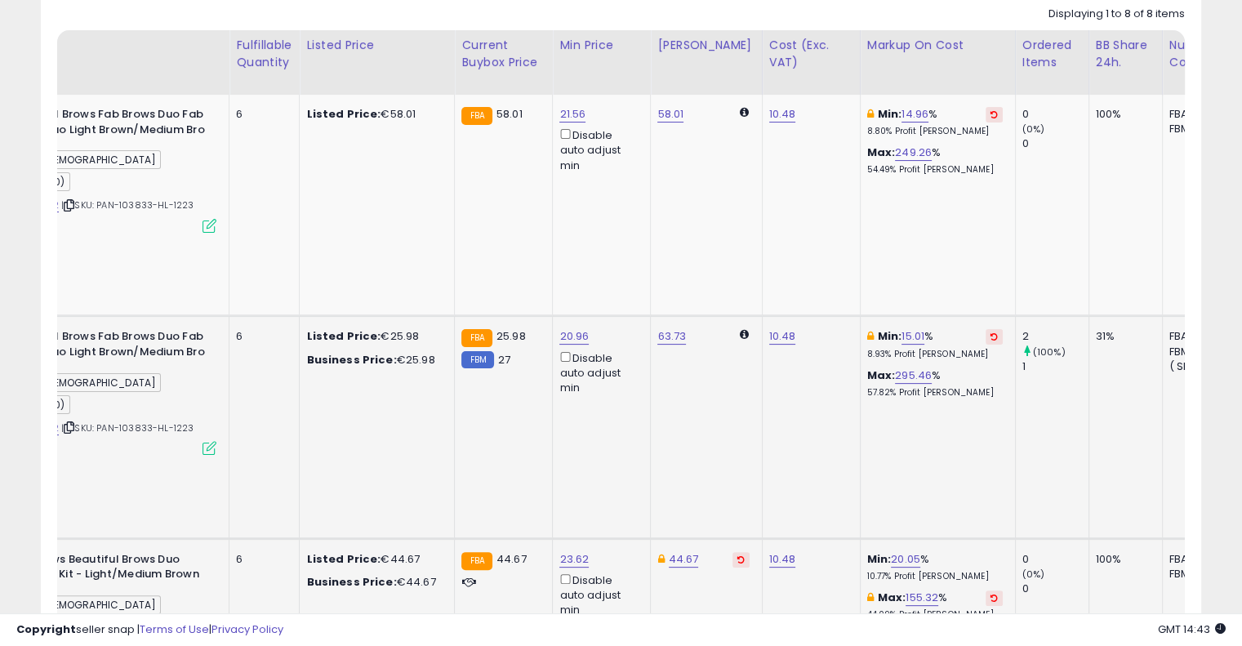
click at [990, 332] on icon at bounding box center [993, 336] width 7 height 8
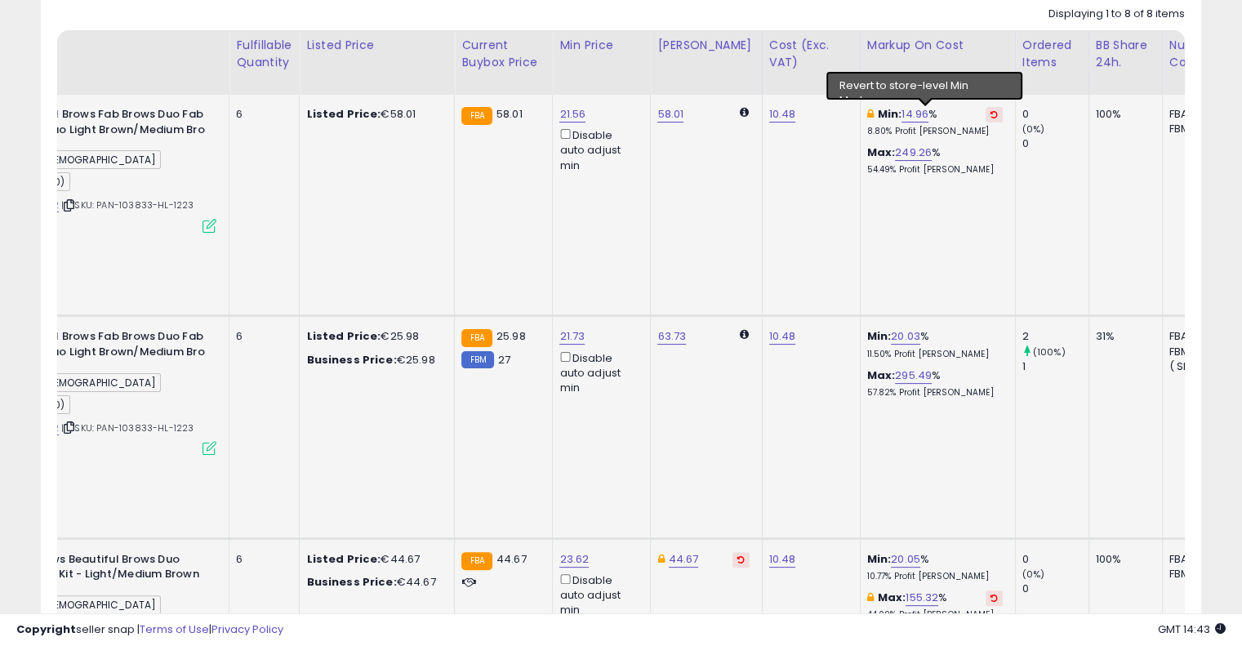
click at [990, 115] on icon at bounding box center [993, 114] width 7 height 8
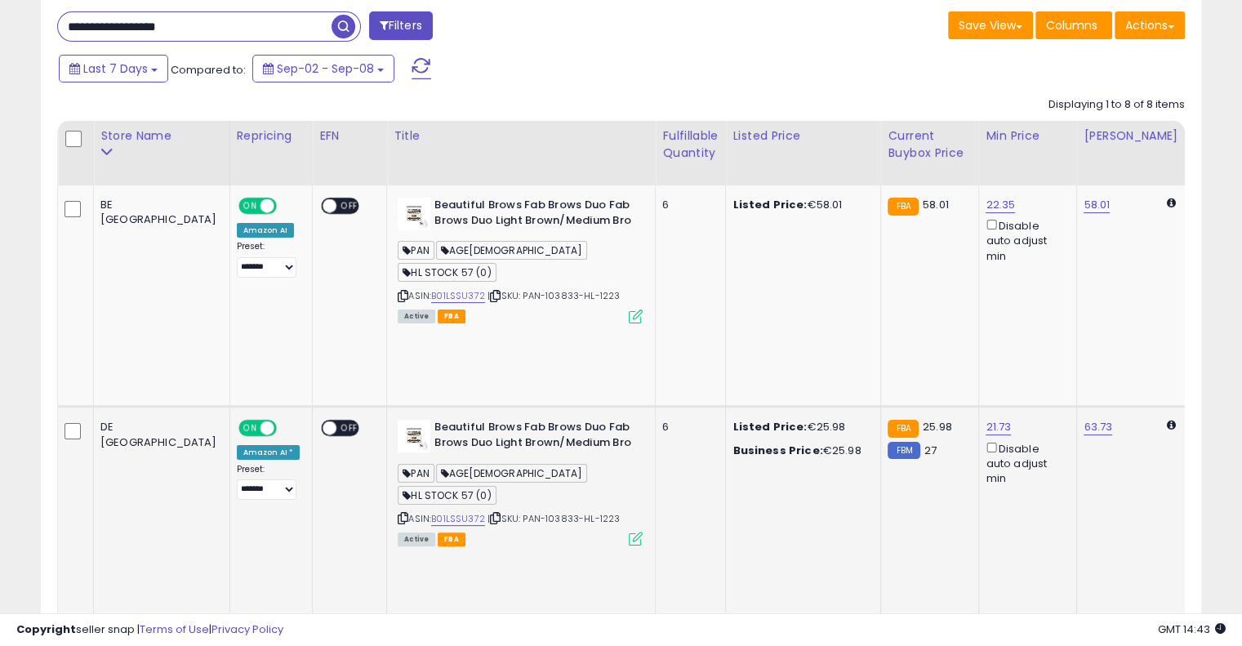
scroll to position [234, 0]
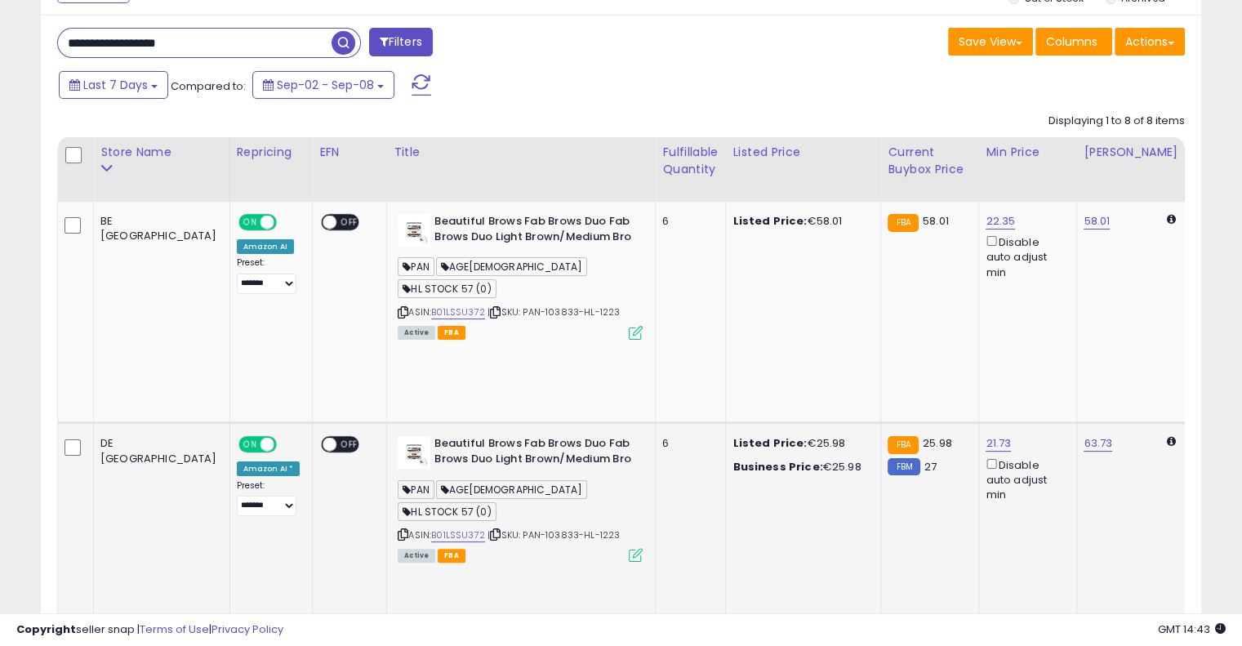
click at [213, 42] on input "**********" at bounding box center [194, 43] width 273 height 29
paste input "text"
type input "**********"
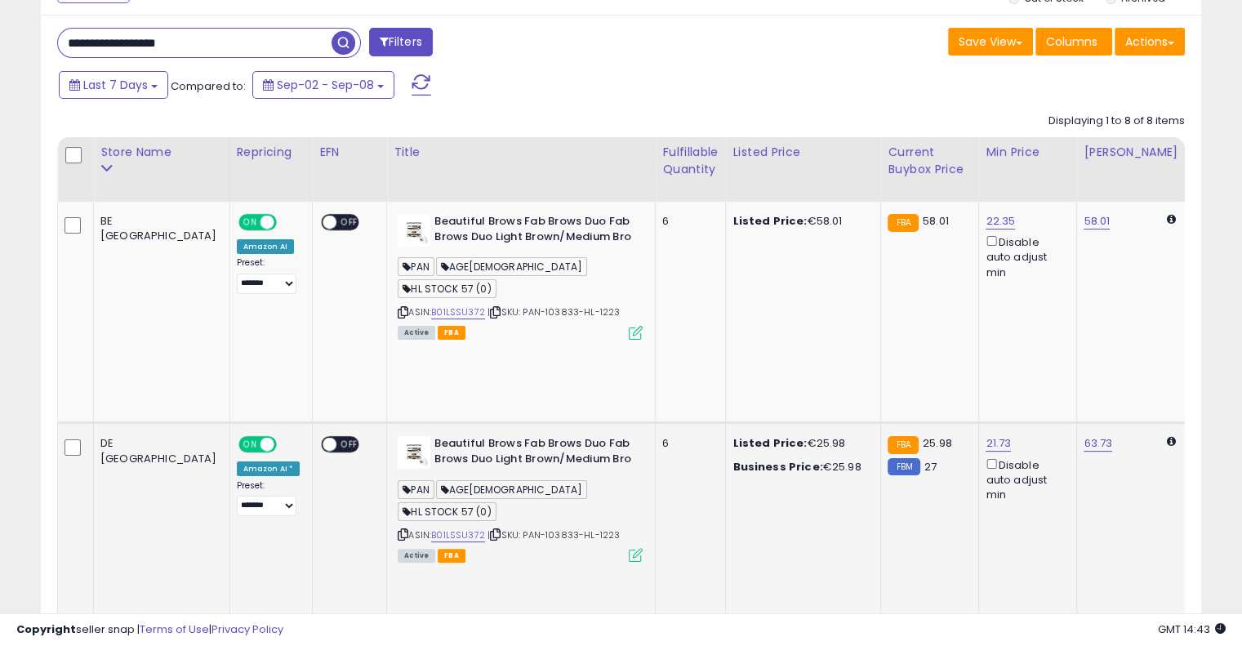
click at [337, 45] on span "button" at bounding box center [343, 43] width 24 height 24
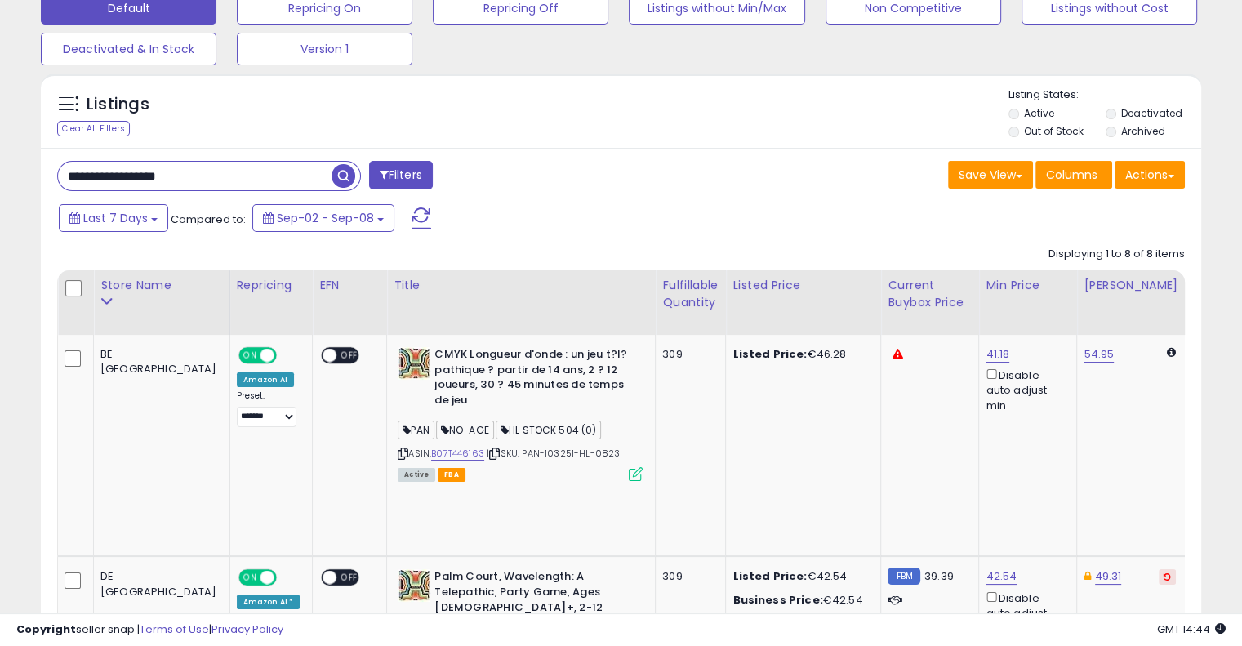
scroll to position [79, 0]
